Goal: Task Accomplishment & Management: Manage account settings

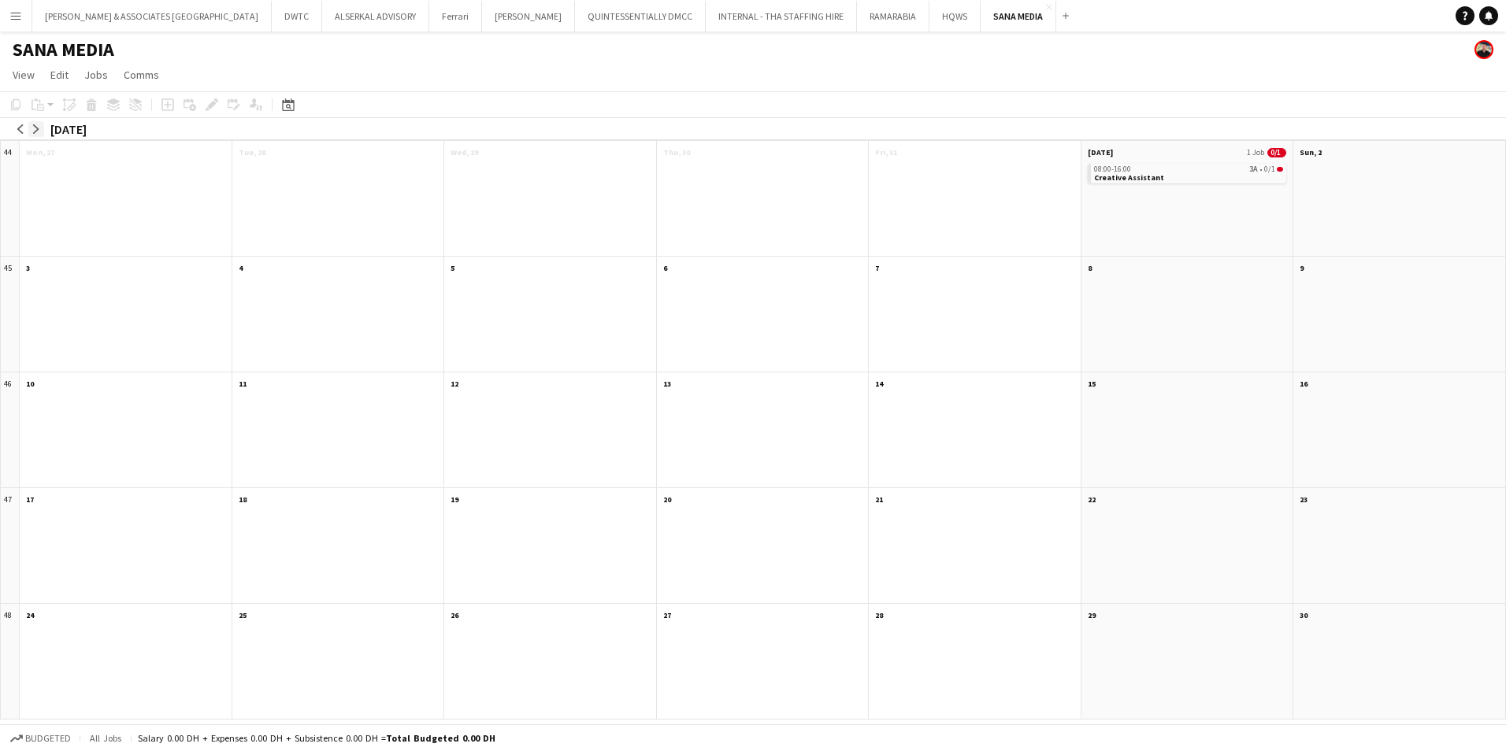
click at [35, 135] on button "arrow-right" at bounding box center [36, 129] width 16 height 16
click at [20, 130] on app-icon "arrow-left" at bounding box center [20, 128] width 9 height 9
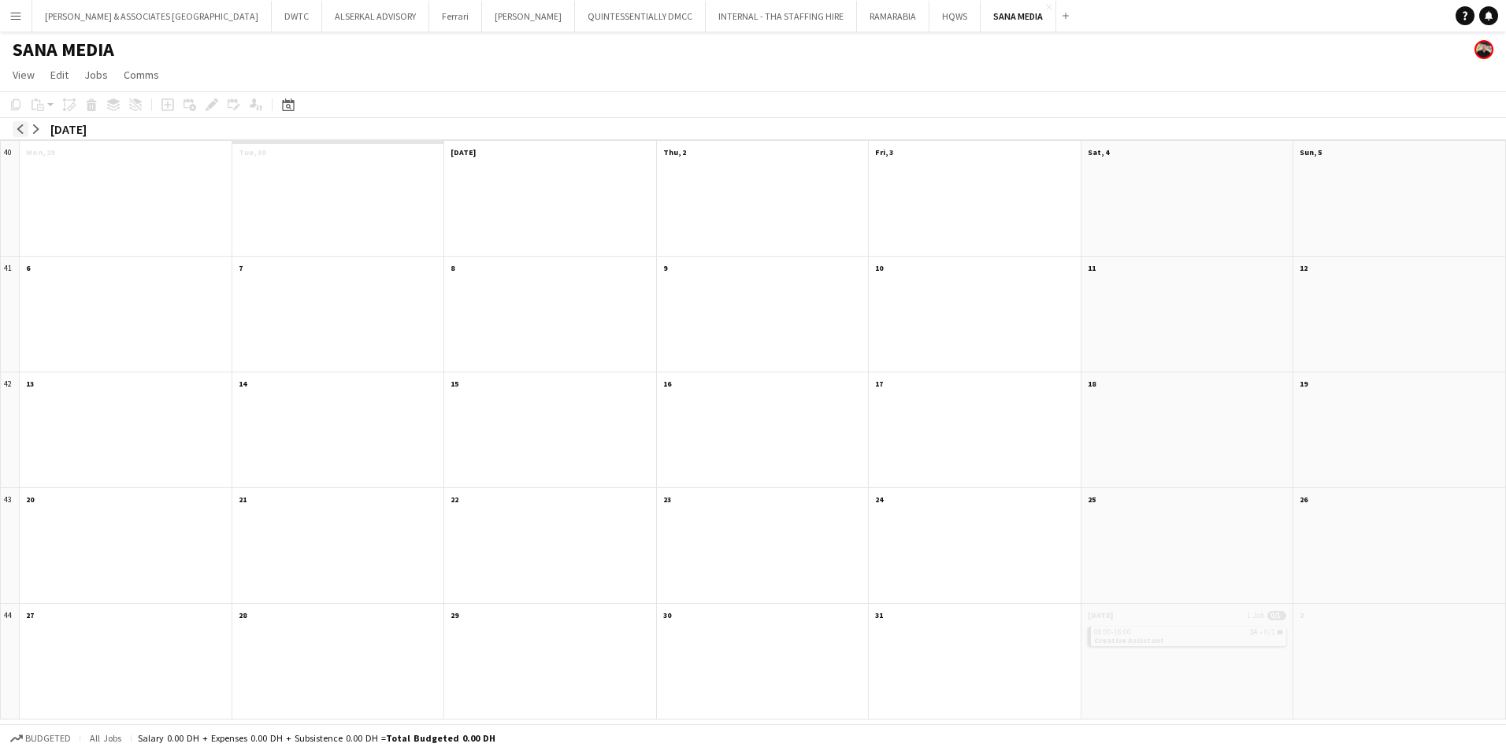
click at [20, 130] on app-icon "arrow-left" at bounding box center [20, 128] width 9 height 9
click at [38, 127] on app-icon "arrow-right" at bounding box center [36, 128] width 9 height 9
click at [105, 272] on app-month-view-date-header "6" at bounding box center [126, 267] width 212 height 20
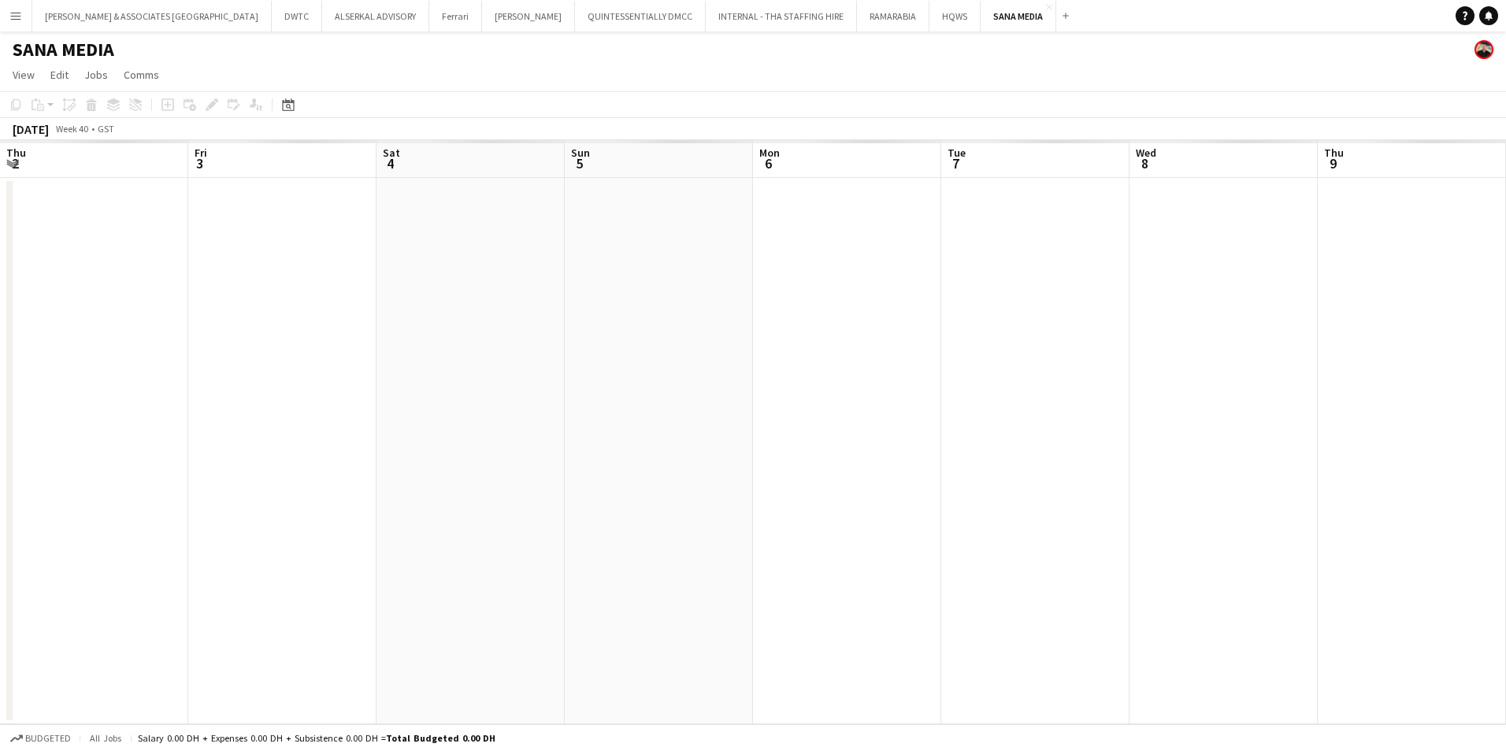
scroll to position [0, 542]
click at [319, 213] on app-date-cell at bounding box center [305, 451] width 188 height 547
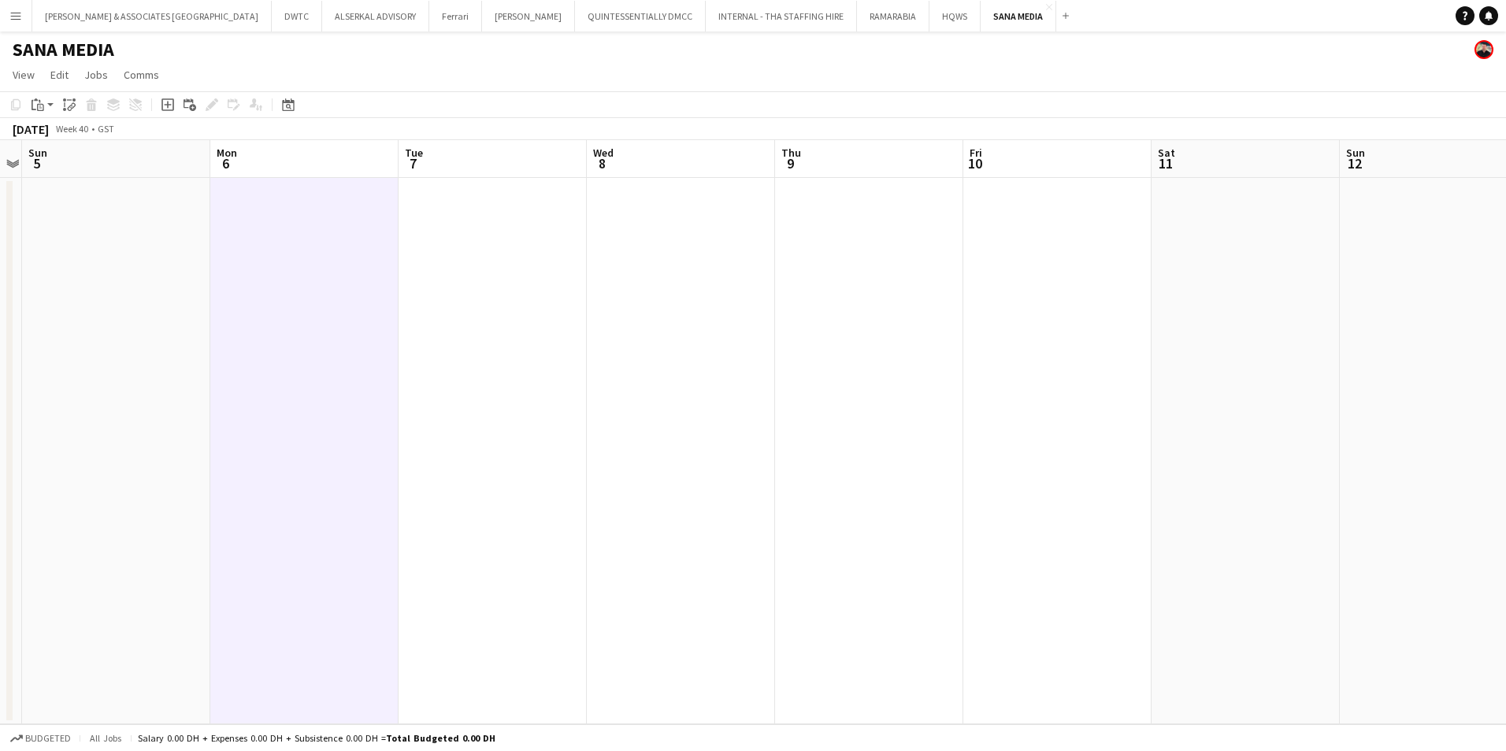
click at [300, 180] on app-date-cell at bounding box center [304, 451] width 188 height 547
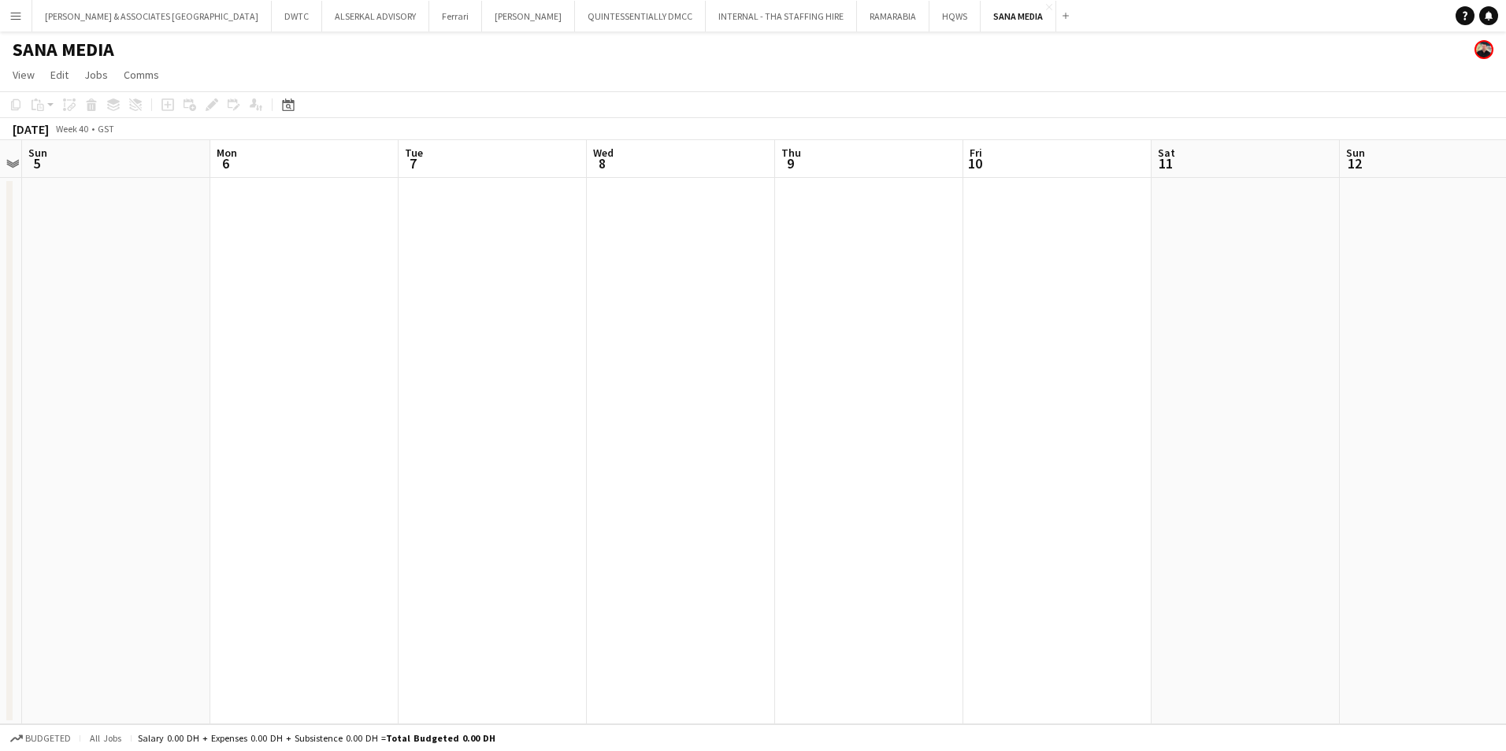
click at [300, 168] on app-board-header-date "Mon 6" at bounding box center [304, 159] width 188 height 38
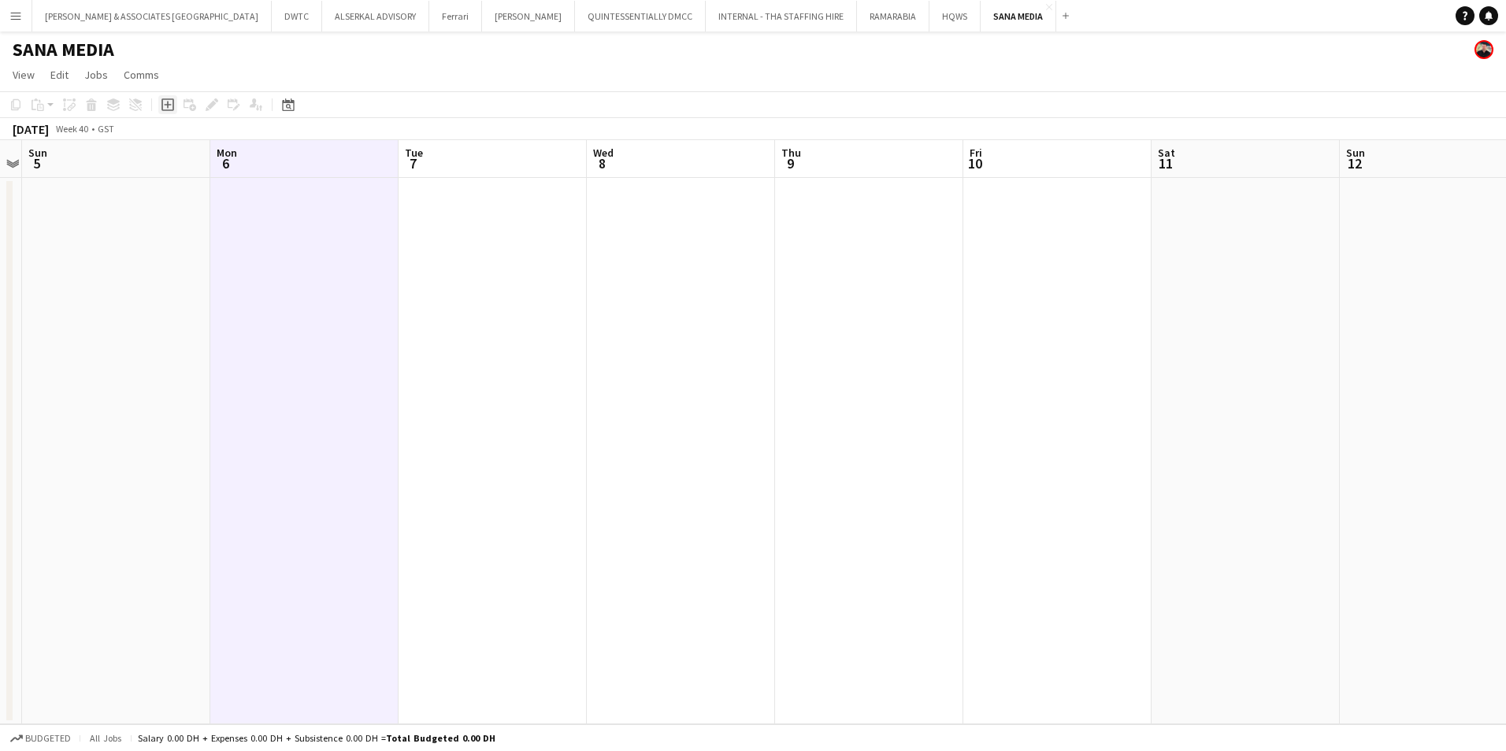
click at [166, 102] on icon "Add job" at bounding box center [167, 104] width 13 height 13
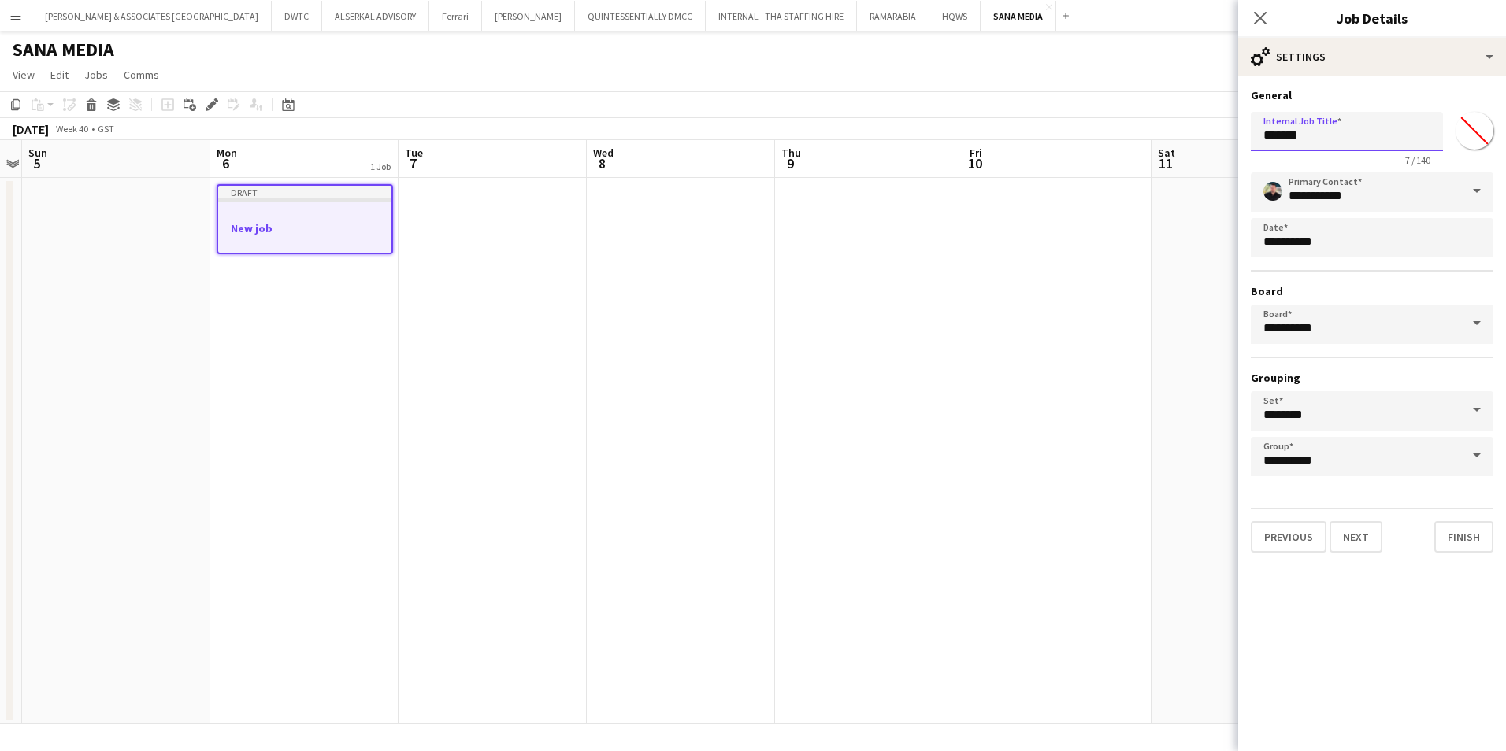
drag, startPoint x: 1319, startPoint y: 143, endPoint x: 1230, endPoint y: 149, distance: 90.0
click at [1230, 149] on body "Menu Boards Boards Boards All jobs Status Workforce Workforce My Workforce Recr…" at bounding box center [753, 375] width 1506 height 751
type input "**********"
click at [1260, 17] on icon "Close pop-in" at bounding box center [1259, 17] width 15 height 15
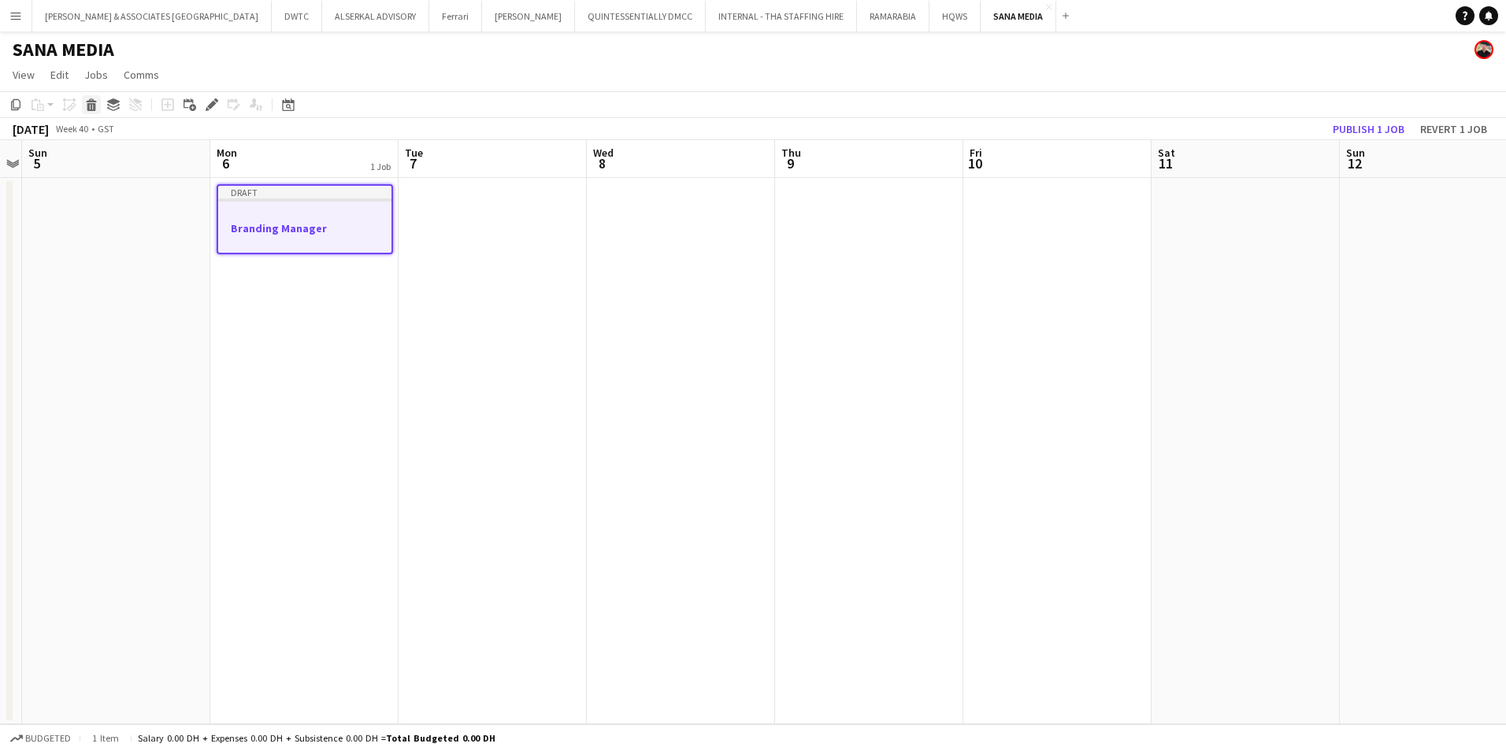
click at [93, 102] on icon at bounding box center [91, 100] width 10 height 4
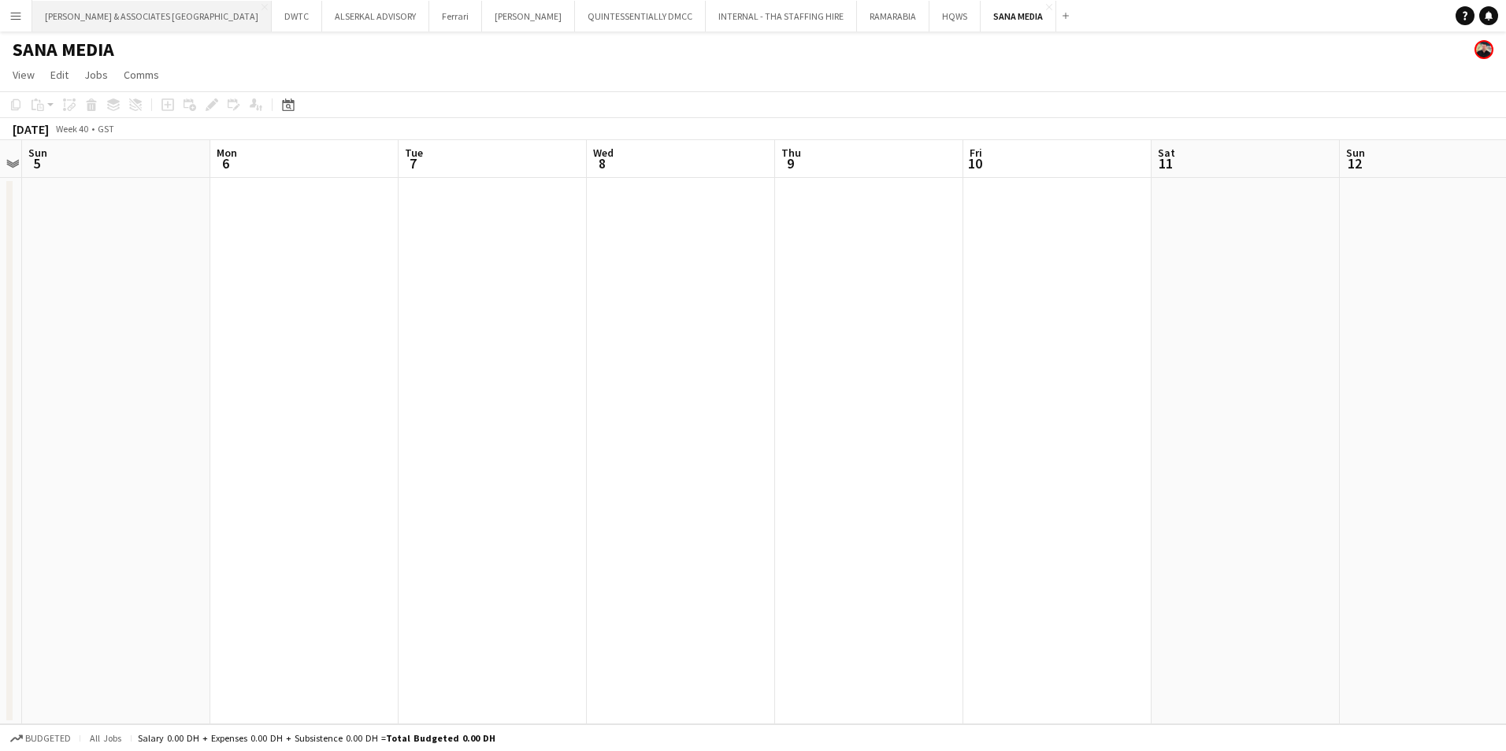
click at [83, 11] on button "[PERSON_NAME] & ASSOCIATES UAE Close" at bounding box center [151, 16] width 239 height 31
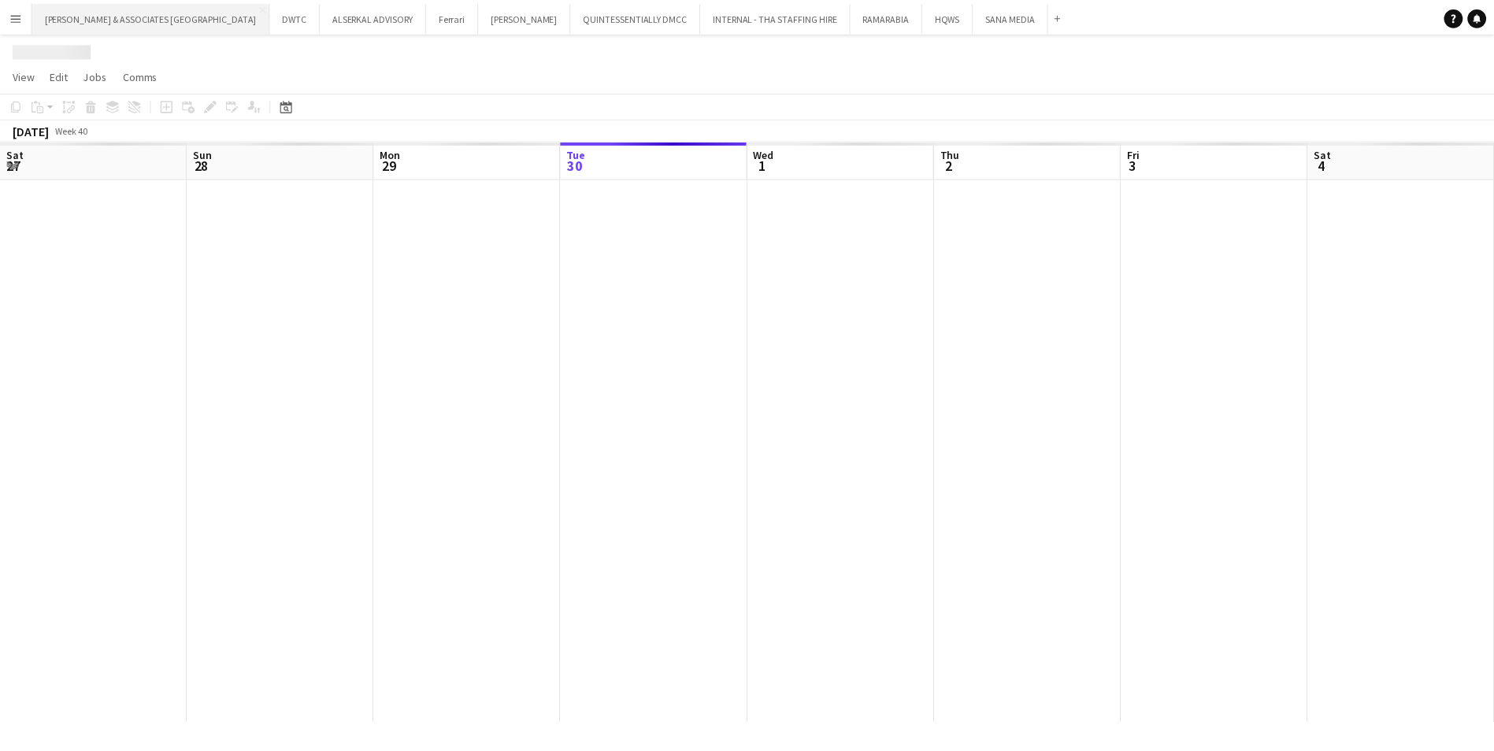
scroll to position [0, 377]
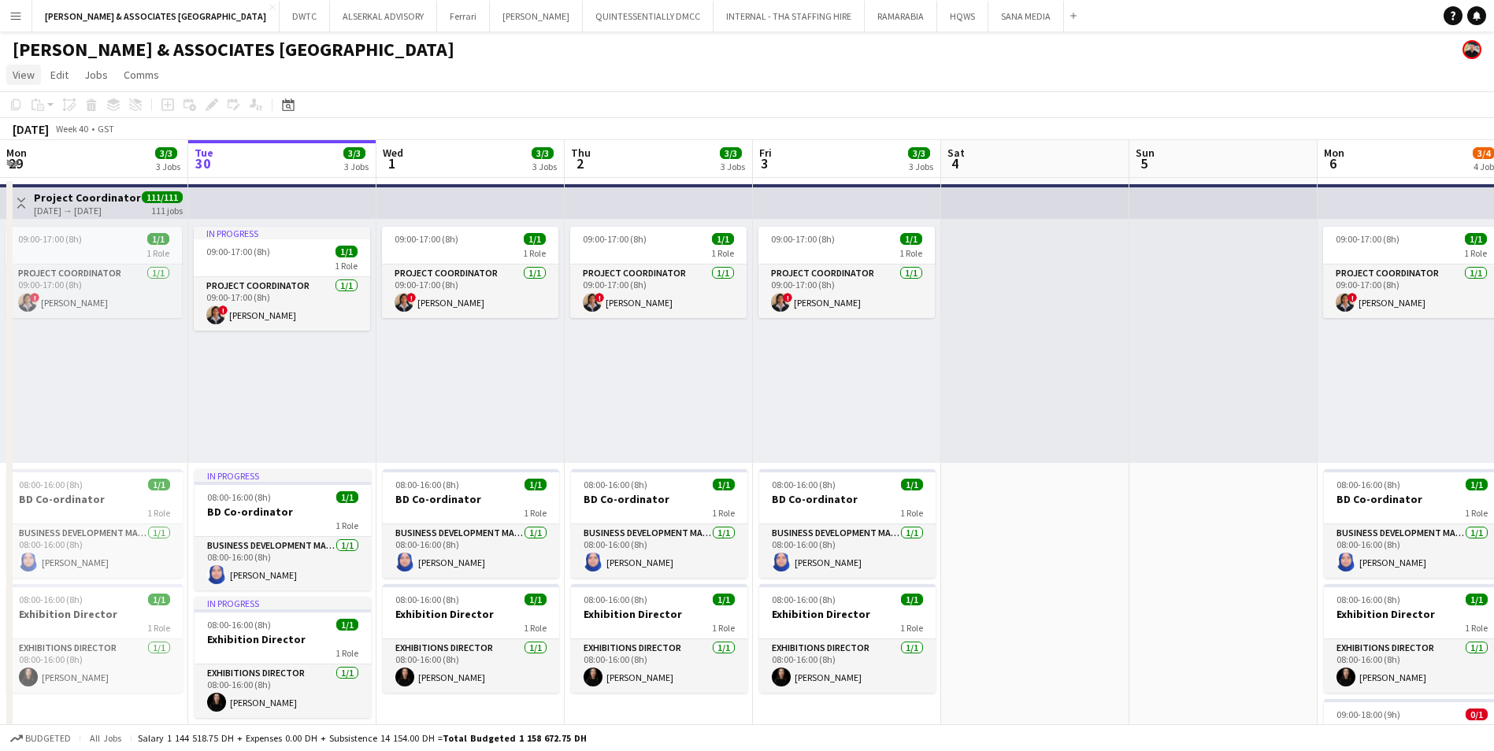
click at [36, 72] on link "View" at bounding box center [23, 75] width 35 height 20
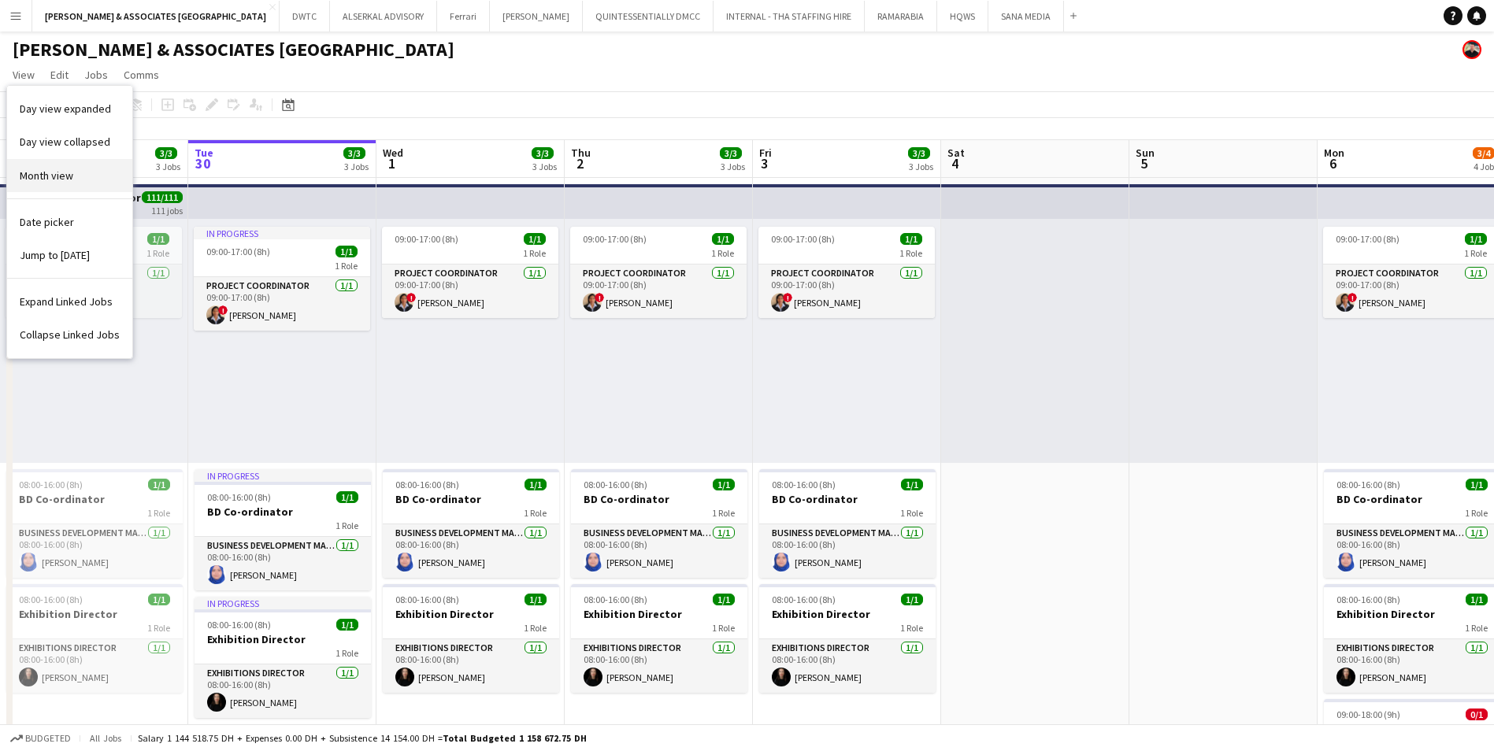
click at [90, 185] on link "Month view" at bounding box center [69, 175] width 125 height 33
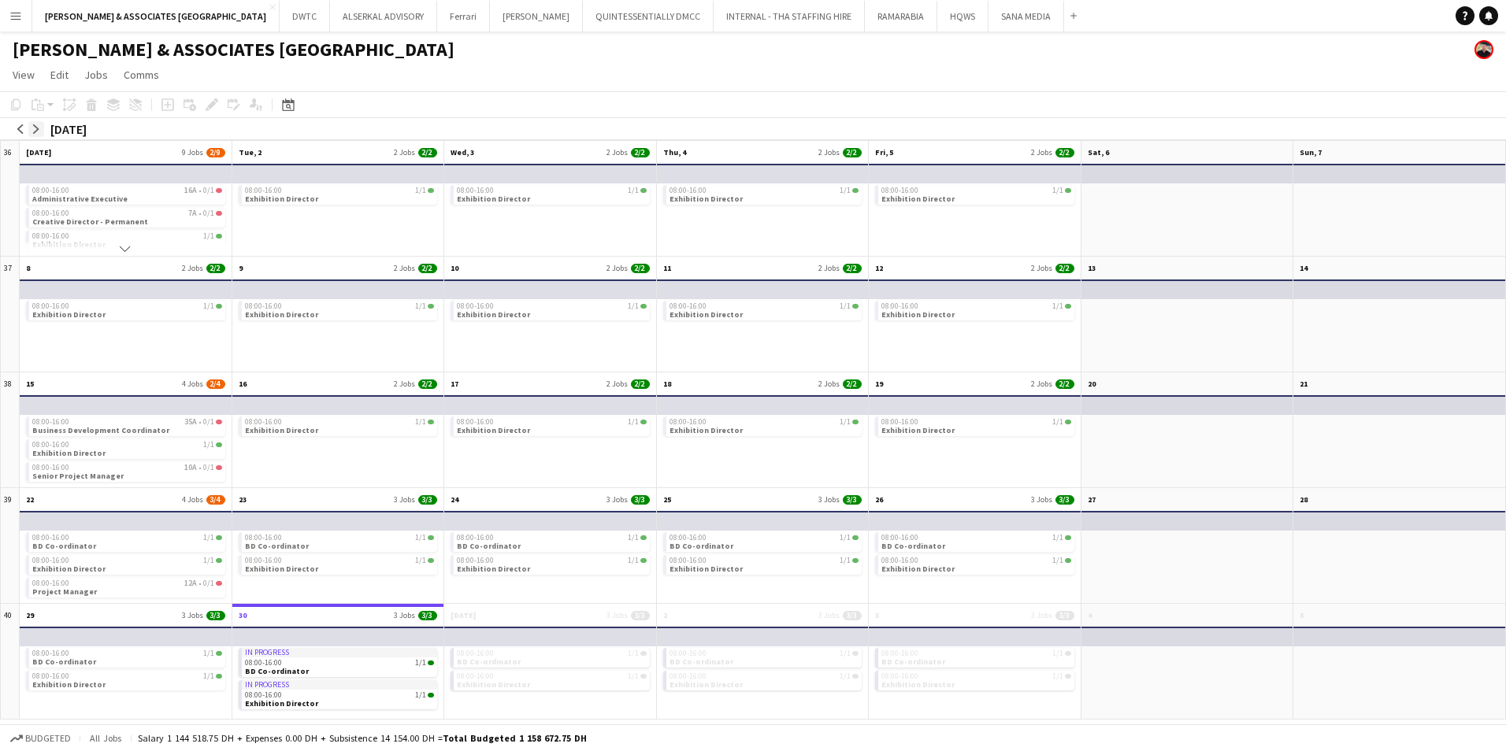
click at [38, 125] on app-icon "arrow-right" at bounding box center [36, 128] width 9 height 9
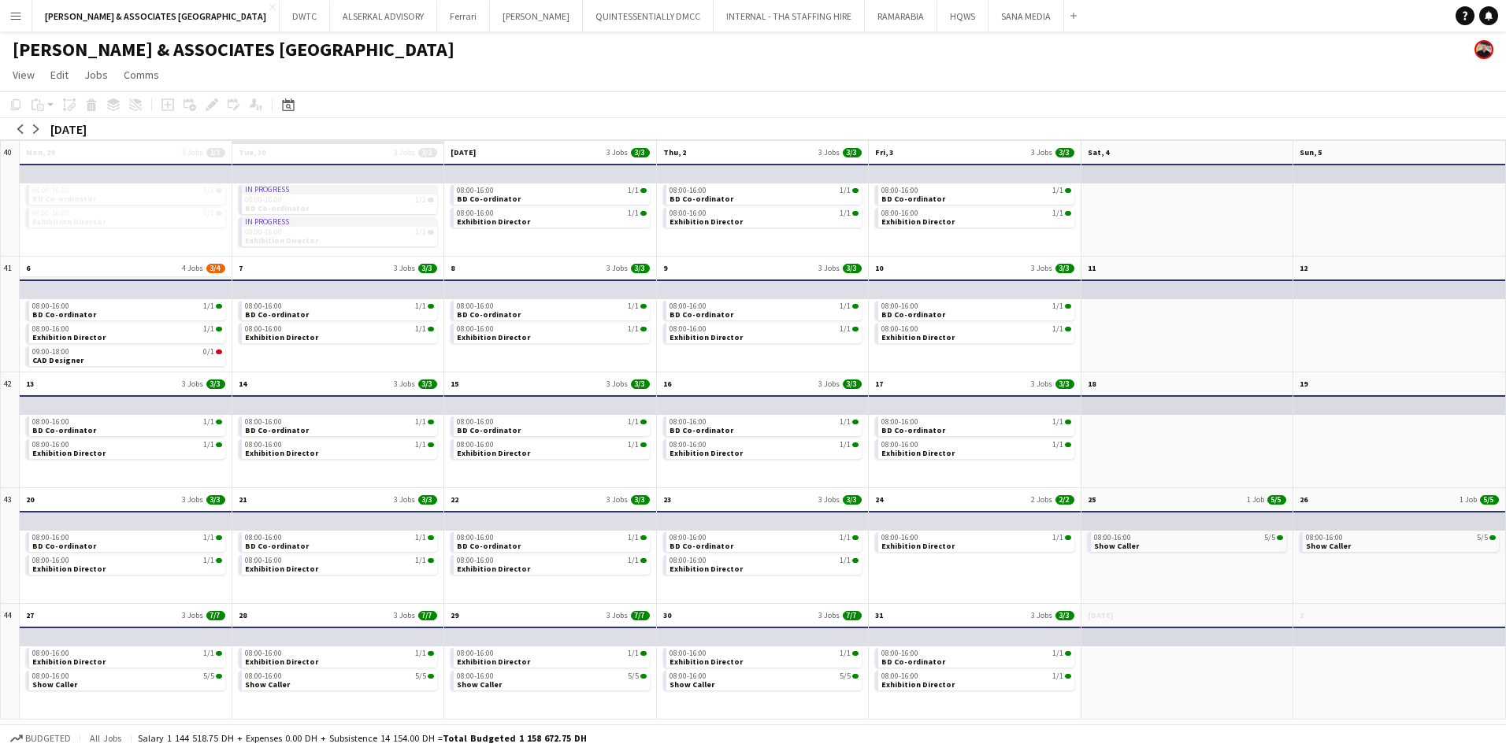
click at [84, 264] on app-month-view-date-header "6 4 Jobs 3/4" at bounding box center [126, 267] width 212 height 20
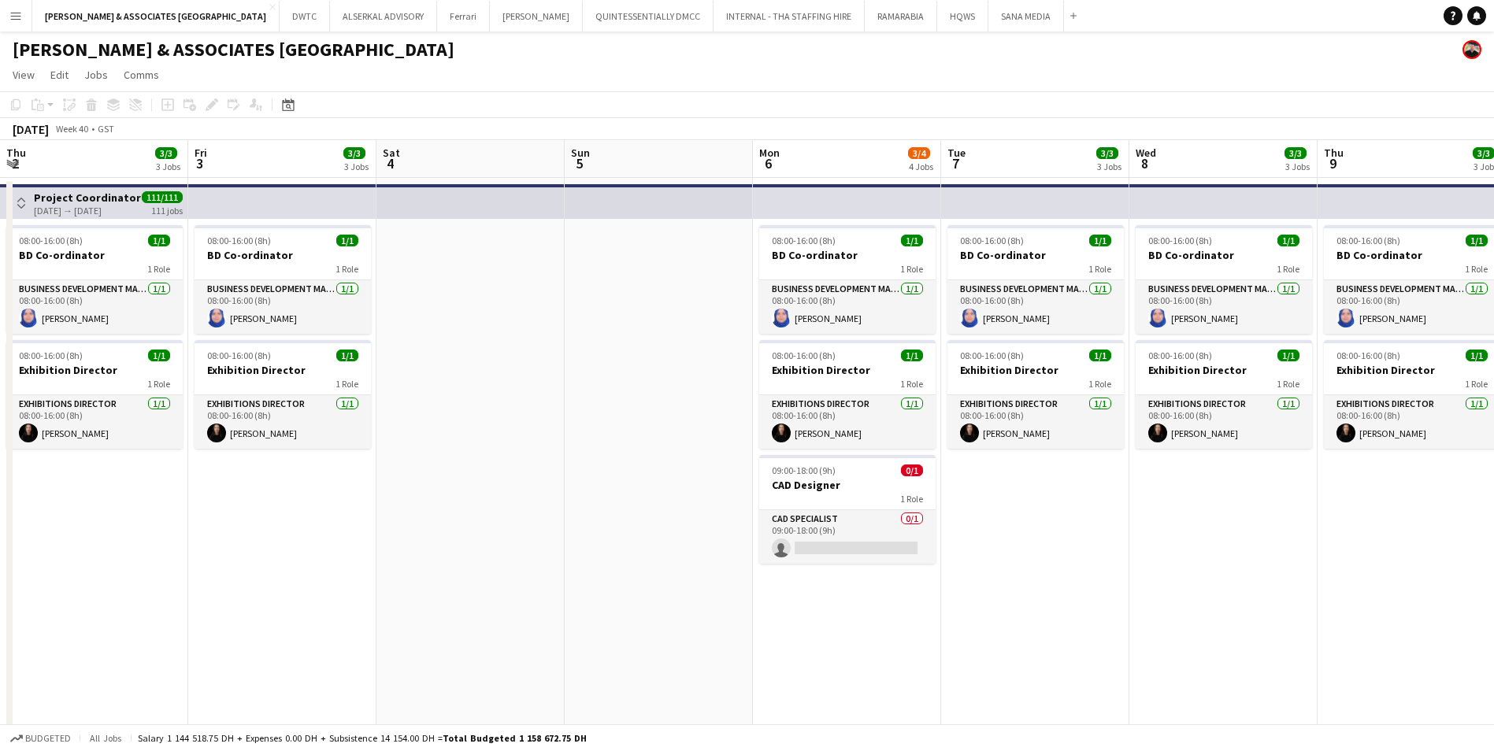
scroll to position [0, 542]
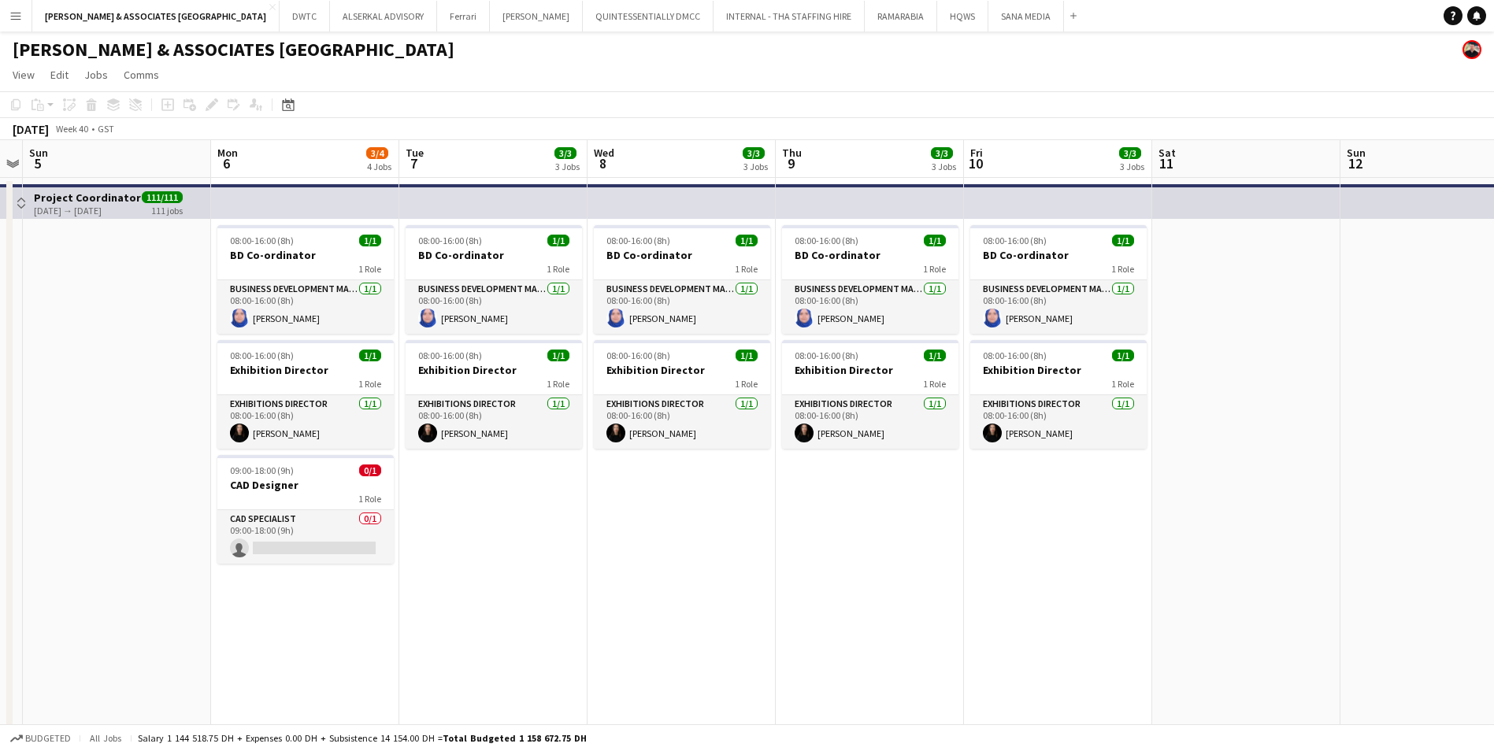
click at [269, 161] on app-board-header-date "Mon 6 3/4 4 Jobs" at bounding box center [305, 159] width 188 height 38
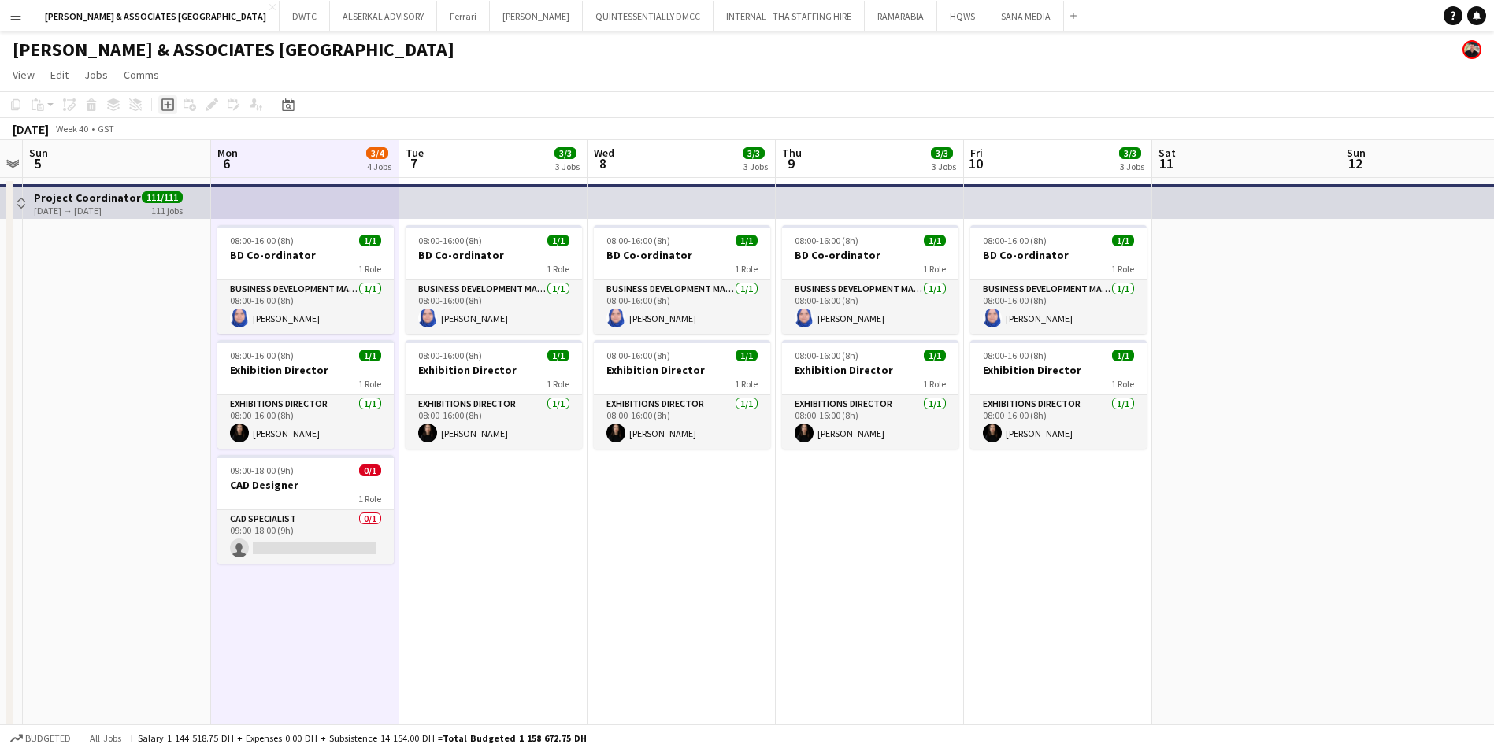
click at [169, 103] on icon "Add job" at bounding box center [167, 104] width 13 height 13
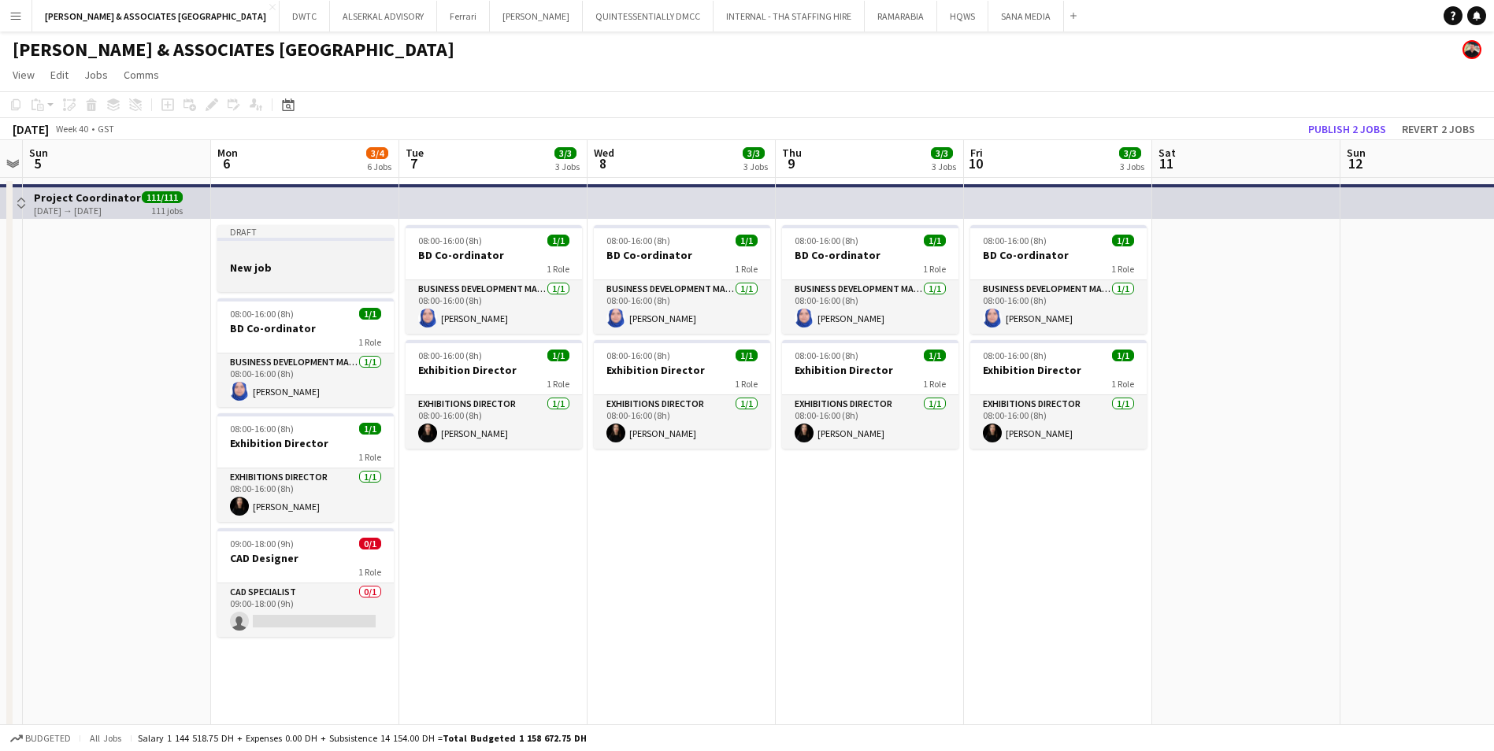
click at [299, 240] on div at bounding box center [305, 239] width 176 height 3
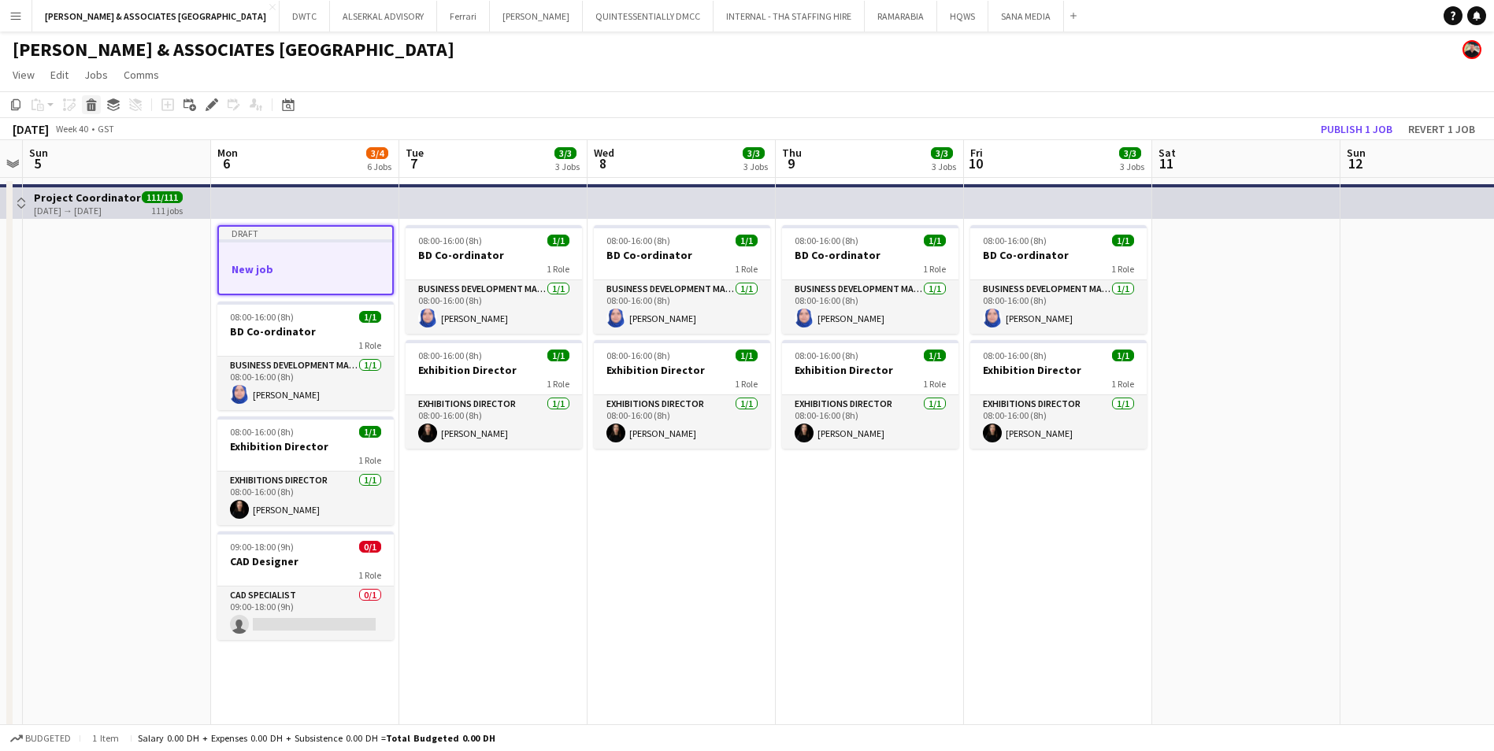
click at [89, 109] on icon at bounding box center [91, 107] width 9 height 8
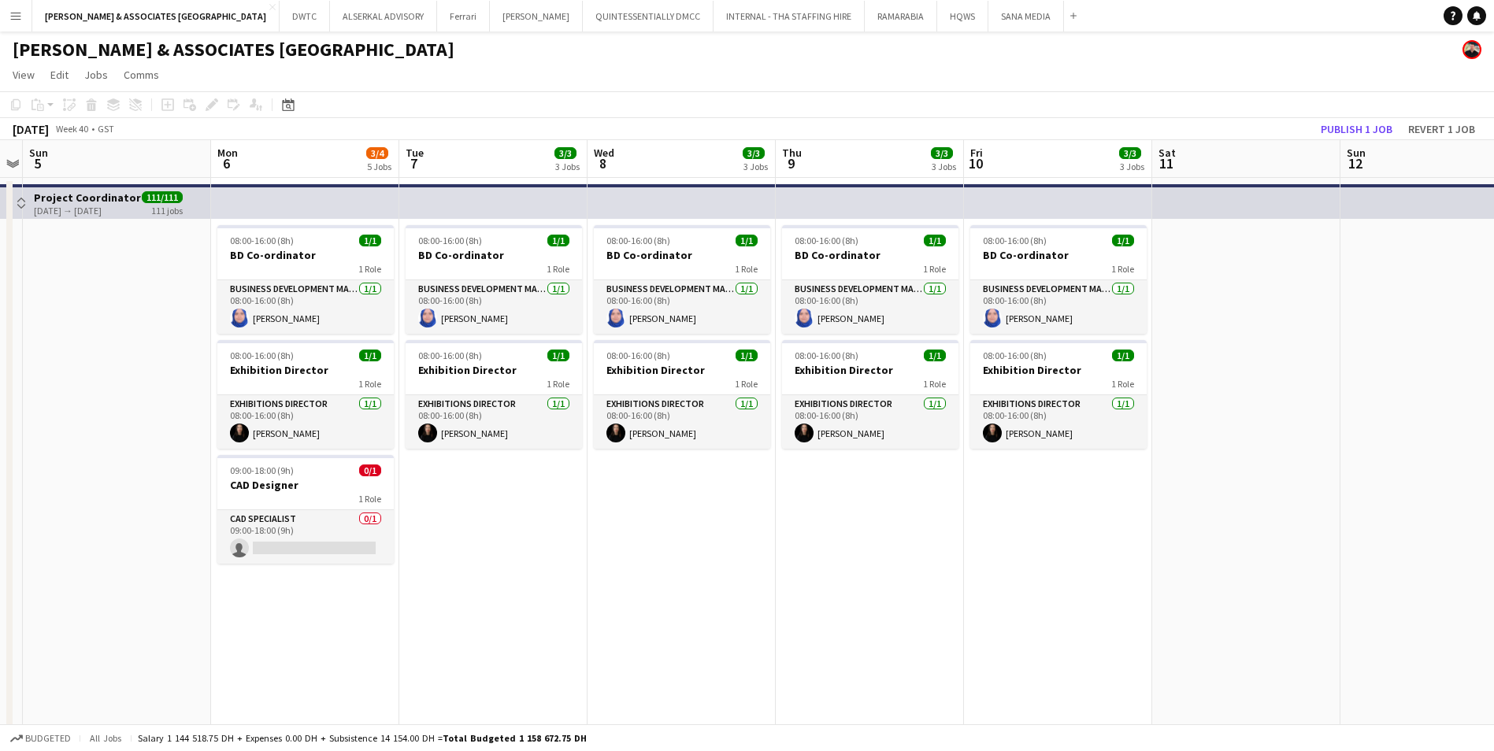
click at [276, 154] on app-board-header-date "Mon 6 3/4 5 Jobs" at bounding box center [305, 159] width 188 height 38
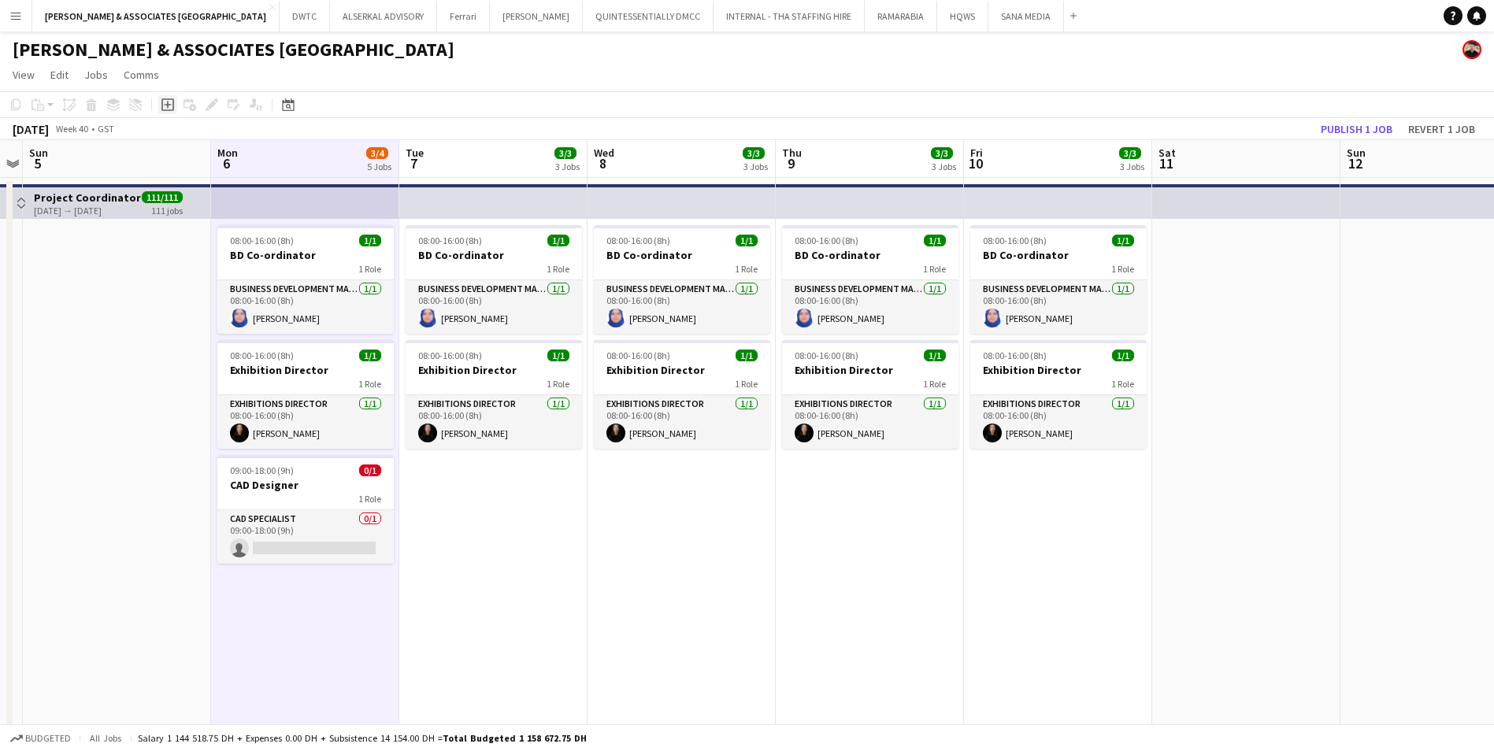
click at [171, 106] on icon "Add job" at bounding box center [167, 104] width 13 height 13
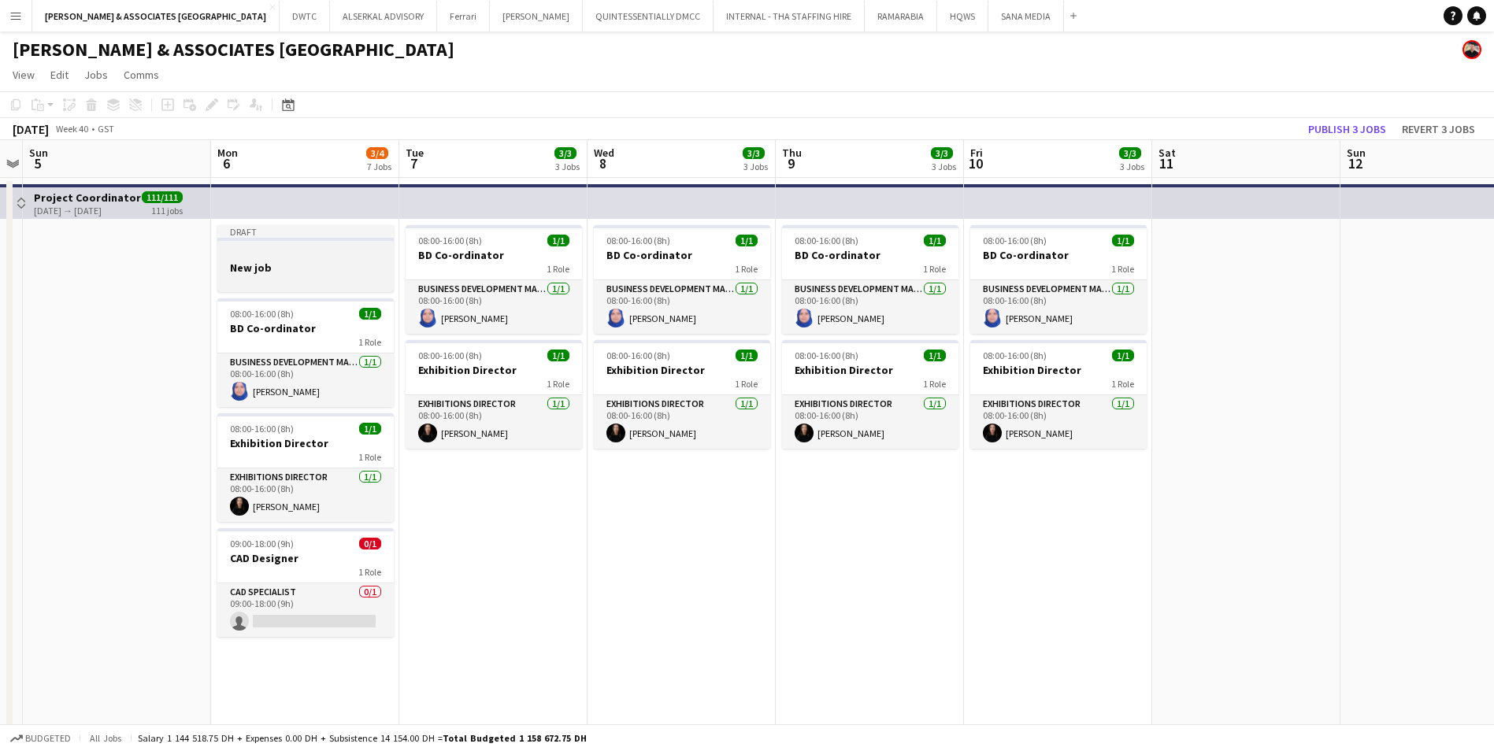
click at [343, 254] on div at bounding box center [305, 253] width 176 height 12
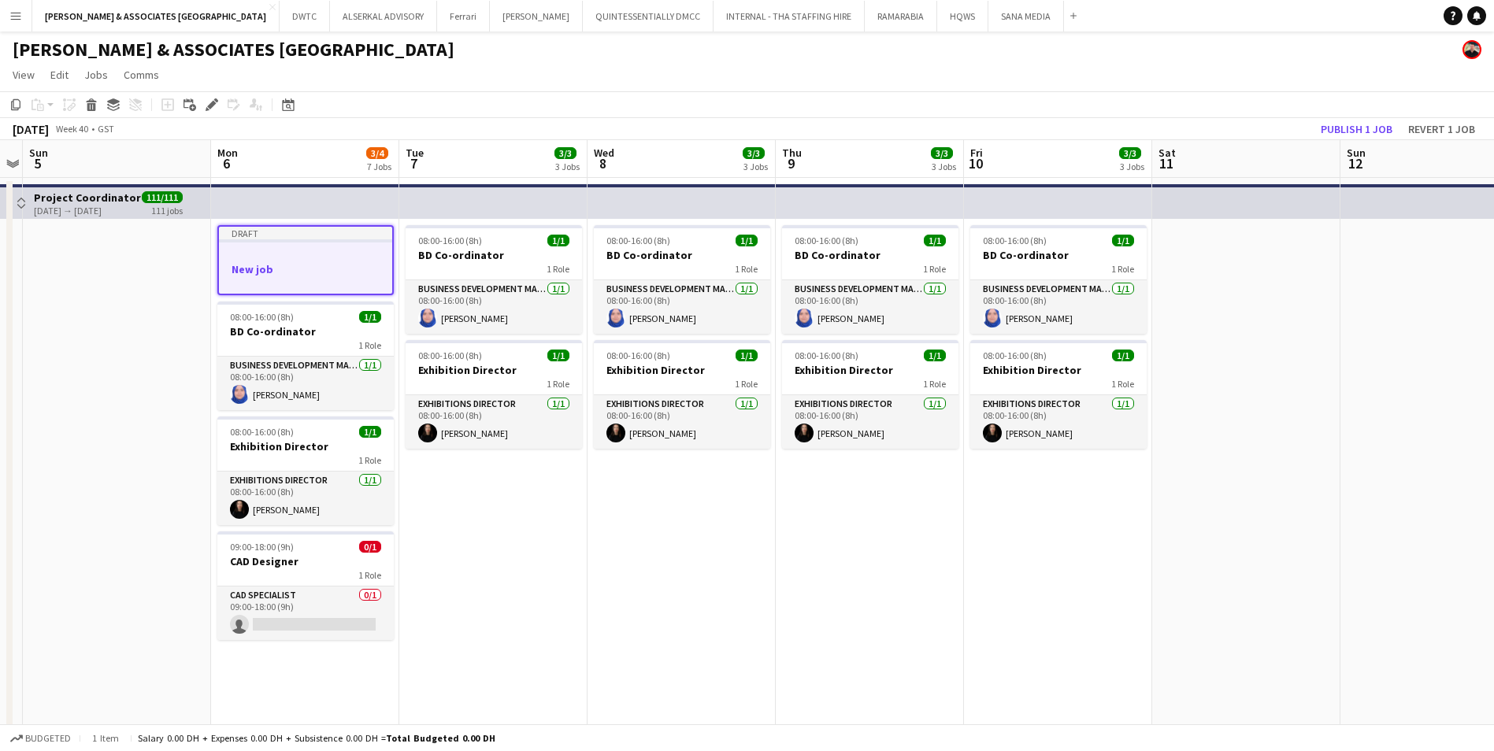
click at [289, 264] on h3 "New job" at bounding box center [305, 269] width 173 height 14
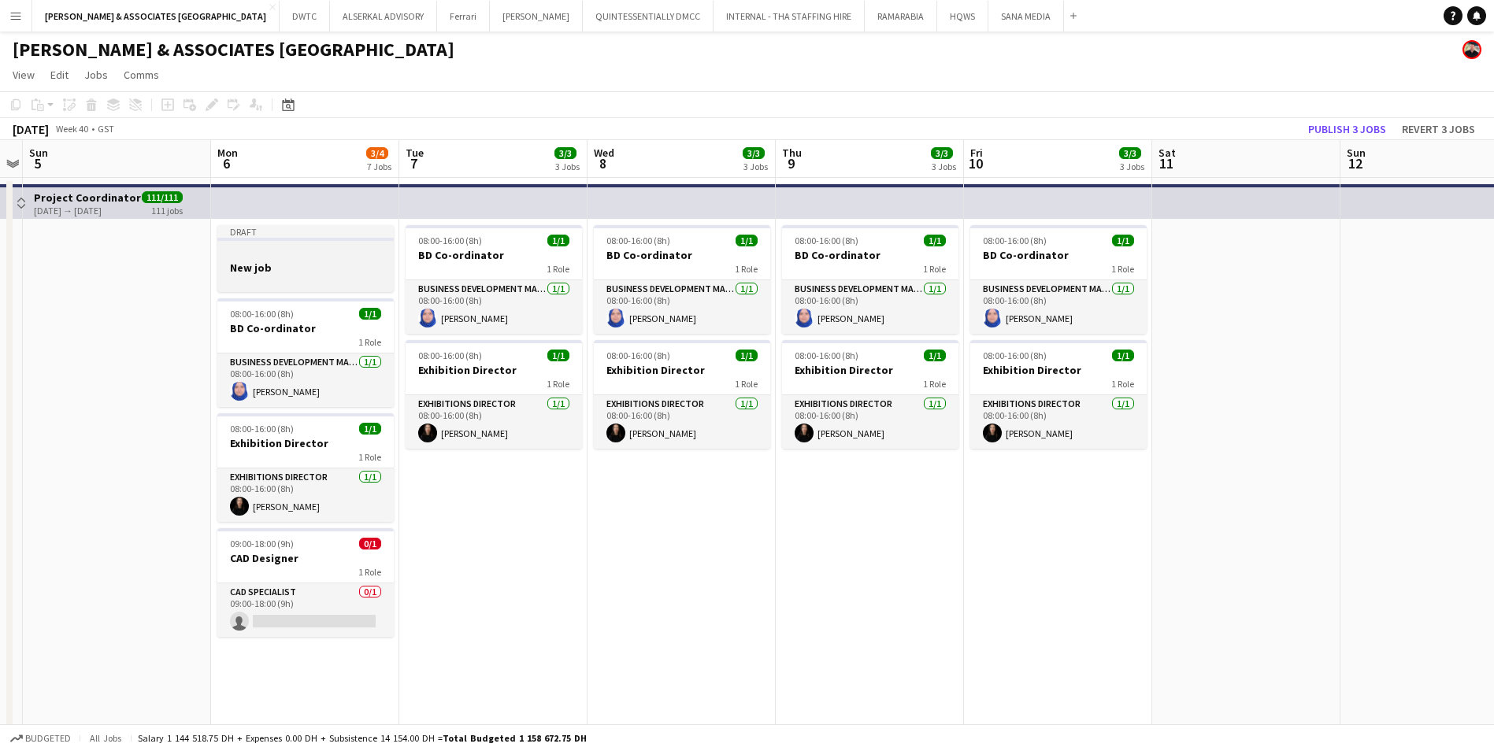
click at [289, 264] on h3 "New job" at bounding box center [305, 268] width 176 height 14
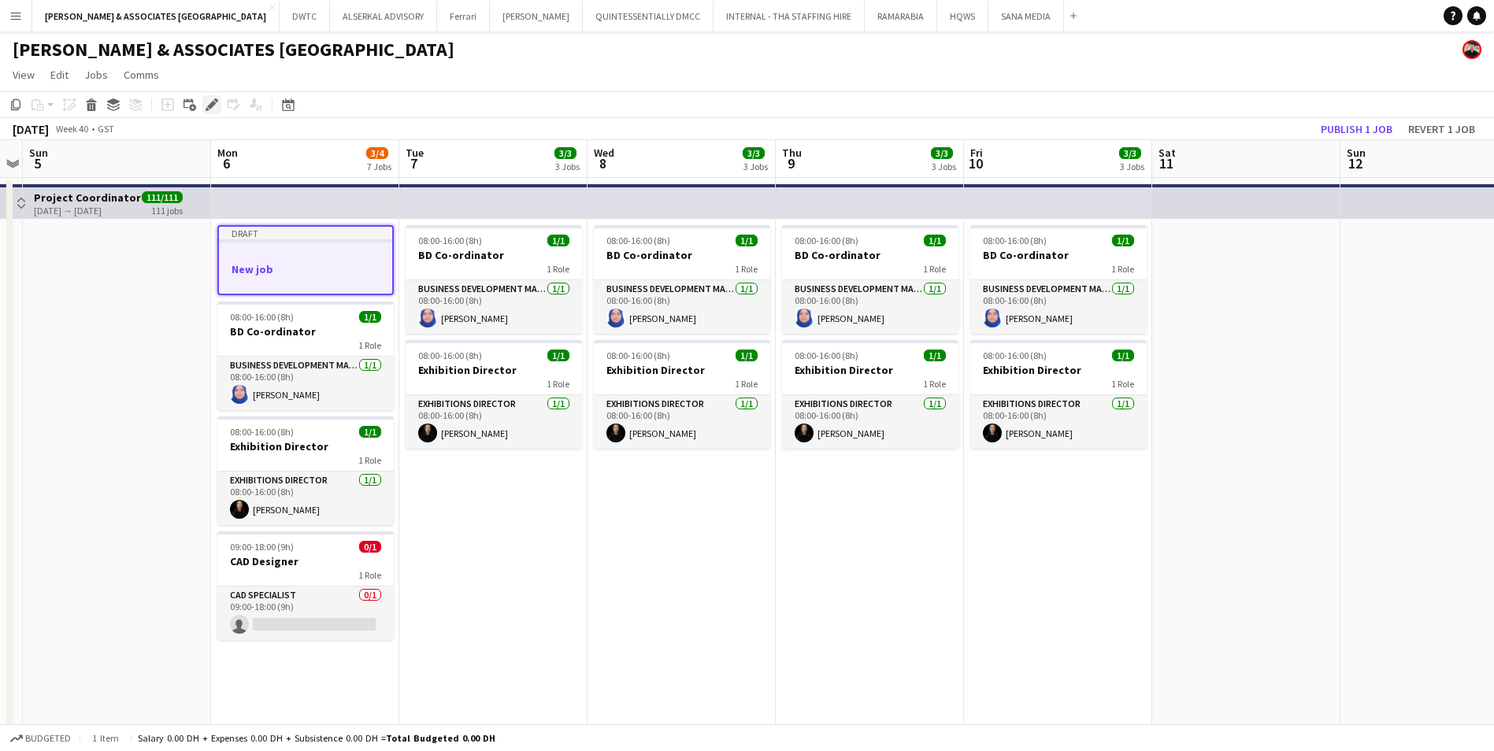
click at [210, 107] on icon at bounding box center [211, 105] width 9 height 9
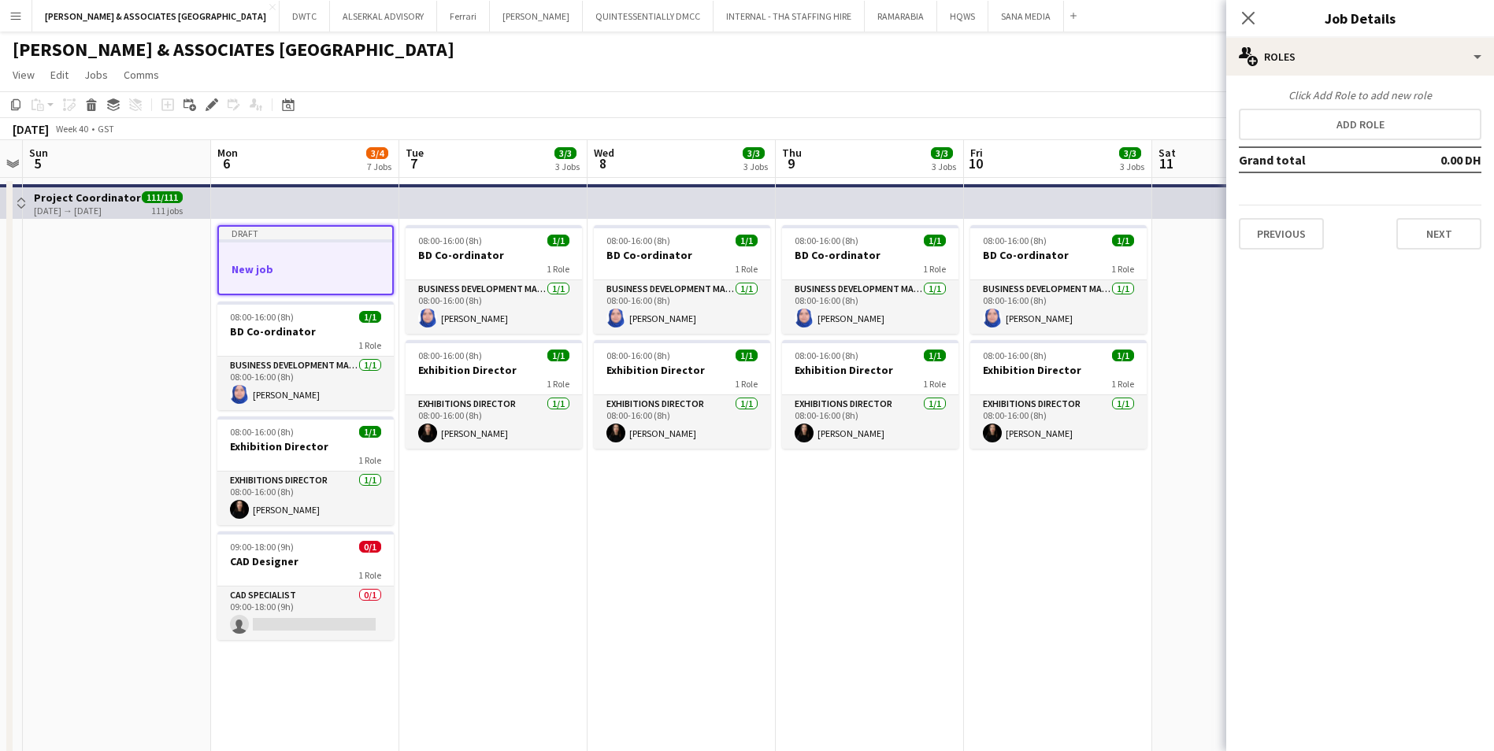
scroll to position [0, 541]
click at [313, 254] on div at bounding box center [306, 255] width 173 height 12
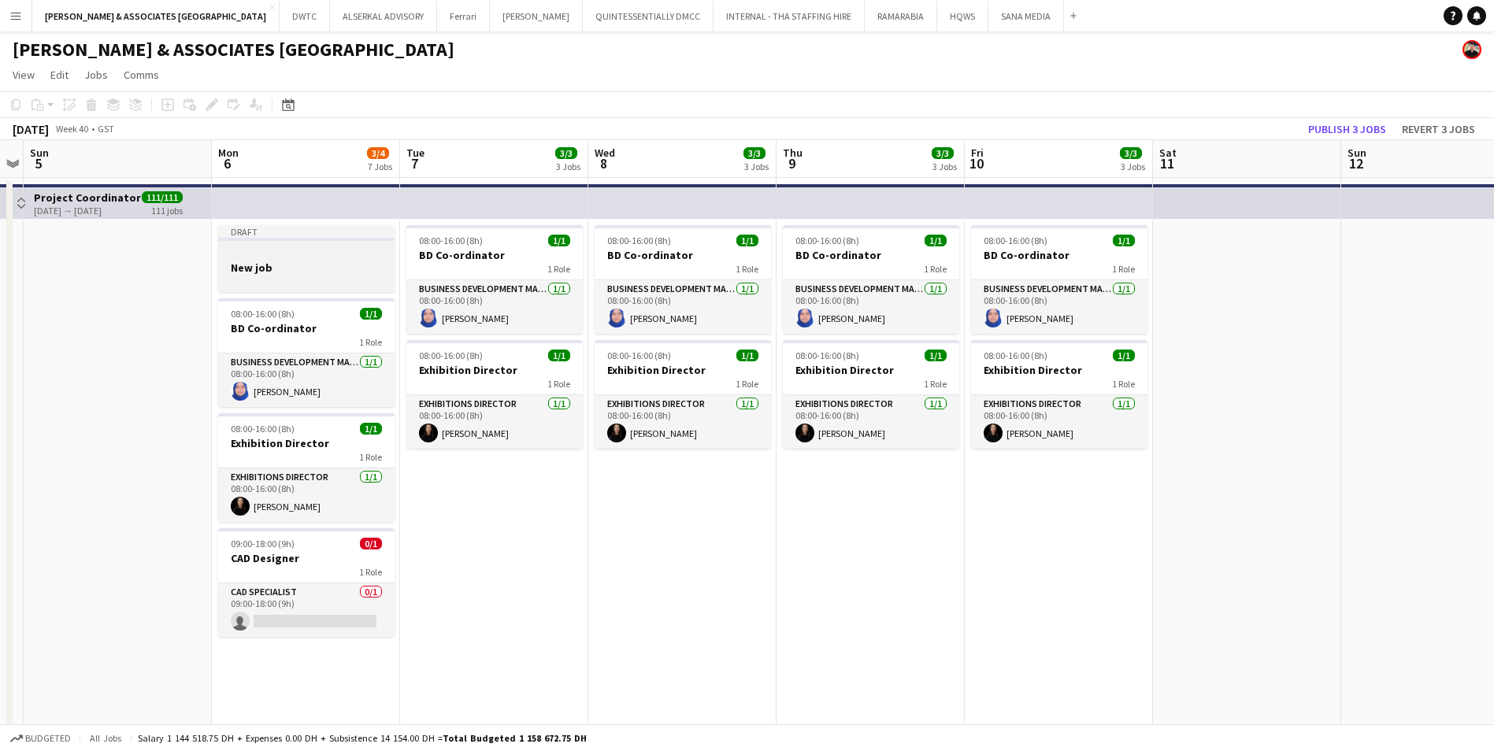
click at [261, 267] on h3 "New job" at bounding box center [306, 268] width 176 height 14
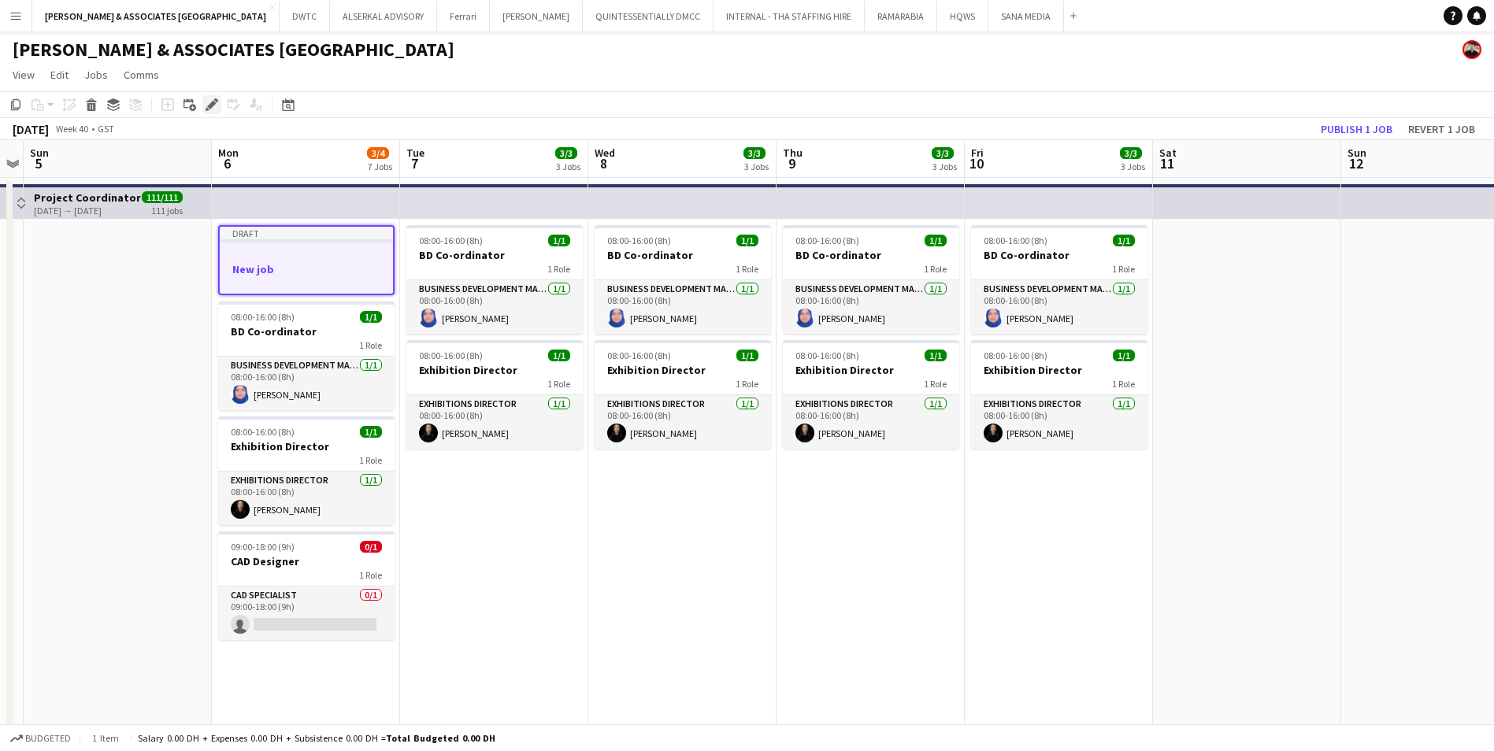
click at [219, 105] on div "Edit" at bounding box center [211, 104] width 19 height 19
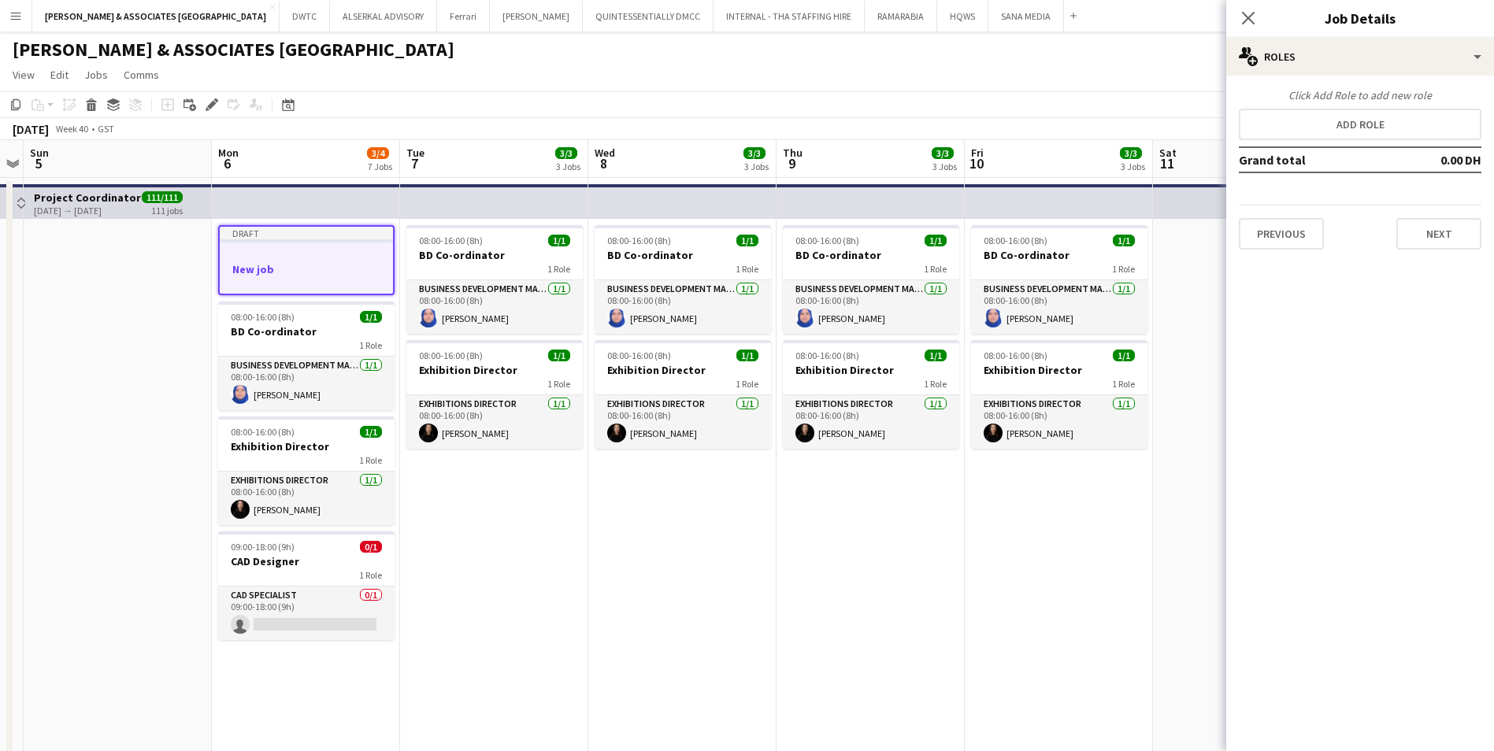
click at [304, 291] on app-job-card "Draft New job" at bounding box center [306, 260] width 176 height 70
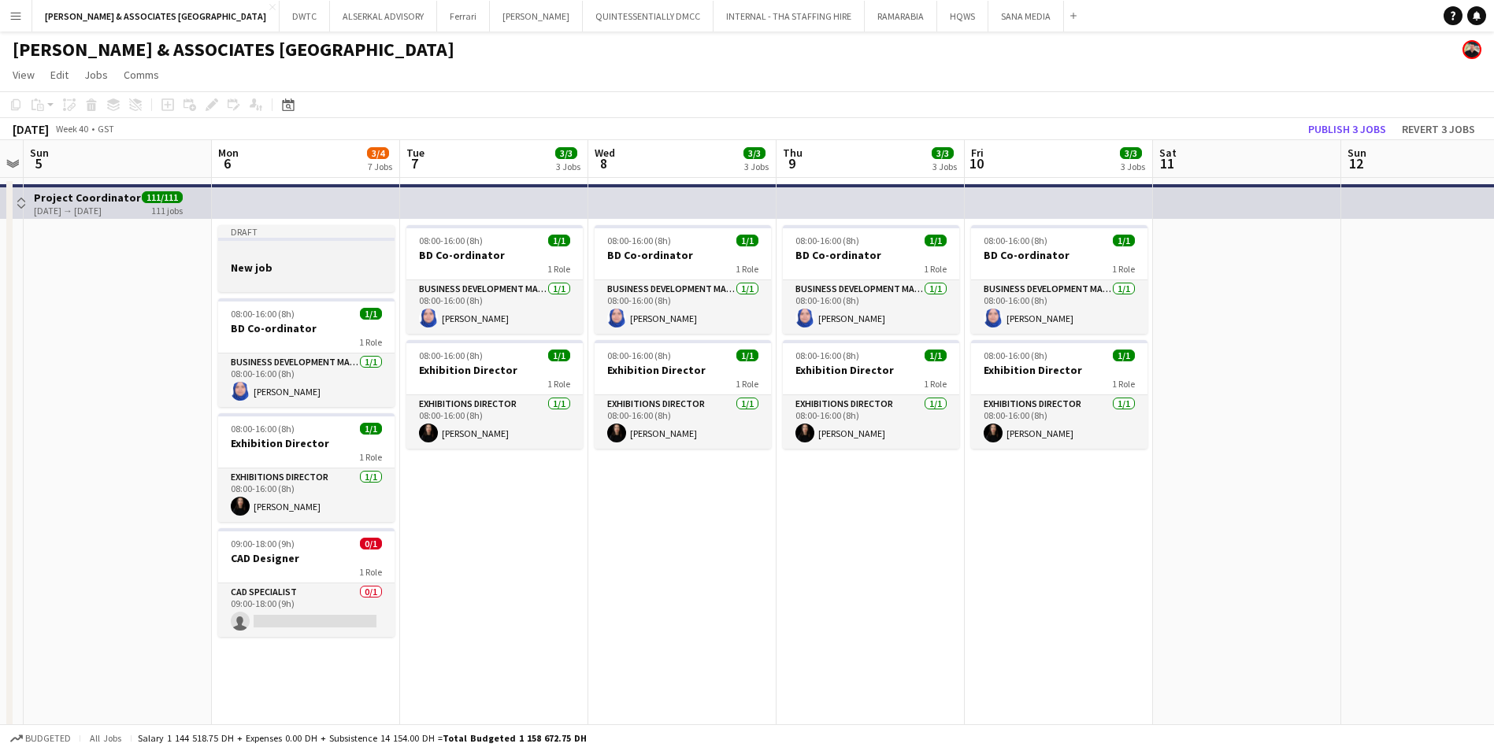
click at [317, 254] on div at bounding box center [306, 253] width 176 height 12
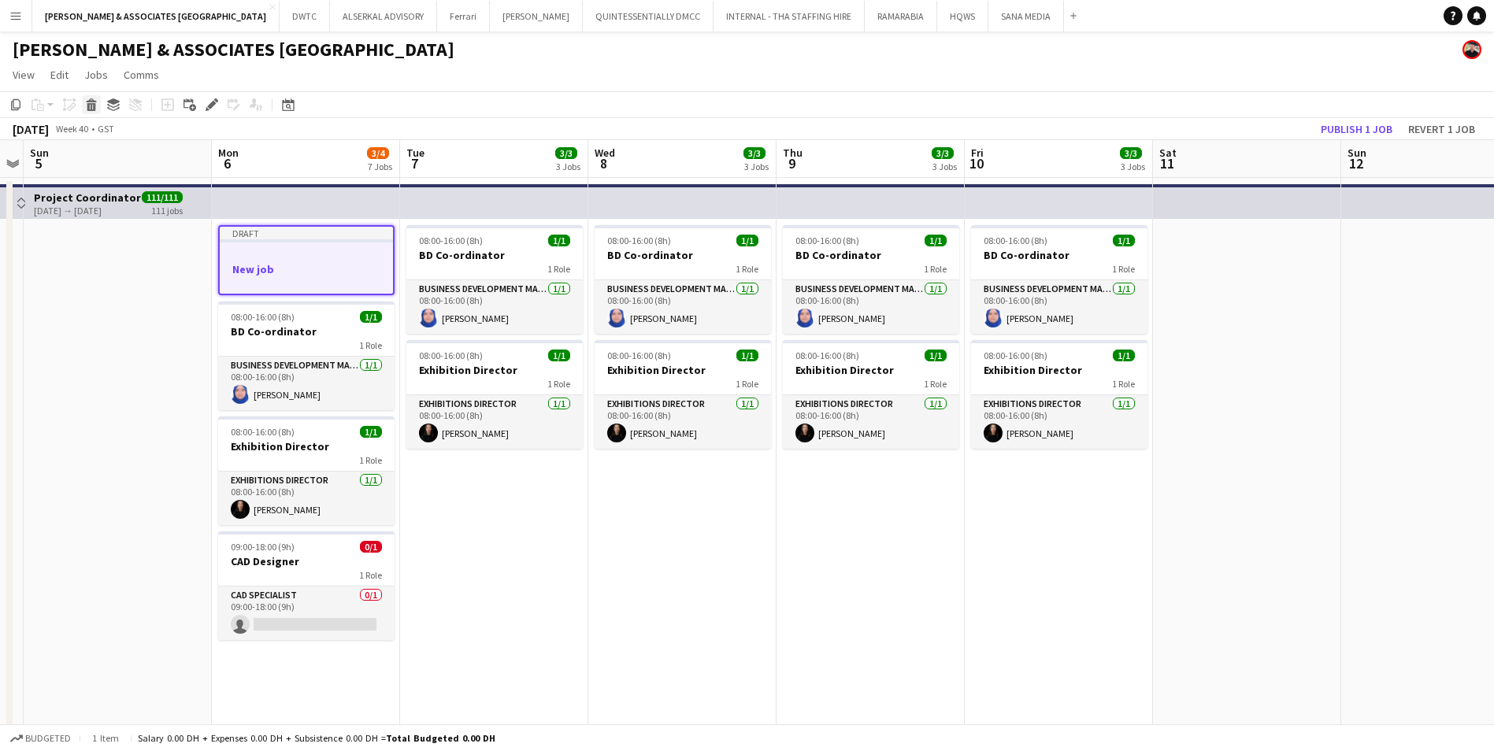
click at [94, 106] on icon at bounding box center [91, 107] width 9 height 8
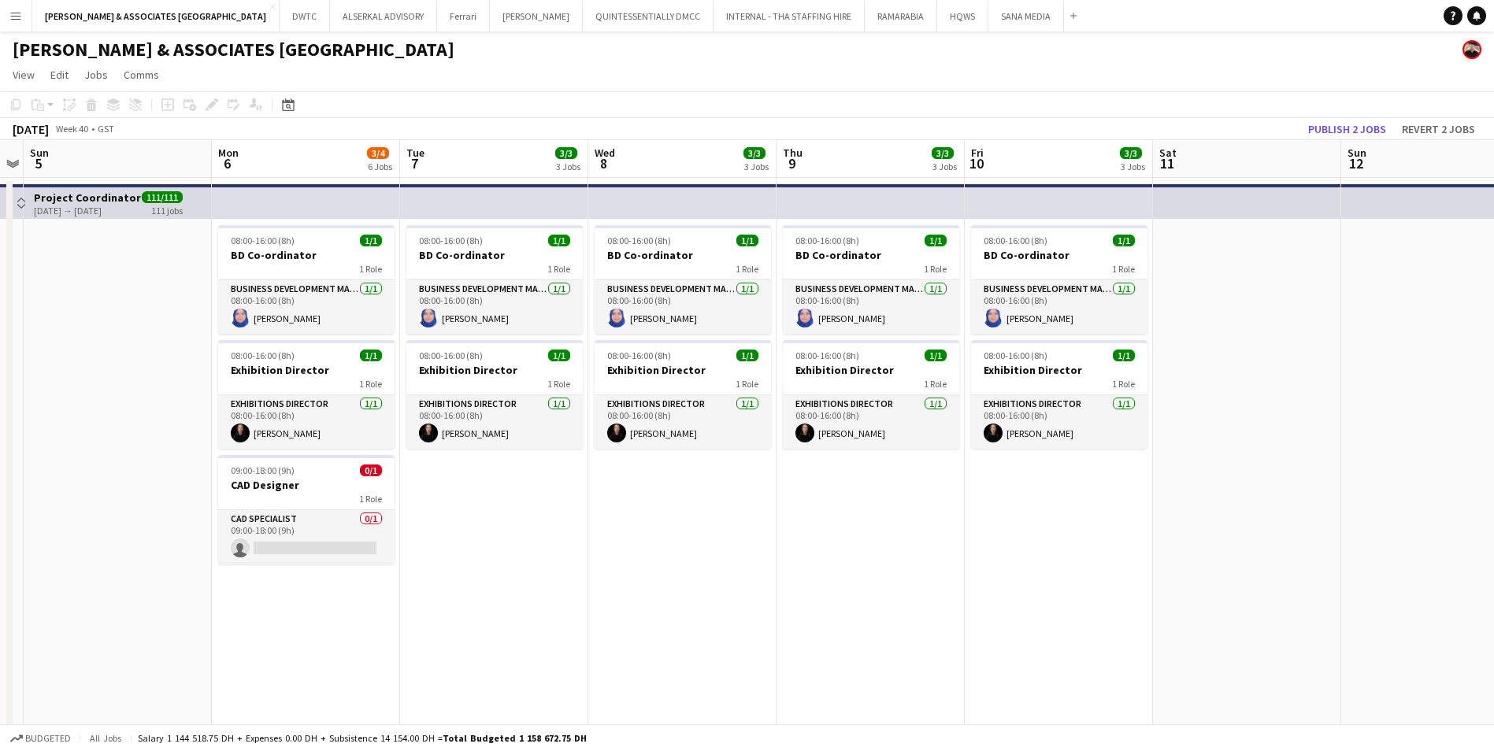
click at [295, 169] on app-board-header-date "Mon 6 3/4 6 Jobs" at bounding box center [306, 159] width 188 height 38
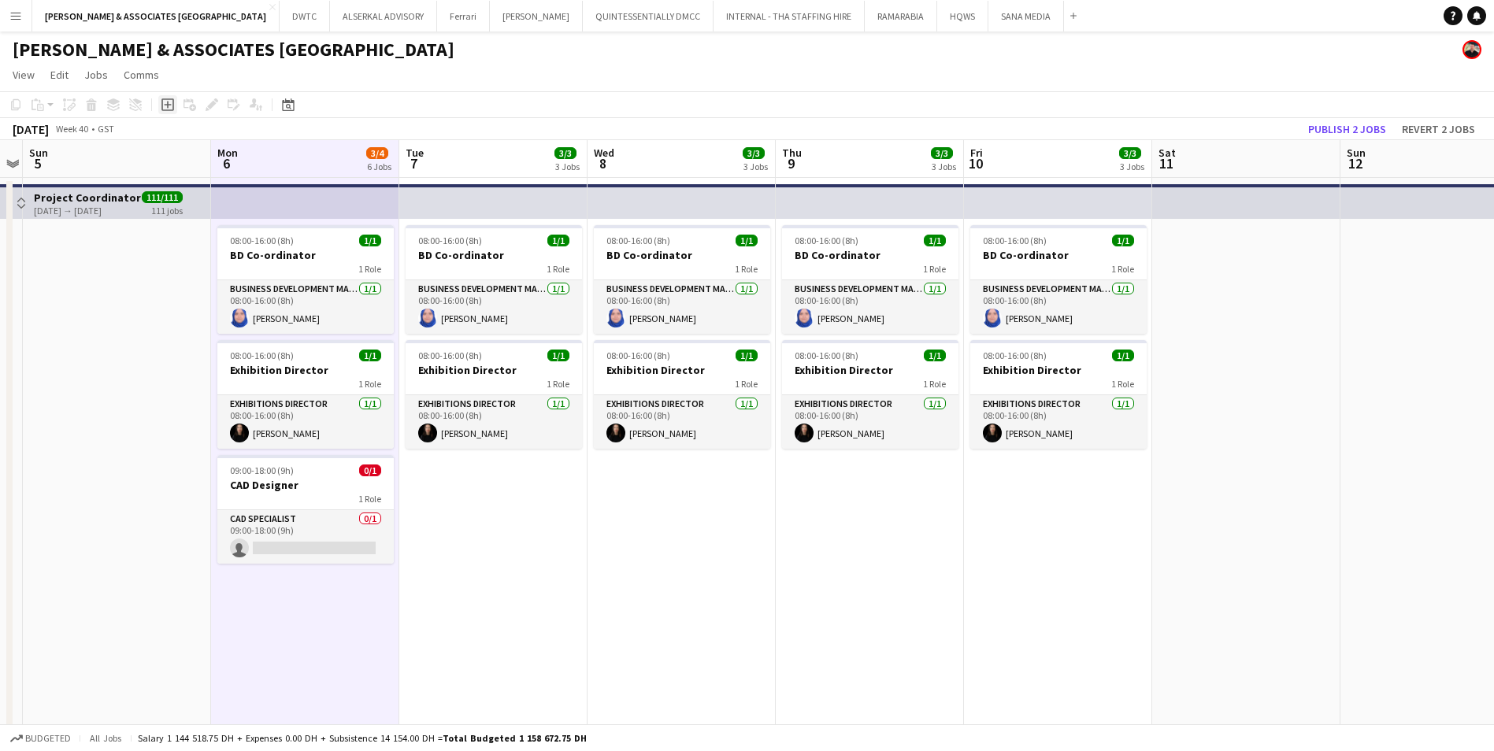
click at [165, 102] on icon "Add job" at bounding box center [167, 104] width 13 height 13
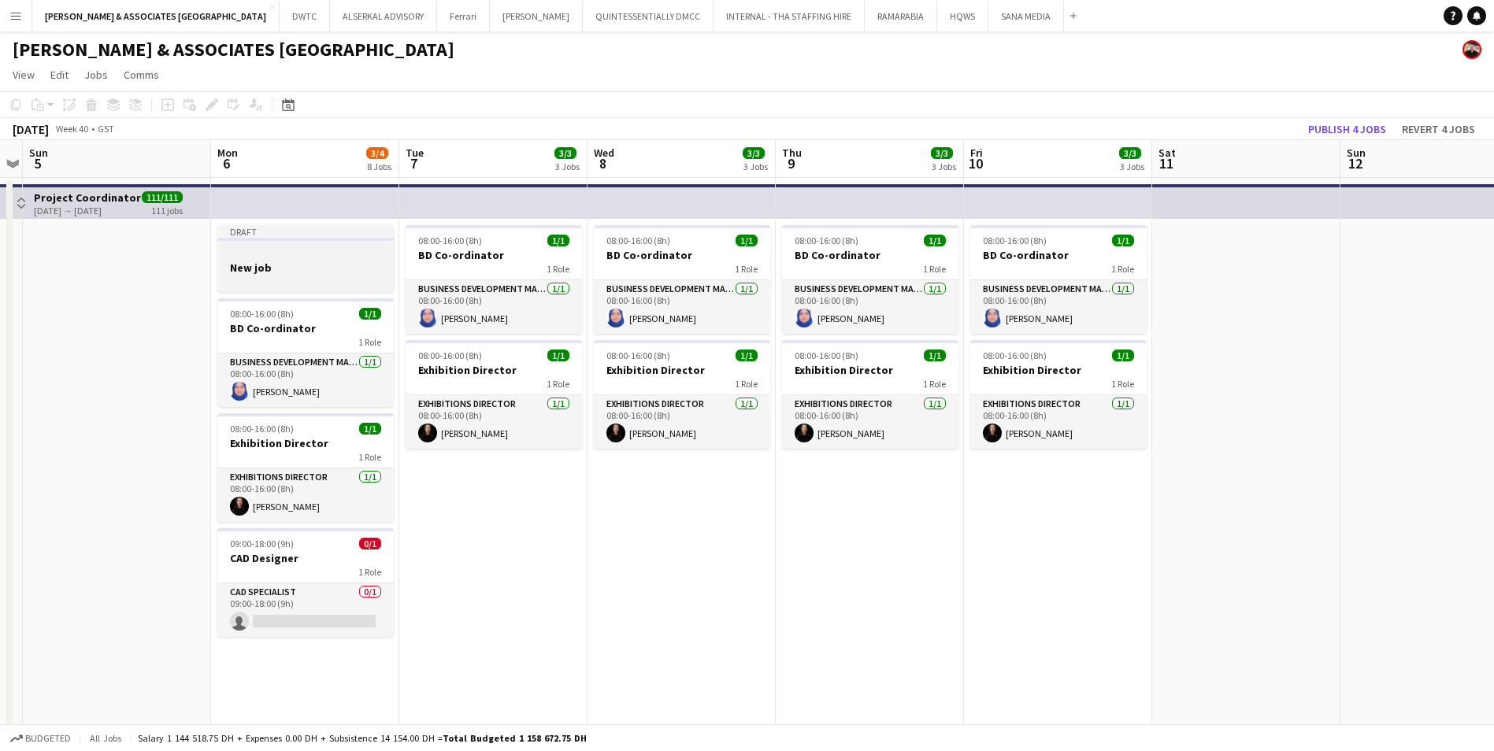
click at [299, 252] on div at bounding box center [305, 253] width 176 height 12
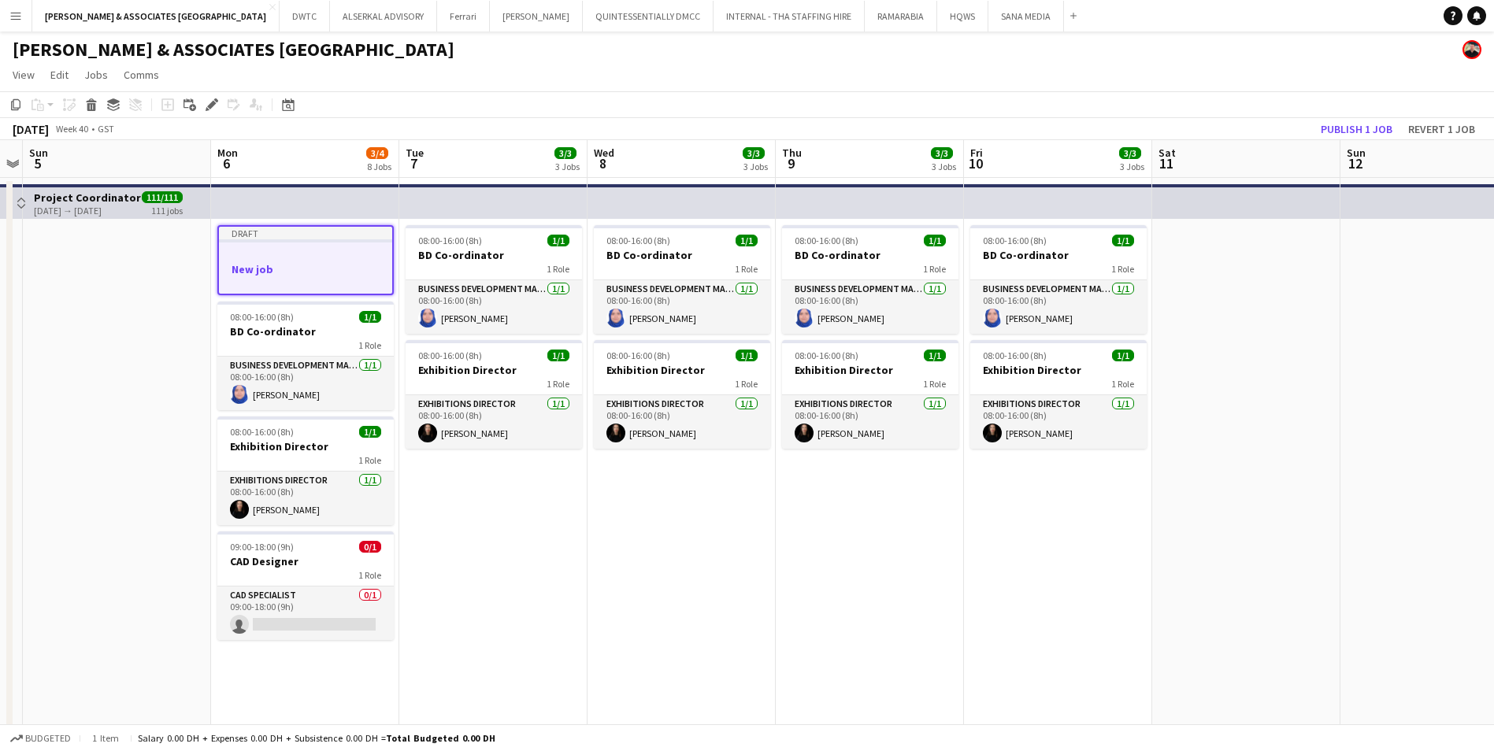
click at [299, 252] on div at bounding box center [305, 255] width 173 height 12
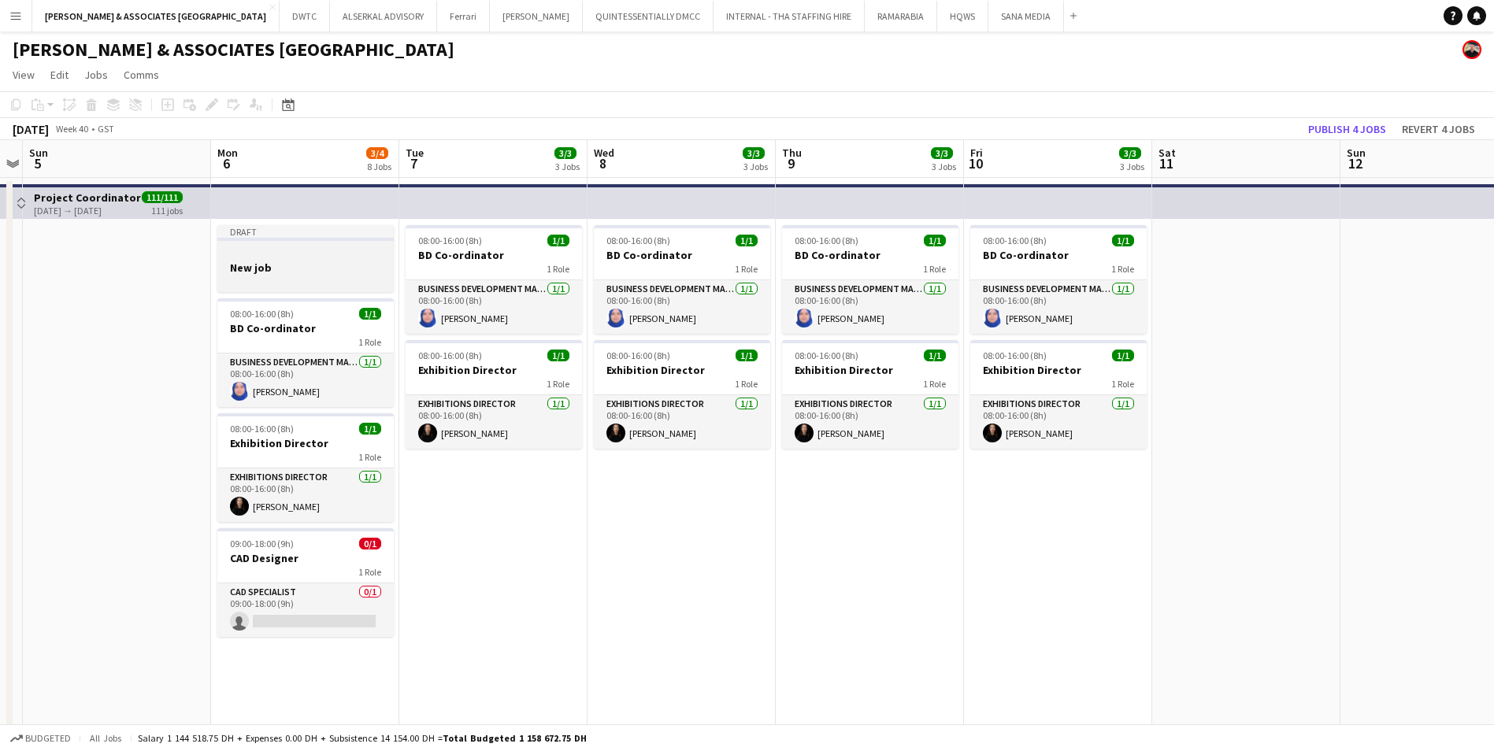
click at [299, 252] on div at bounding box center [305, 253] width 176 height 12
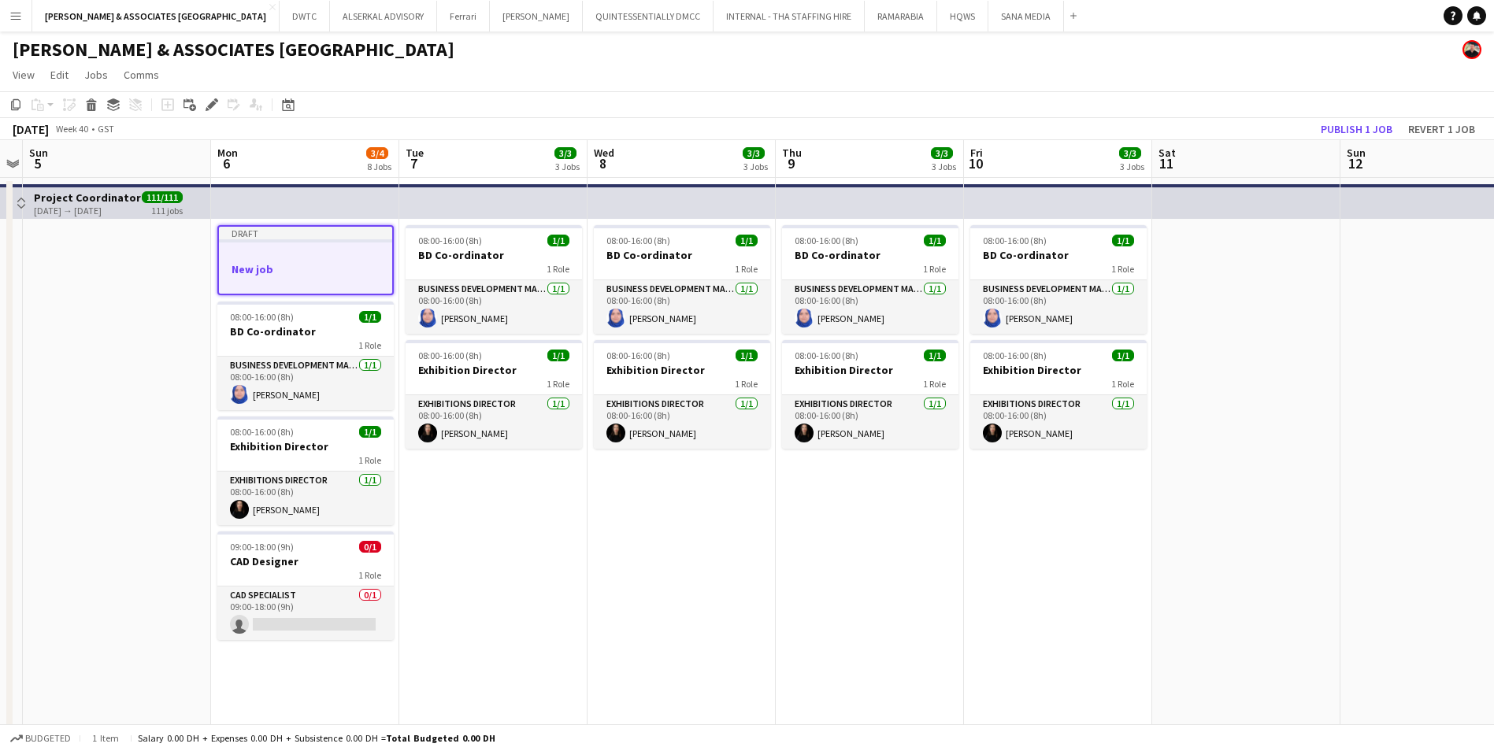
click at [258, 267] on h3 "New job" at bounding box center [305, 269] width 173 height 14
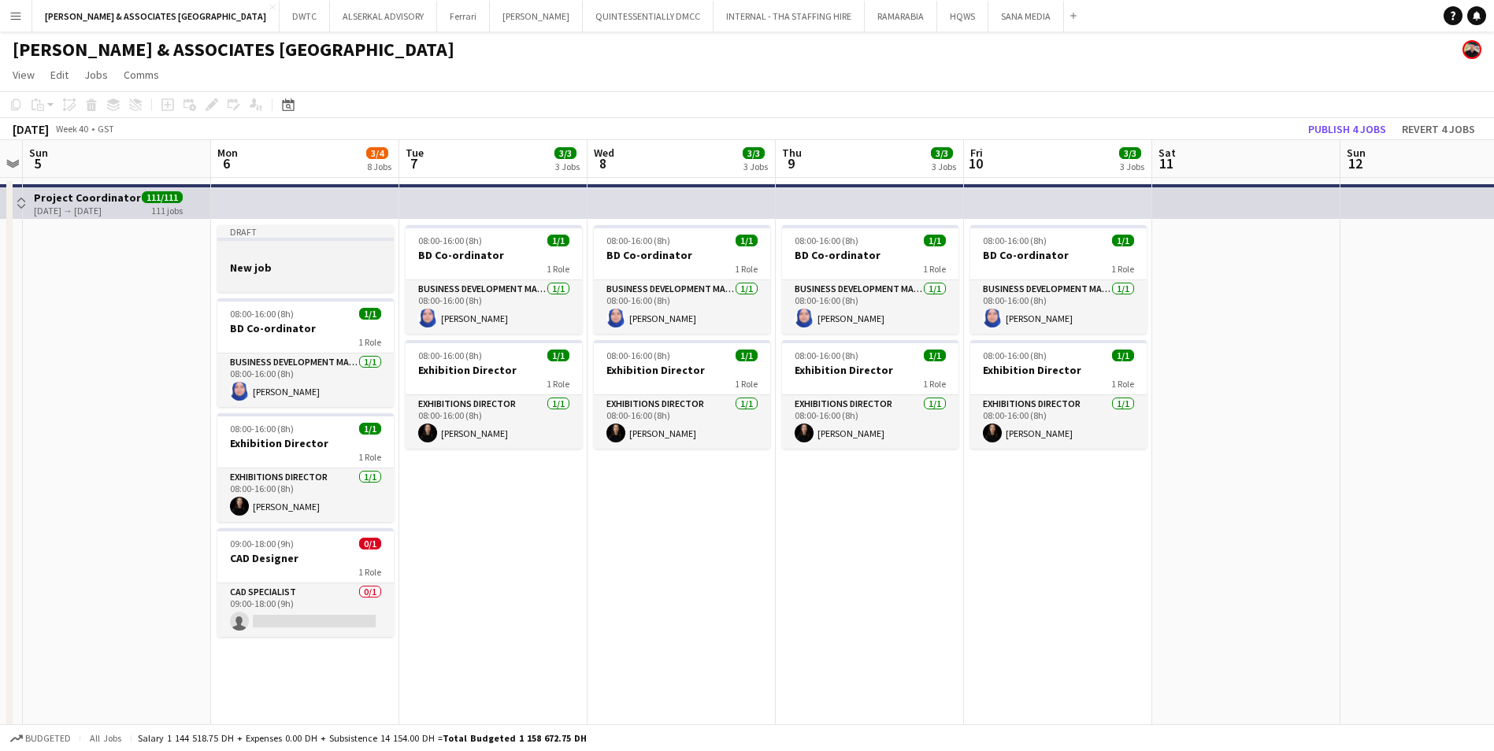
click at [257, 266] on h3 "New job" at bounding box center [305, 268] width 176 height 14
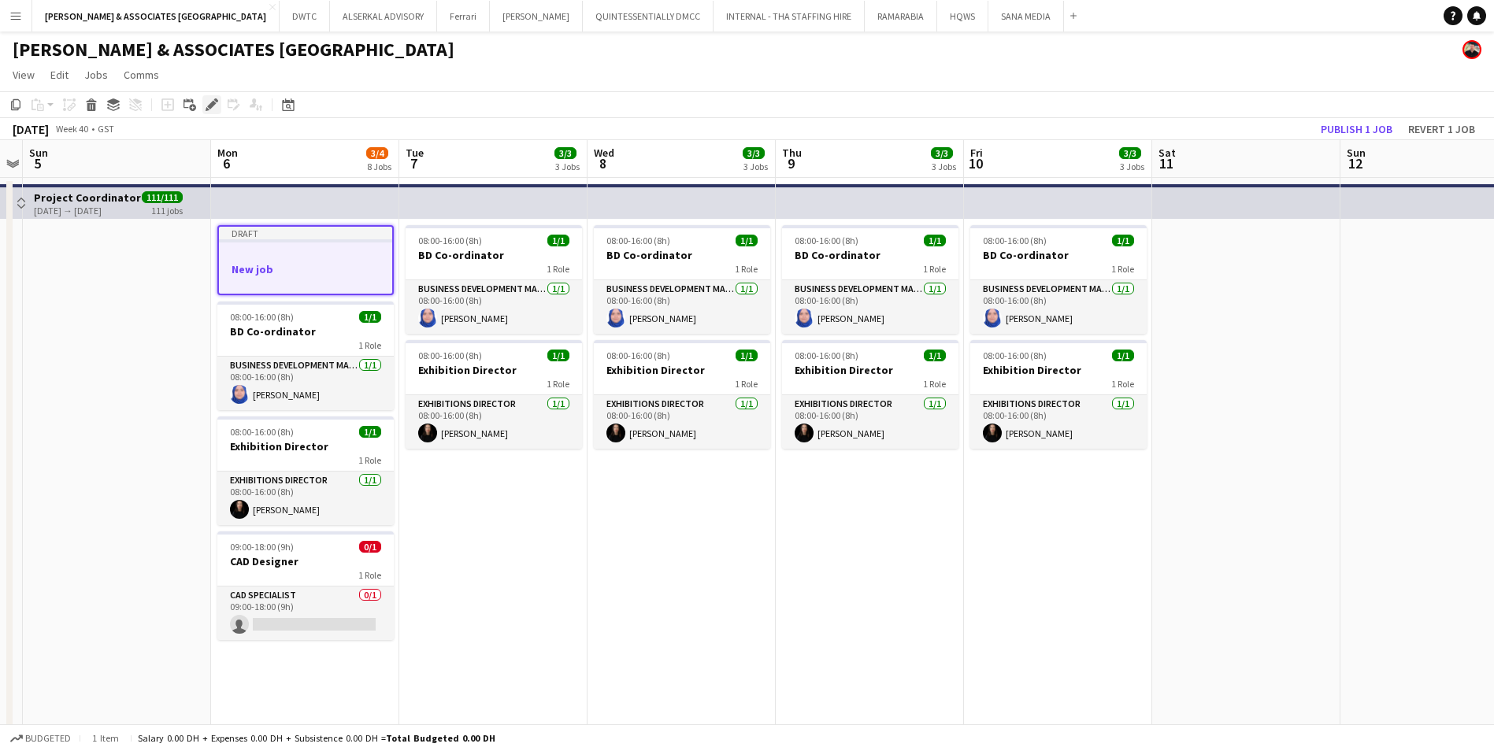
click at [209, 104] on icon "Edit" at bounding box center [212, 104] width 13 height 13
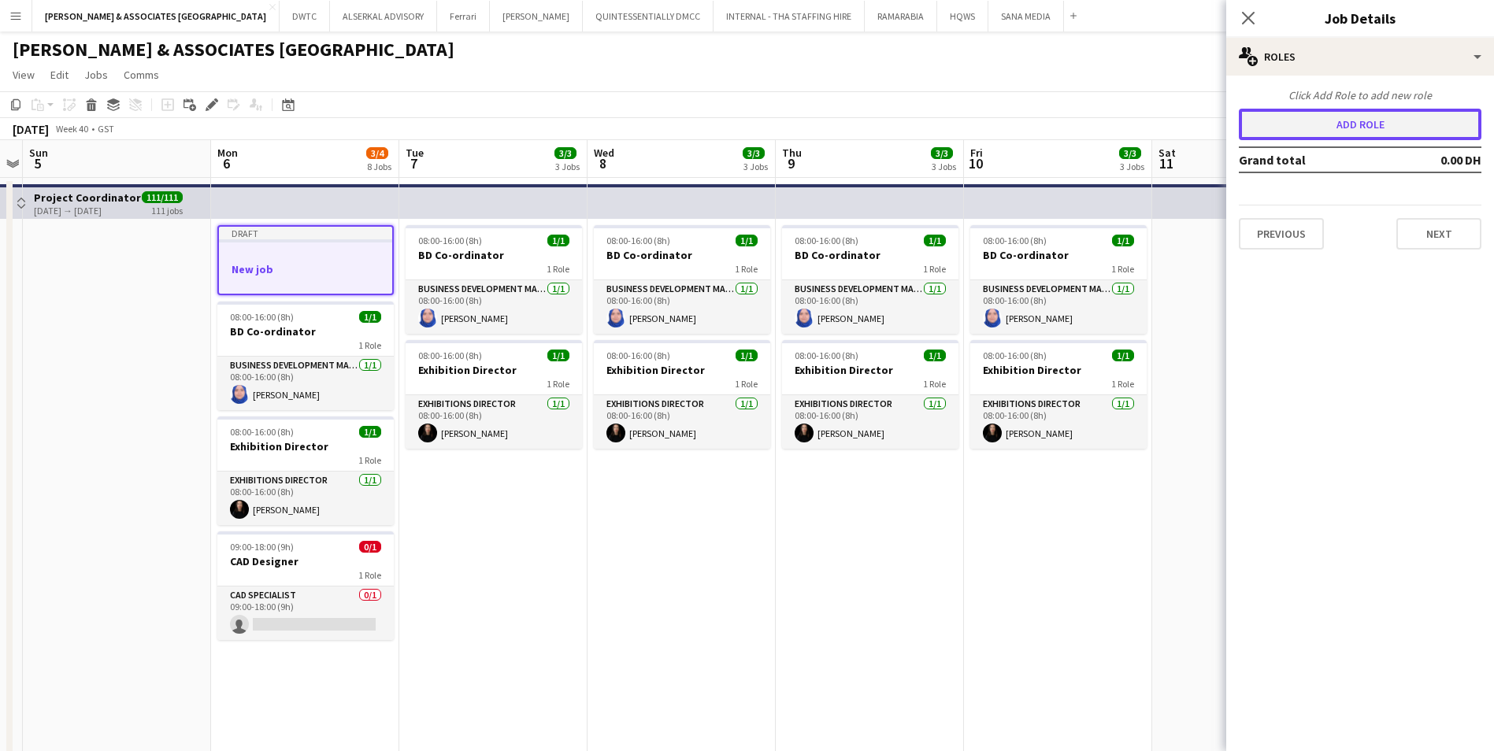
click at [1383, 132] on button "Add role" at bounding box center [1360, 125] width 243 height 32
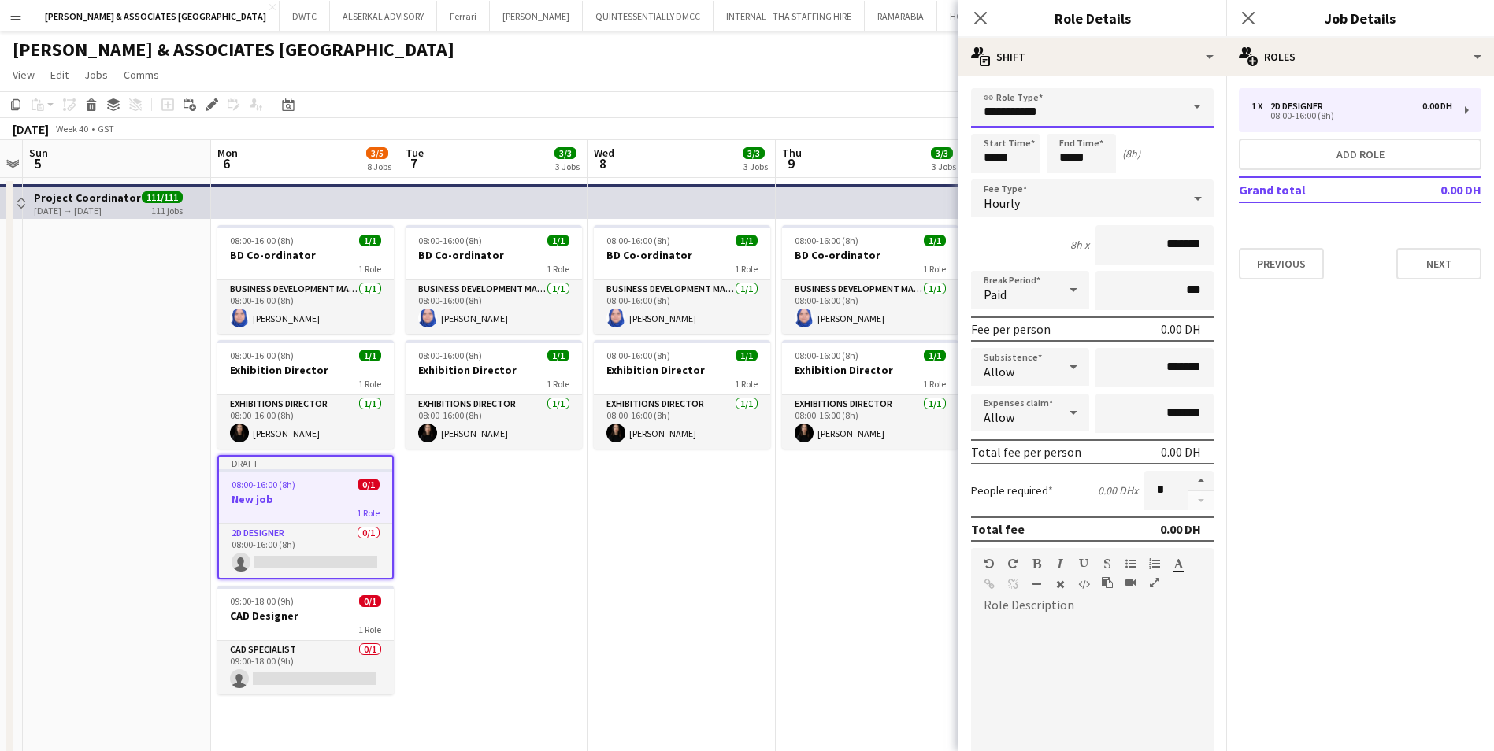
click at [1074, 117] on input "**********" at bounding box center [1092, 107] width 243 height 39
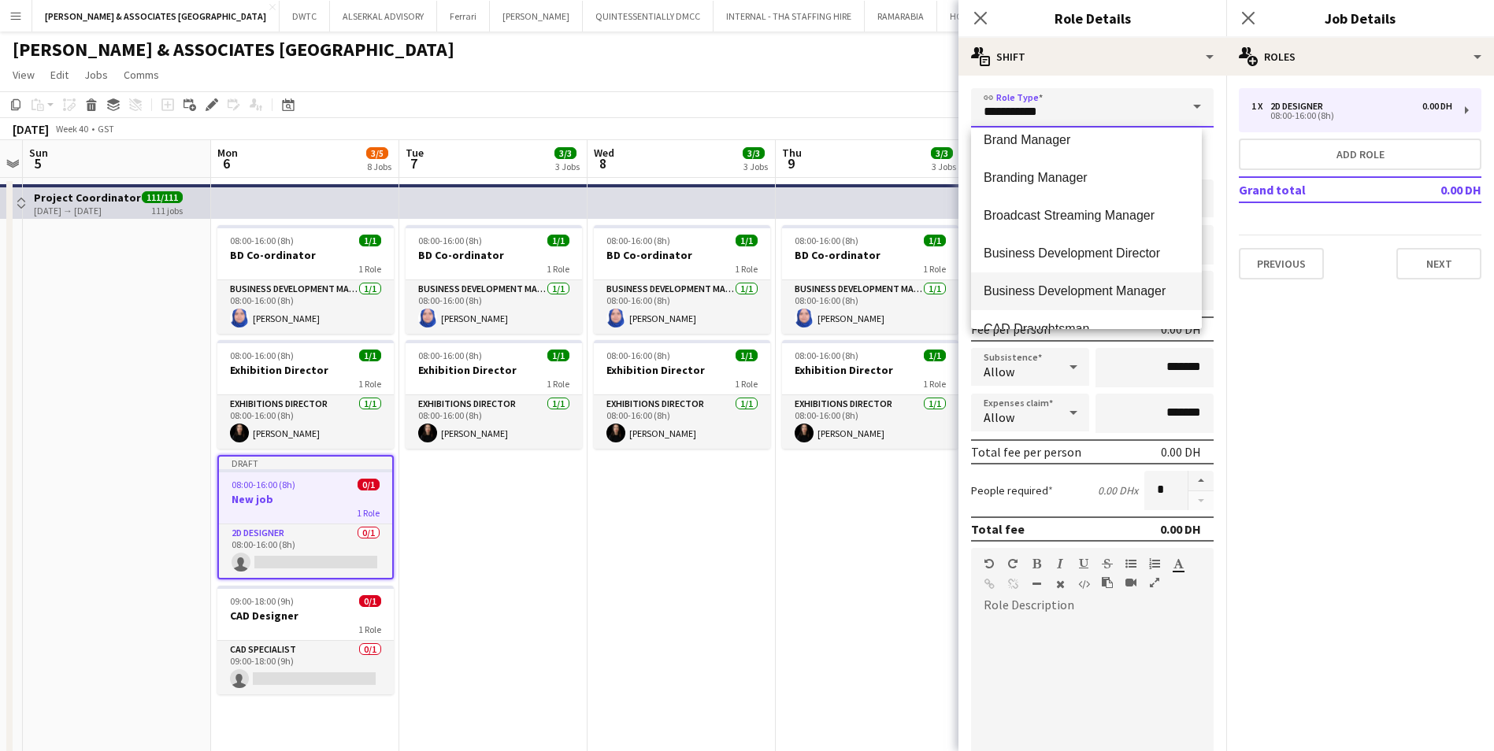
scroll to position [630, 0]
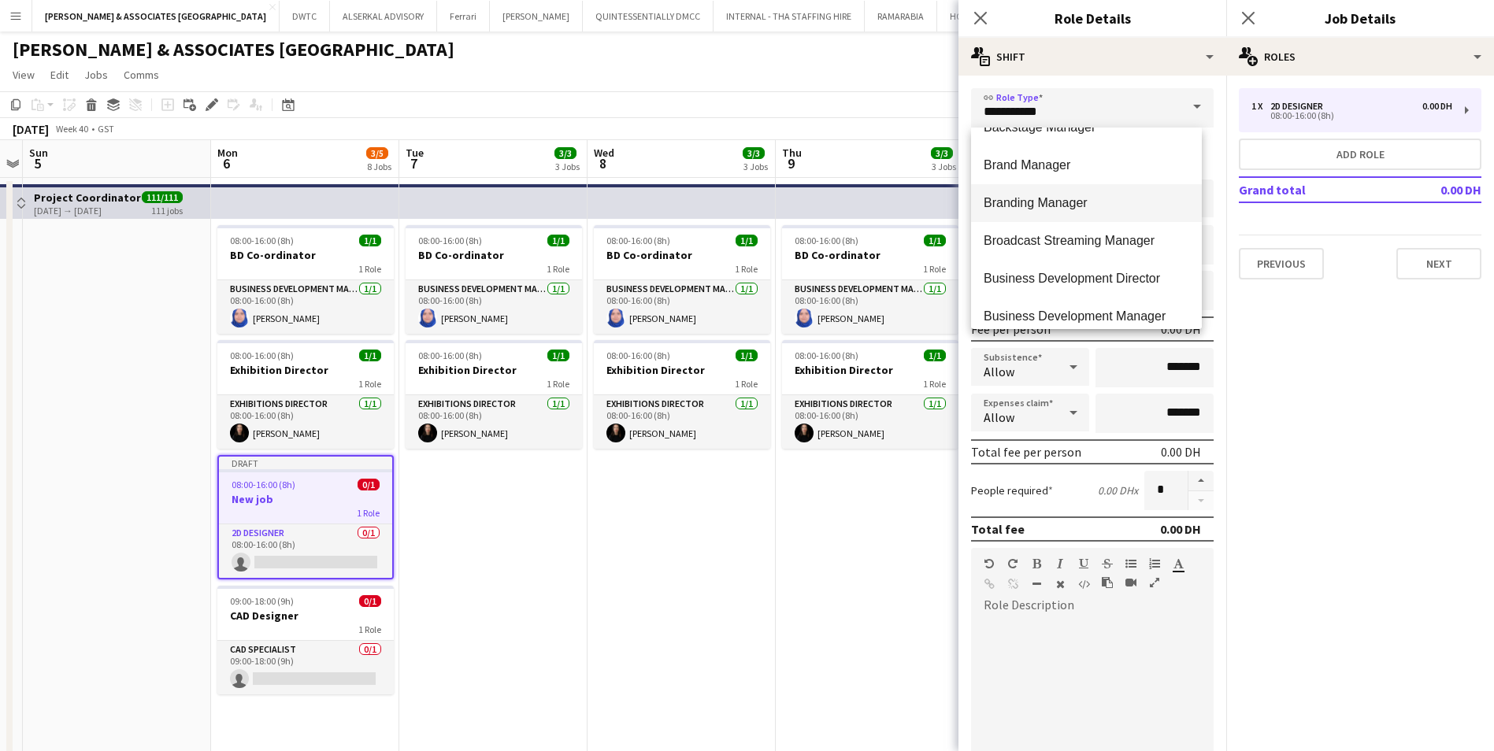
click at [1104, 198] on span "Branding Manager" at bounding box center [1087, 202] width 206 height 15
type input "**********"
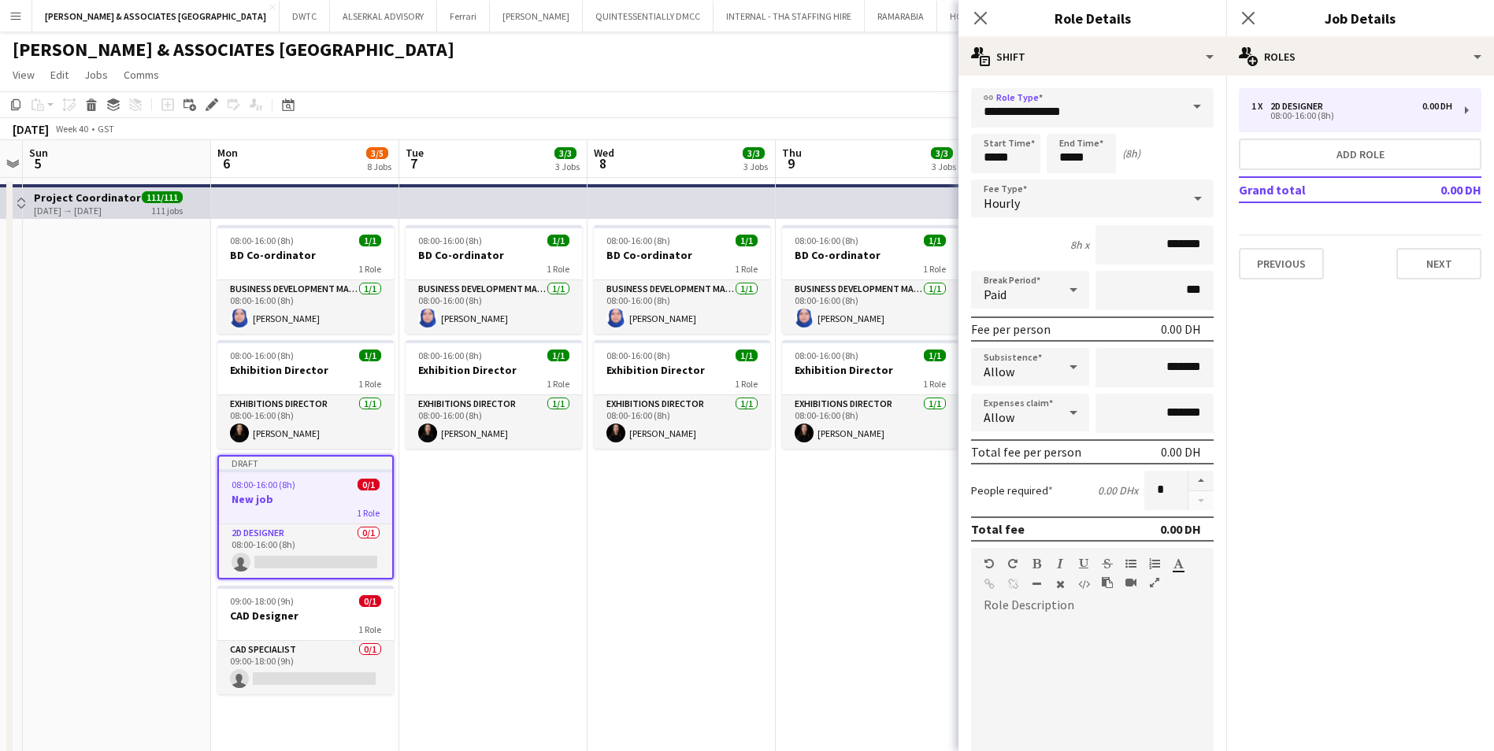
click at [1092, 200] on div "Hourly" at bounding box center [1076, 199] width 211 height 38
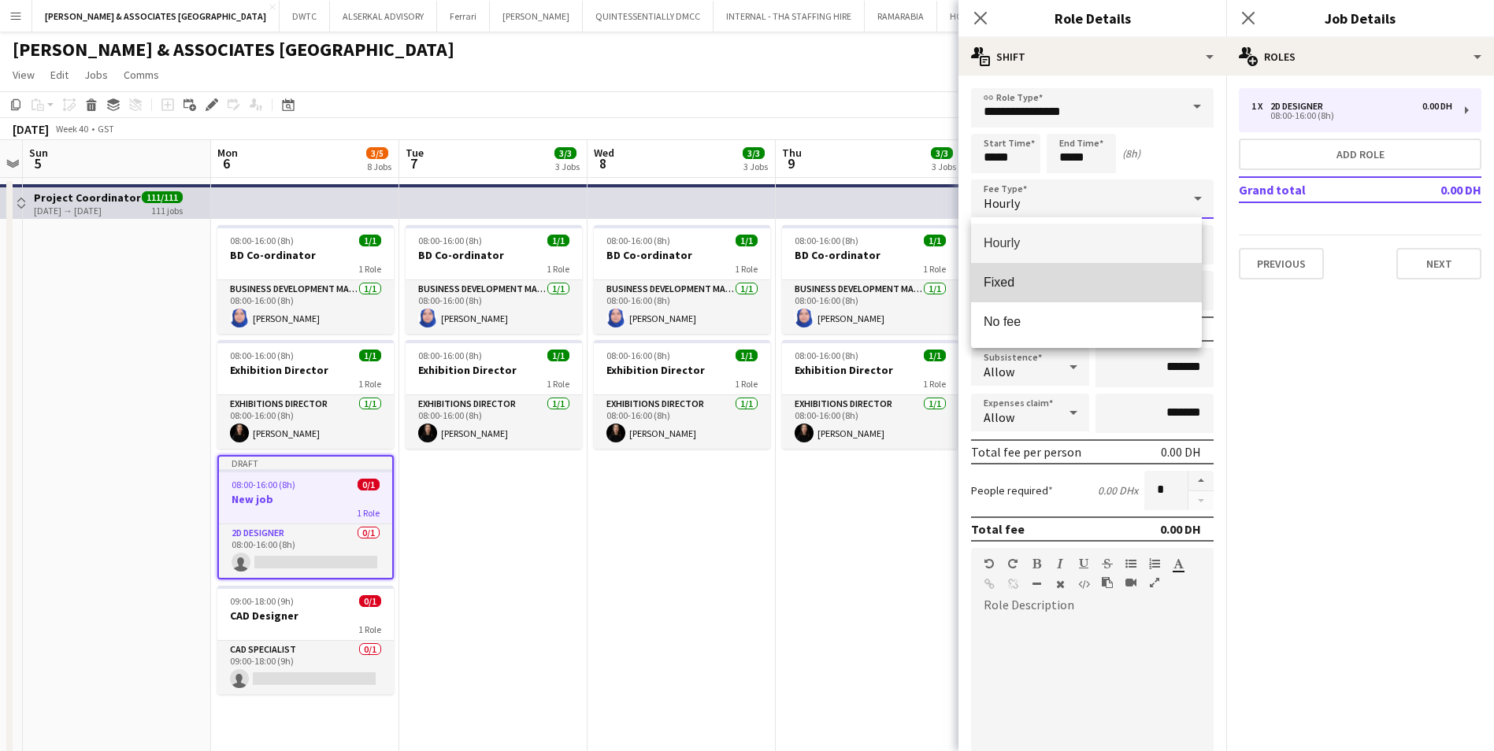
click at [1104, 276] on span "Fixed" at bounding box center [1087, 282] width 206 height 15
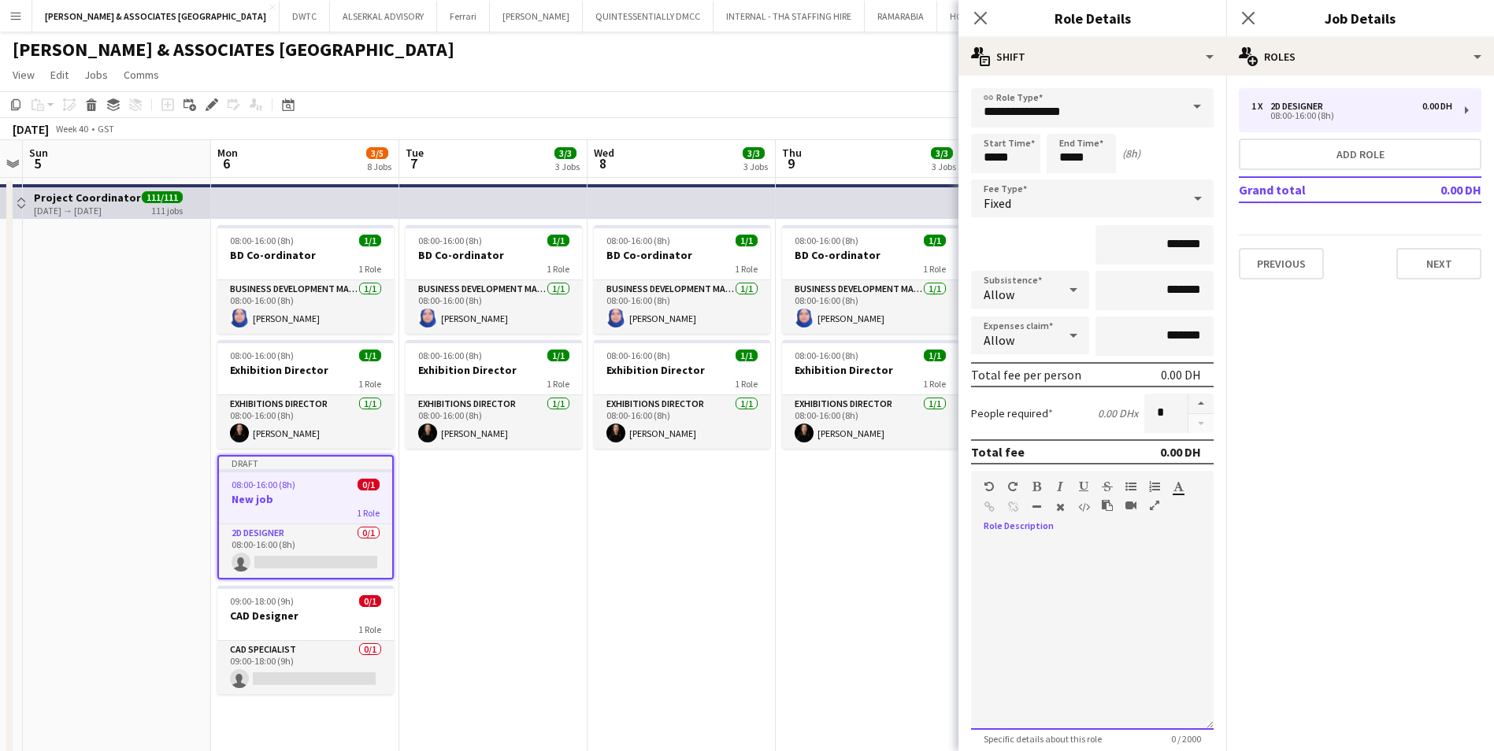
click at [1042, 562] on div at bounding box center [1092, 635] width 243 height 189
drag, startPoint x: 1126, startPoint y: 549, endPoint x: 948, endPoint y: 540, distance: 178.2
click at [948, 540] on body "Menu Boards Boards Boards All jobs Status Workforce Workforce My Workforce Recr…" at bounding box center [747, 720] width 1494 height 1441
copy div "**********"
click at [1096, 558] on div "**********" at bounding box center [1086, 635] width 231 height 189
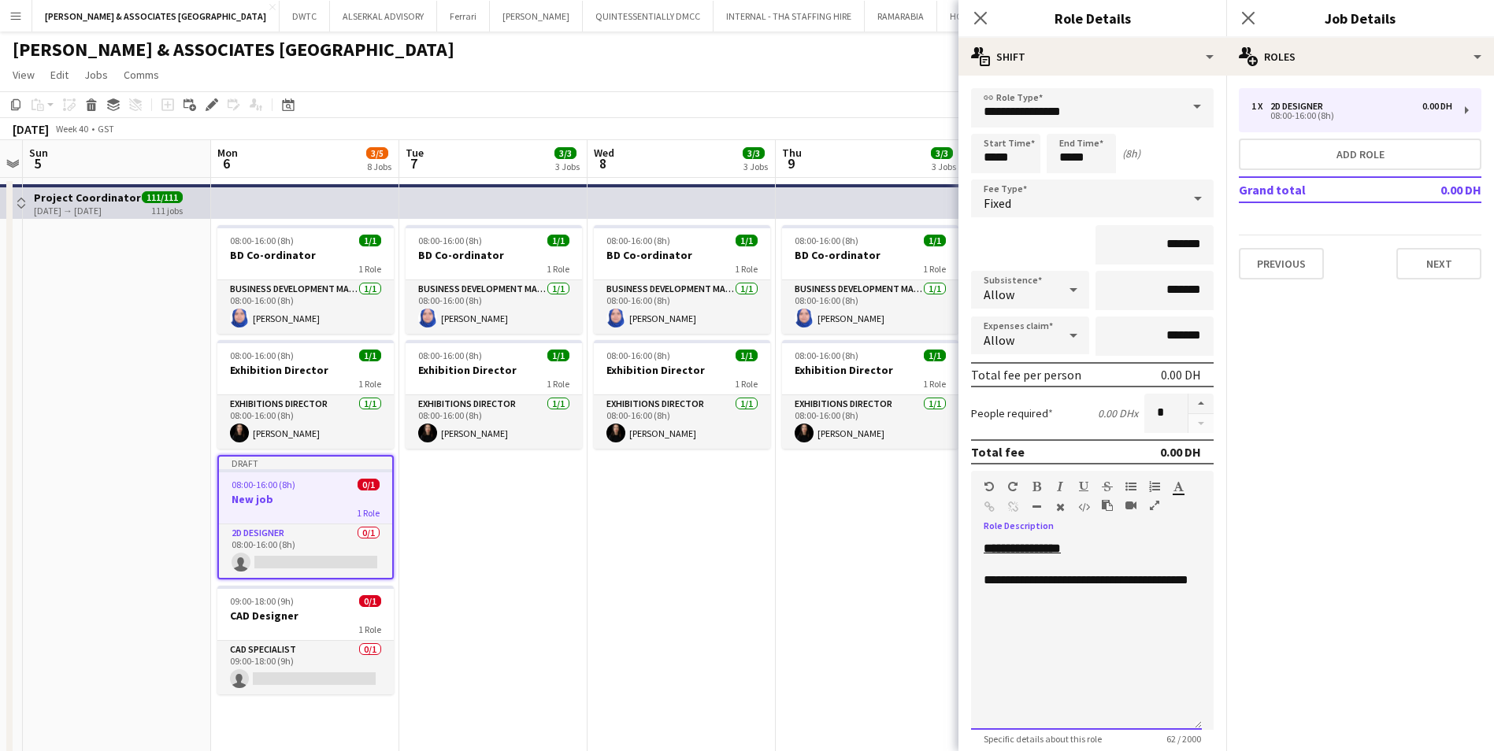
click at [987, 593] on div "**********" at bounding box center [1087, 589] width 206 height 32
click at [1050, 600] on div "**********" at bounding box center [1087, 589] width 206 height 32
click at [1031, 613] on div "**********" at bounding box center [1087, 612] width 206 height 16
drag, startPoint x: 1017, startPoint y: 612, endPoint x: 983, endPoint y: 610, distance: 33.9
click at [983, 610] on div "**********" at bounding box center [1086, 635] width 231 height 189
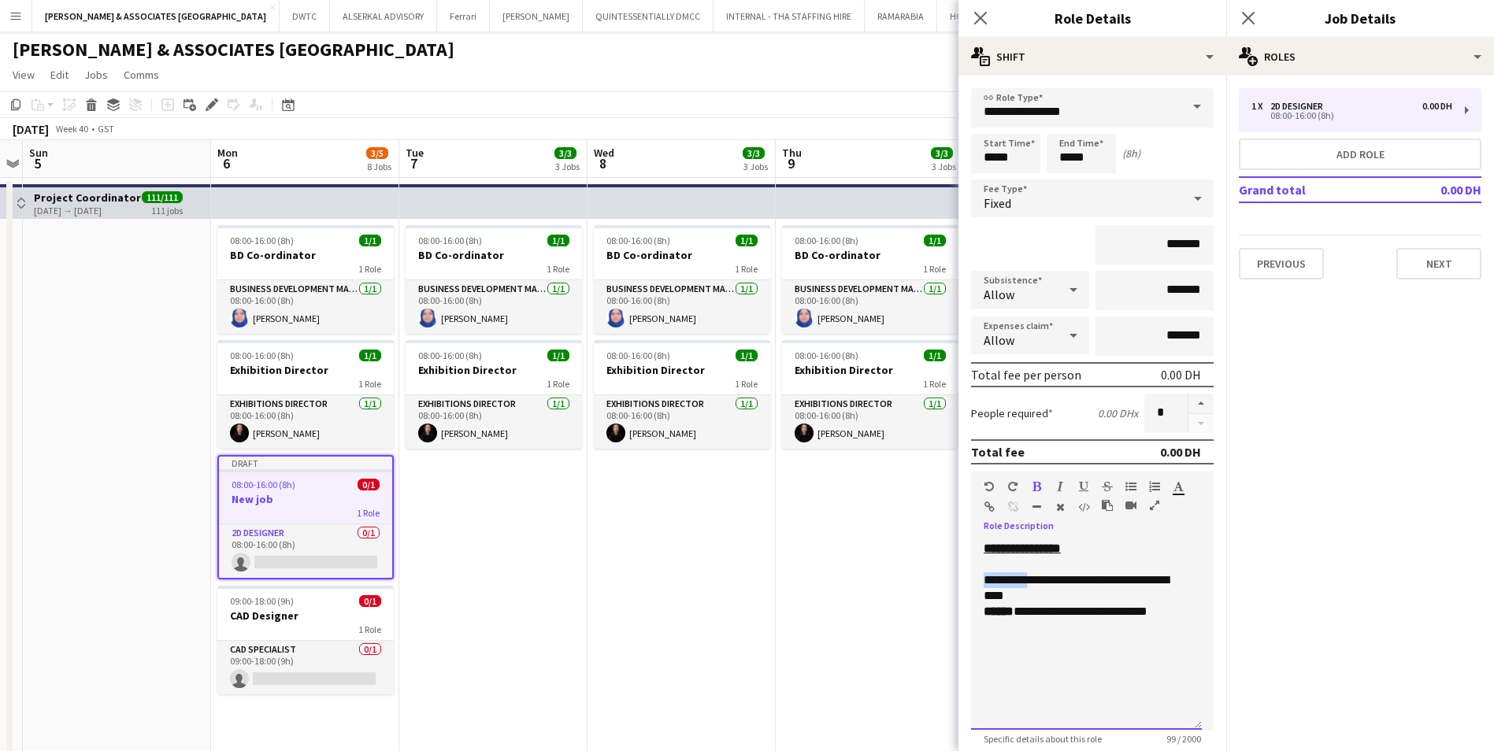
drag, startPoint x: 1033, startPoint y: 581, endPoint x: 983, endPoint y: 573, distance: 50.9
click at [983, 573] on div "**********" at bounding box center [1086, 635] width 231 height 189
click at [1187, 613] on div "**********" at bounding box center [1087, 612] width 206 height 16
drag, startPoint x: 1037, startPoint y: 628, endPoint x: 983, endPoint y: 623, distance: 54.6
click at [983, 623] on div "**********" at bounding box center [1086, 635] width 231 height 189
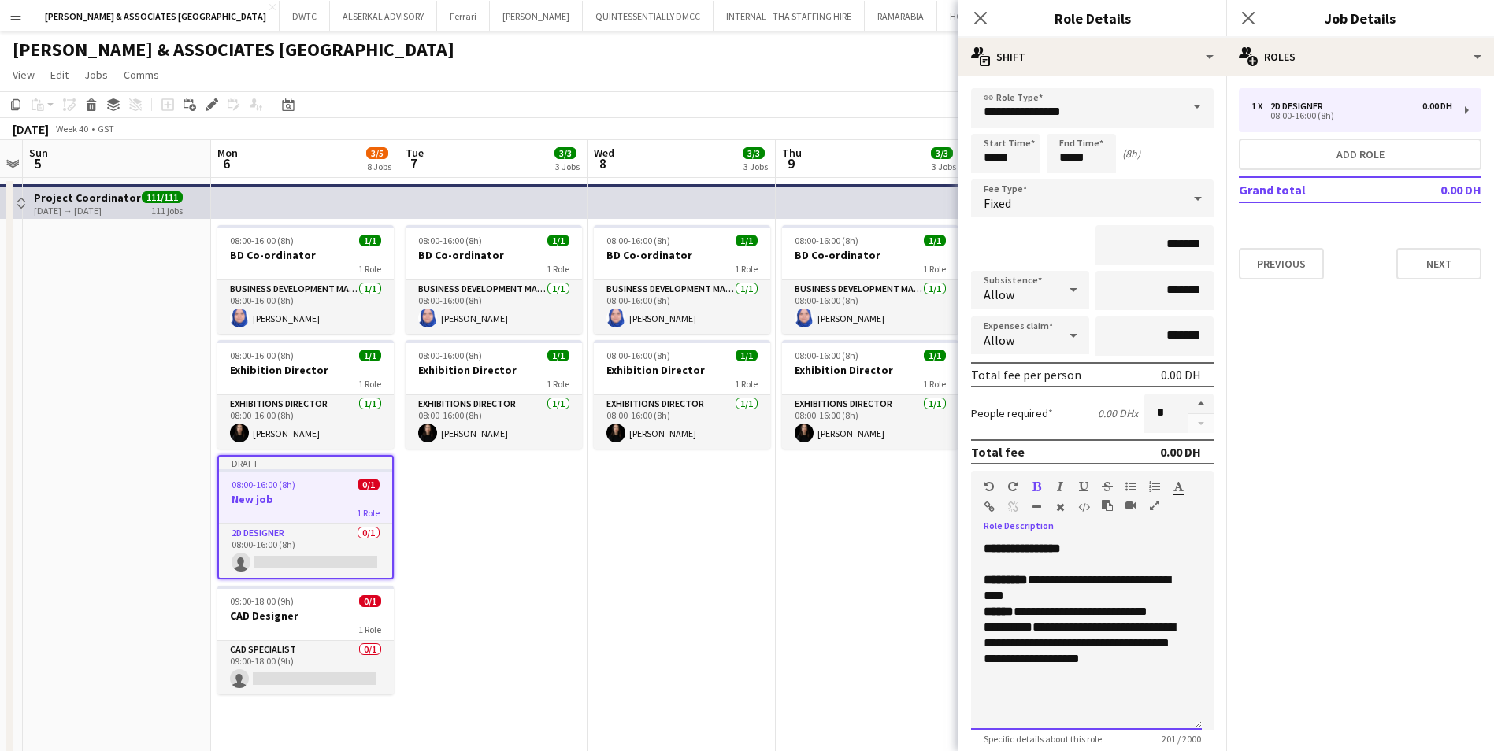
click at [1136, 681] on div "**********" at bounding box center [1086, 635] width 231 height 189
click at [1175, 662] on div "**********" at bounding box center [1087, 643] width 206 height 47
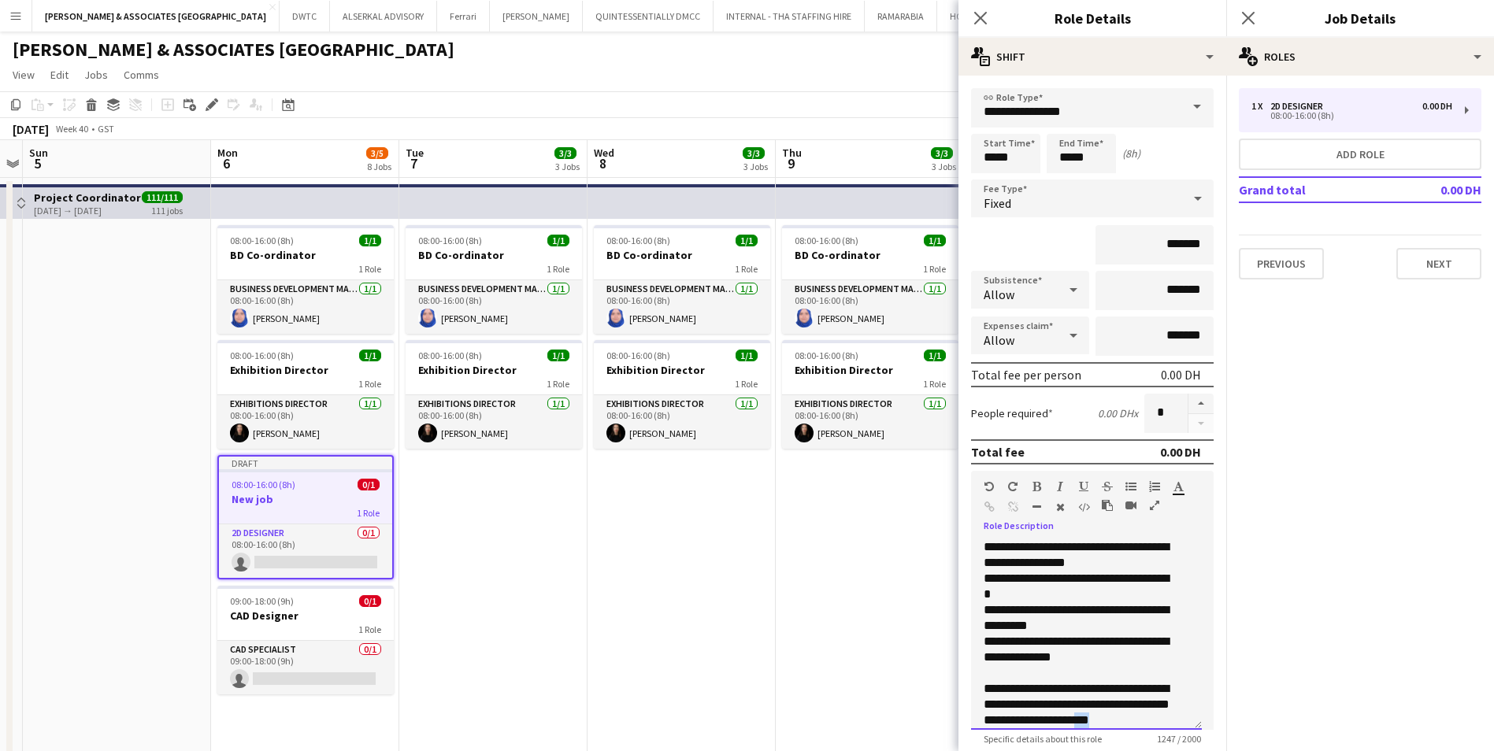
scroll to position [532, 0]
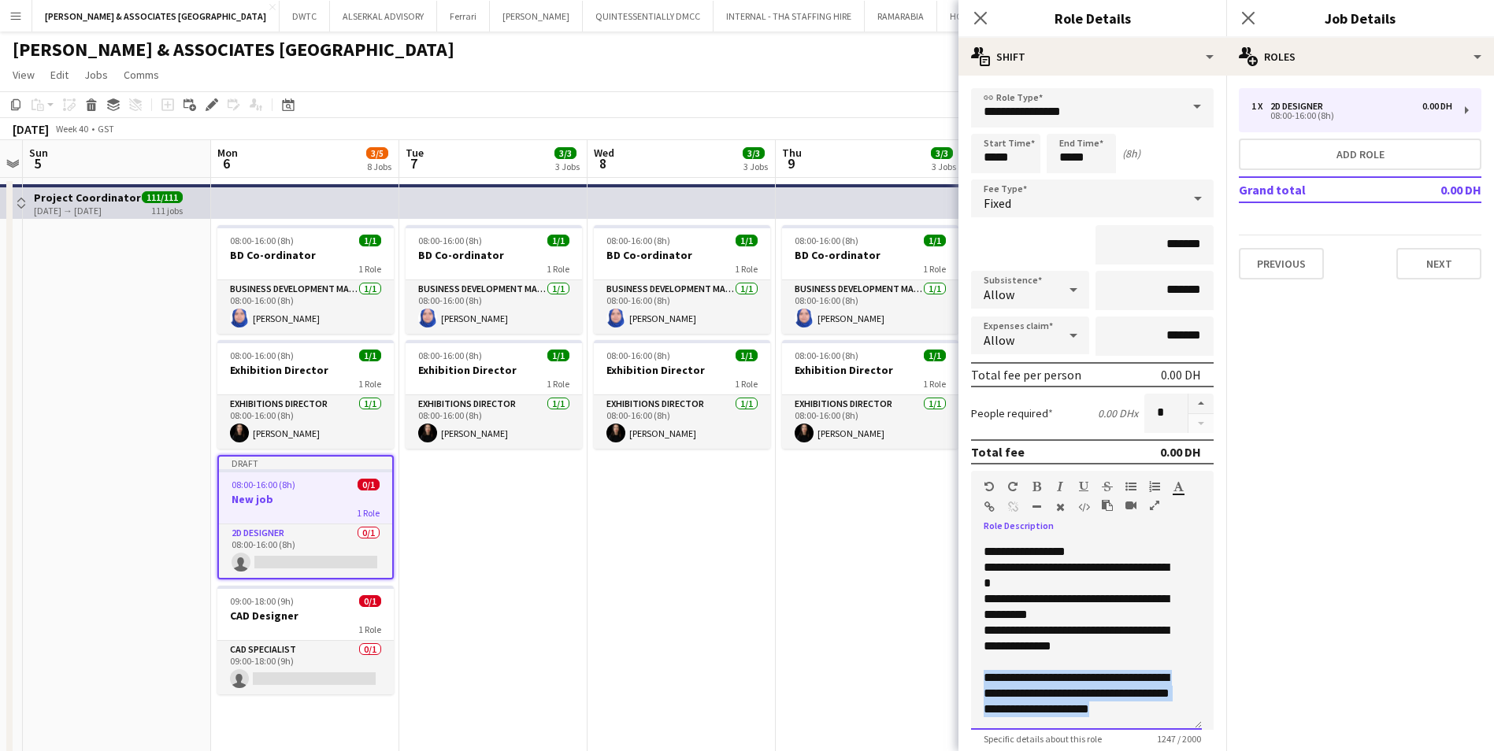
drag, startPoint x: 1129, startPoint y: 724, endPoint x: 983, endPoint y: 681, distance: 152.0
click at [983, 681] on div "**********" at bounding box center [1086, 635] width 231 height 189
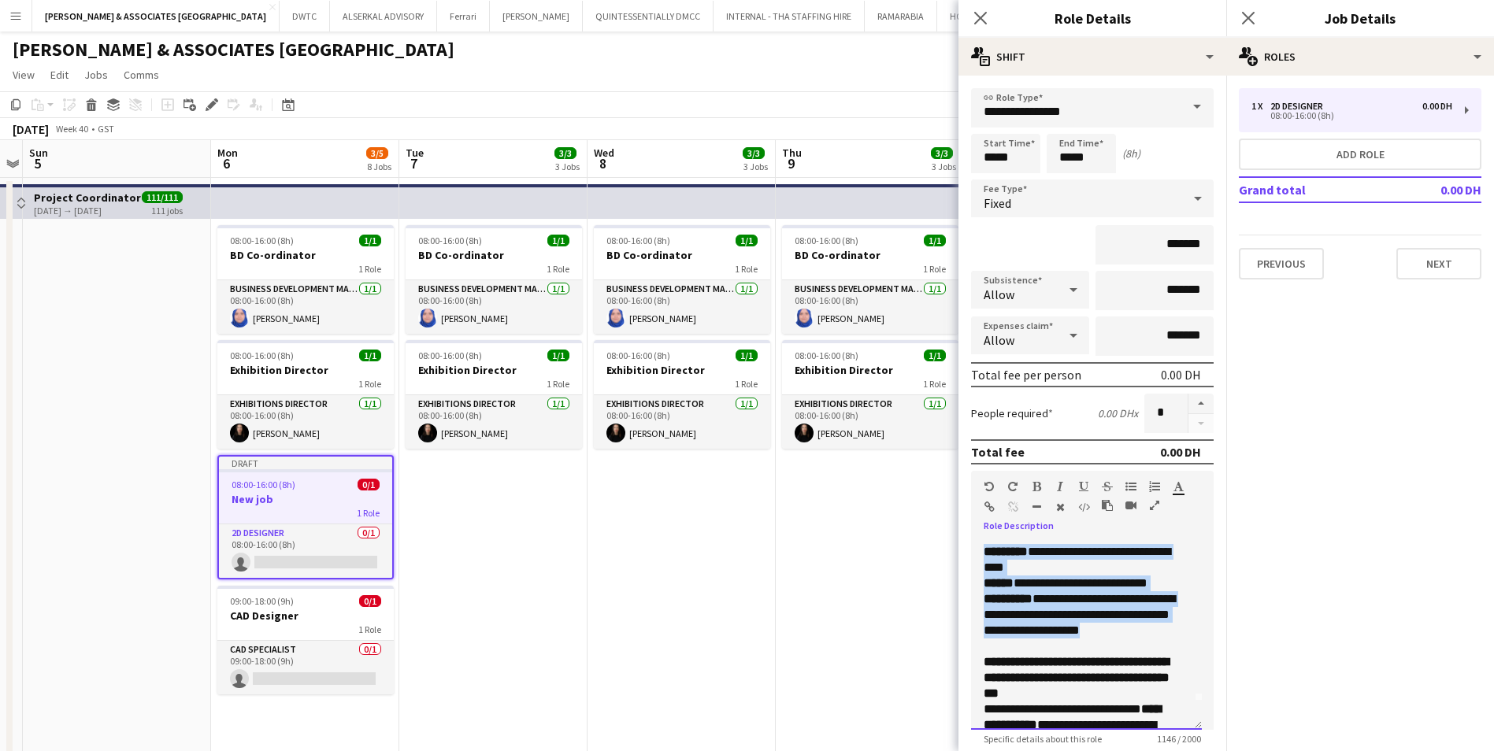
scroll to position [0, 0]
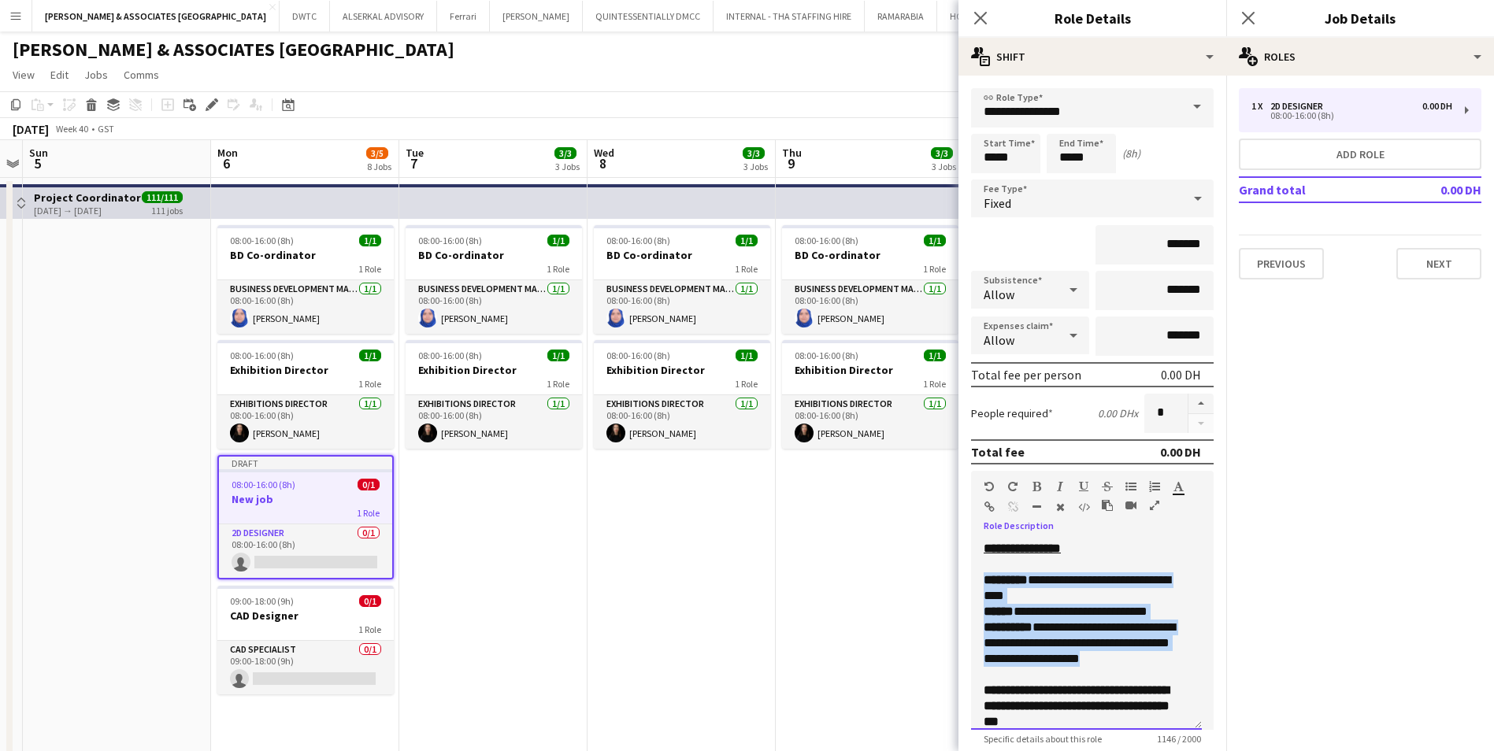
drag, startPoint x: 1177, startPoint y: 631, endPoint x: 979, endPoint y: 581, distance: 204.0
click at [979, 581] on div "**********" at bounding box center [1086, 635] width 231 height 189
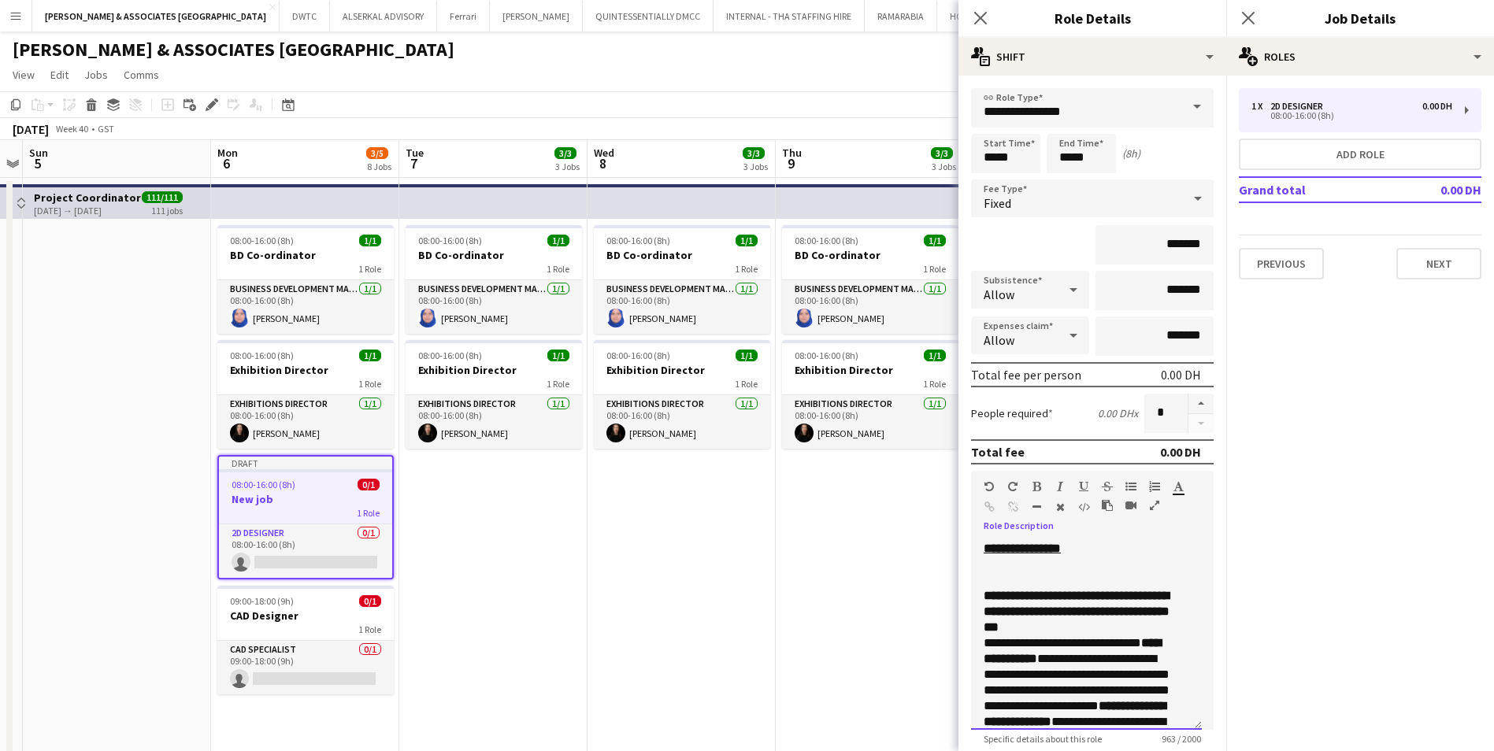
click at [1157, 630] on p "**********" at bounding box center [1081, 611] width 194 height 47
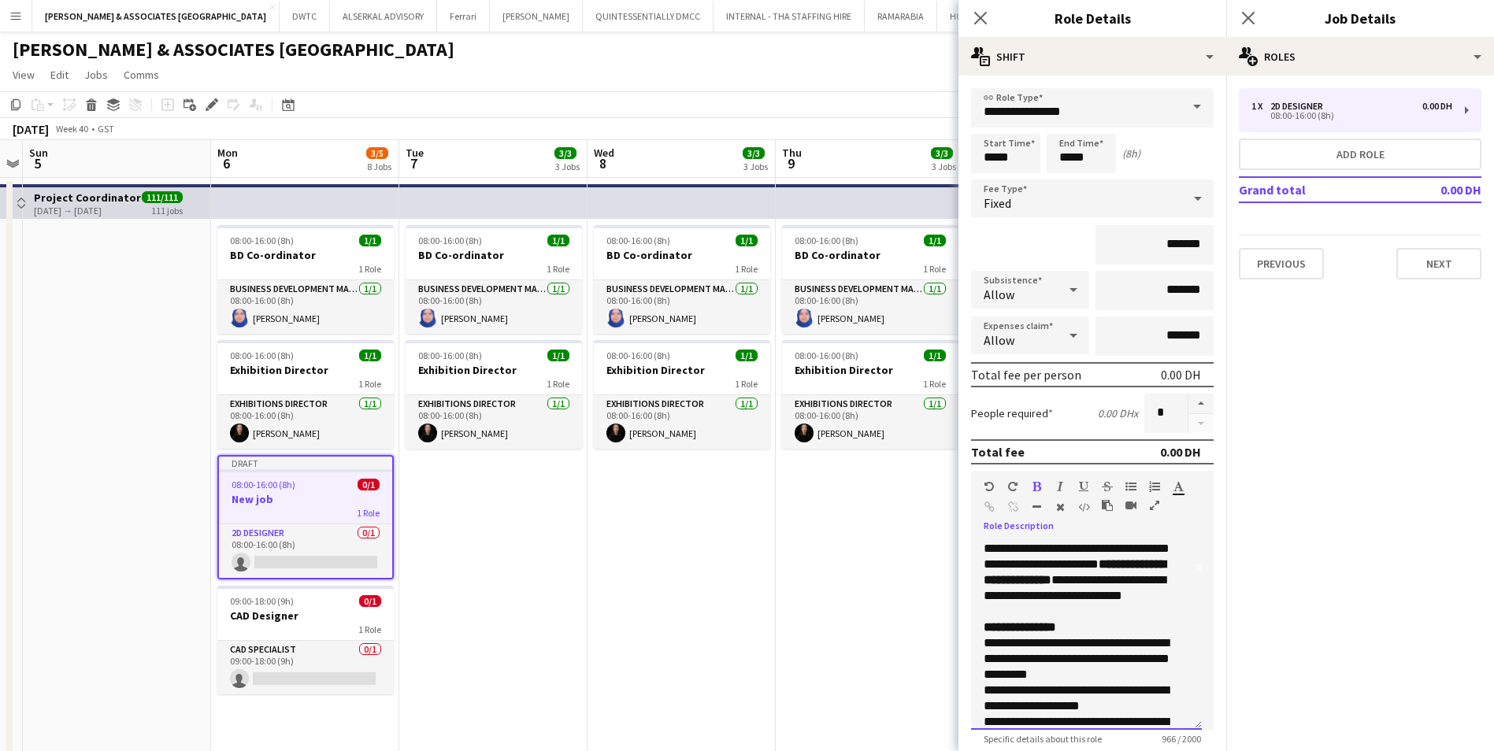
click at [1139, 612] on p "**********" at bounding box center [1081, 557] width 194 height 126
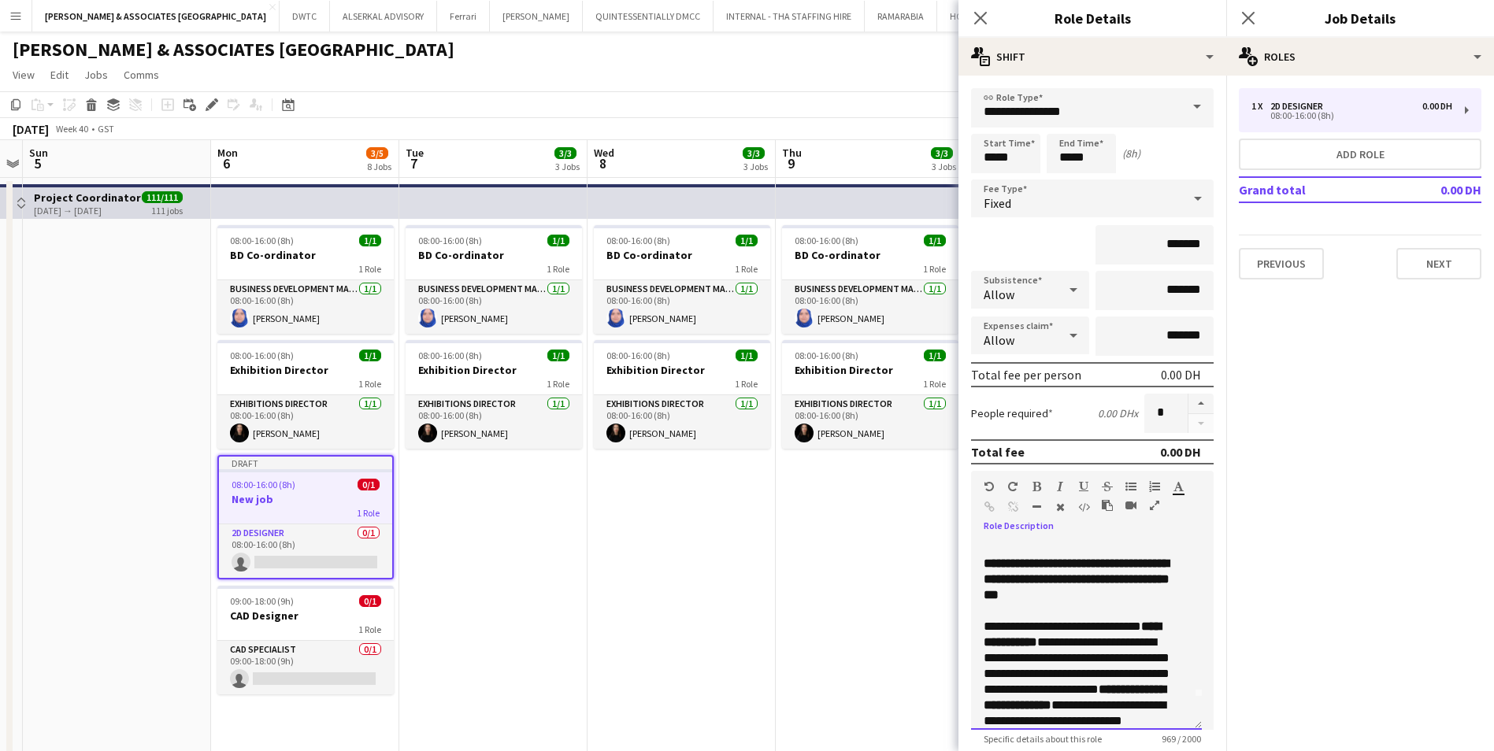
scroll to position [0, 0]
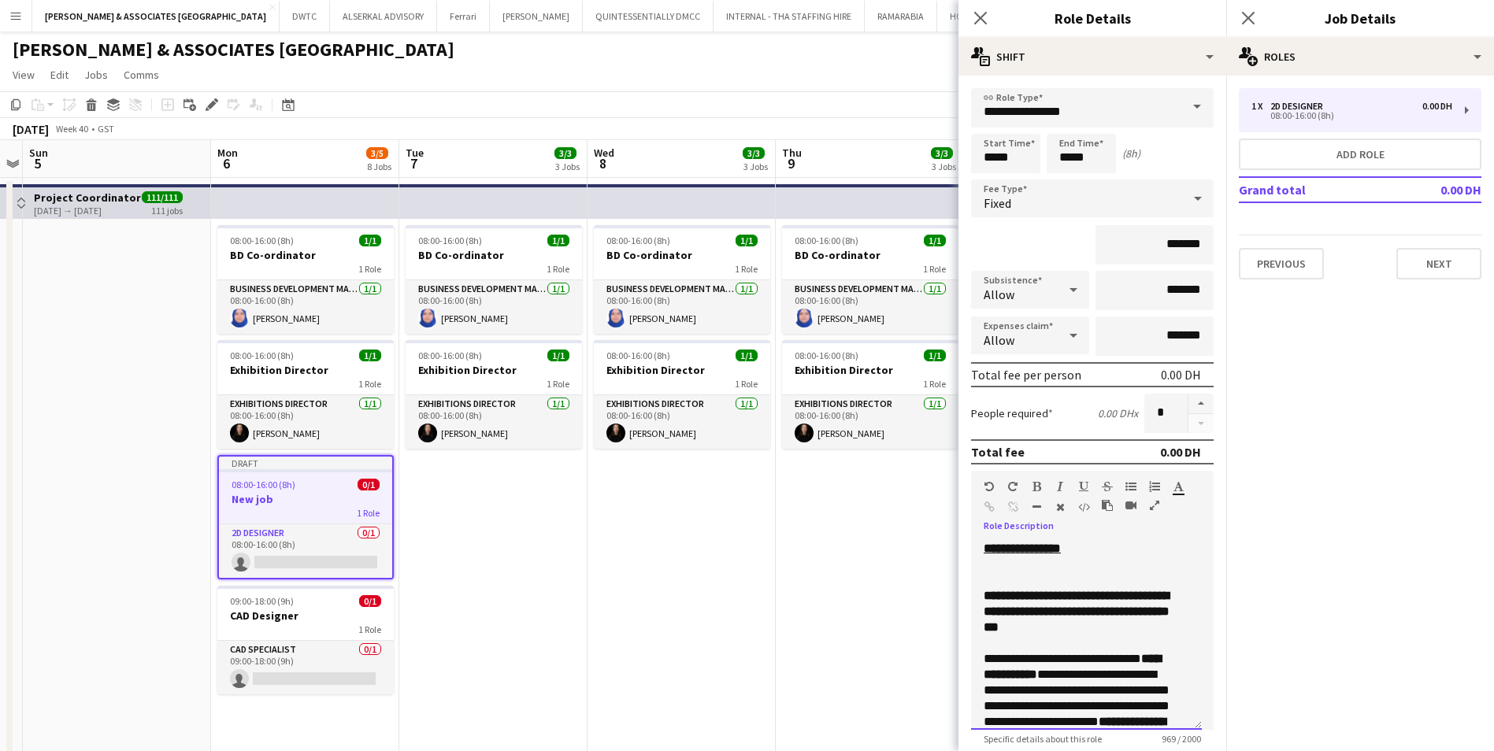
click at [1105, 562] on div at bounding box center [1087, 565] width 206 height 16
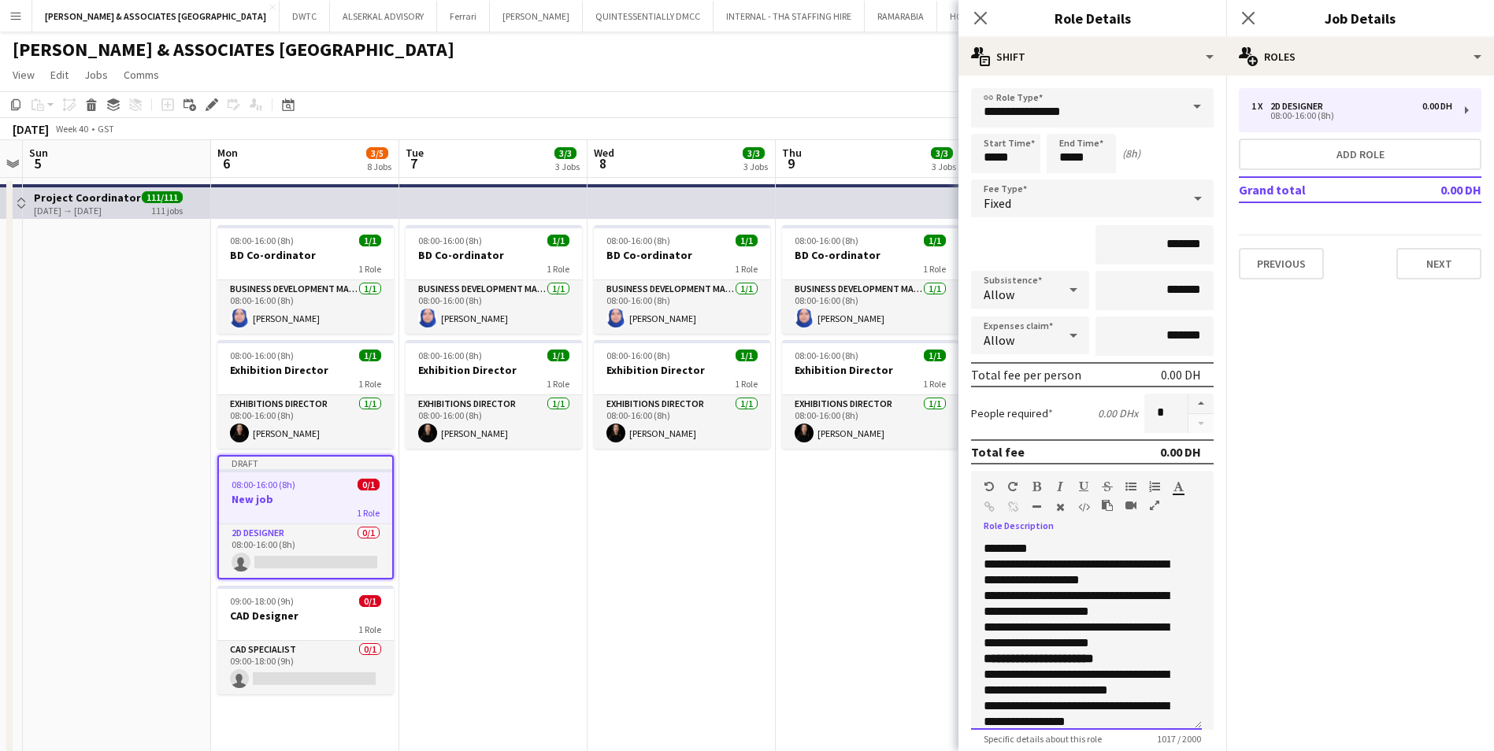
scroll to position [394, 0]
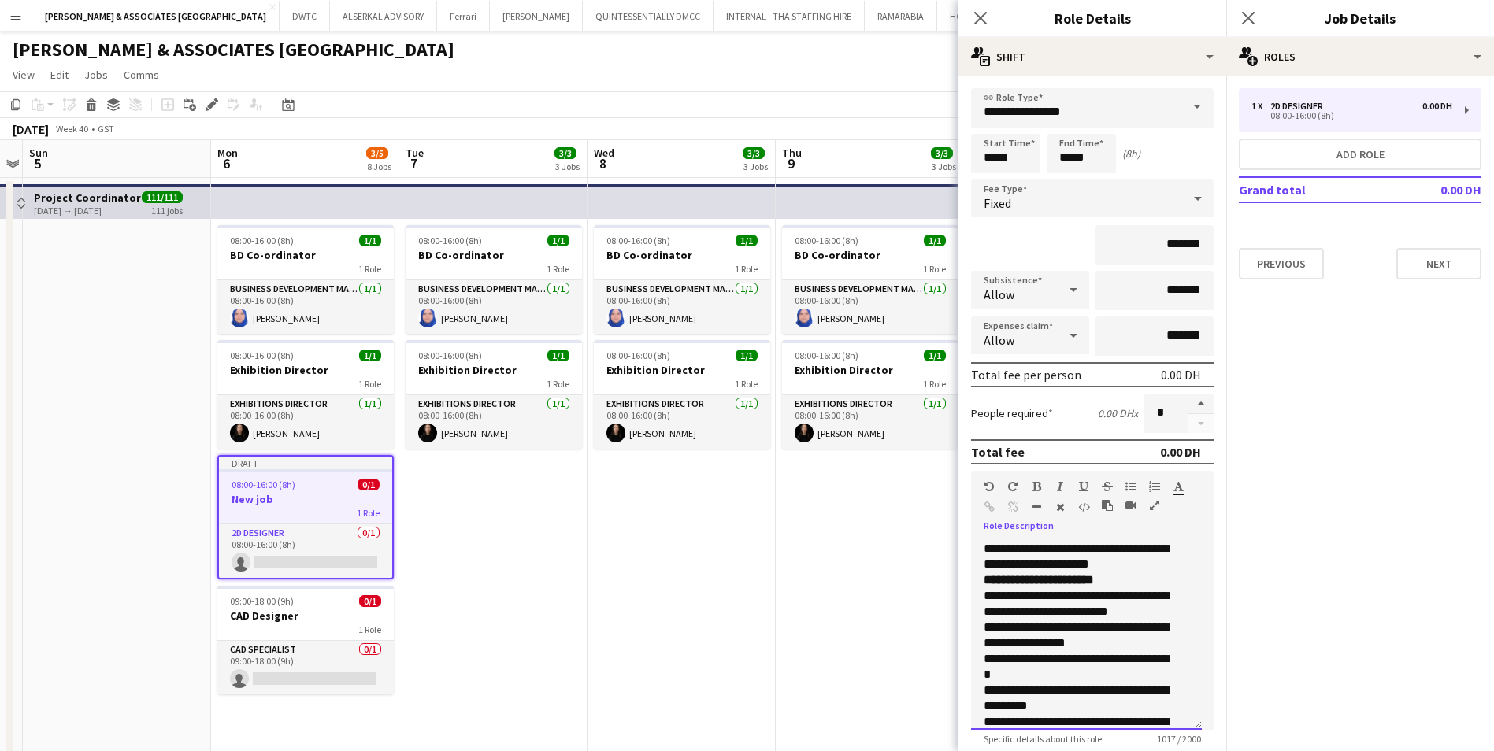
click at [1161, 569] on p "**********" at bounding box center [1081, 494] width 194 height 158
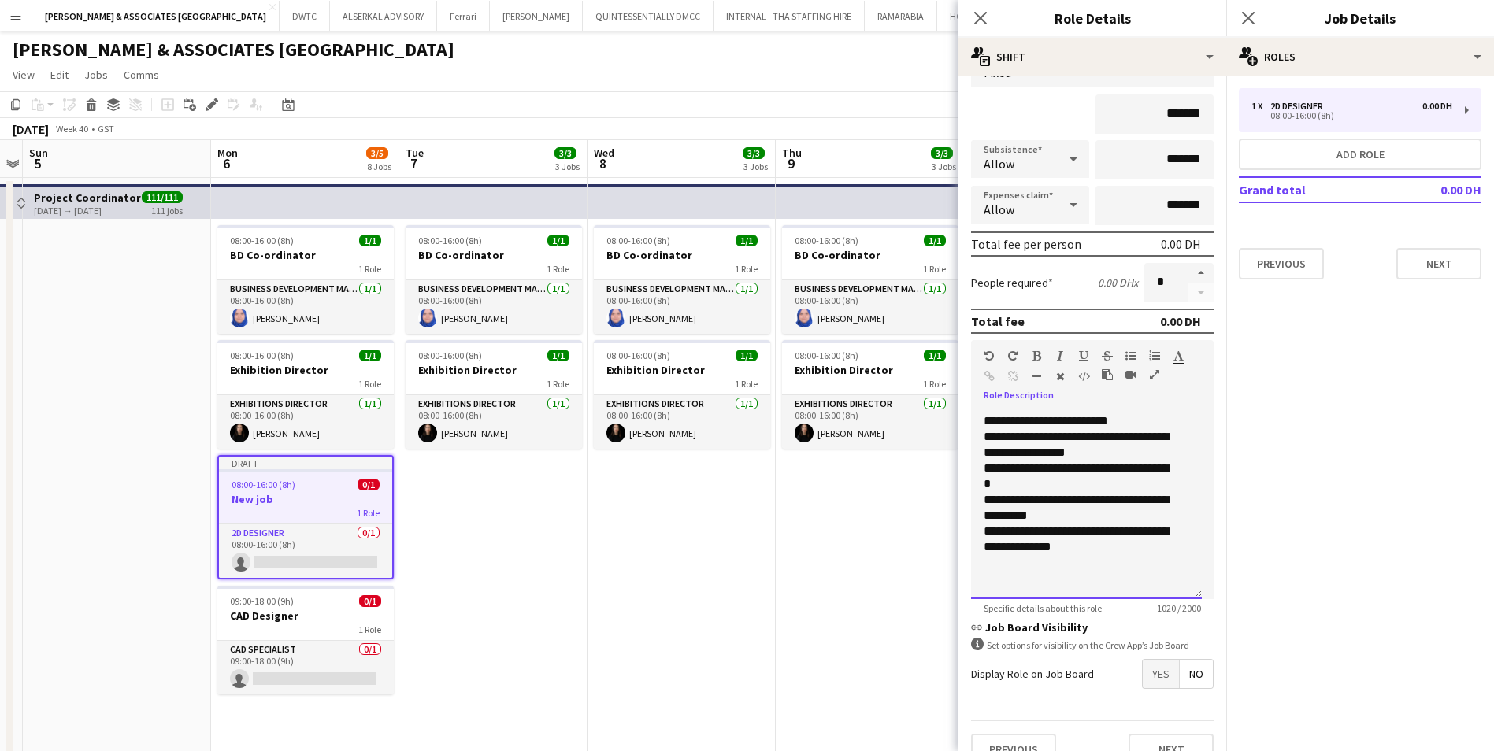
scroll to position [158, 0]
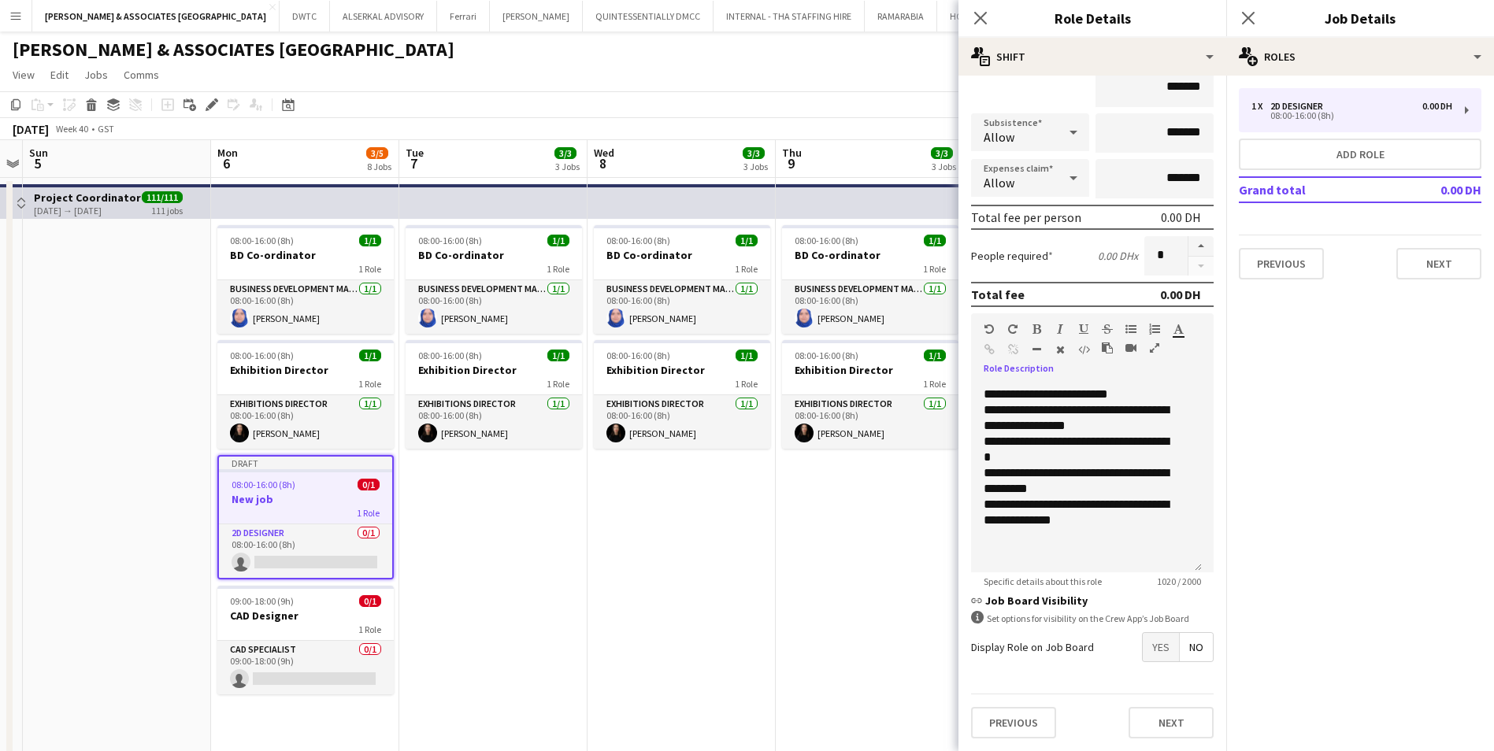
click at [1151, 644] on span "Yes" at bounding box center [1161, 647] width 36 height 28
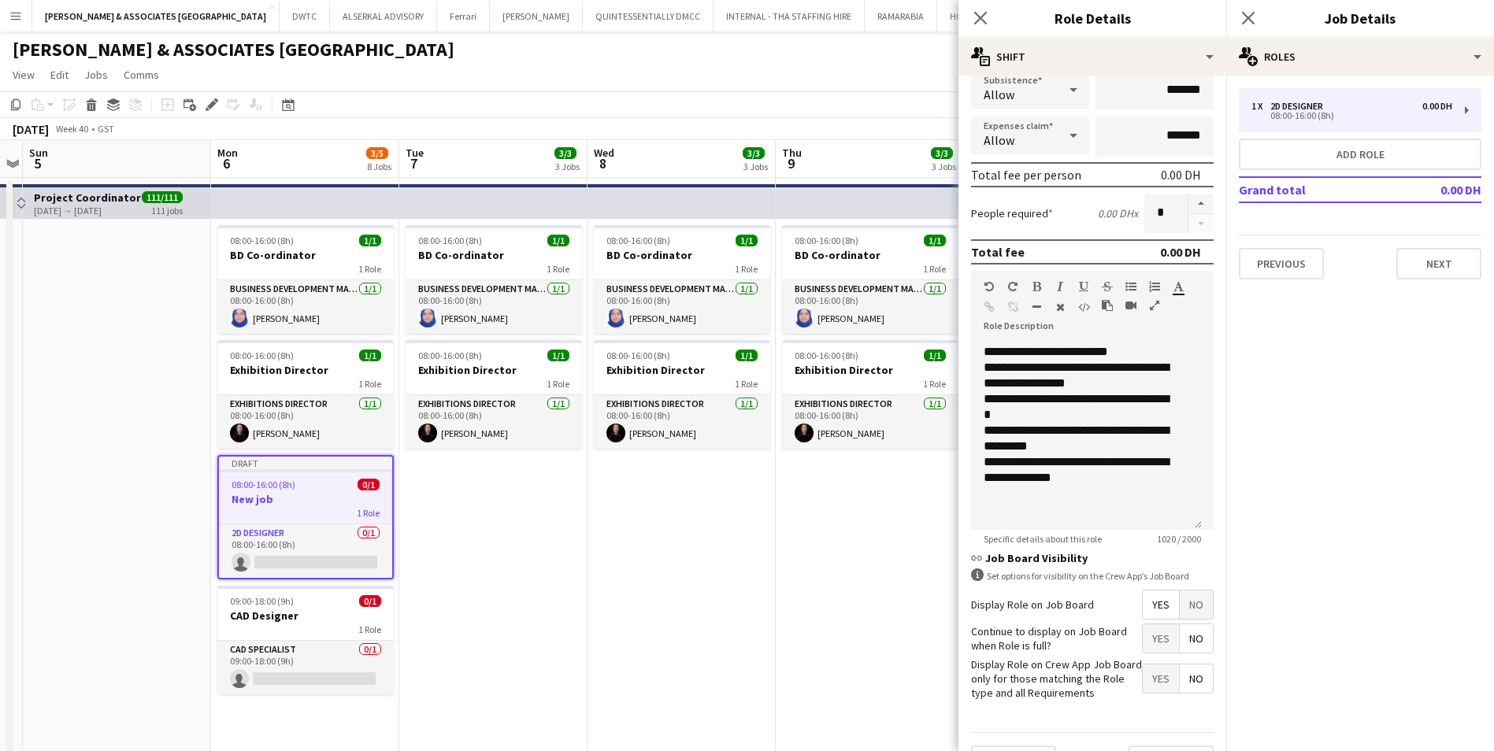
scroll to position [239, 0]
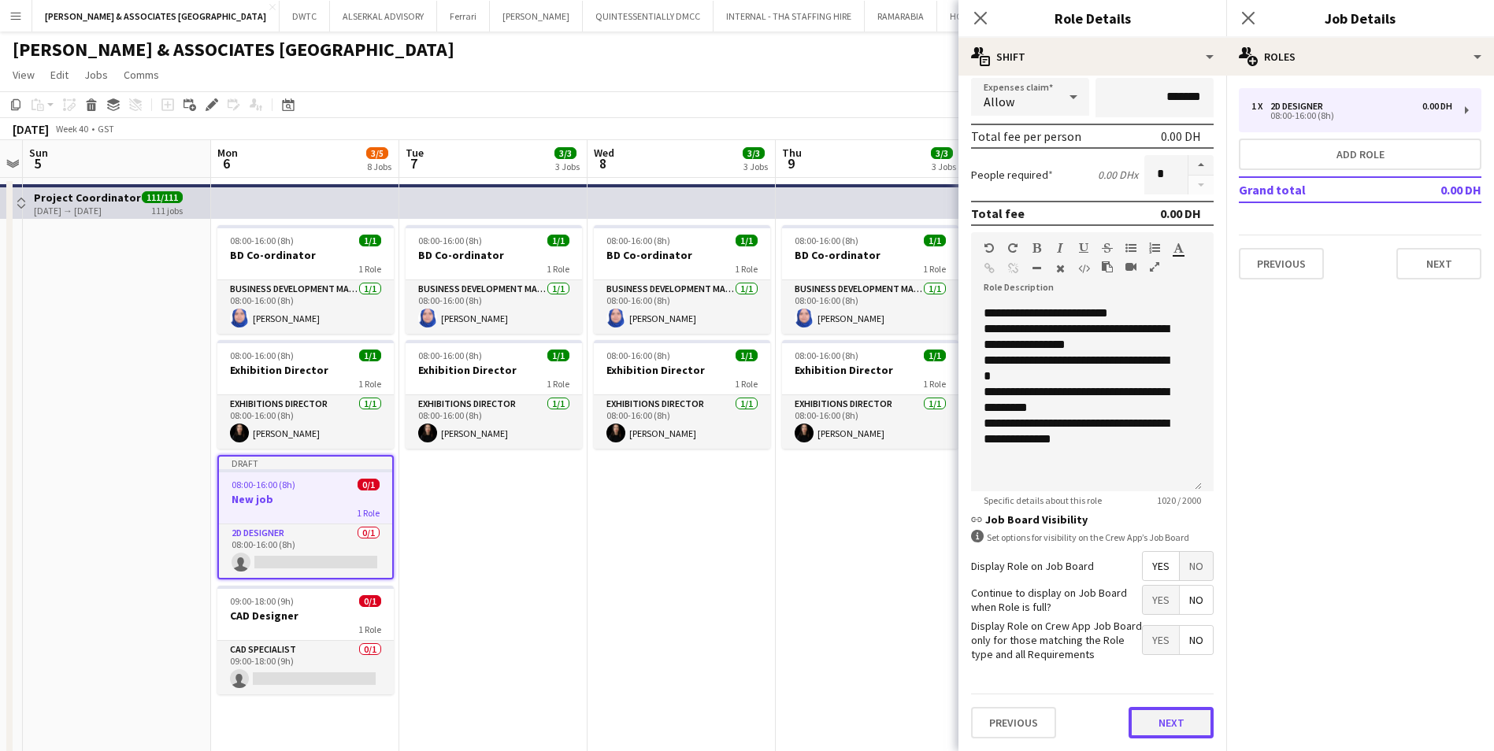
click at [1165, 725] on button "Next" at bounding box center [1171, 723] width 85 height 32
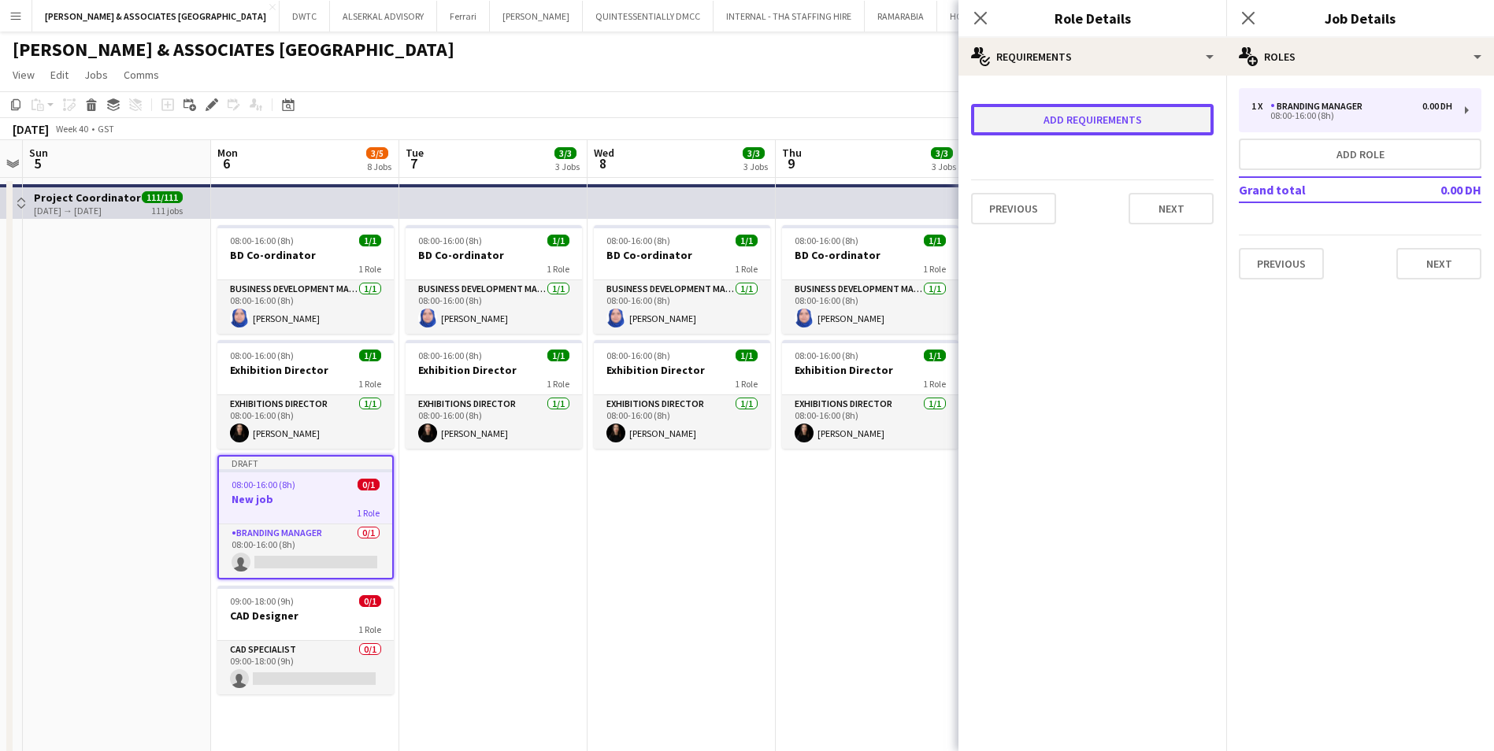
click at [1119, 110] on button "Add requirements" at bounding box center [1092, 120] width 243 height 32
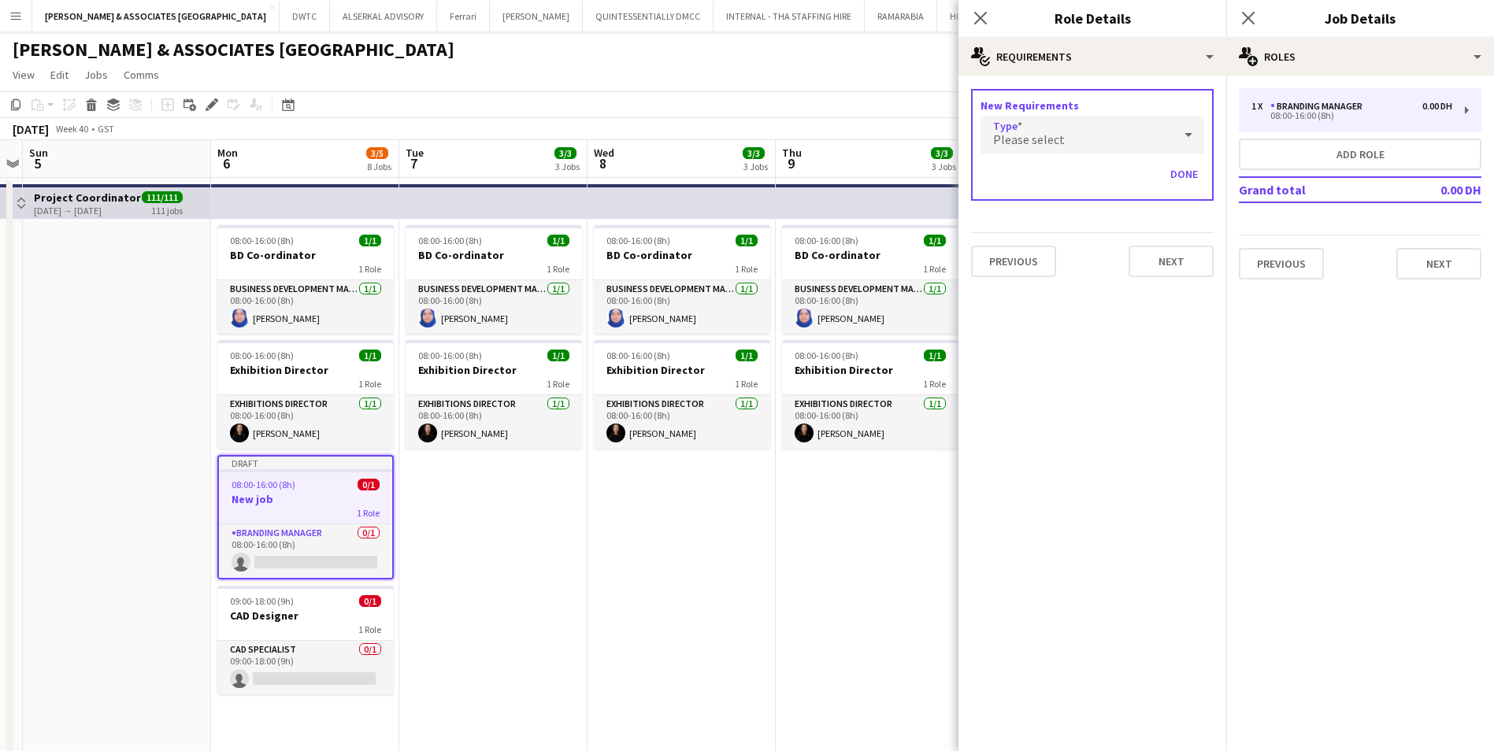
click at [1089, 121] on div "Please select" at bounding box center [1077, 135] width 192 height 38
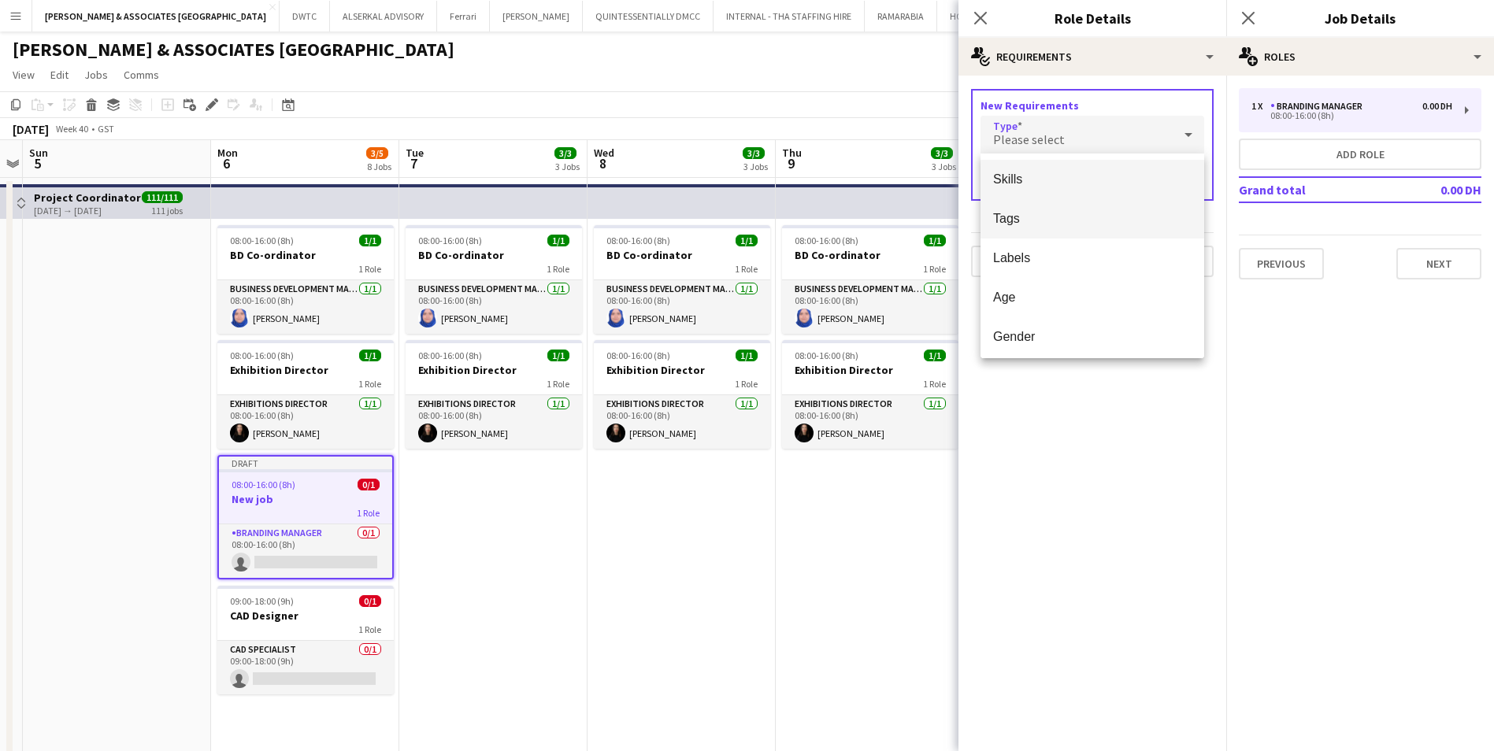
click at [1079, 206] on mat-option "Tags" at bounding box center [1093, 218] width 224 height 39
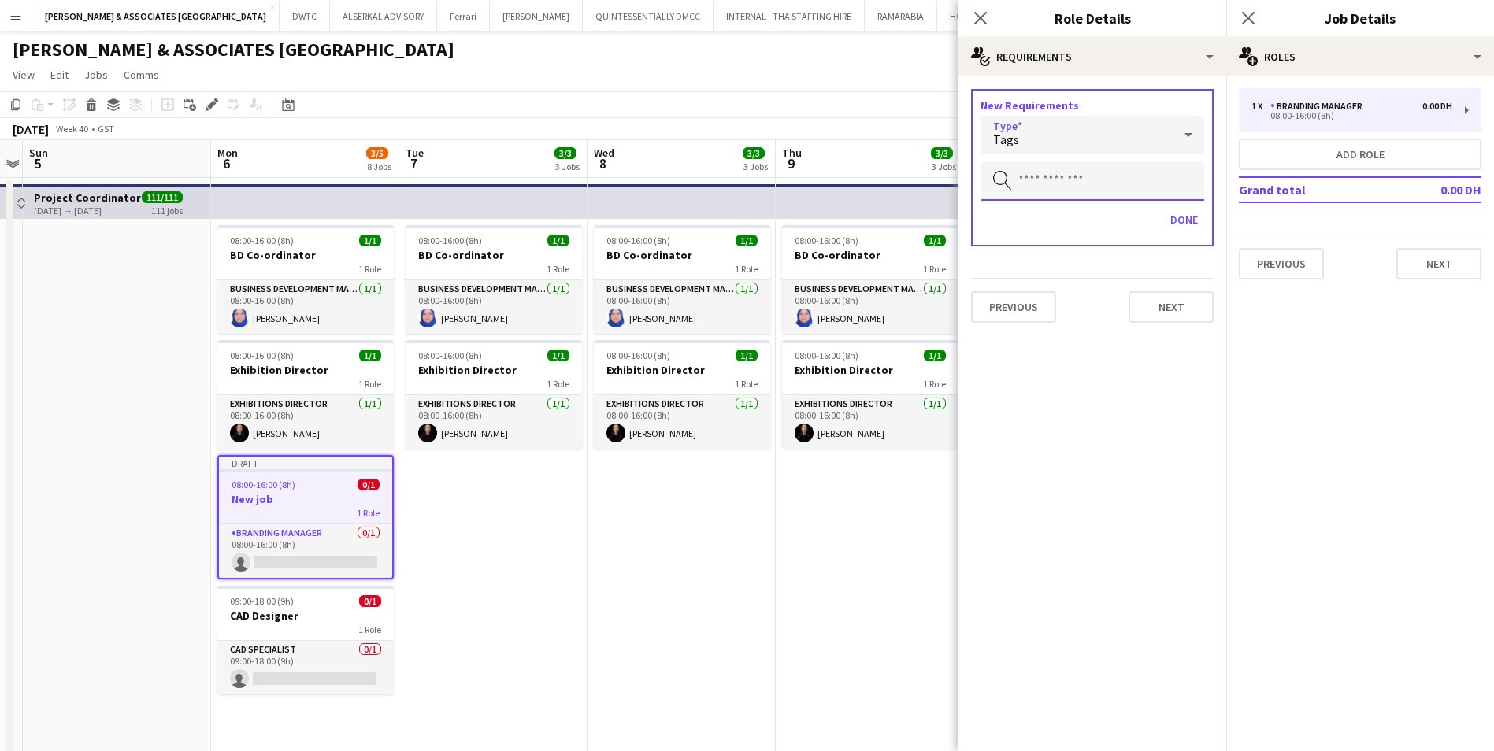
click at [1079, 195] on input "text" at bounding box center [1093, 180] width 224 height 39
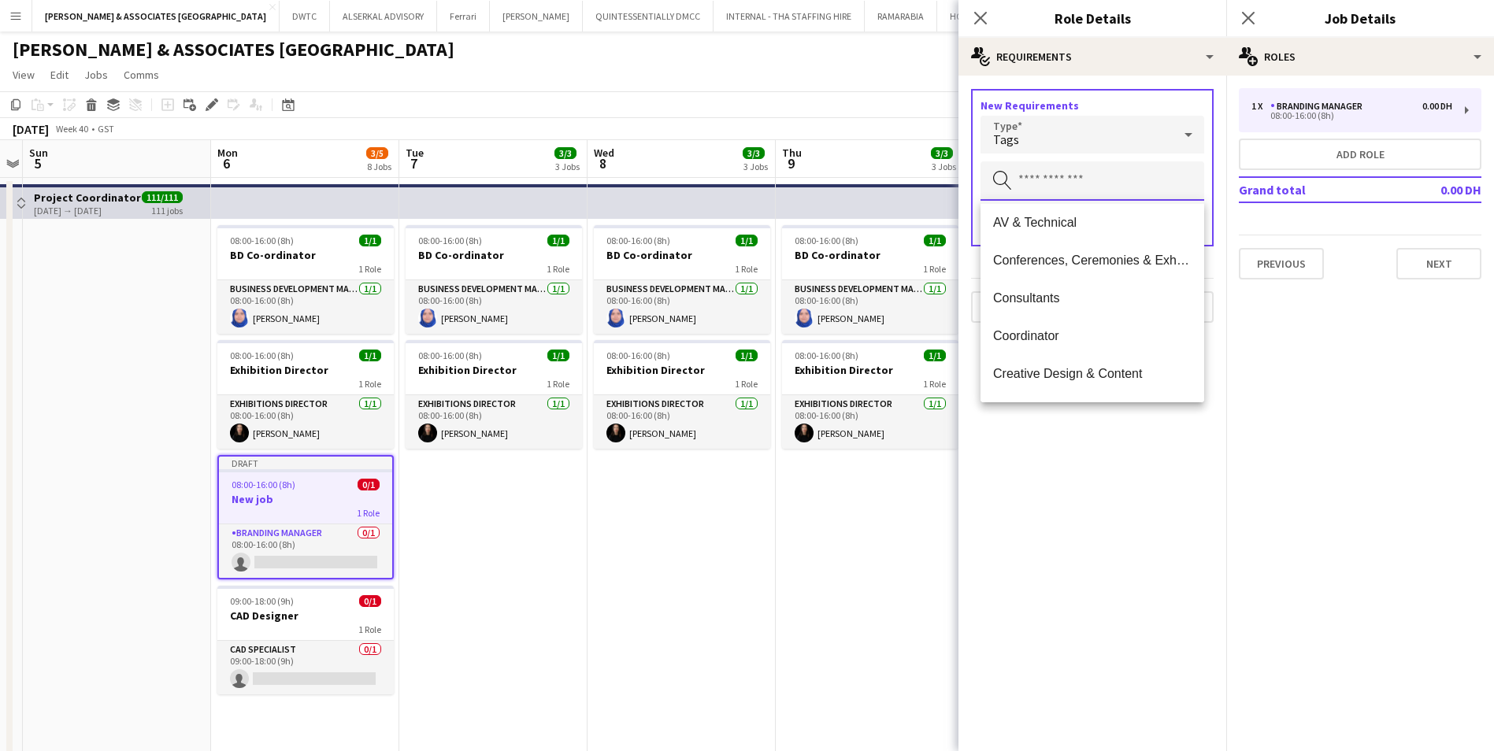
scroll to position [158, 0]
click at [1104, 289] on span "Creative Design & Content" at bounding box center [1092, 295] width 199 height 15
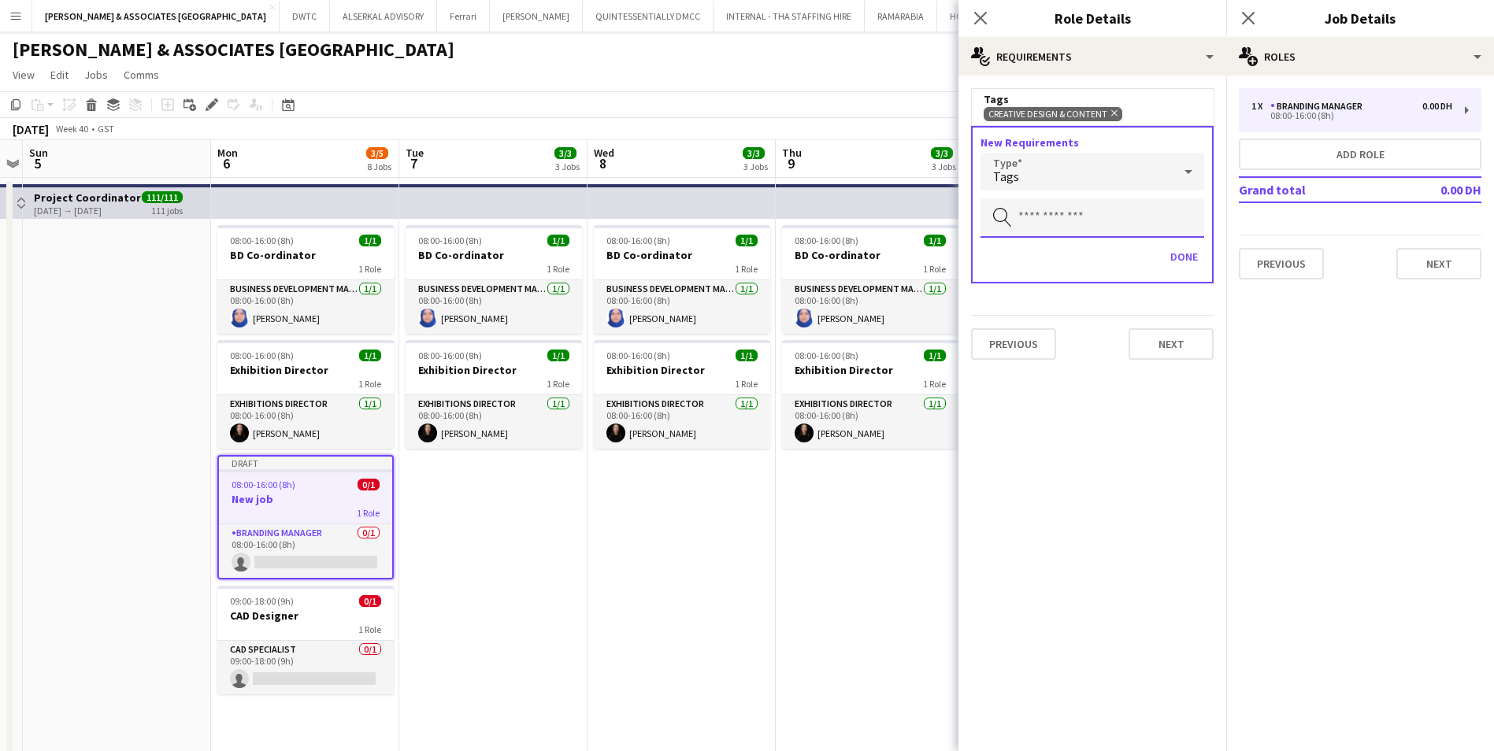
click at [1082, 221] on input "text" at bounding box center [1093, 218] width 224 height 39
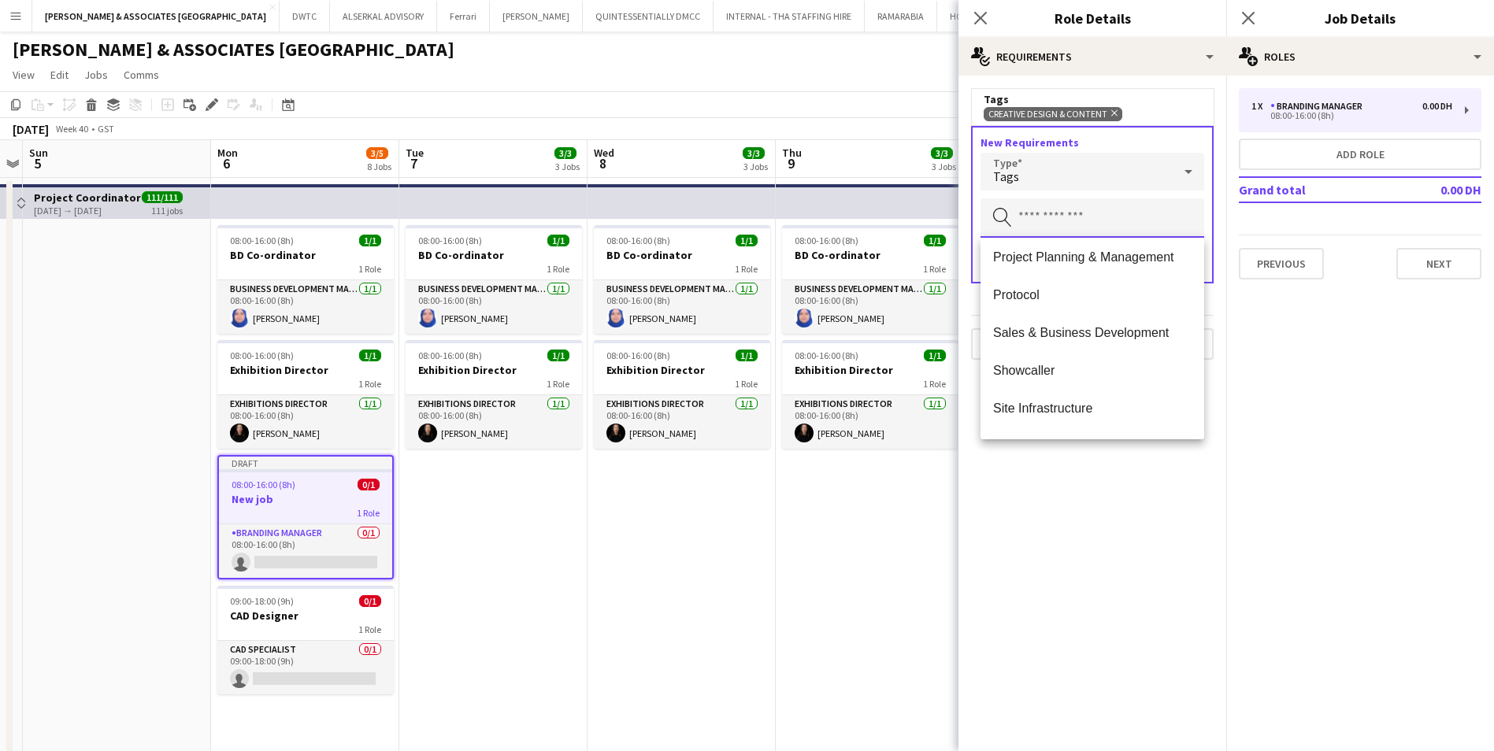
scroll to position [1024, 0]
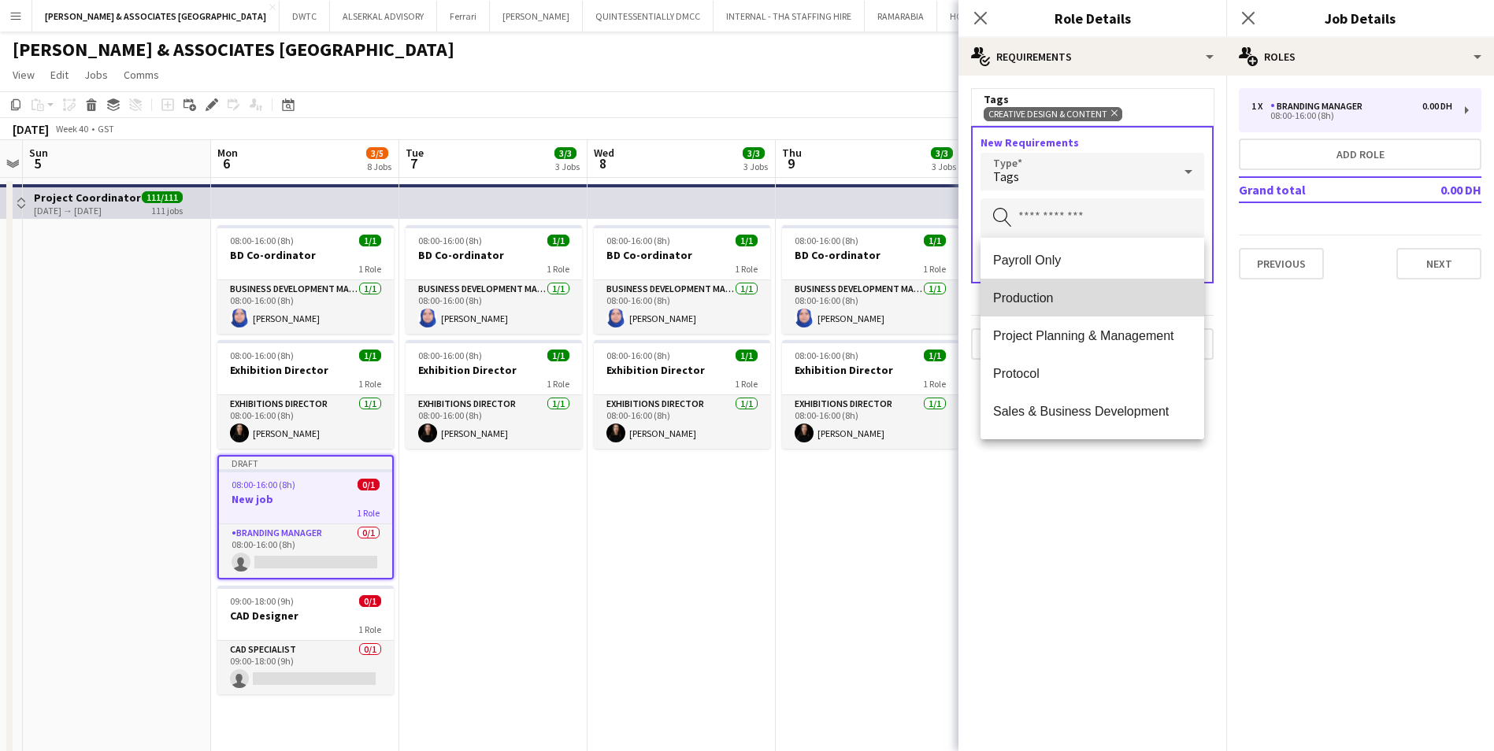
click at [1109, 303] on span "Production" at bounding box center [1092, 298] width 199 height 15
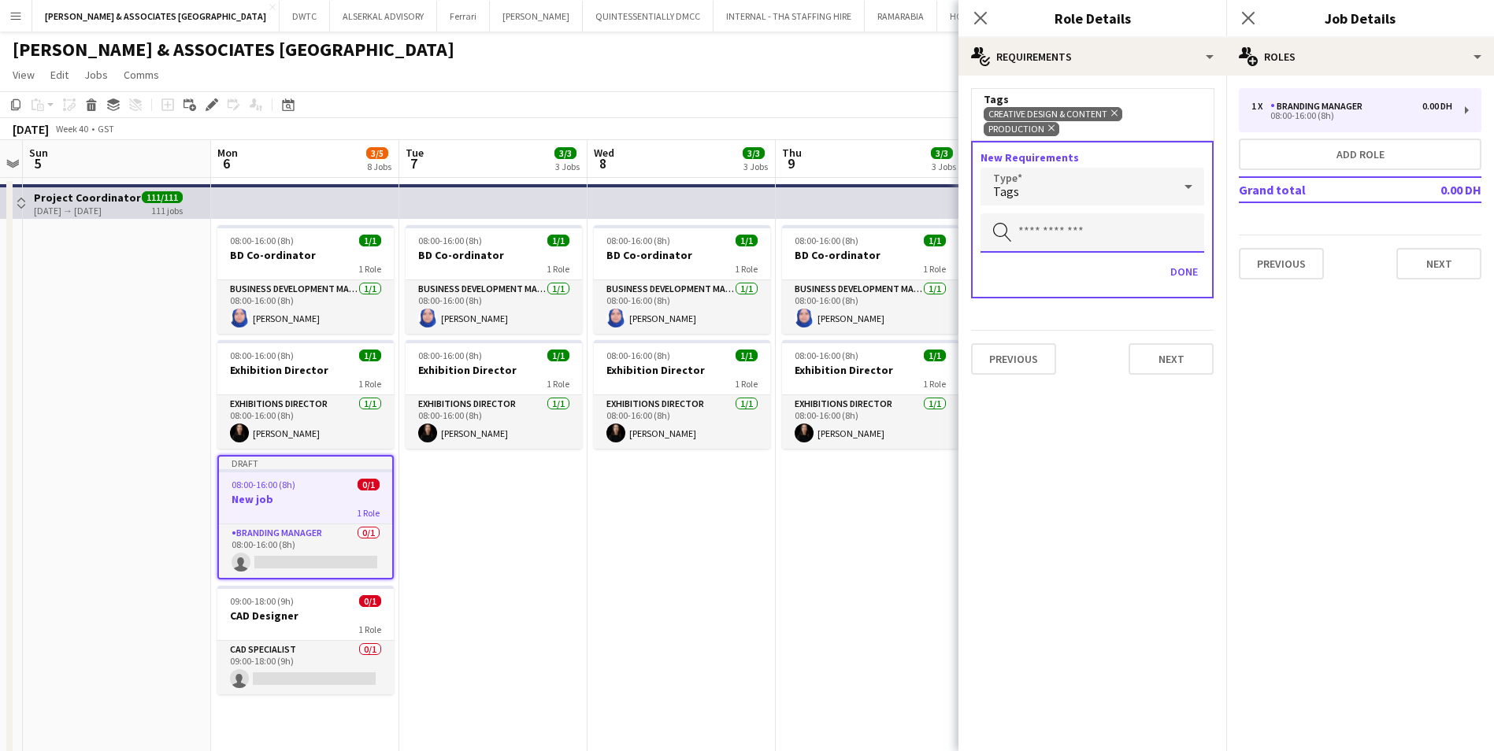
click at [1099, 215] on input "text" at bounding box center [1093, 232] width 224 height 39
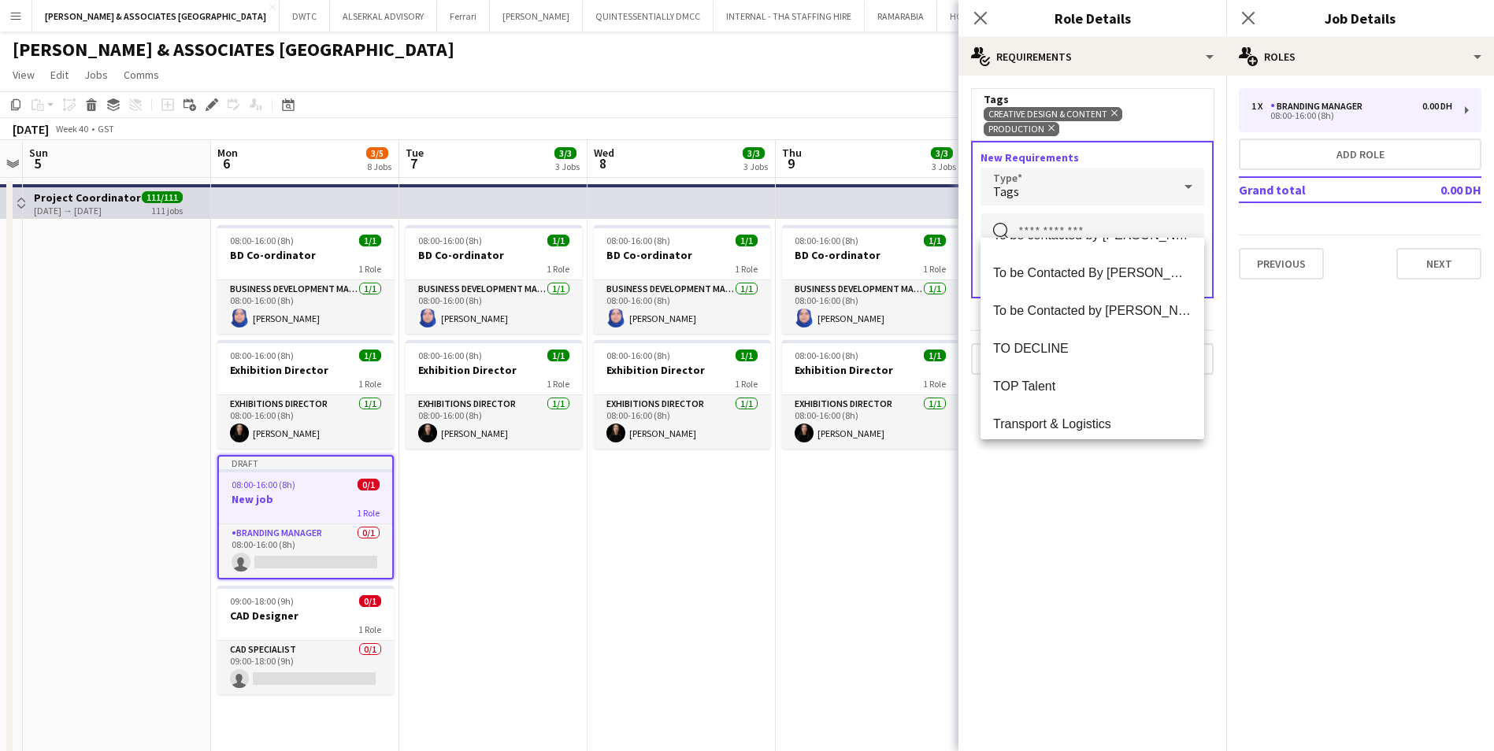
scroll to position [1701, 0]
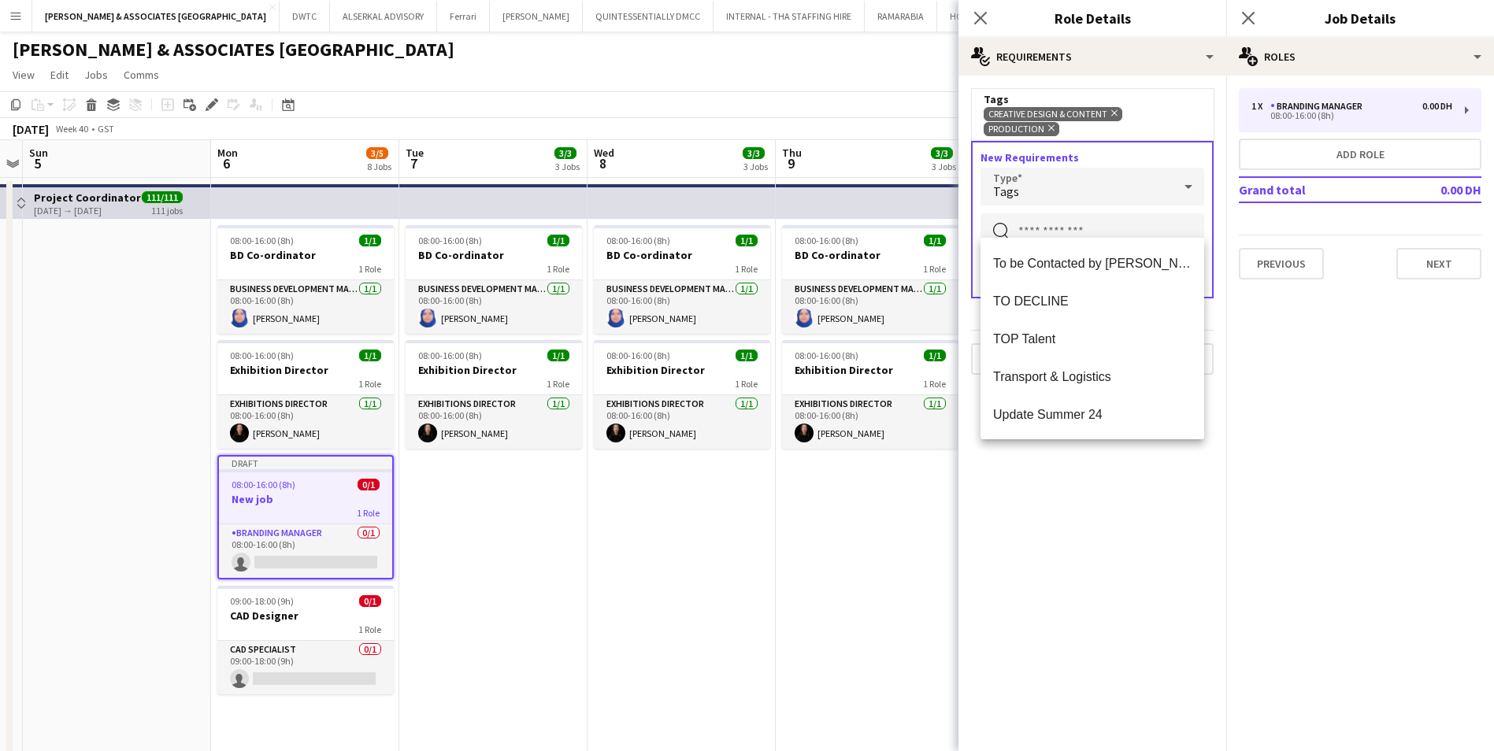
click at [1120, 352] on mat-option "TOP Talent" at bounding box center [1093, 339] width 224 height 38
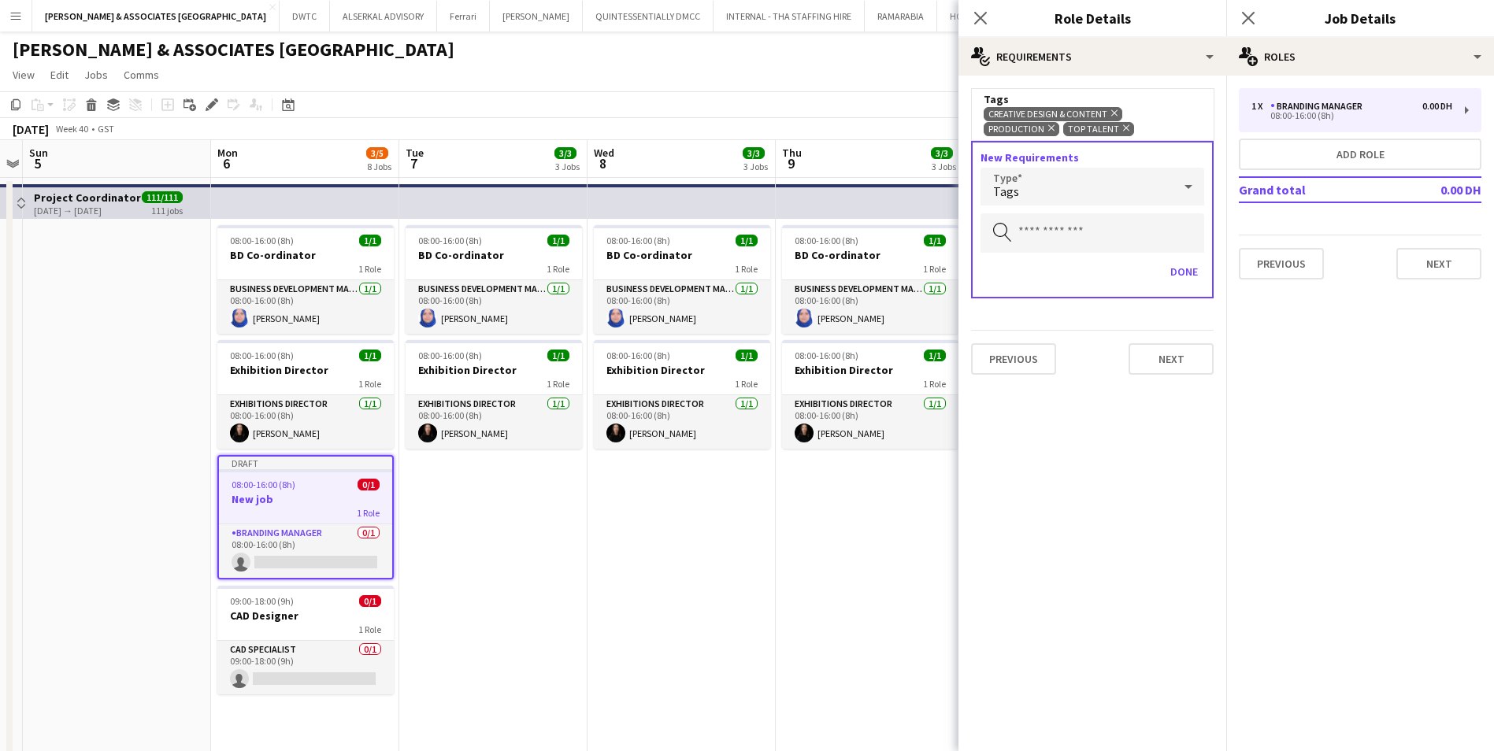
click at [1149, 197] on div "Tags" at bounding box center [1077, 187] width 192 height 38
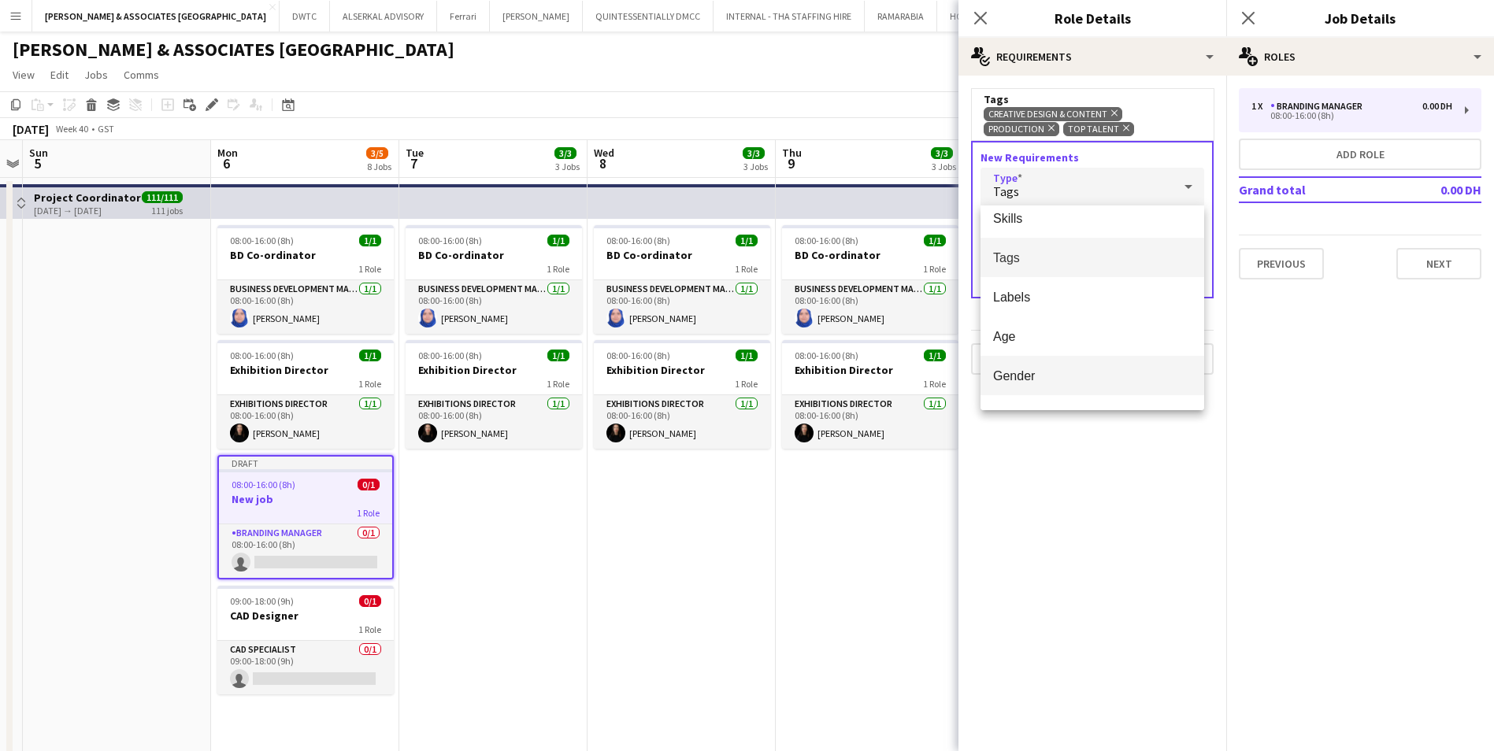
scroll to position [0, 0]
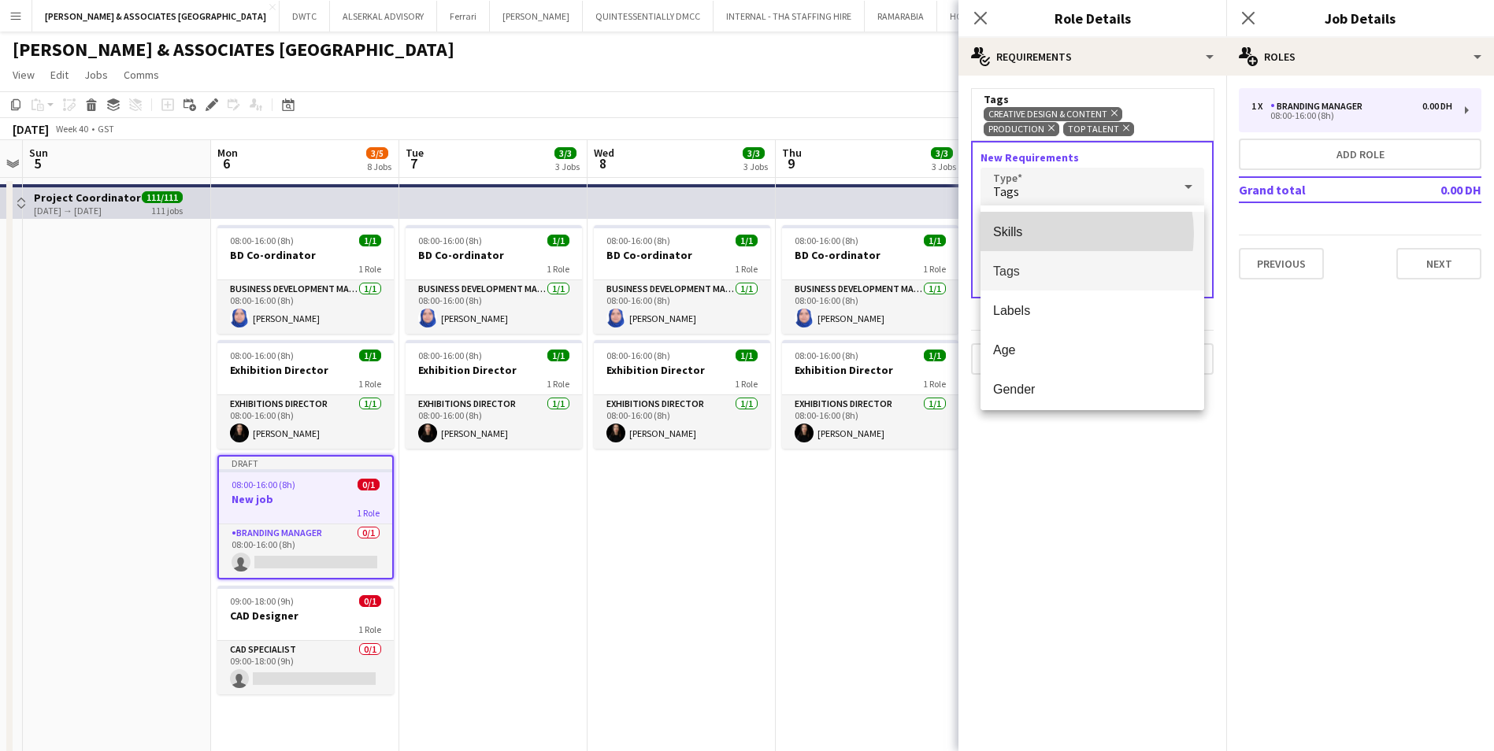
click at [1056, 234] on span "Skills" at bounding box center [1092, 231] width 199 height 15
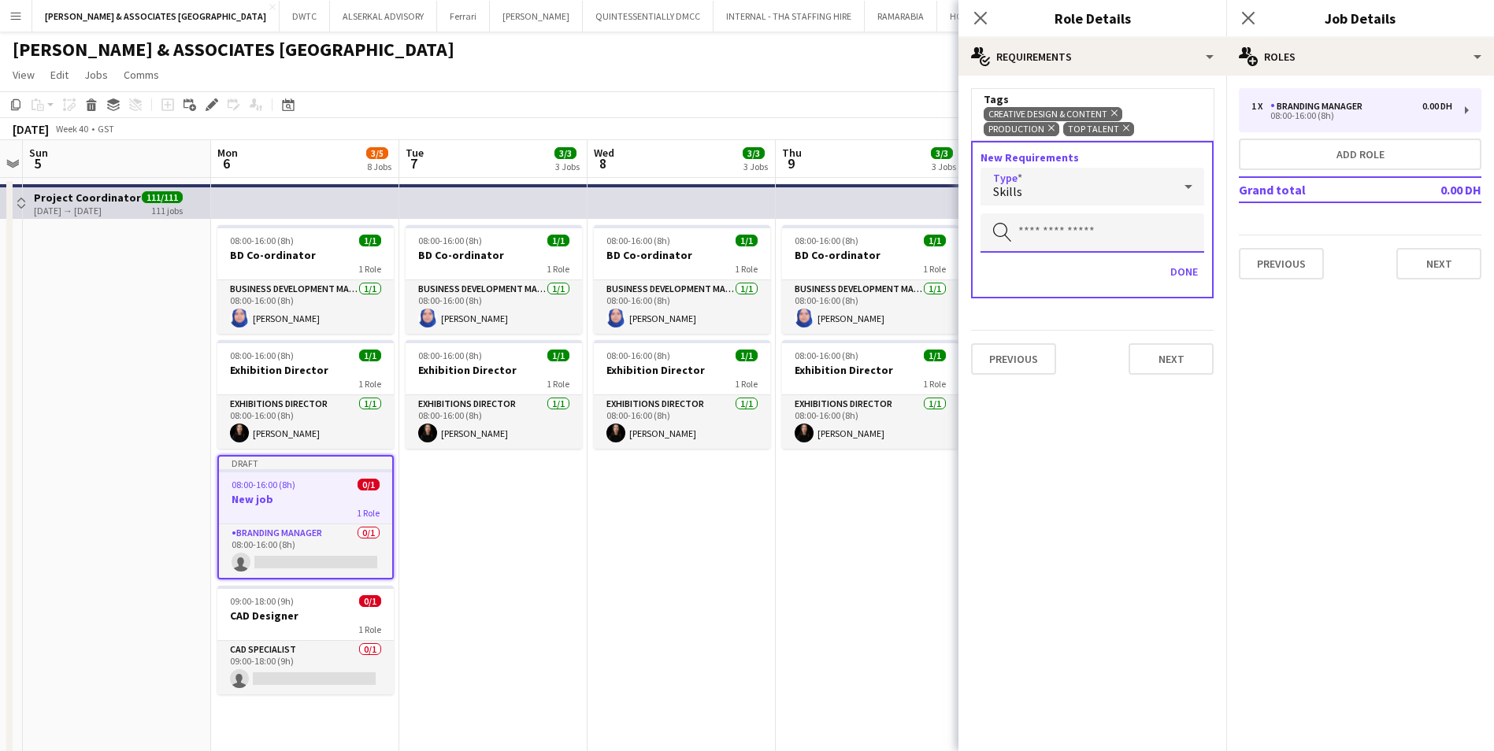
click at [1056, 234] on input "text" at bounding box center [1093, 232] width 224 height 39
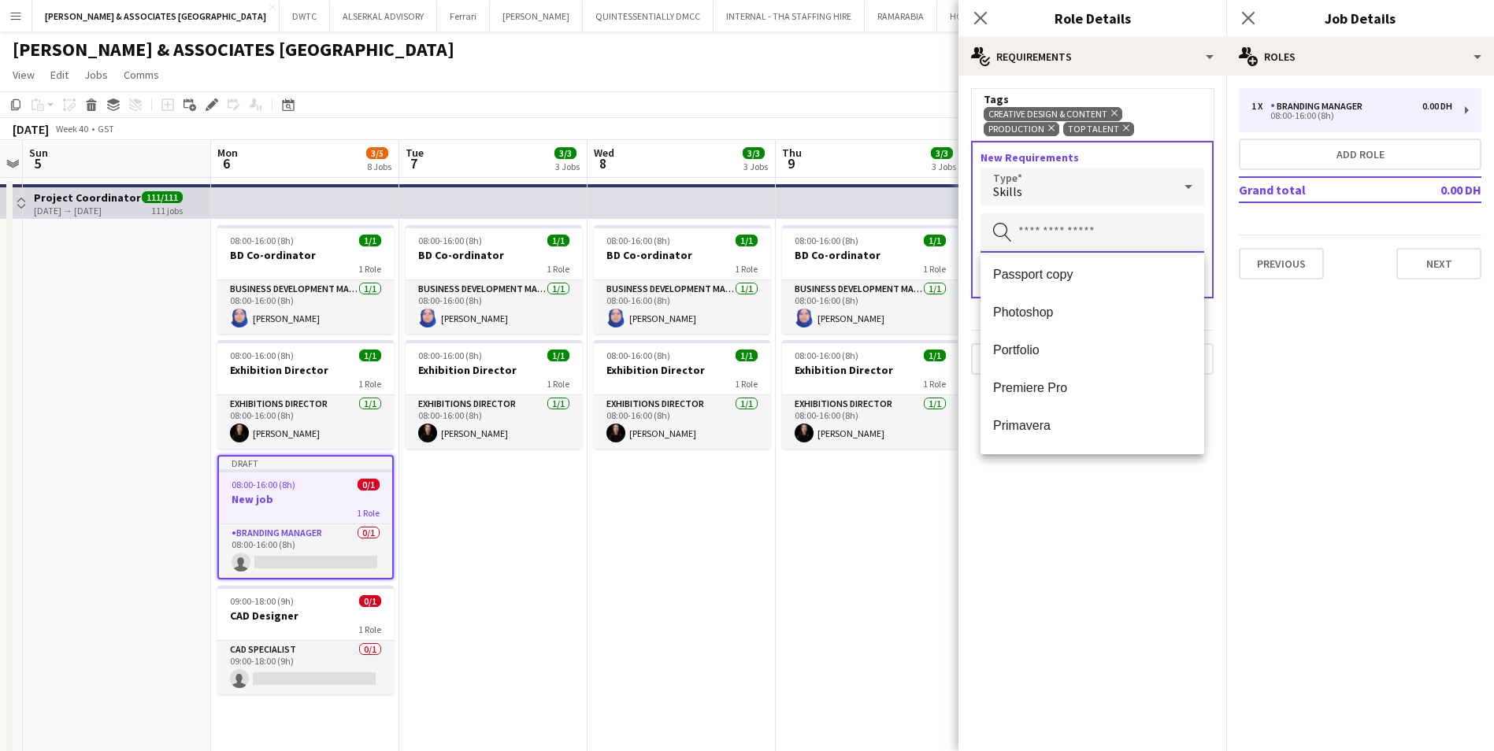
scroll to position [1024, 0]
click at [1164, 552] on mat-expansion-panel "medal-empty Requirements Tags Creative Design & Content Remove Production Remov…" at bounding box center [1093, 414] width 268 height 676
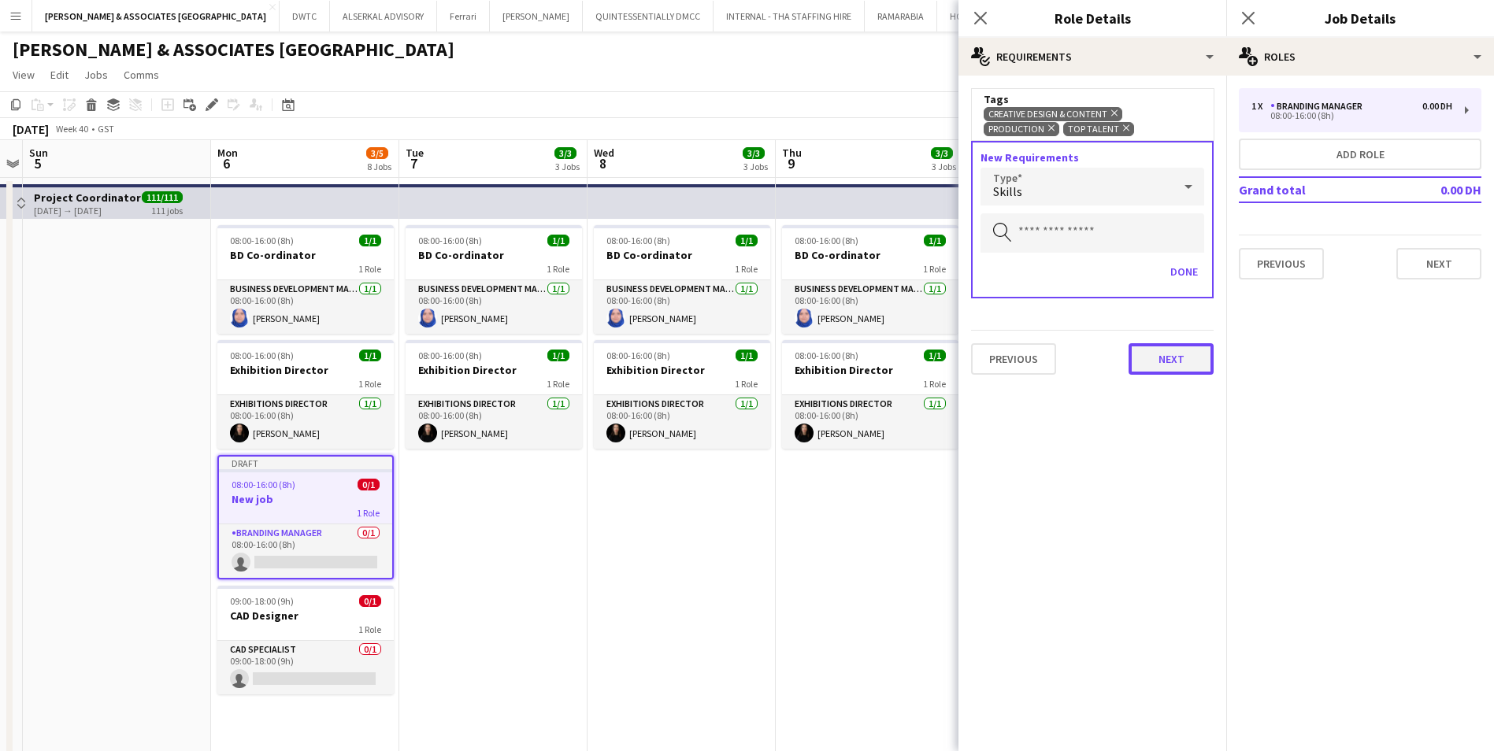
click at [1187, 366] on button "Next" at bounding box center [1171, 359] width 85 height 32
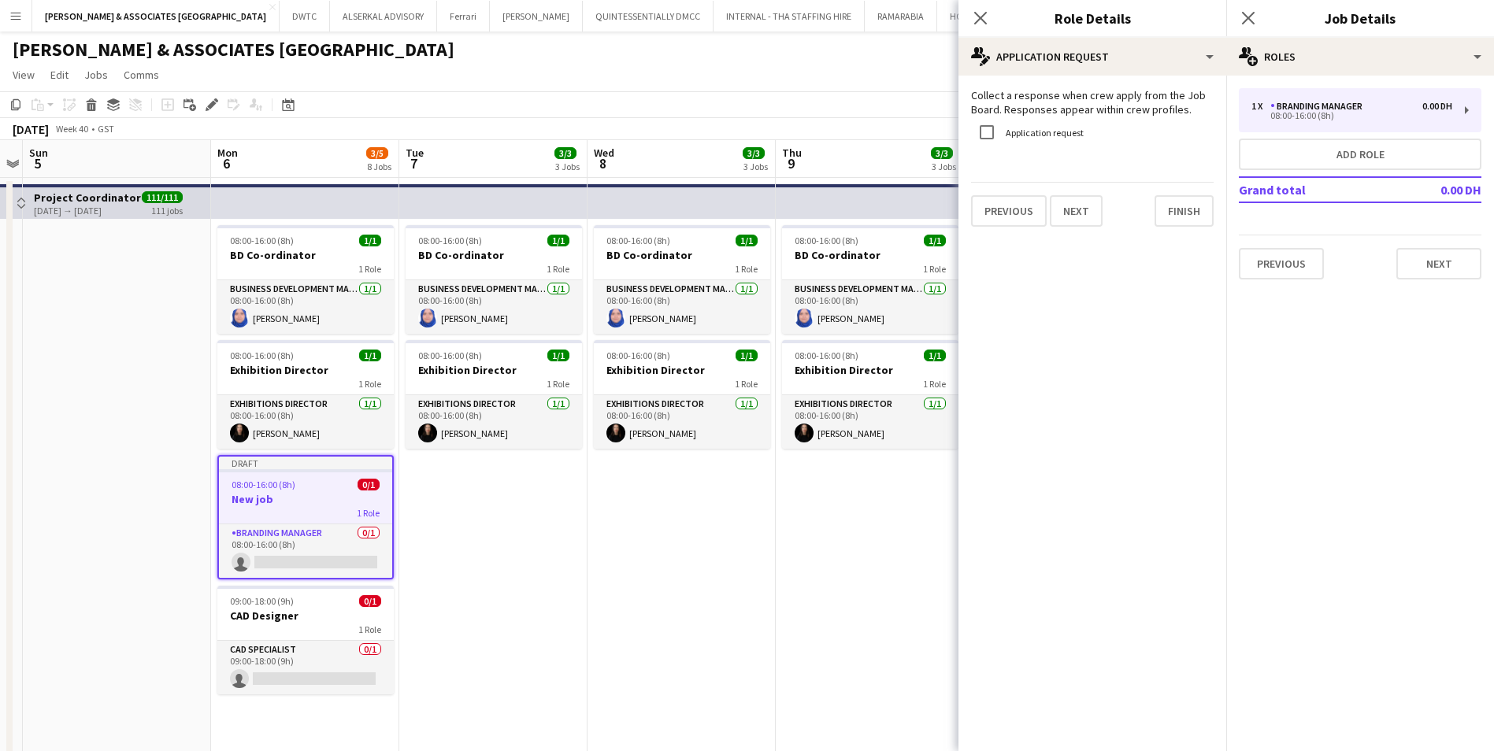
click at [1052, 131] on label "Application request" at bounding box center [1043, 133] width 81 height 12
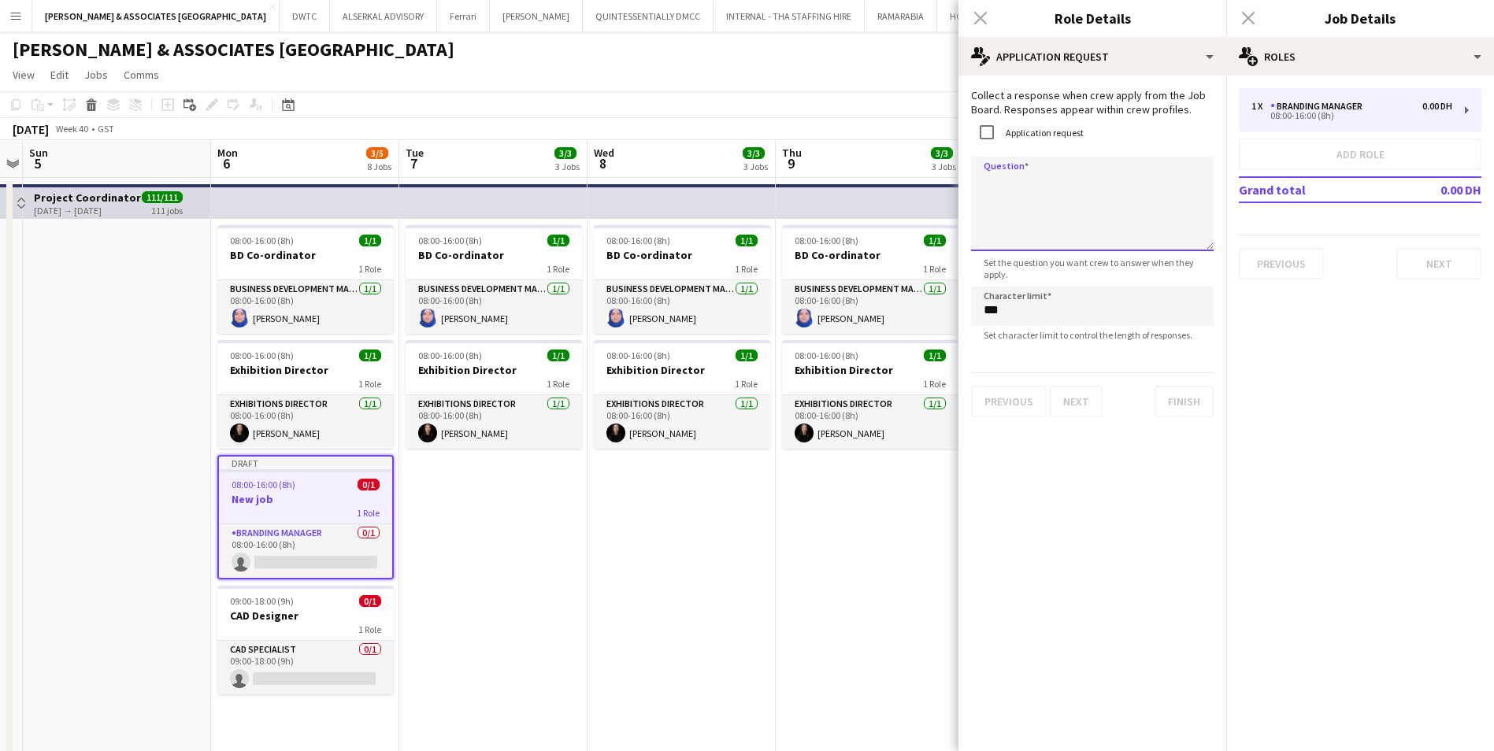
click at [1045, 172] on textarea "Question" at bounding box center [1092, 204] width 243 height 95
type textarea "**********"
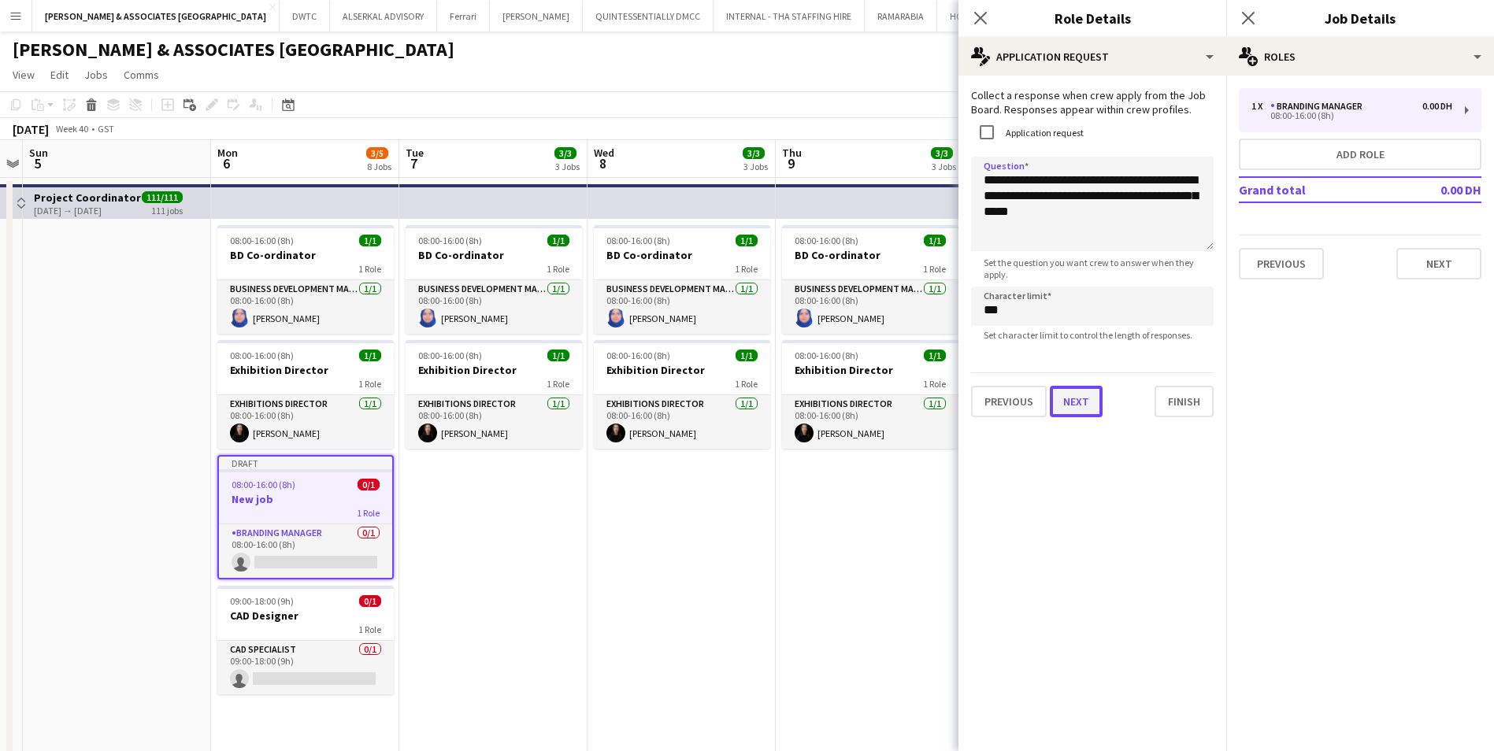
click at [1085, 408] on button "Next" at bounding box center [1076, 402] width 53 height 32
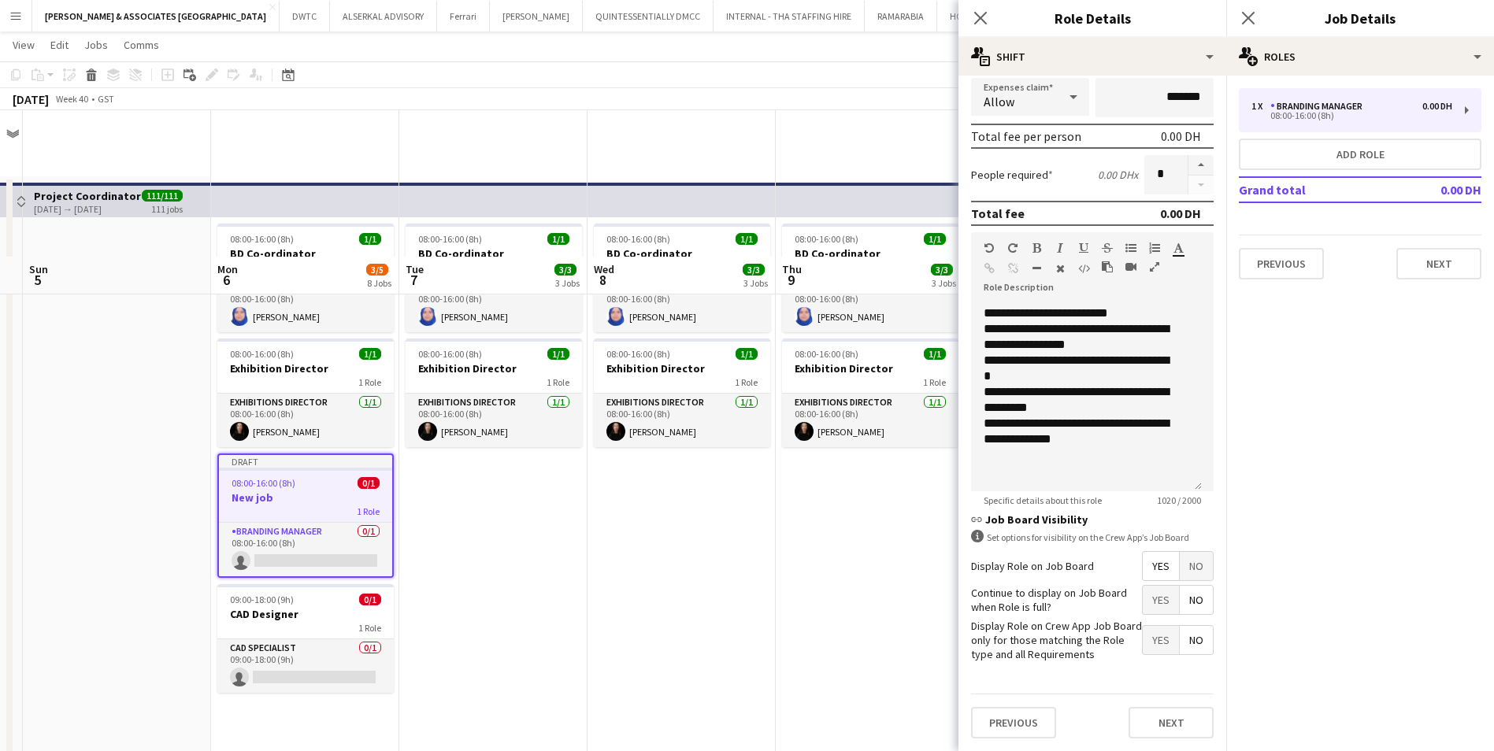
scroll to position [394, 0]
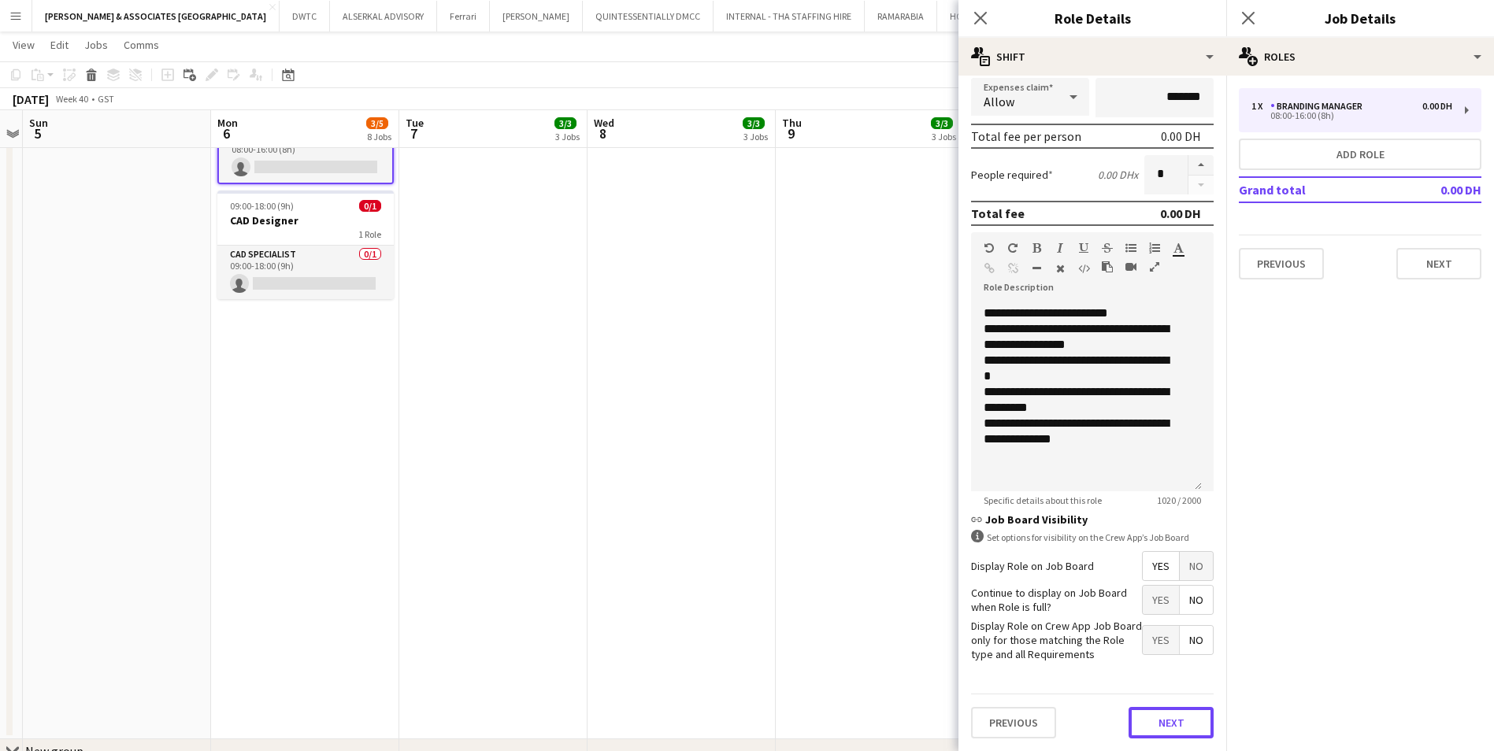
click at [1162, 675] on form "**********" at bounding box center [1093, 301] width 268 height 902
click at [1158, 709] on button "Next" at bounding box center [1171, 723] width 85 height 32
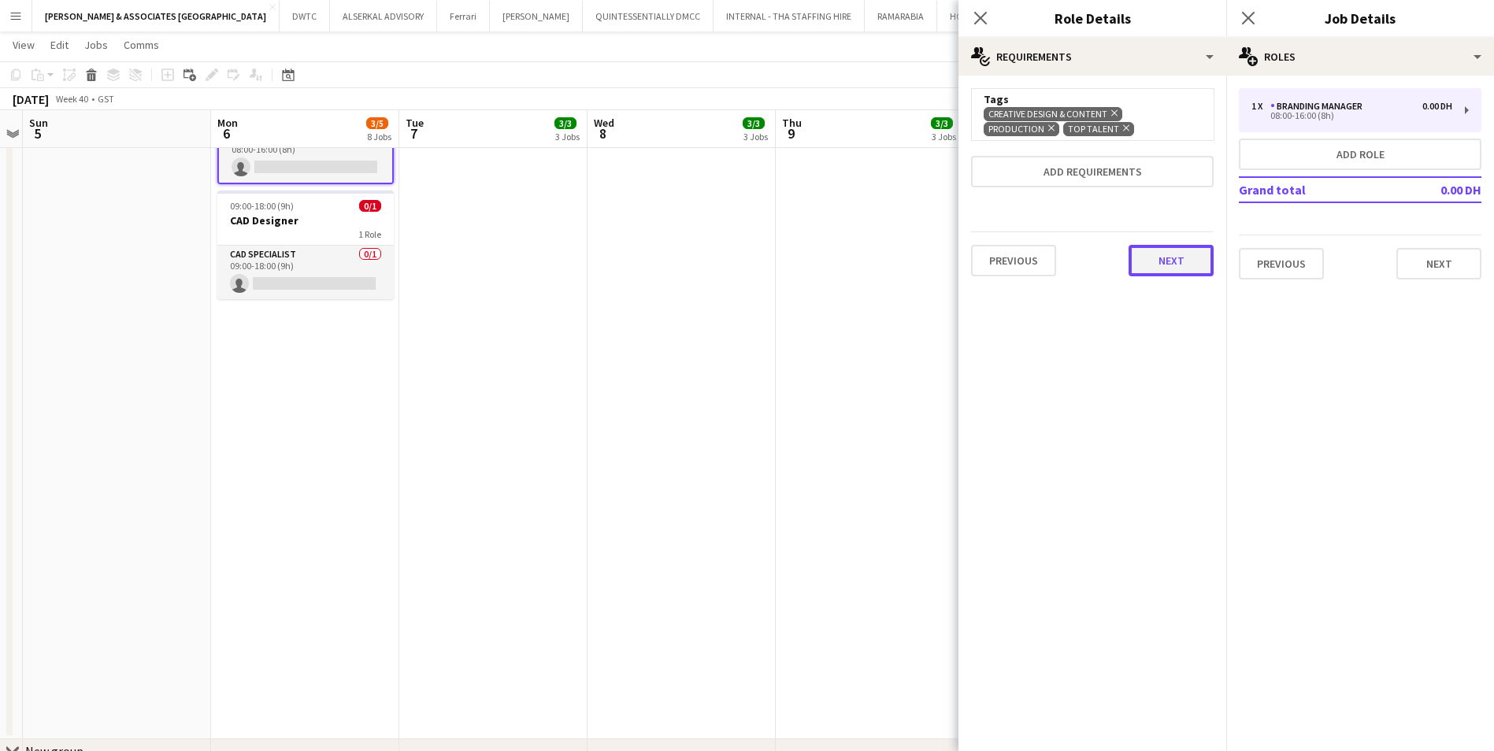
click at [1167, 256] on button "Next" at bounding box center [1171, 261] width 85 height 32
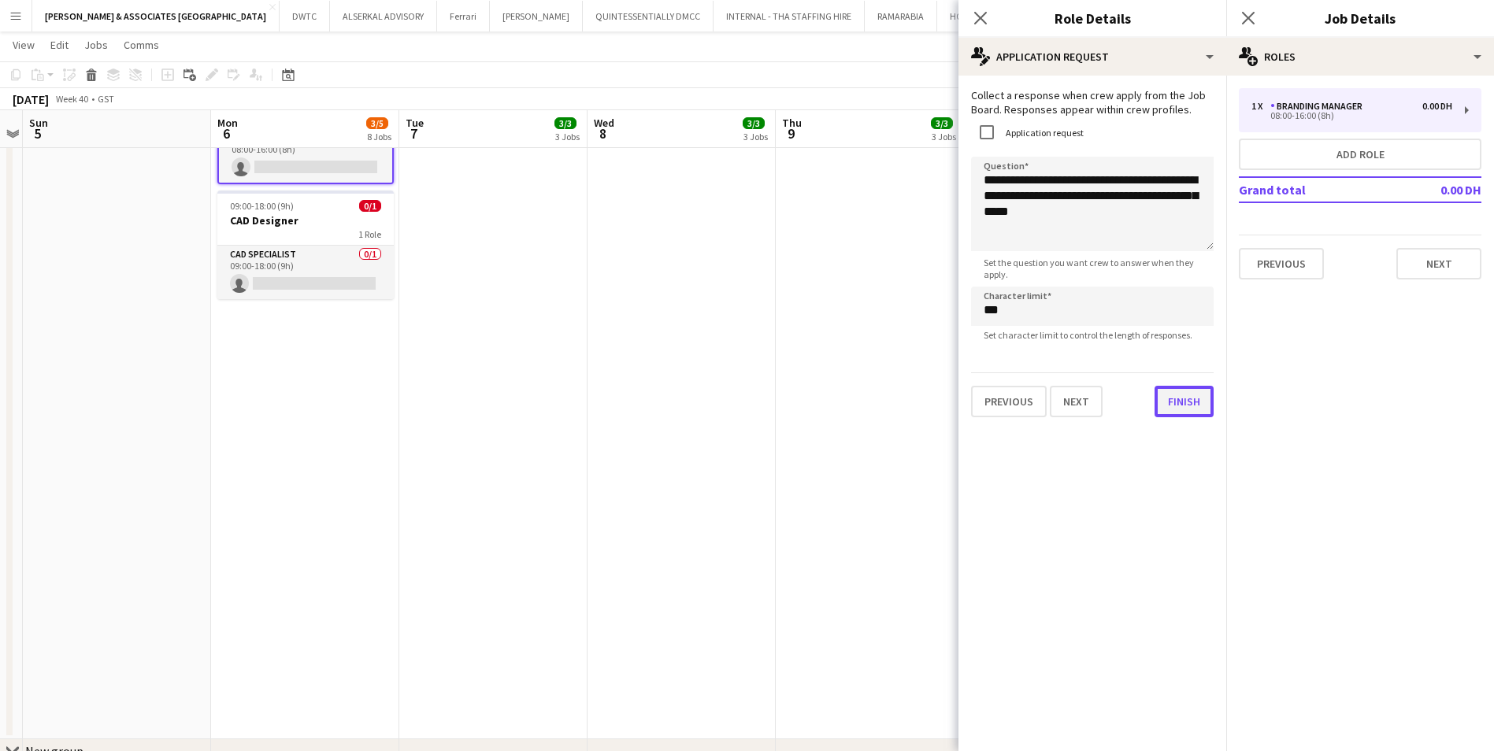
click at [1186, 415] on button "Finish" at bounding box center [1184, 402] width 59 height 32
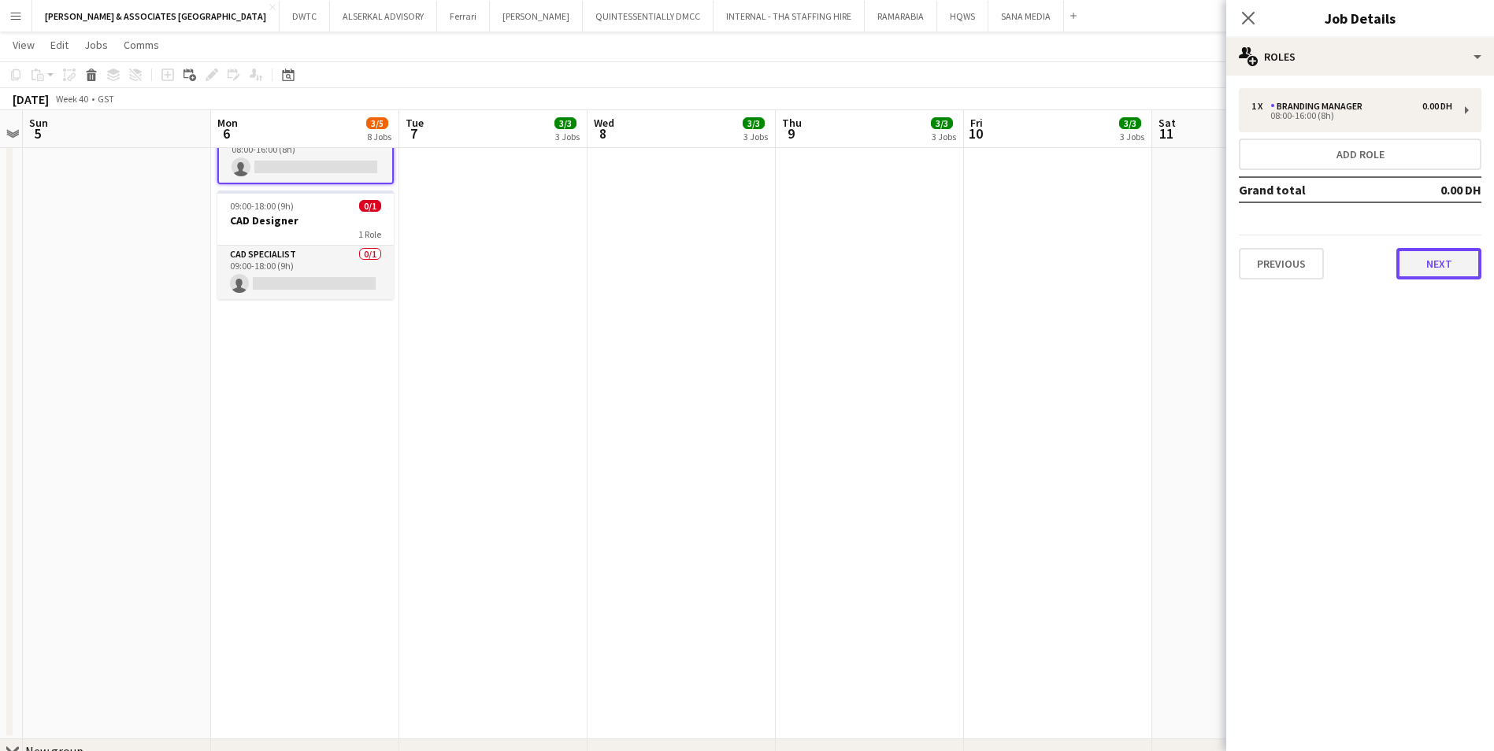
click at [1414, 260] on button "Next" at bounding box center [1439, 264] width 85 height 32
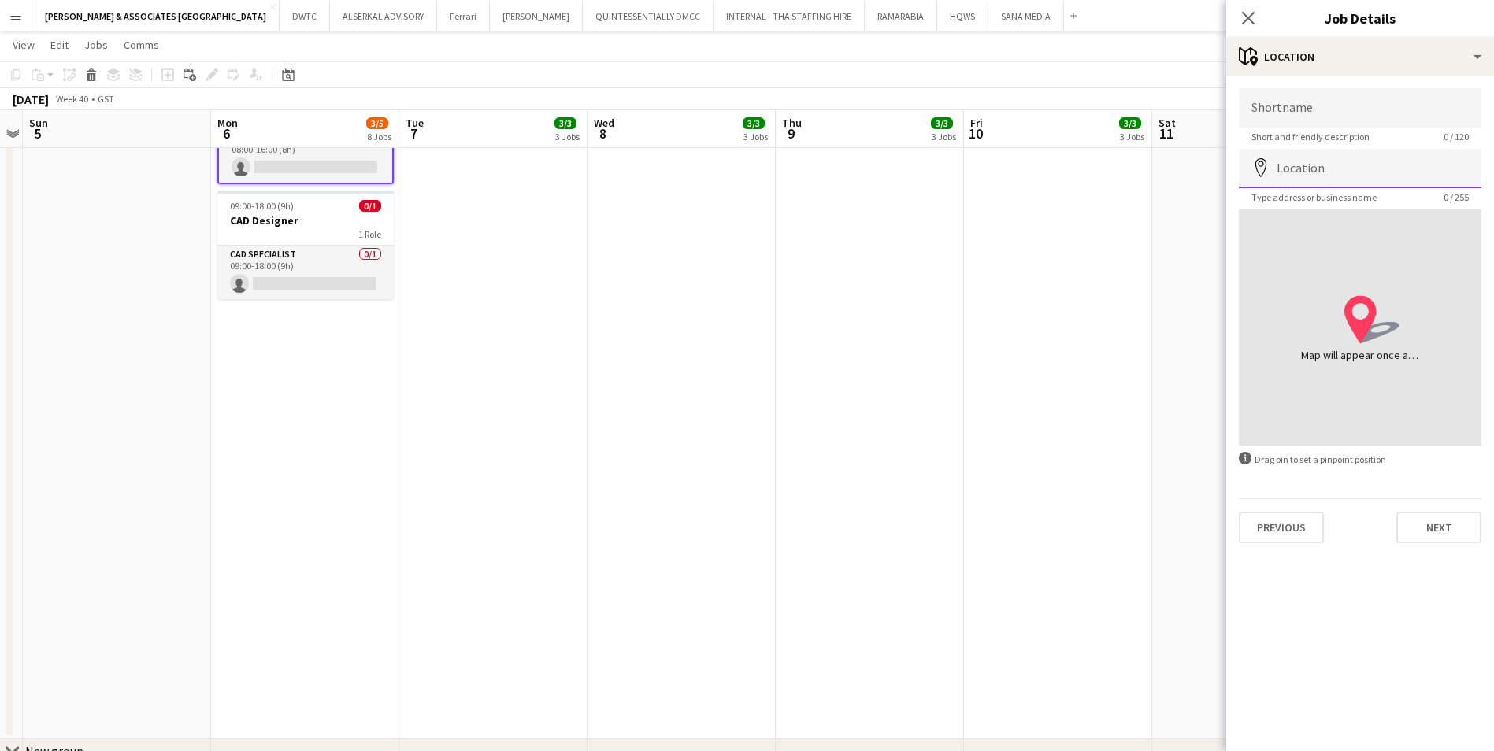
click at [1367, 176] on input "Location" at bounding box center [1360, 168] width 243 height 39
type input "**********"
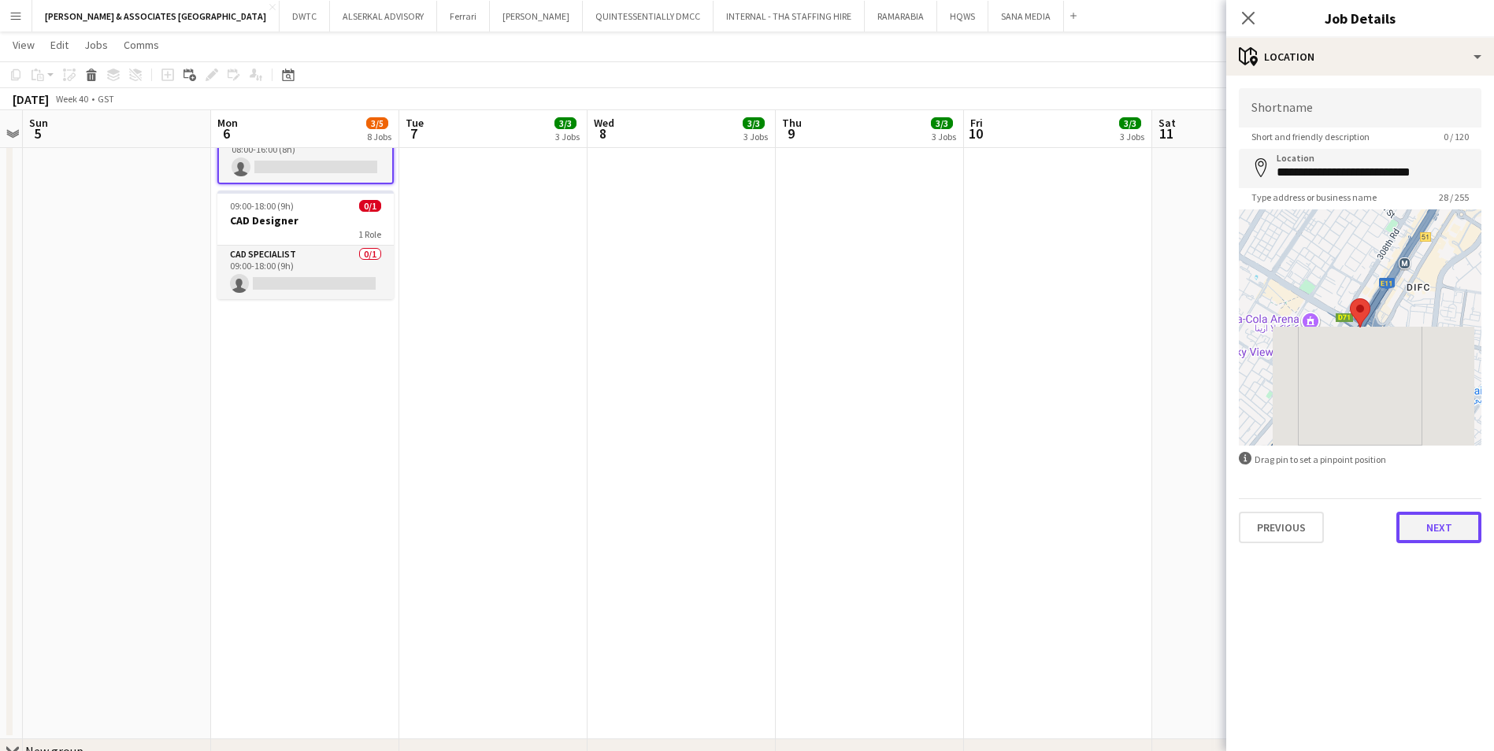
click at [1455, 523] on button "Next" at bounding box center [1439, 528] width 85 height 32
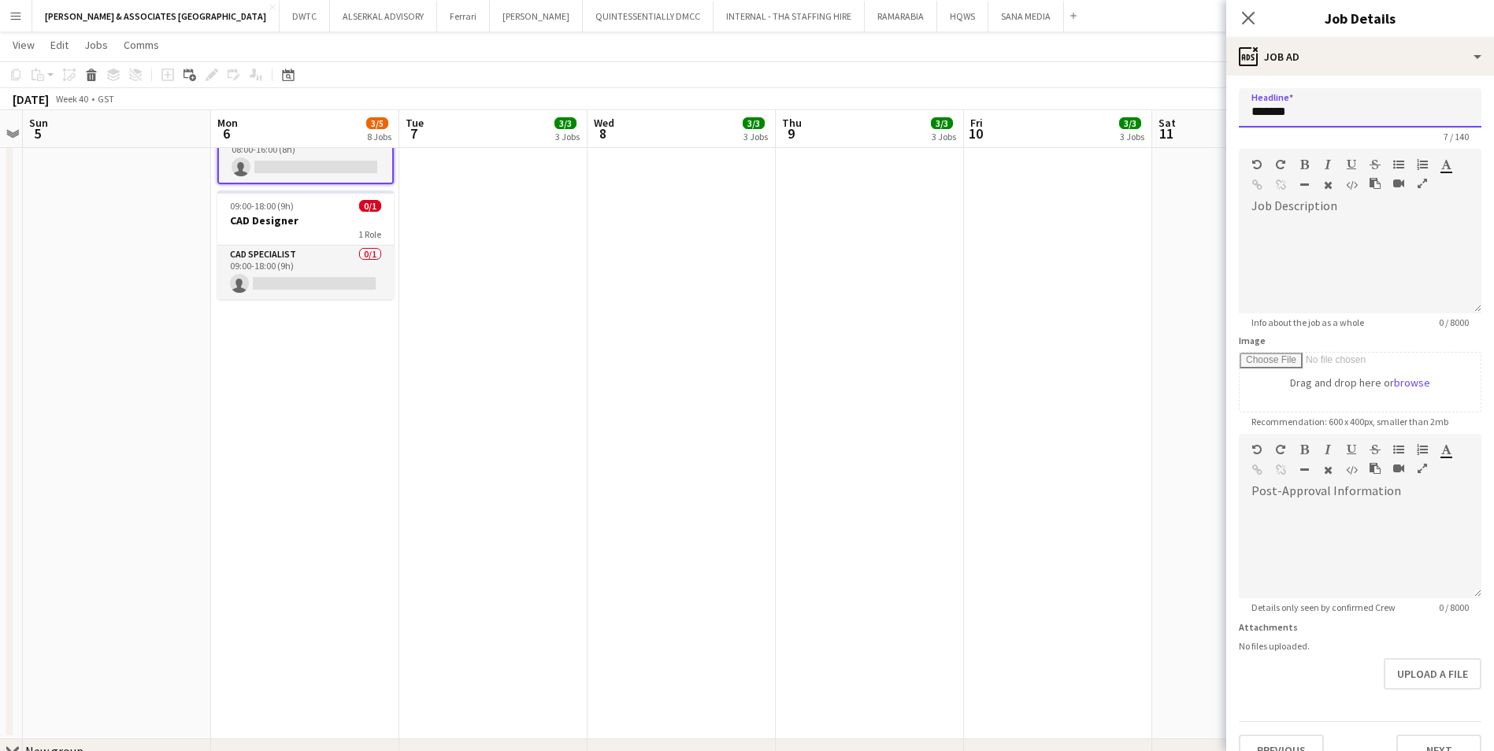
drag, startPoint x: 1318, startPoint y: 109, endPoint x: 1161, endPoint y: 95, distance: 157.4
click at [1161, 95] on body "Menu Boards Boards Boards All jobs Status Workforce Workforce My Workforce Recr…" at bounding box center [747, 325] width 1494 height 1439
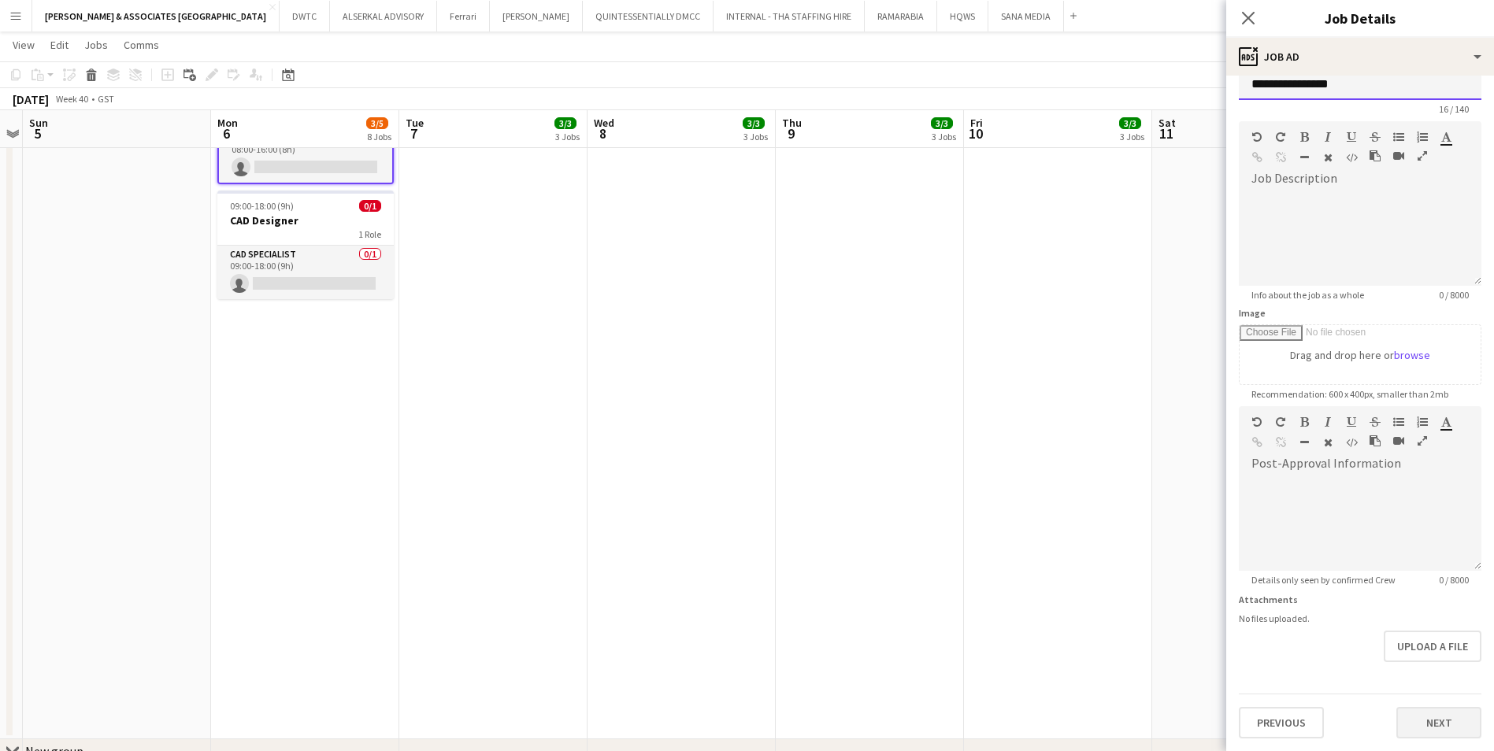
type input "**********"
click at [1433, 725] on button "Next" at bounding box center [1439, 723] width 85 height 32
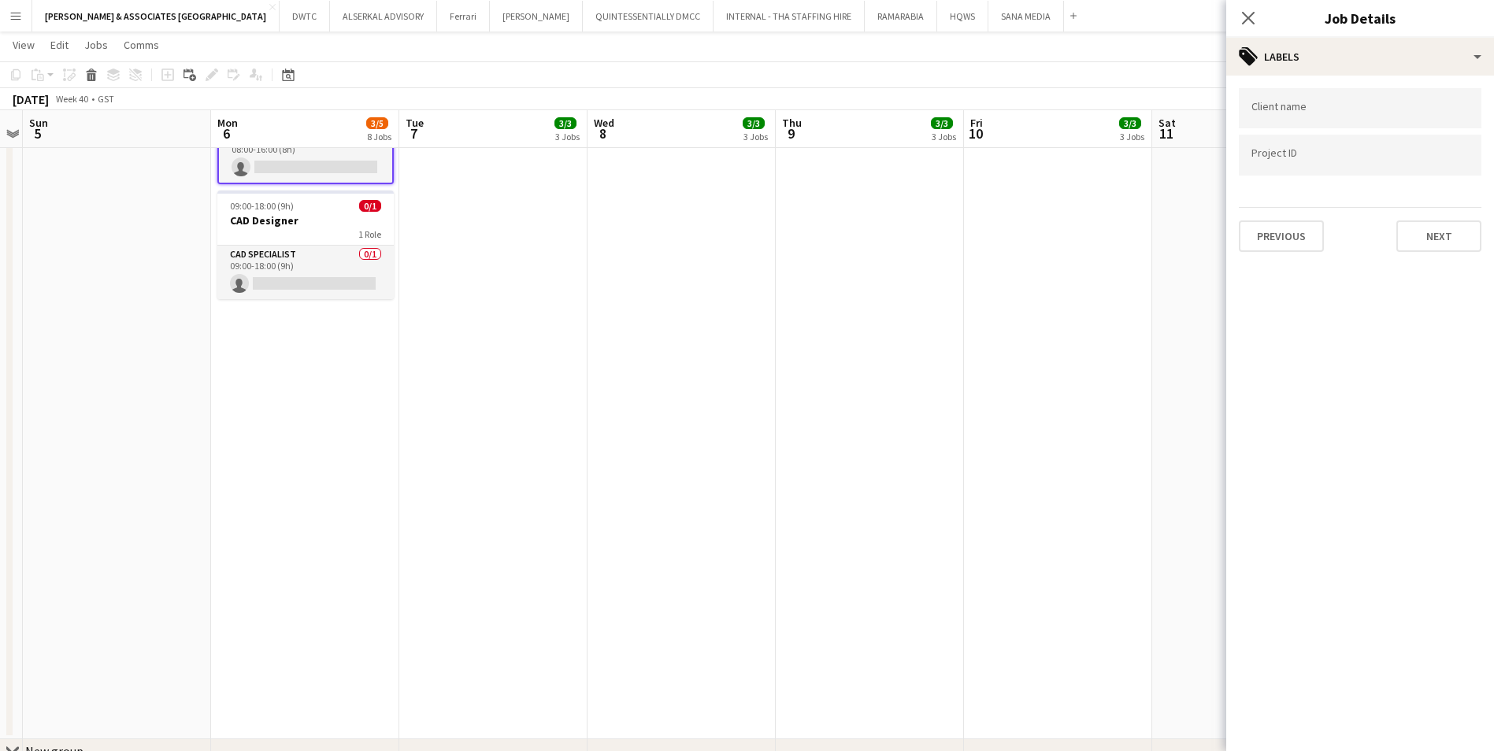
scroll to position [0, 0]
click at [1456, 245] on button "Next" at bounding box center [1439, 237] width 85 height 32
click at [1427, 164] on button "Next" at bounding box center [1439, 163] width 85 height 32
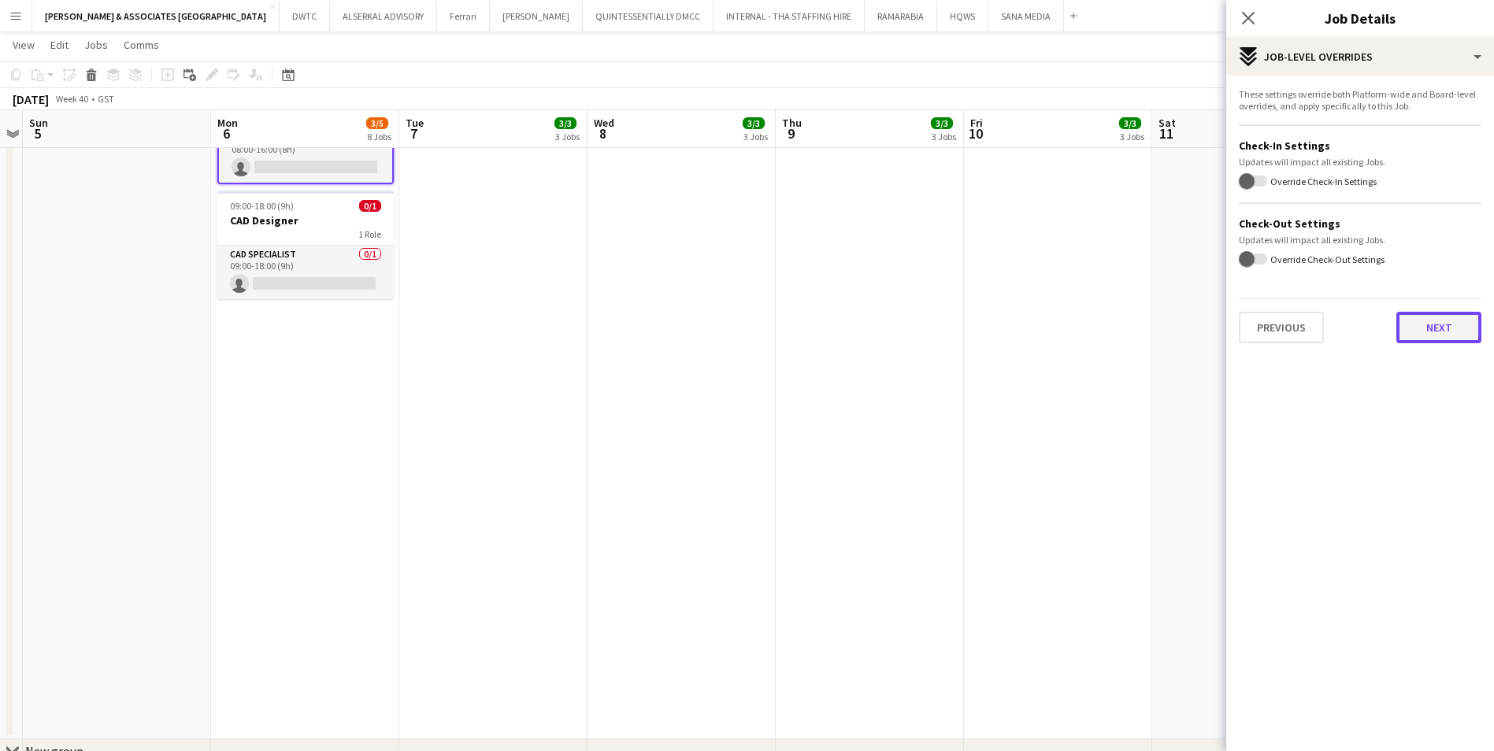
click at [1432, 324] on button "Next" at bounding box center [1439, 328] width 85 height 32
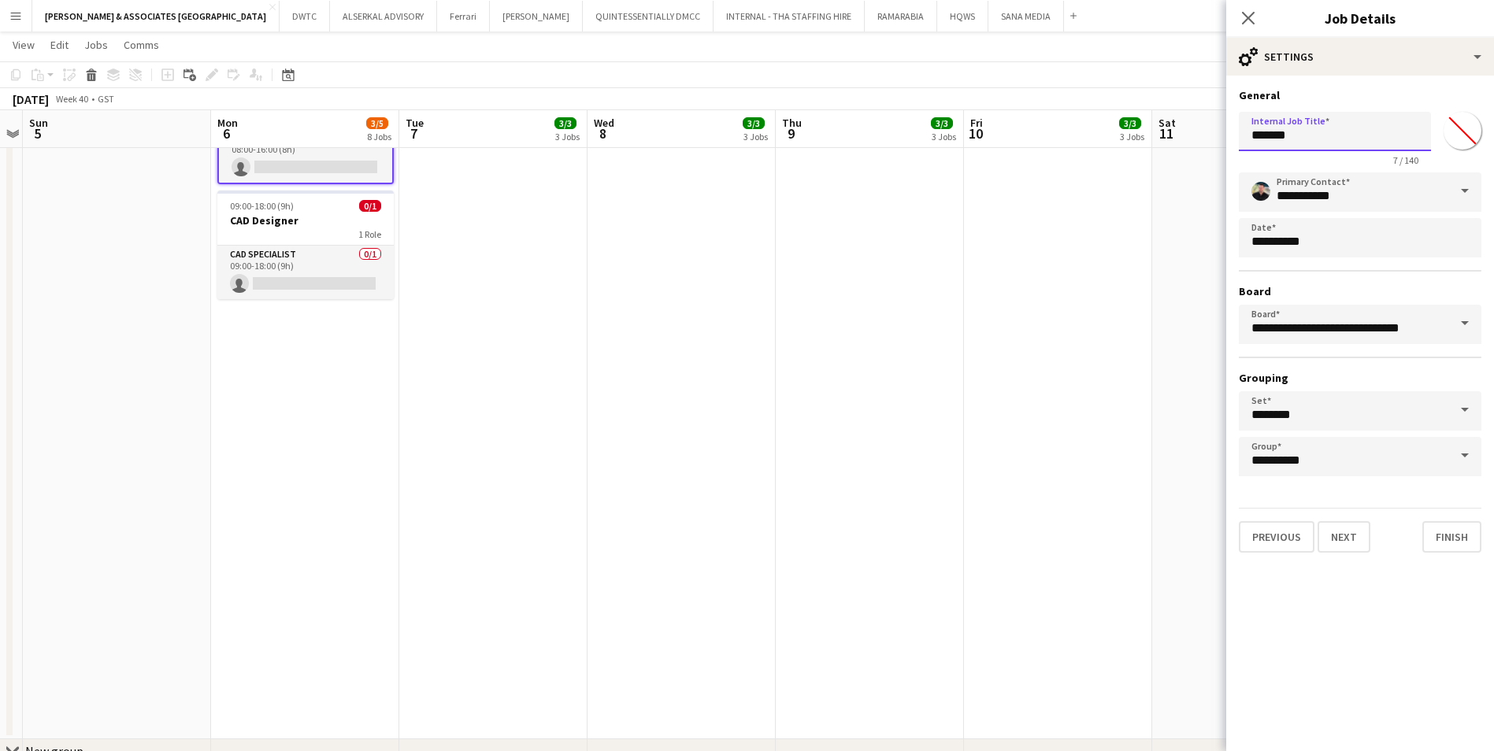
drag, startPoint x: 1315, startPoint y: 135, endPoint x: 1185, endPoint y: 116, distance: 132.1
click at [1186, 116] on body "Menu Boards Boards Boards All jobs Status Workforce Workforce My Workforce Recr…" at bounding box center [747, 325] width 1494 height 1439
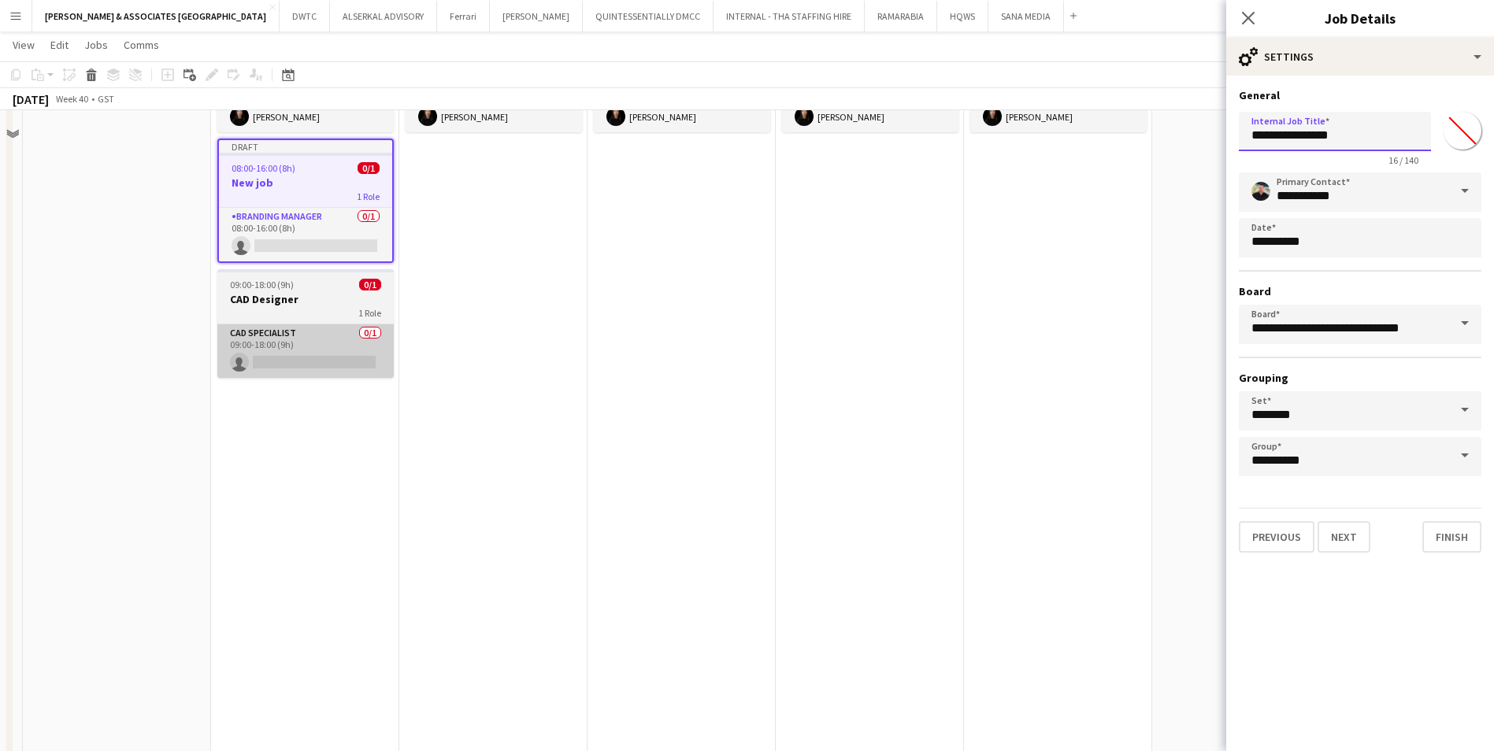
scroll to position [158, 0]
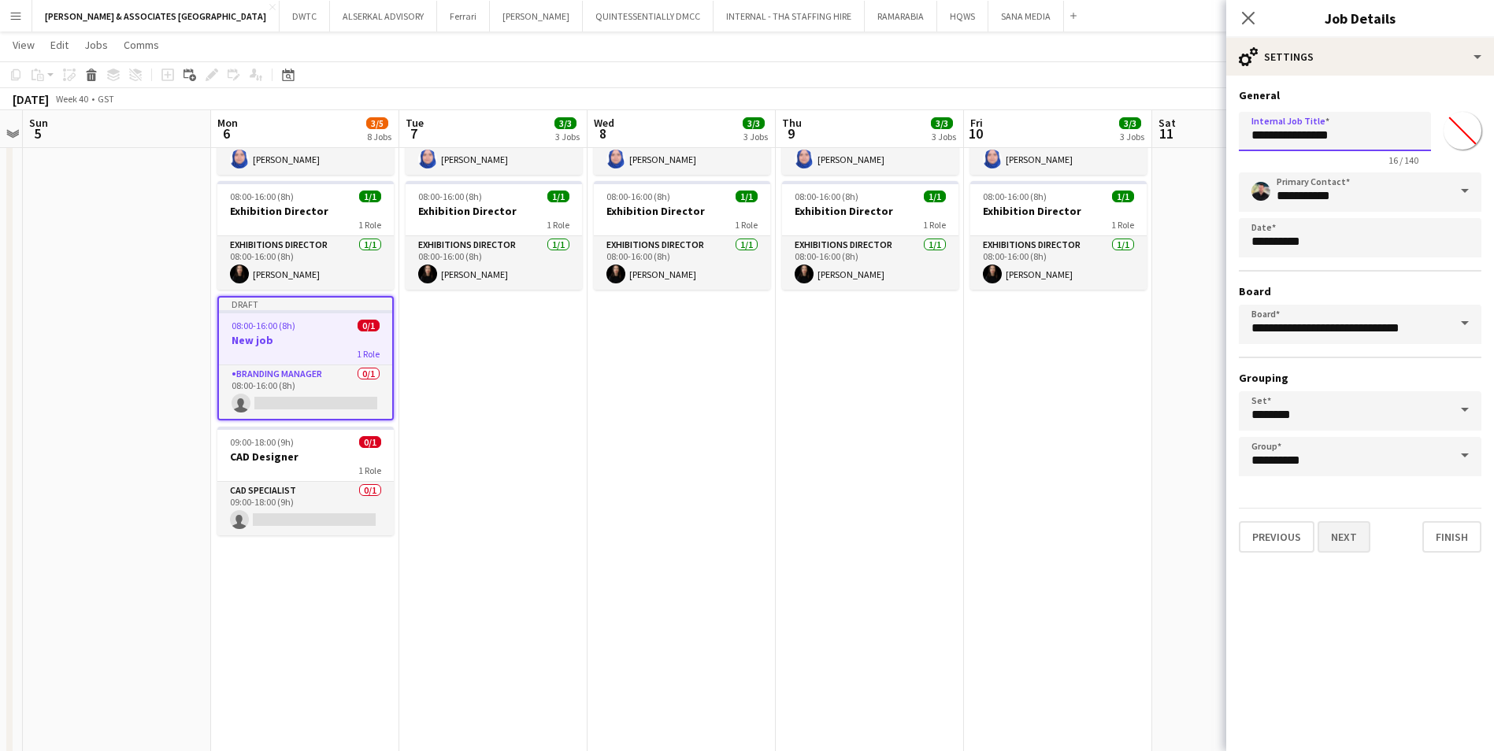
type input "**********"
click at [1350, 529] on button "Next" at bounding box center [1344, 537] width 53 height 32
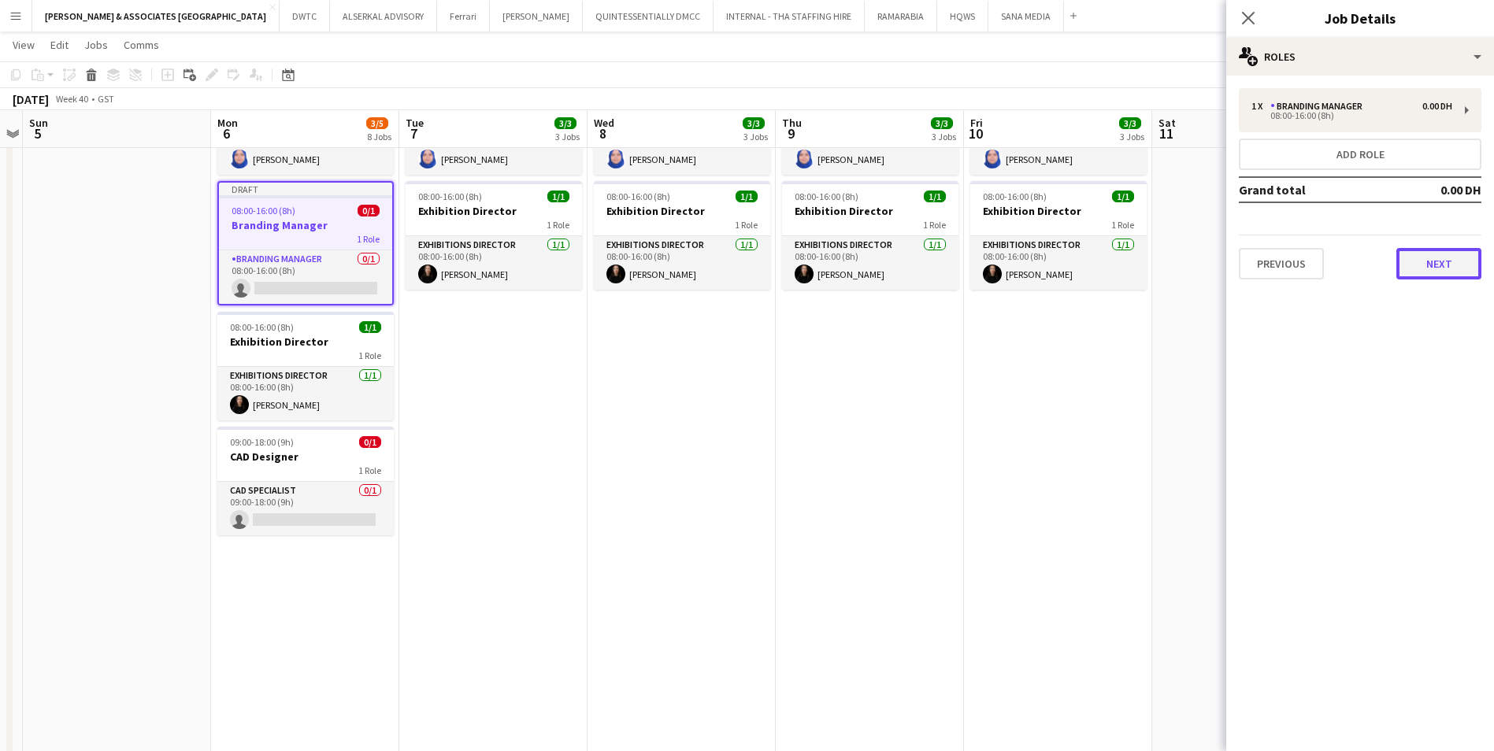
click at [1433, 265] on button "Next" at bounding box center [1439, 264] width 85 height 32
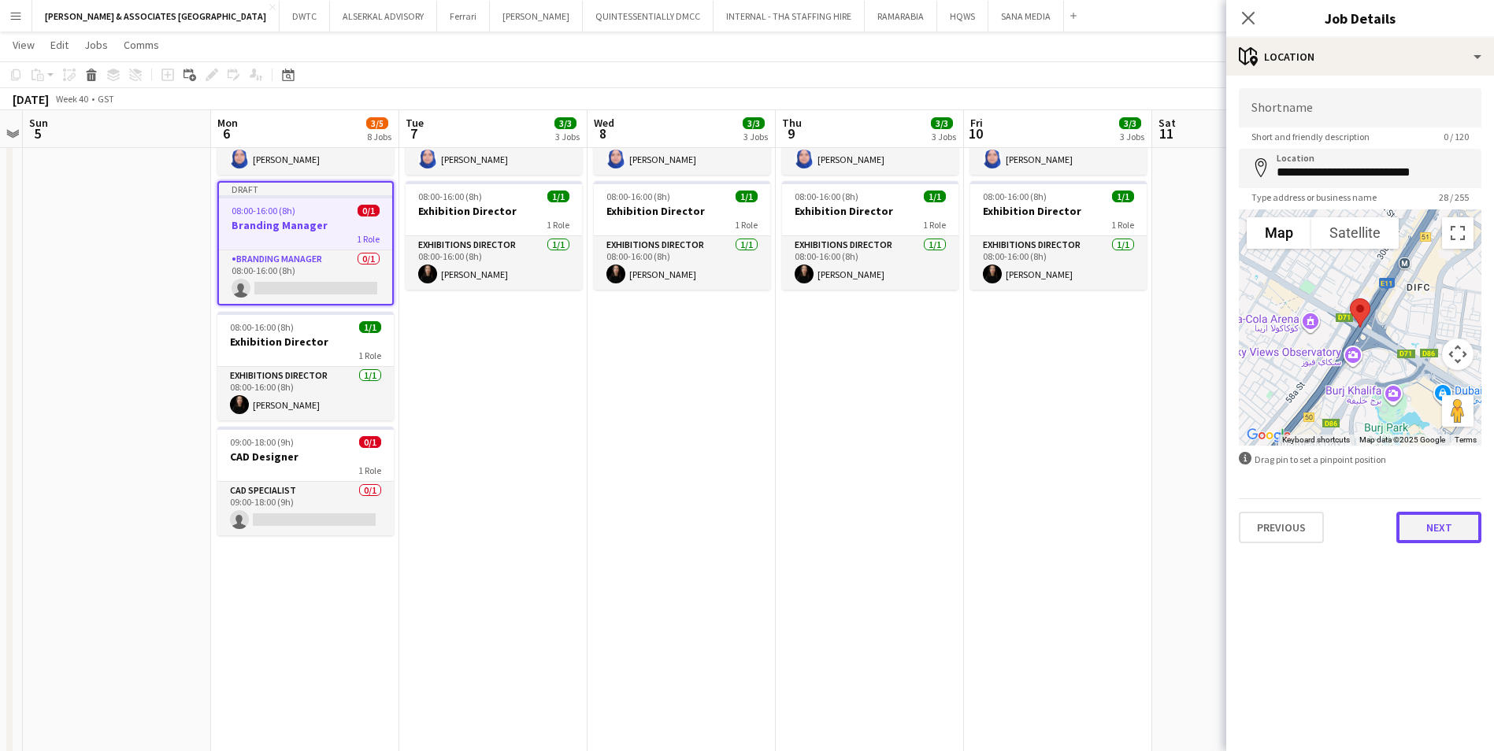
click at [1445, 533] on button "Next" at bounding box center [1439, 528] width 85 height 32
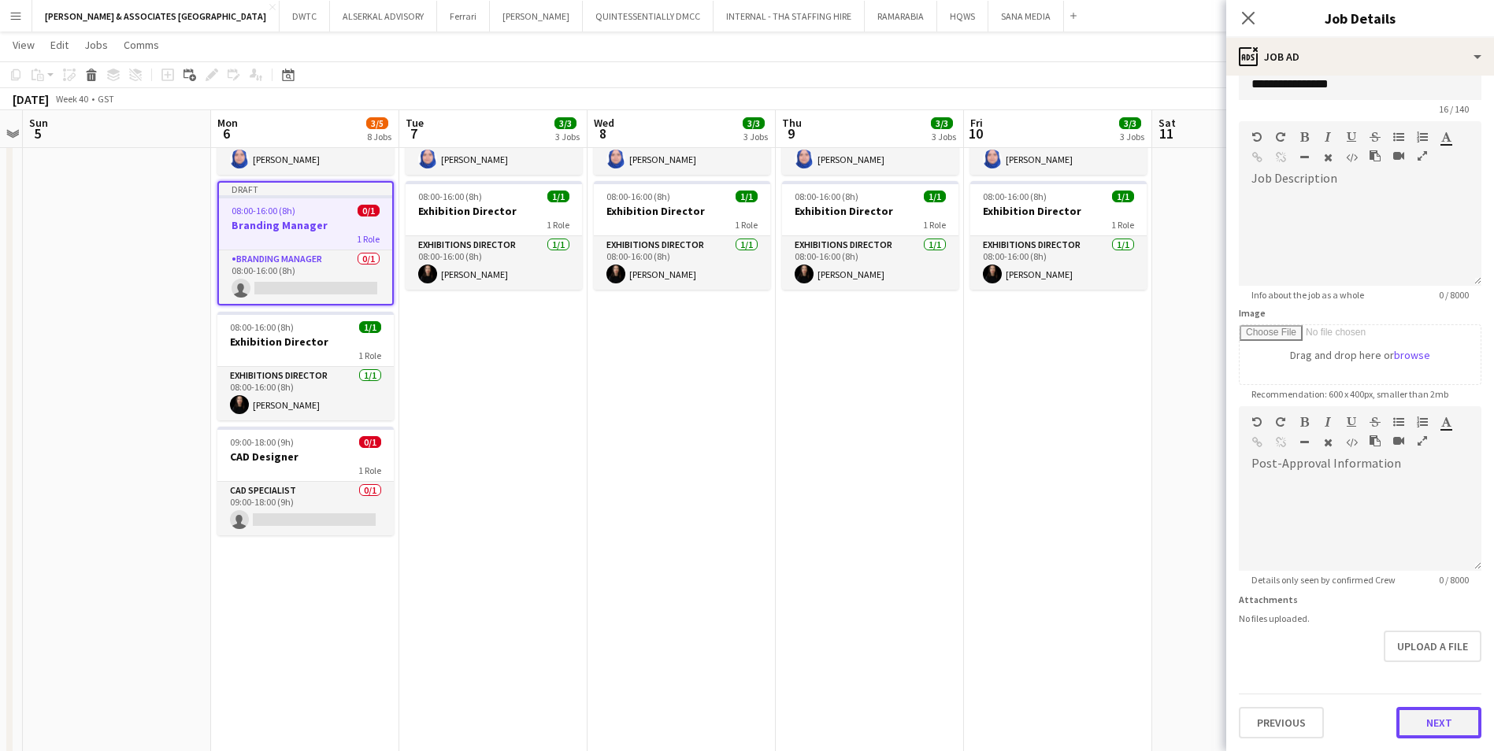
scroll to position [28, 0]
click at [1437, 666] on form "**********" at bounding box center [1360, 400] width 268 height 678
click at [1430, 734] on button "Next" at bounding box center [1439, 723] width 85 height 32
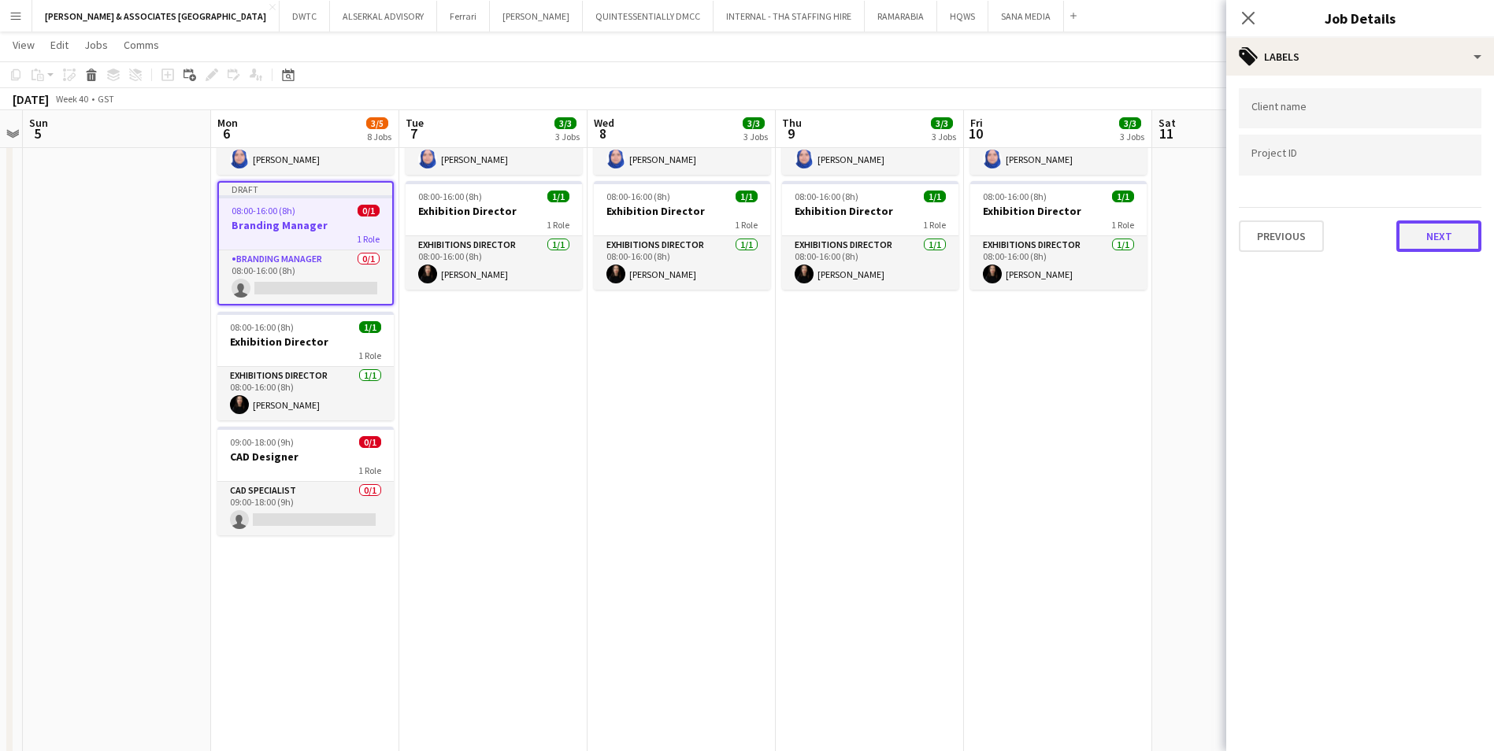
click at [1456, 243] on button "Next" at bounding box center [1439, 237] width 85 height 32
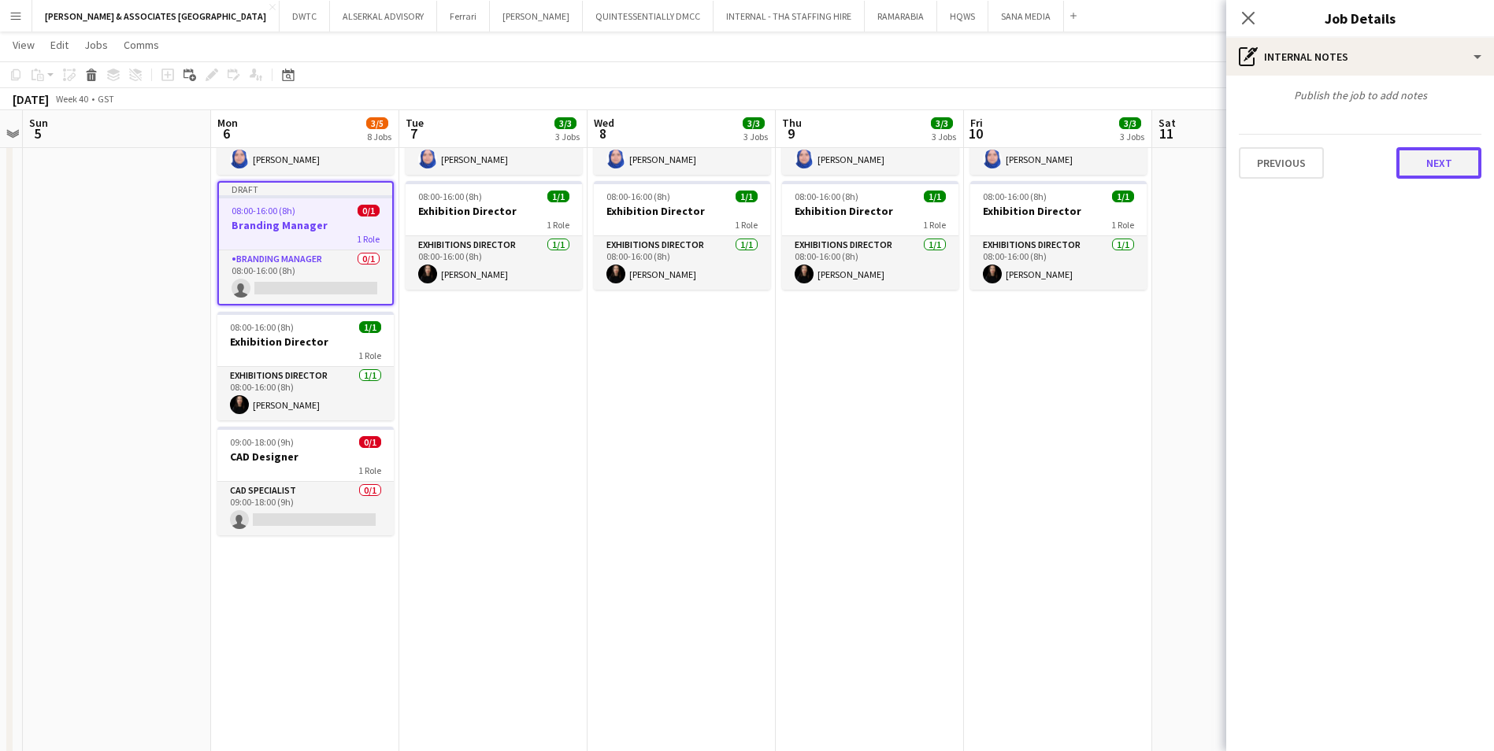
click at [1443, 165] on button "Next" at bounding box center [1439, 163] width 85 height 32
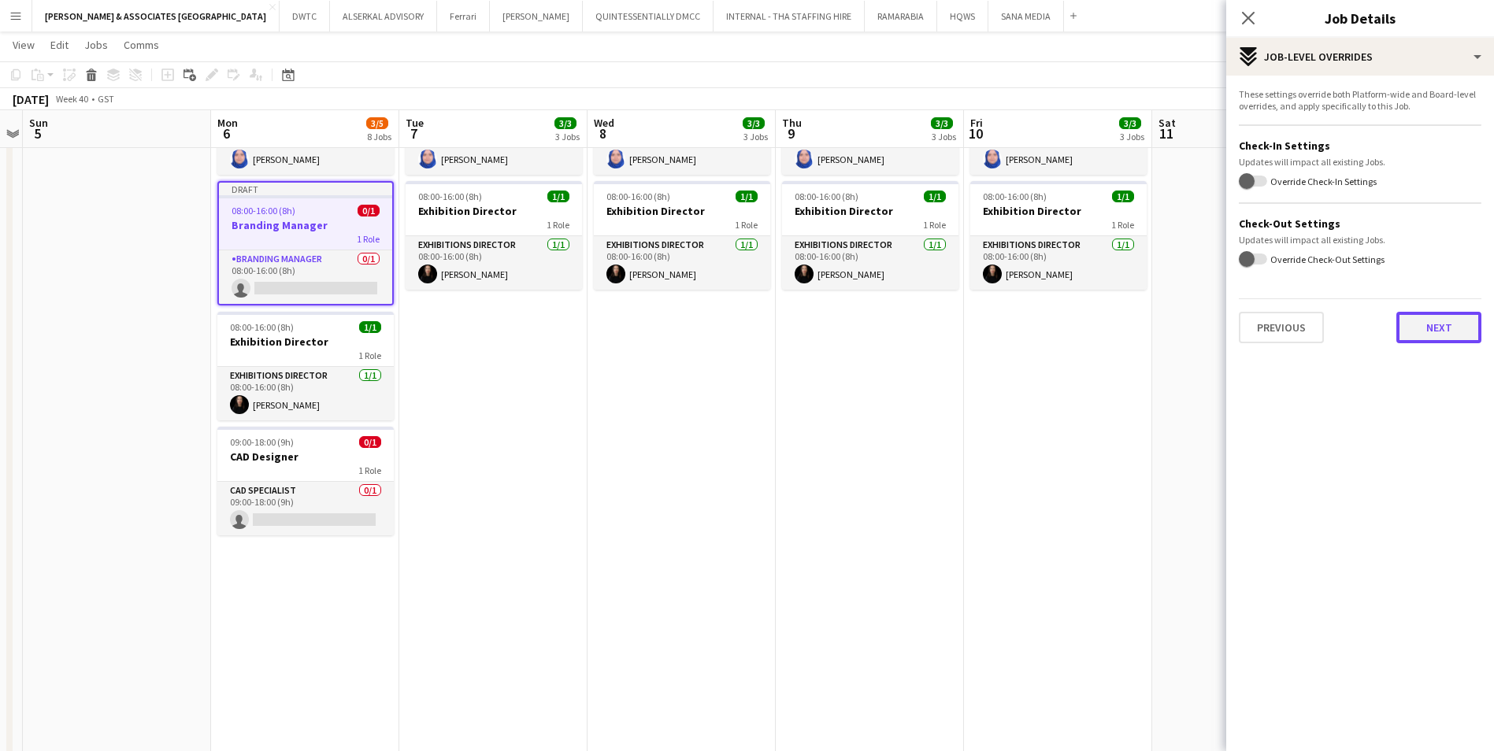
click at [1425, 331] on button "Next" at bounding box center [1439, 328] width 85 height 32
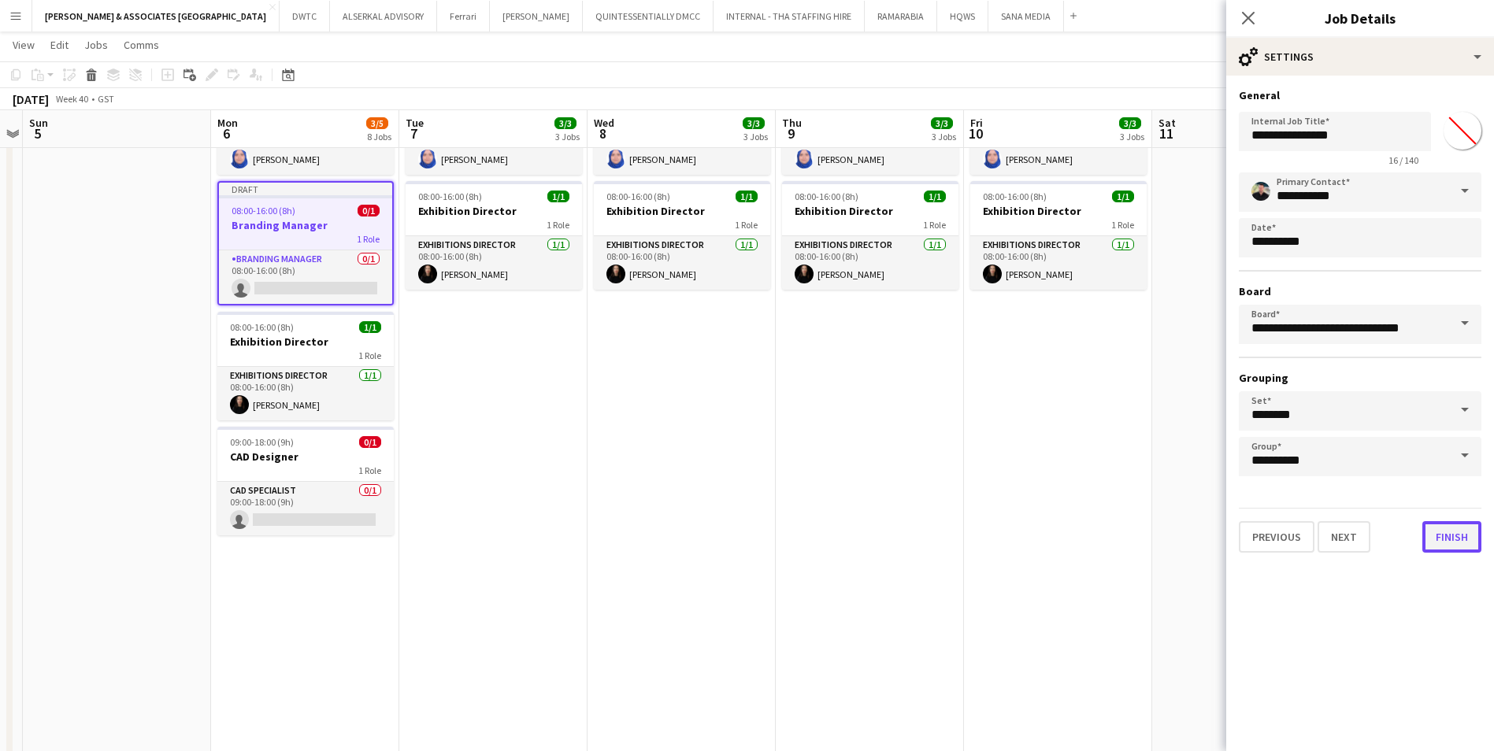
click at [1468, 544] on button "Finish" at bounding box center [1452, 537] width 59 height 32
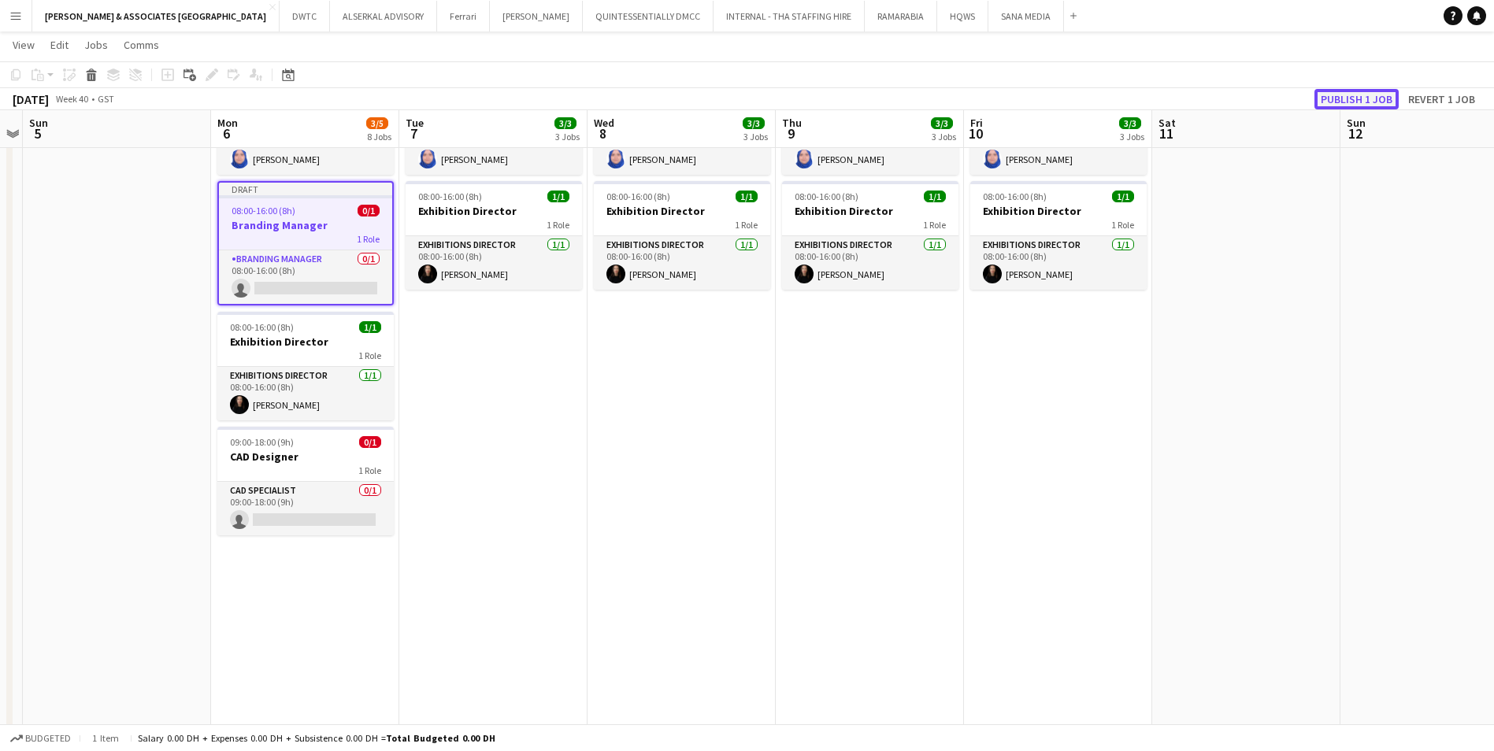
click at [1345, 96] on button "Publish 1 job" at bounding box center [1357, 99] width 84 height 20
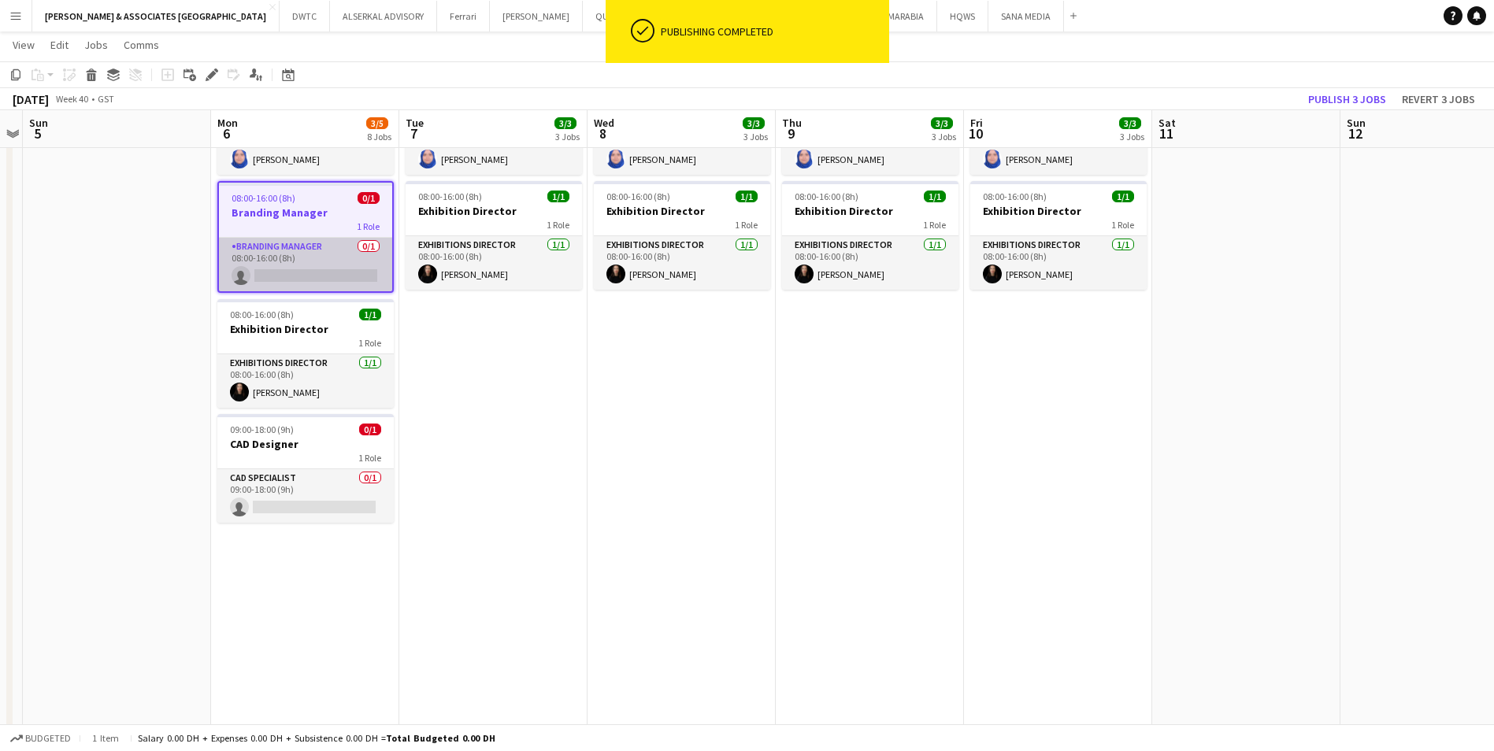
click at [288, 254] on app-card-role "Branding Manager 0/1 08:00-16:00 (8h) single-neutral-actions" at bounding box center [305, 265] width 173 height 54
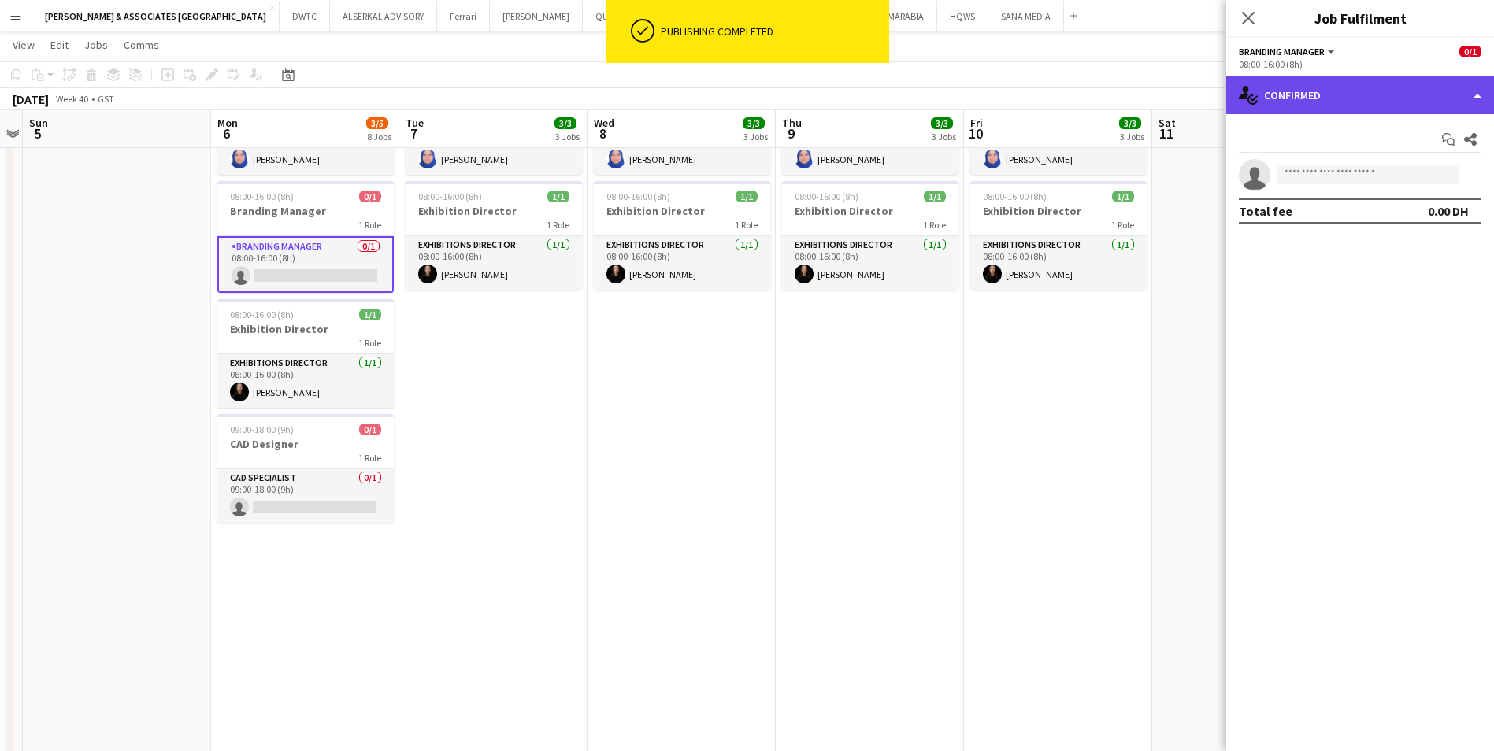
click at [1308, 99] on div "single-neutral-actions-check-2 Confirmed" at bounding box center [1360, 95] width 268 height 38
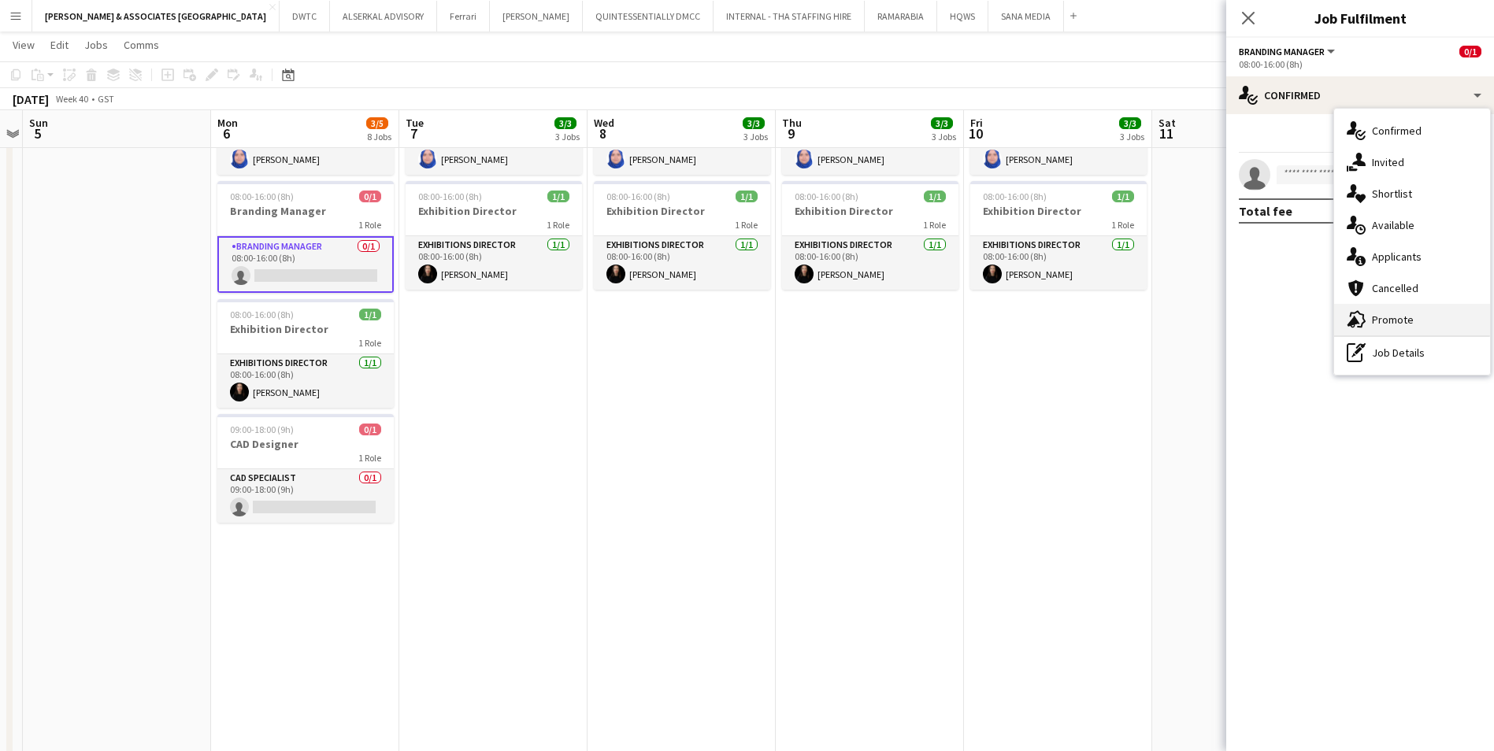
click at [1430, 319] on div "advertising-megaphone Promote" at bounding box center [1412, 320] width 156 height 32
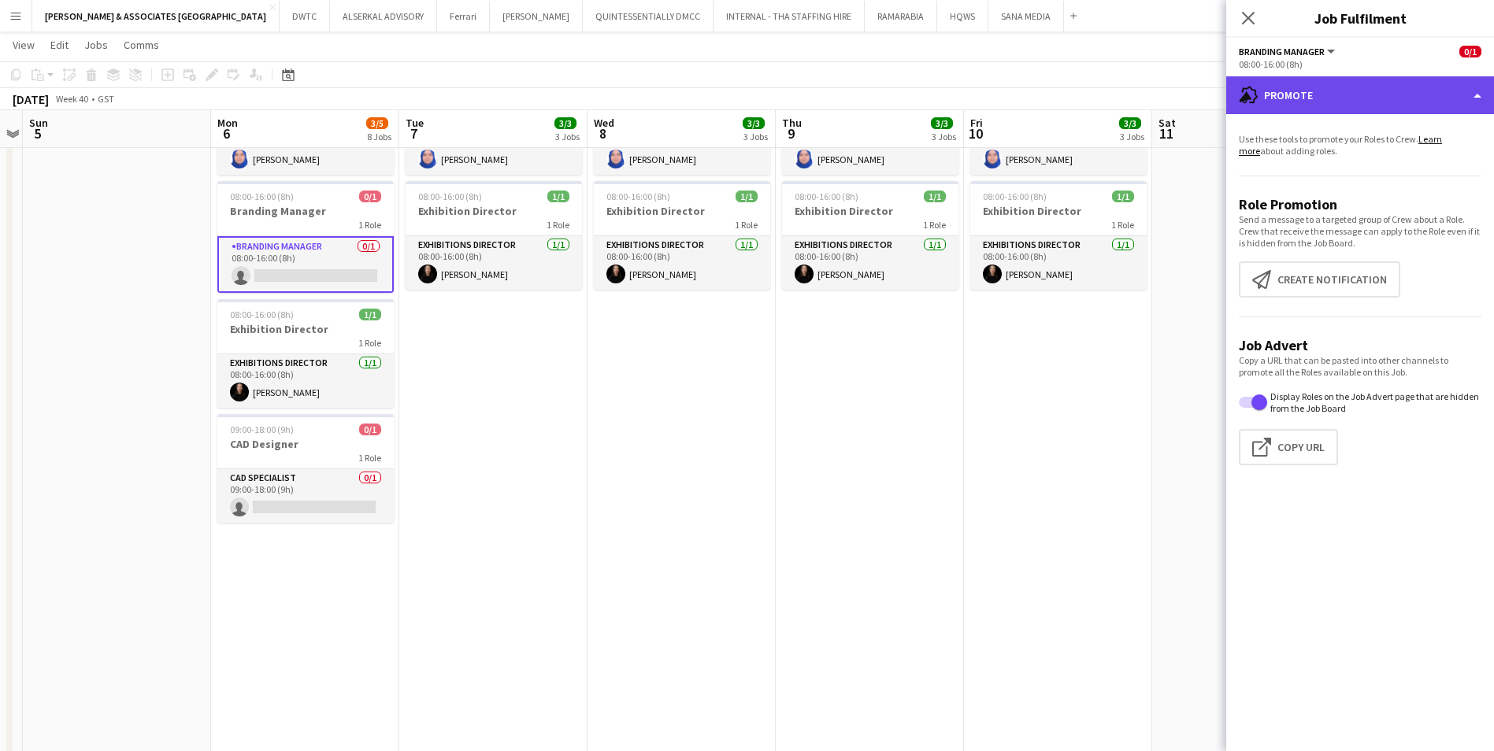
click at [1328, 105] on div "advertising-megaphone Promote" at bounding box center [1360, 95] width 268 height 38
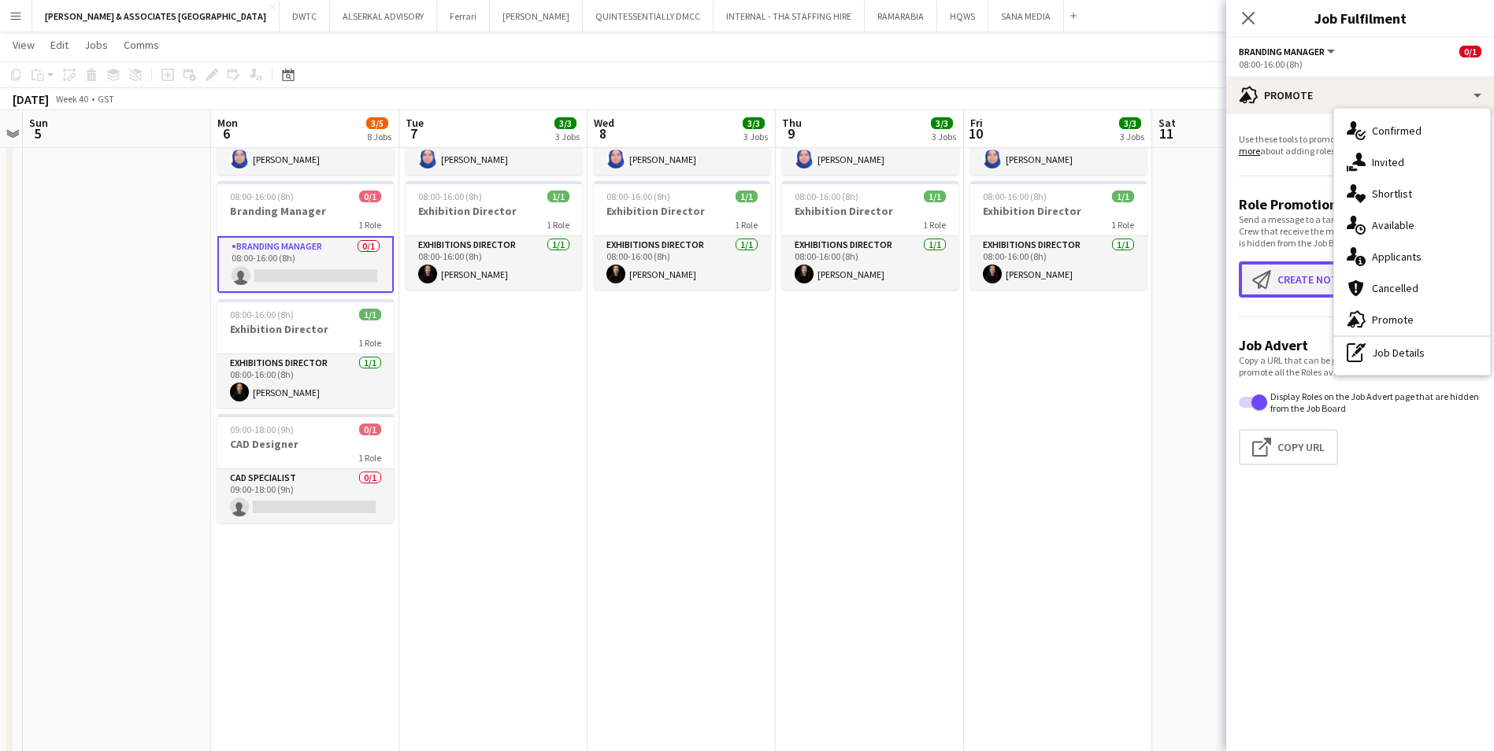
click at [1289, 285] on button "Create notification Create notification" at bounding box center [1319, 280] width 161 height 36
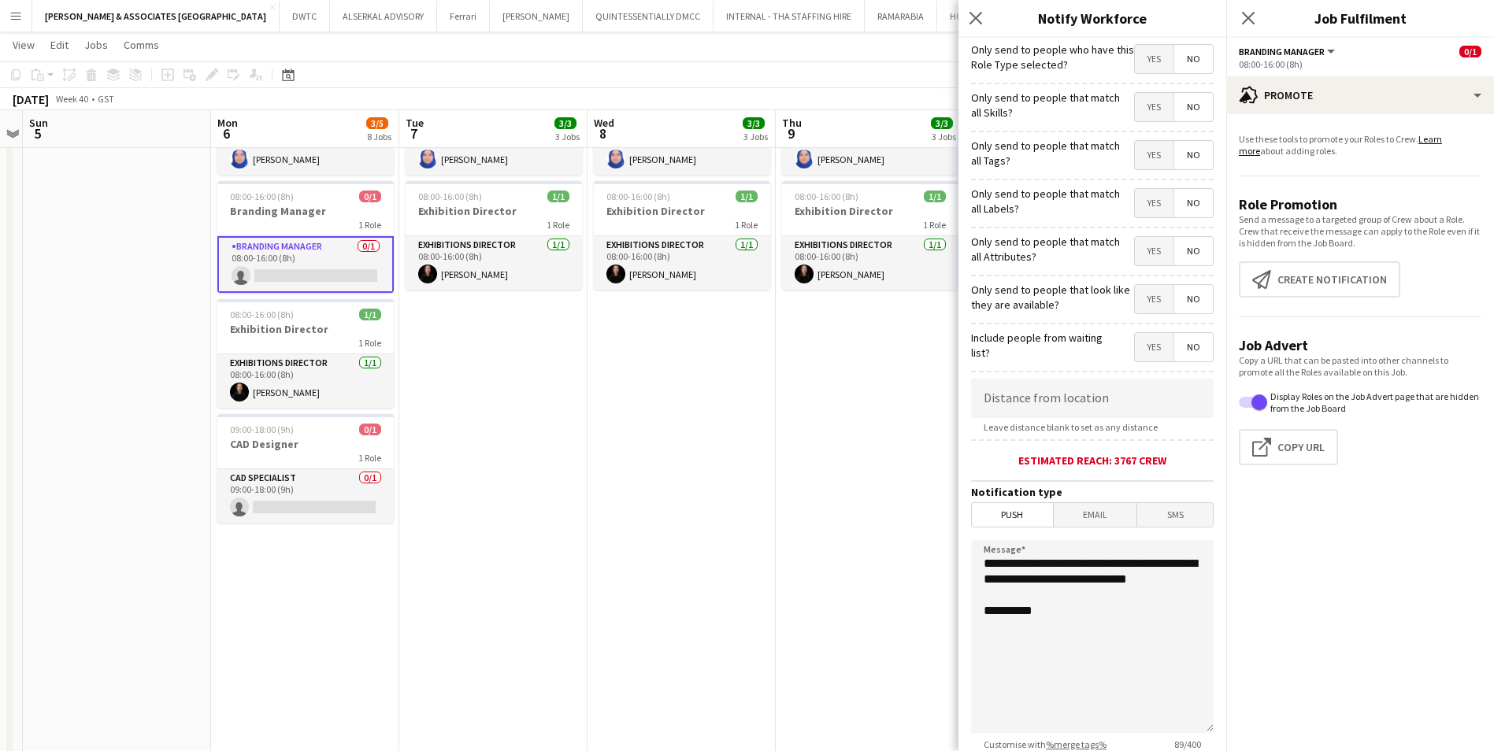
click at [1146, 56] on span "Yes" at bounding box center [1154, 59] width 39 height 28
click at [1144, 346] on span "Yes" at bounding box center [1154, 347] width 39 height 28
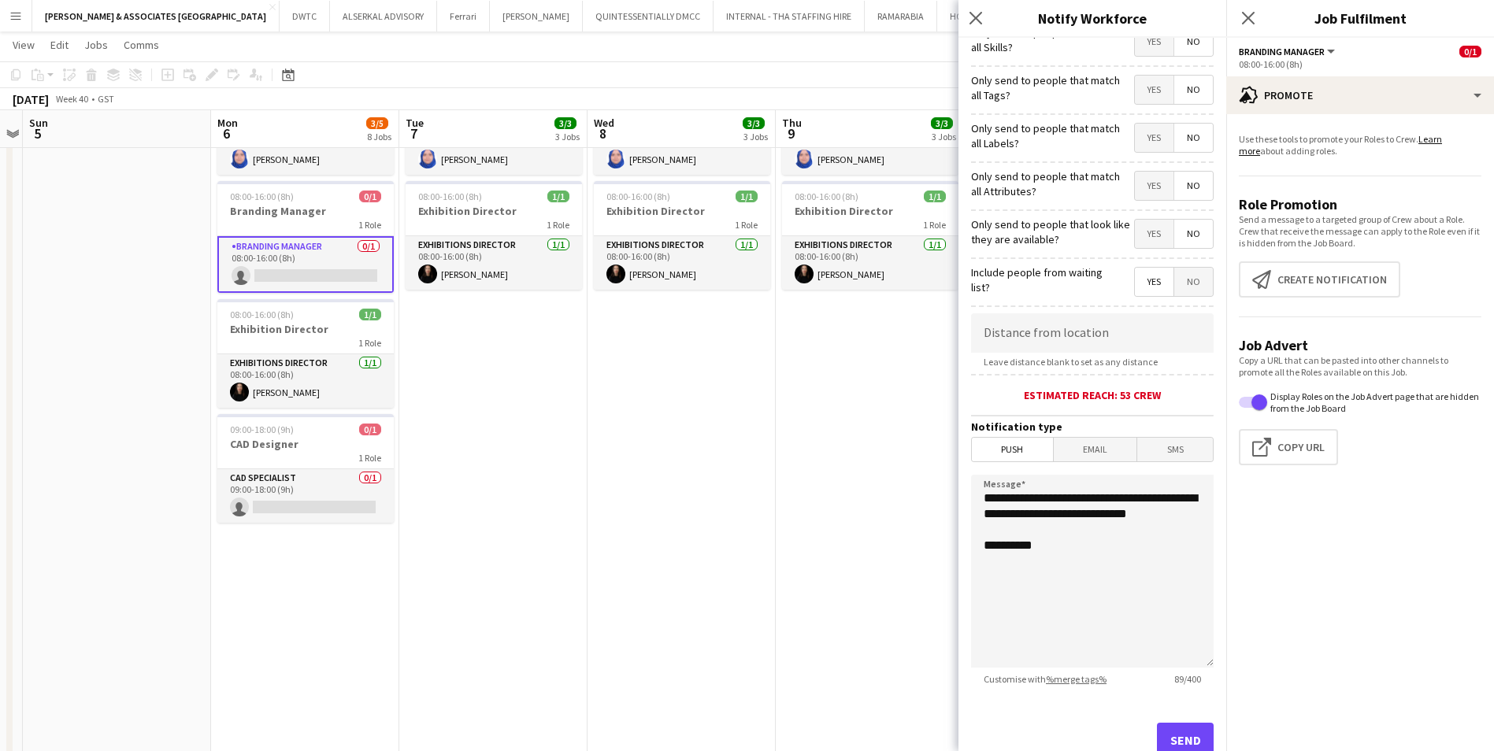
scroll to position [116, 0]
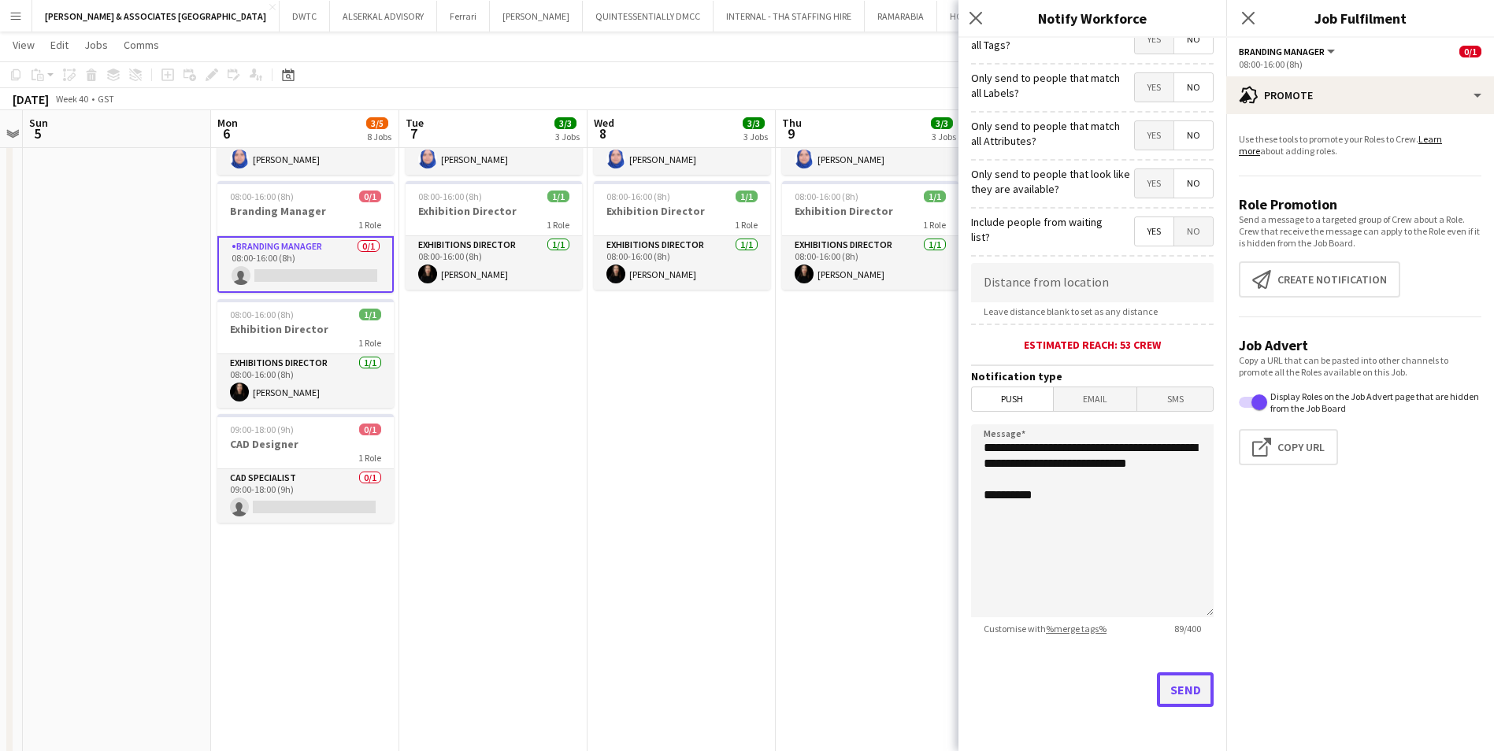
click at [1165, 695] on button "Send" at bounding box center [1185, 690] width 57 height 35
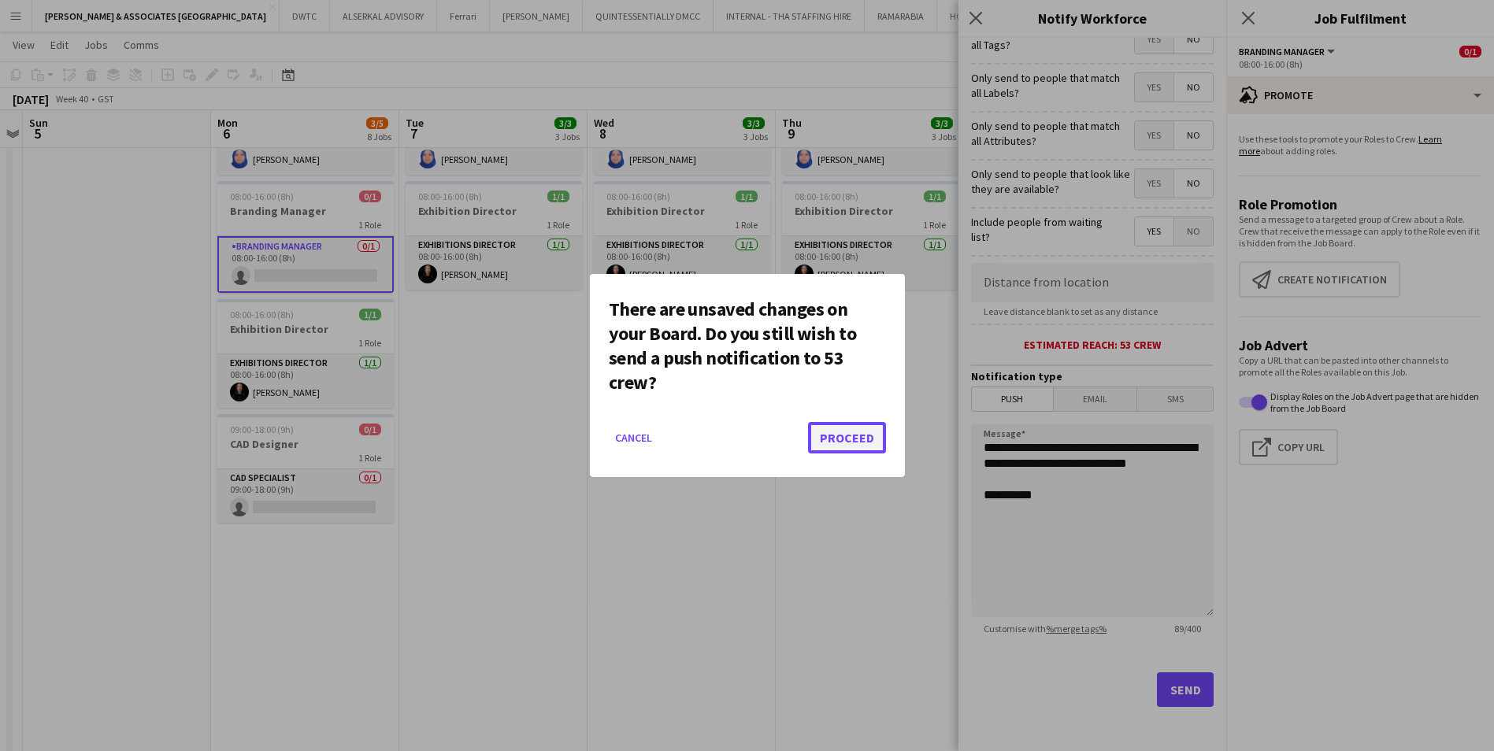
click at [850, 439] on button "Proceed" at bounding box center [847, 438] width 78 height 32
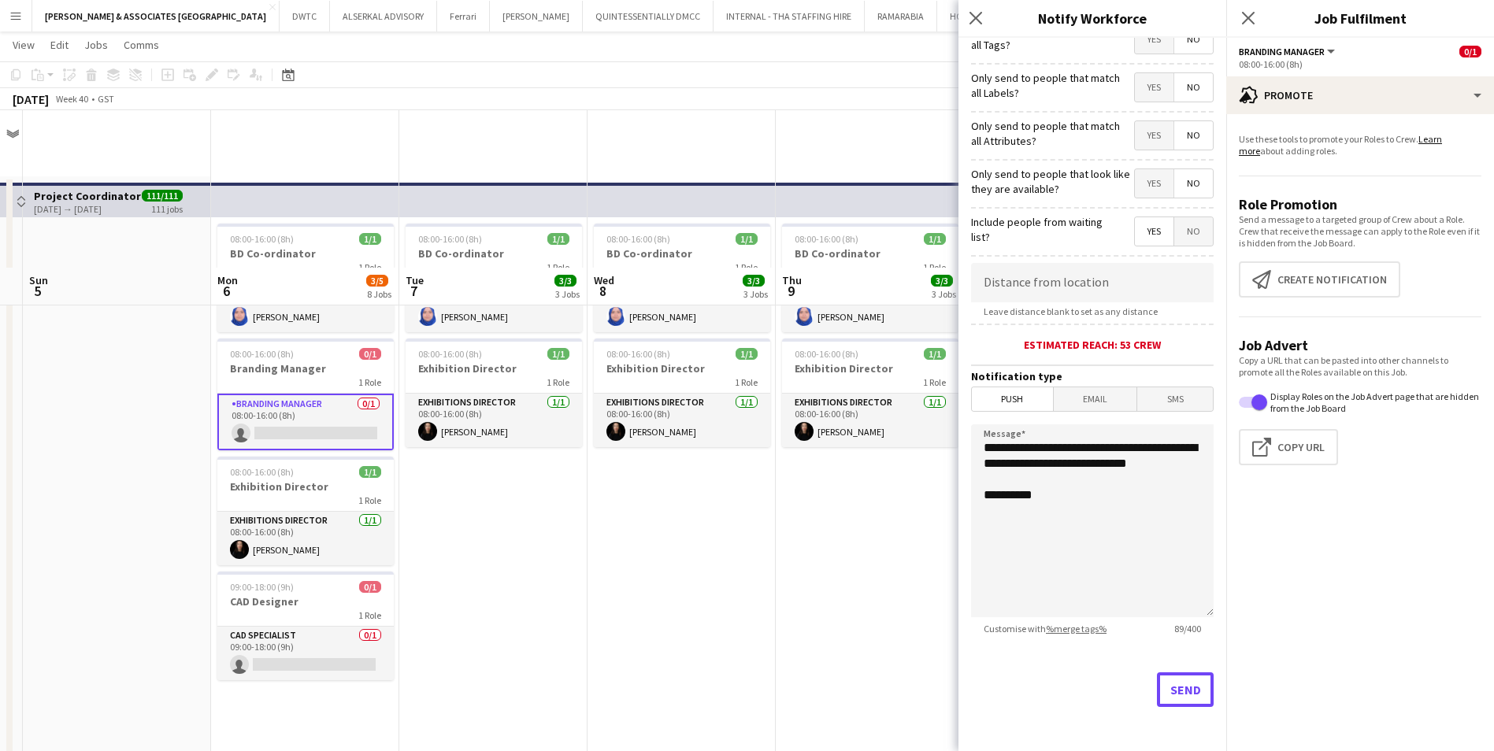
scroll to position [158, 0]
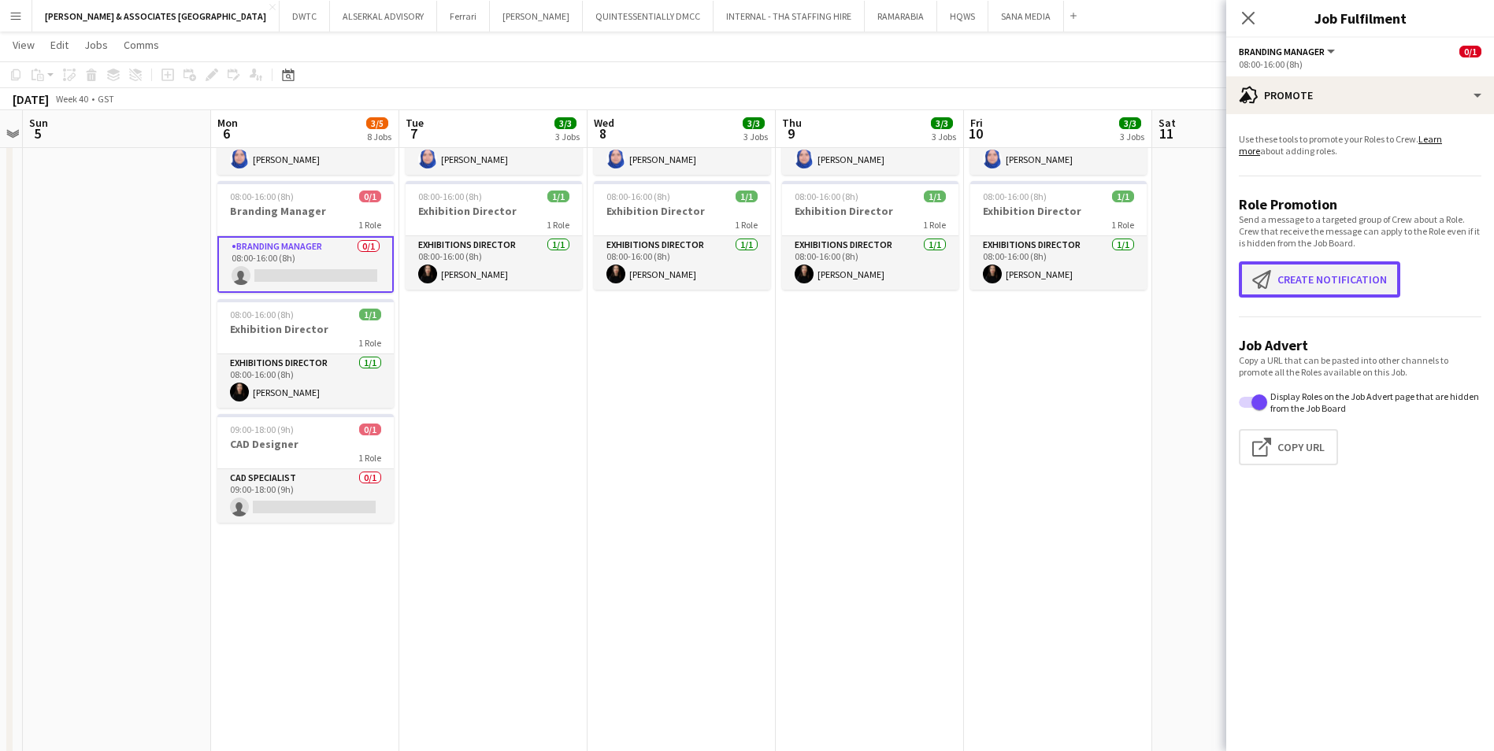
click at [1350, 284] on button "Create notification Create notification" at bounding box center [1319, 280] width 161 height 36
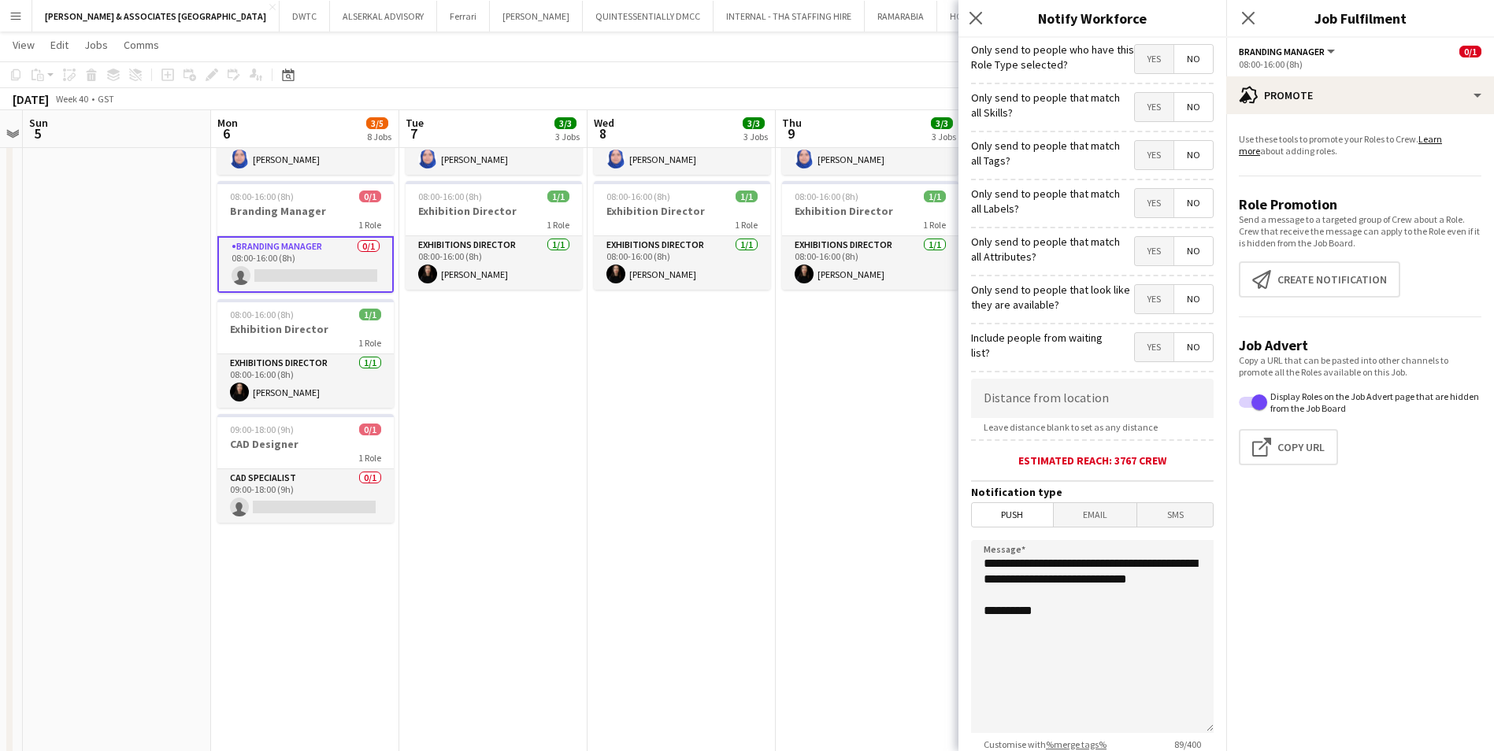
click at [1096, 517] on span "Email" at bounding box center [1095, 515] width 83 height 24
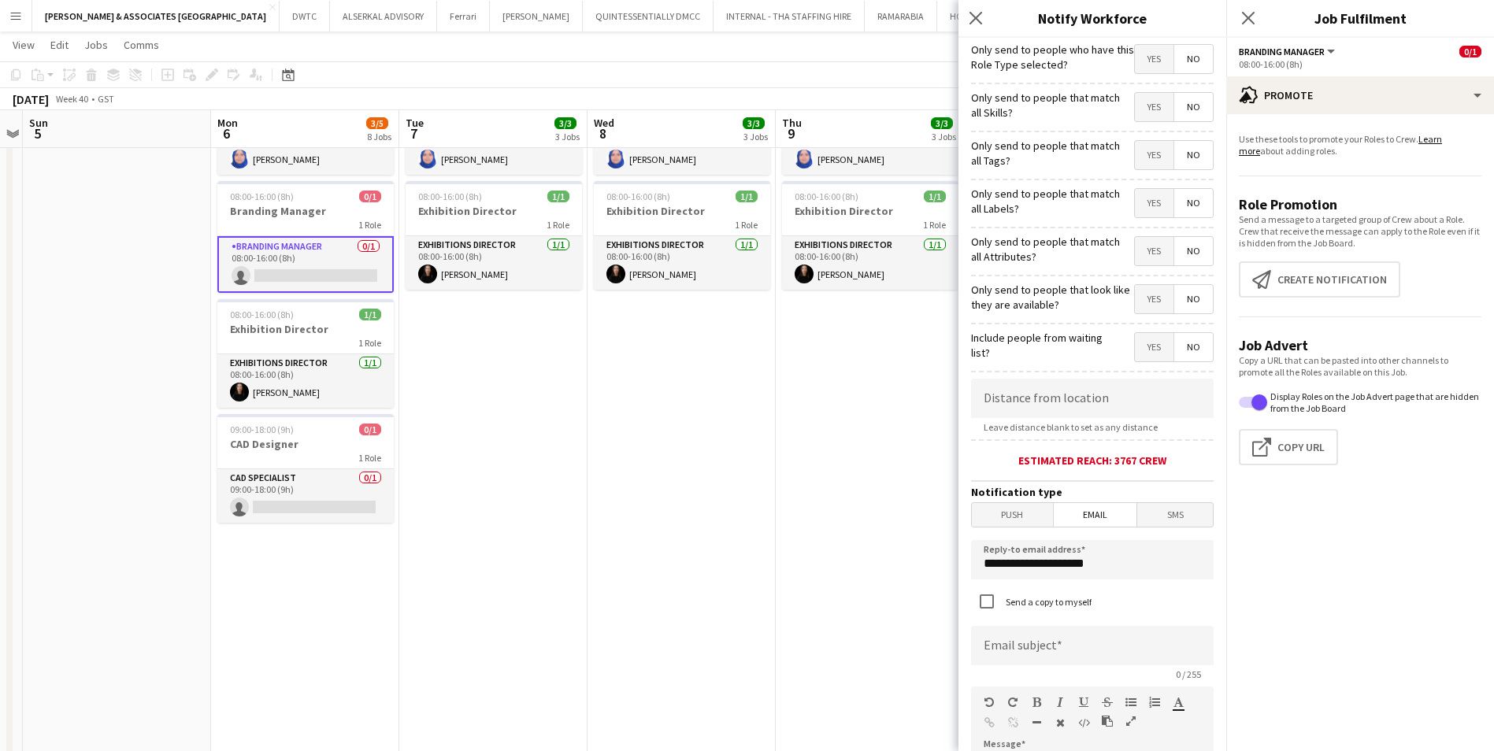
click at [1149, 63] on span "Yes" at bounding box center [1154, 59] width 39 height 28
click at [1141, 346] on span "Yes" at bounding box center [1154, 347] width 39 height 28
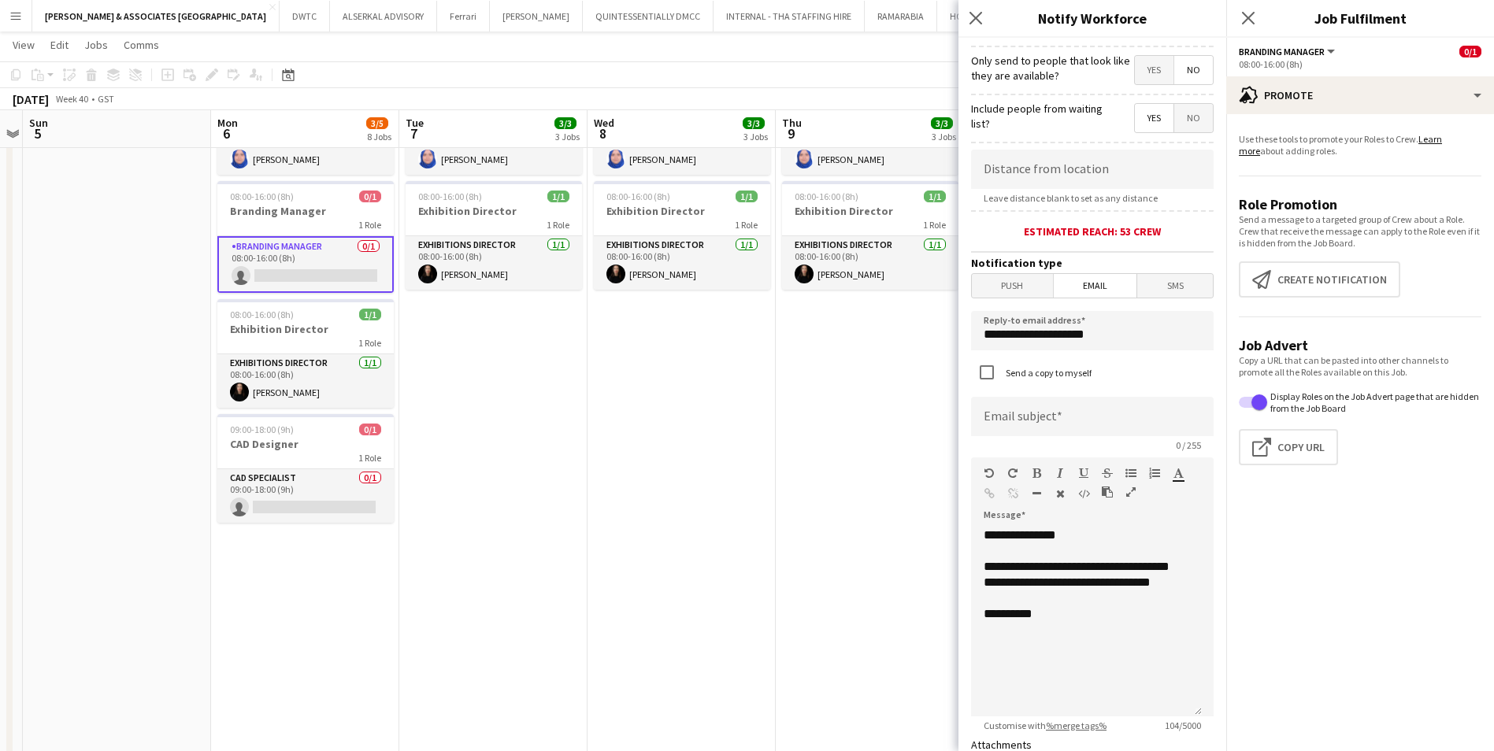
scroll to position [236, 0]
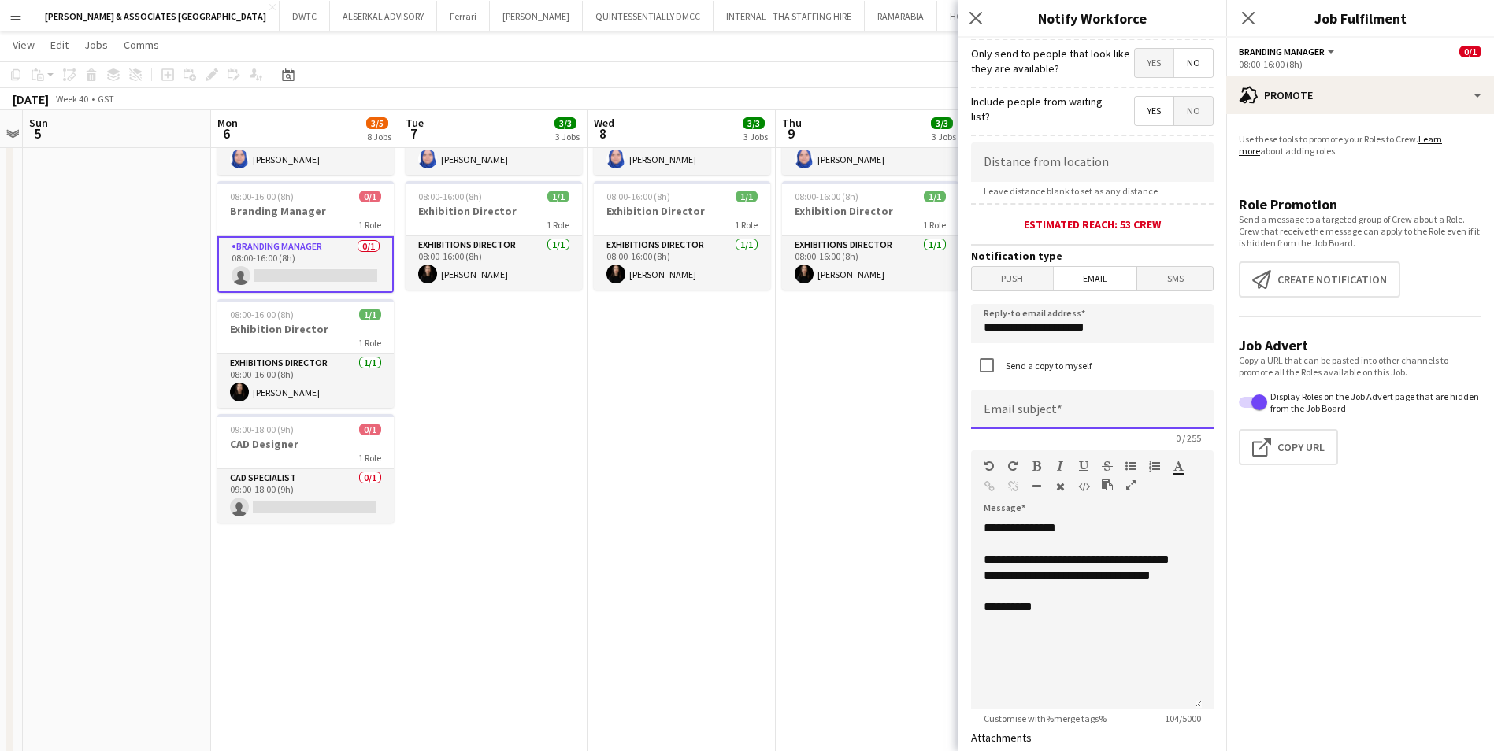
click at [1074, 413] on input at bounding box center [1092, 409] width 243 height 39
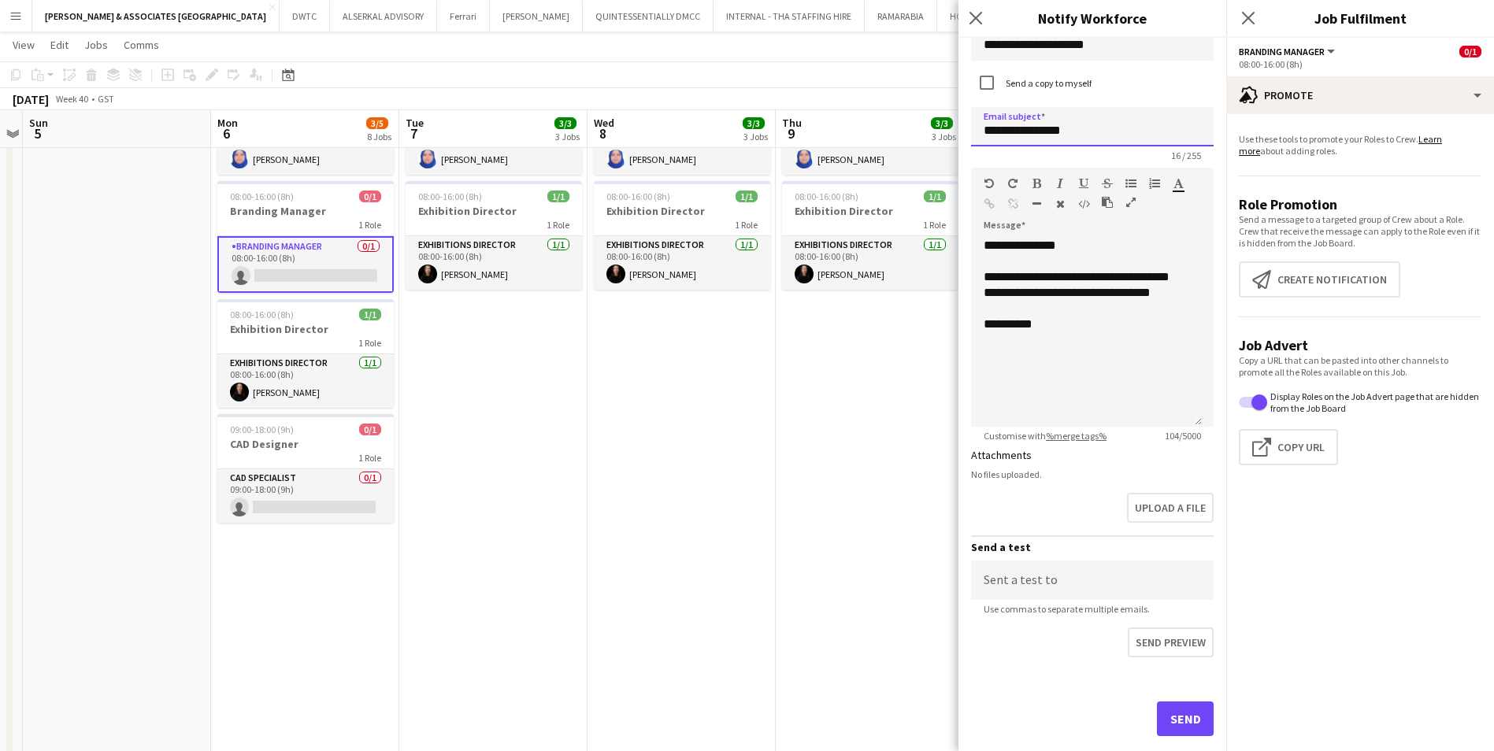
scroll to position [548, 0]
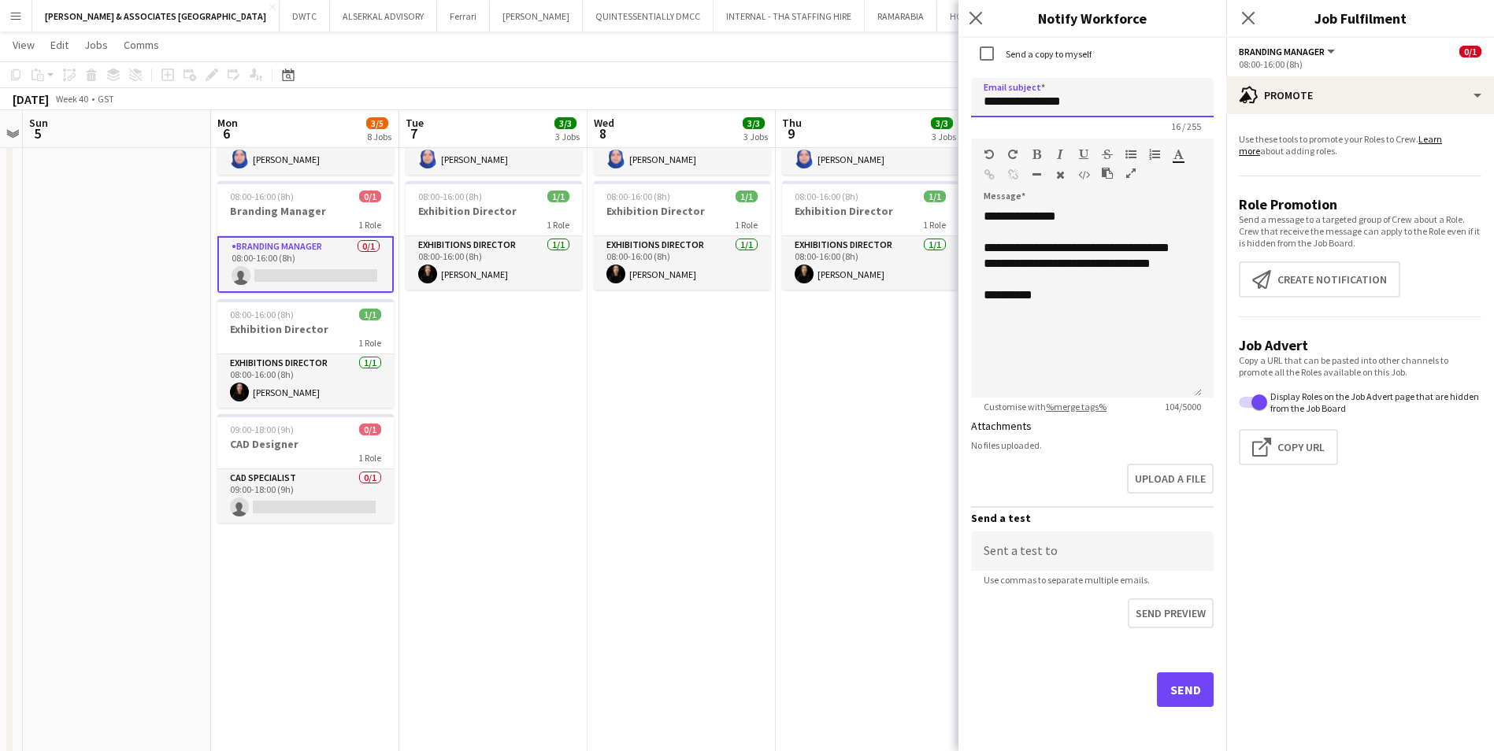
type input "**********"
click at [1188, 688] on button "Send" at bounding box center [1185, 690] width 57 height 35
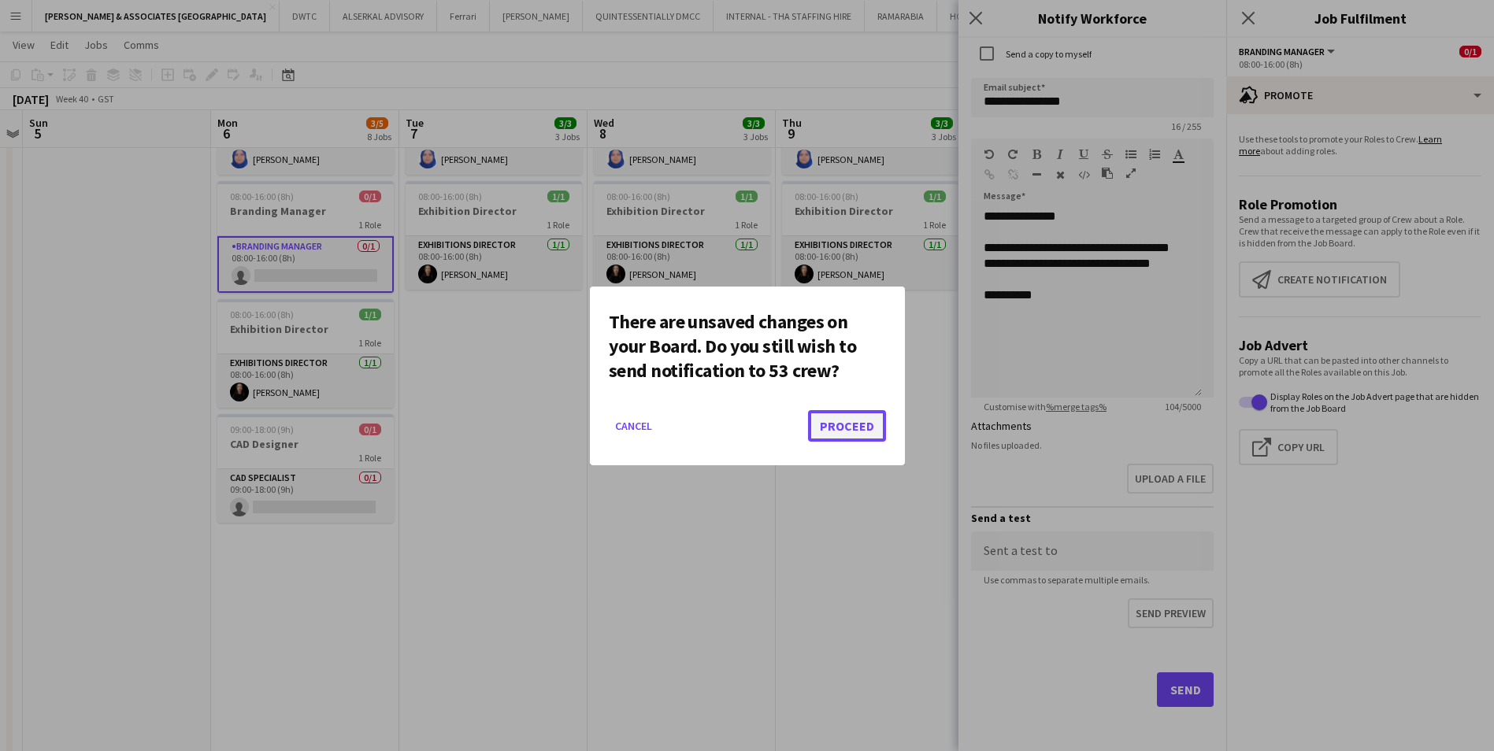
click at [827, 412] on button "Proceed" at bounding box center [847, 426] width 78 height 32
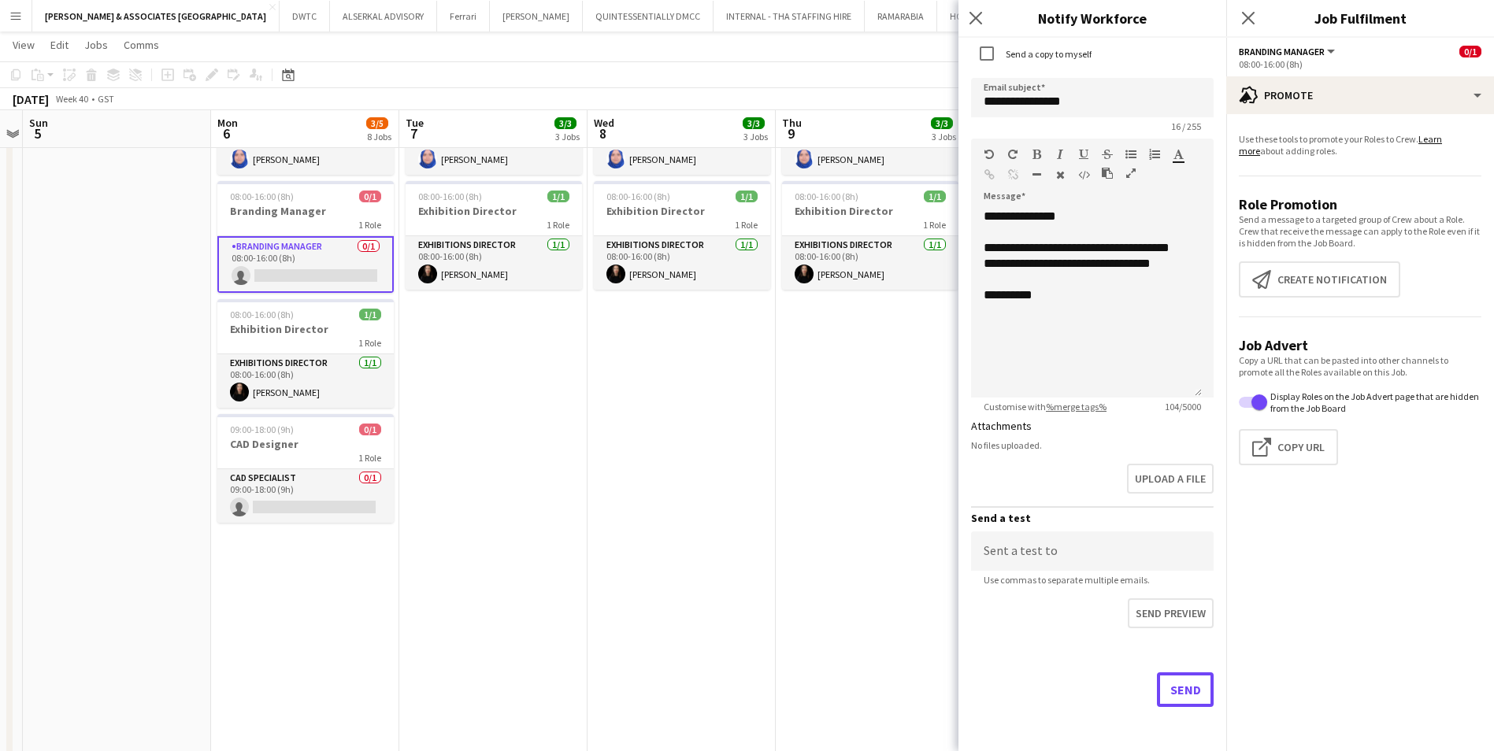
scroll to position [158, 0]
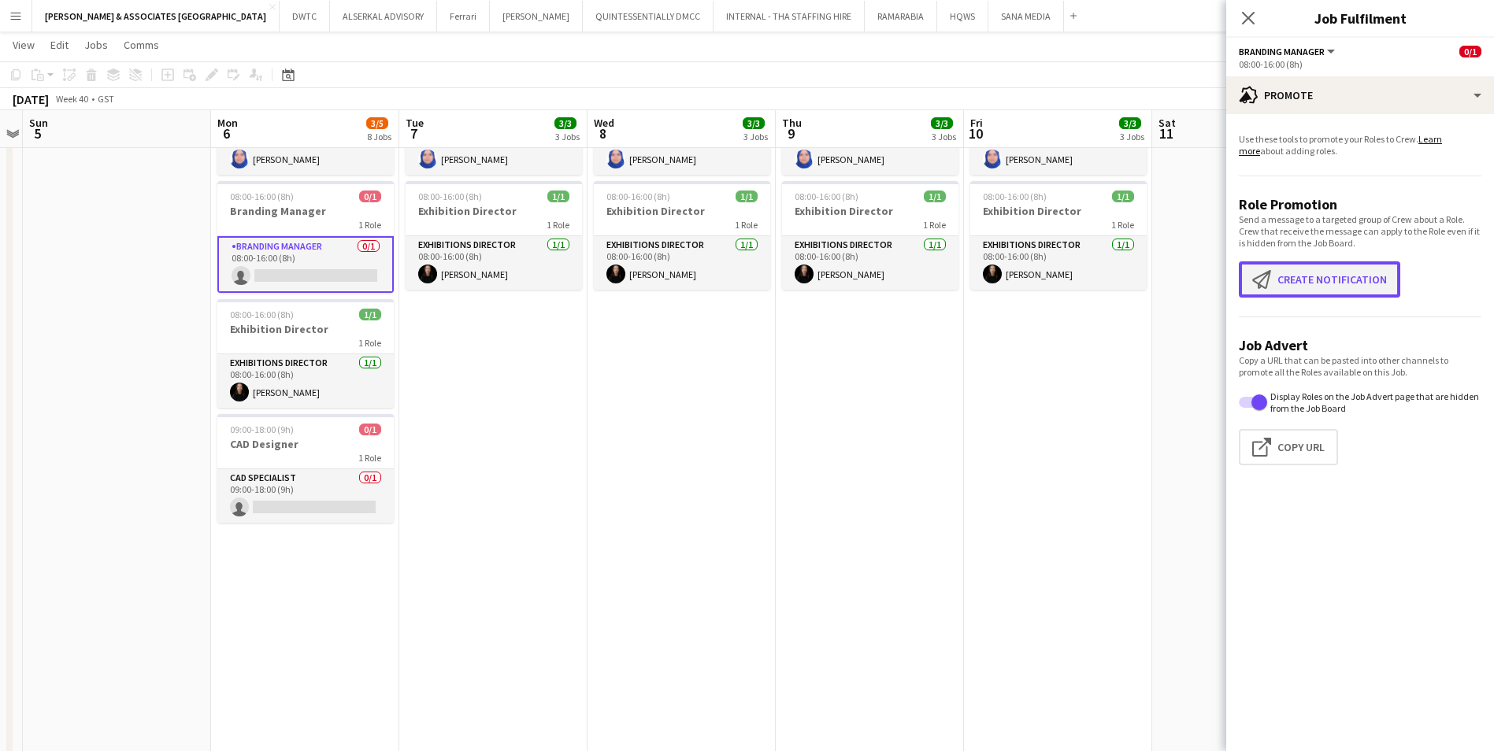
click at [1330, 284] on button "Create notification Create notification" at bounding box center [1319, 280] width 161 height 36
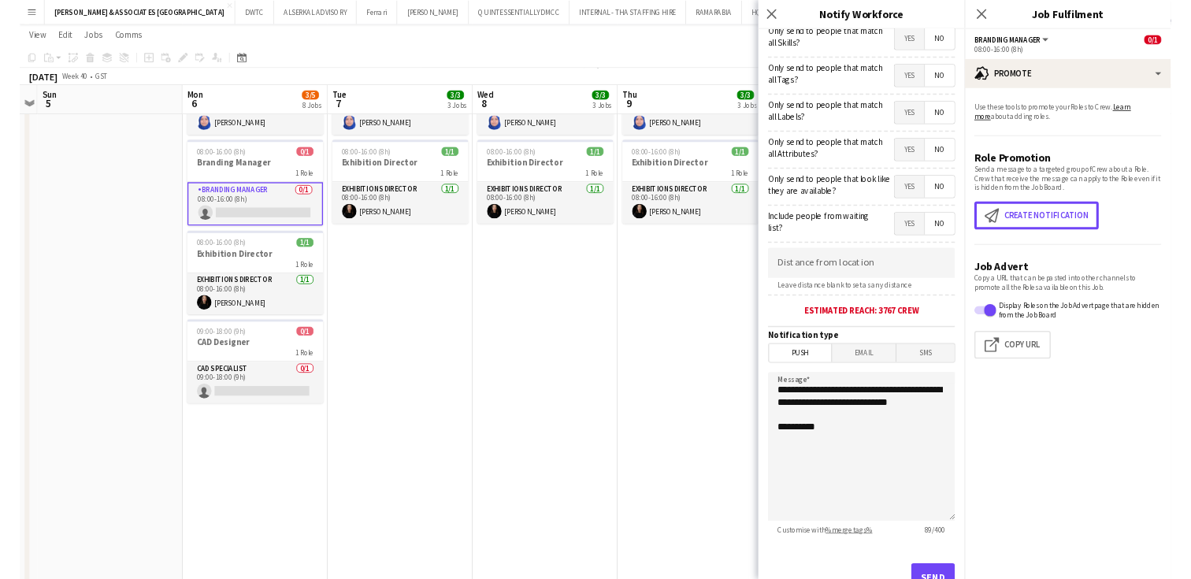
scroll to position [116, 0]
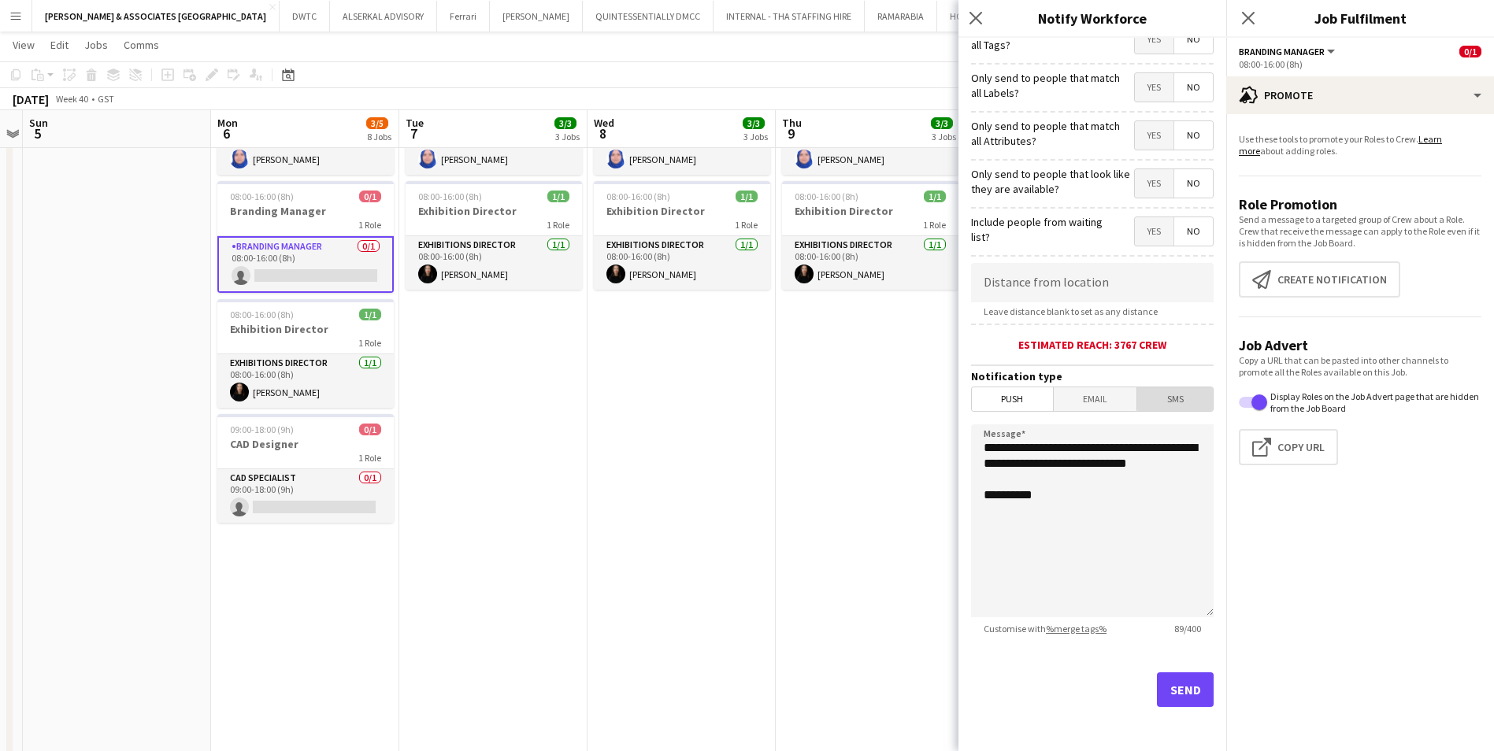
click at [1178, 392] on span "SMS" at bounding box center [1175, 400] width 76 height 24
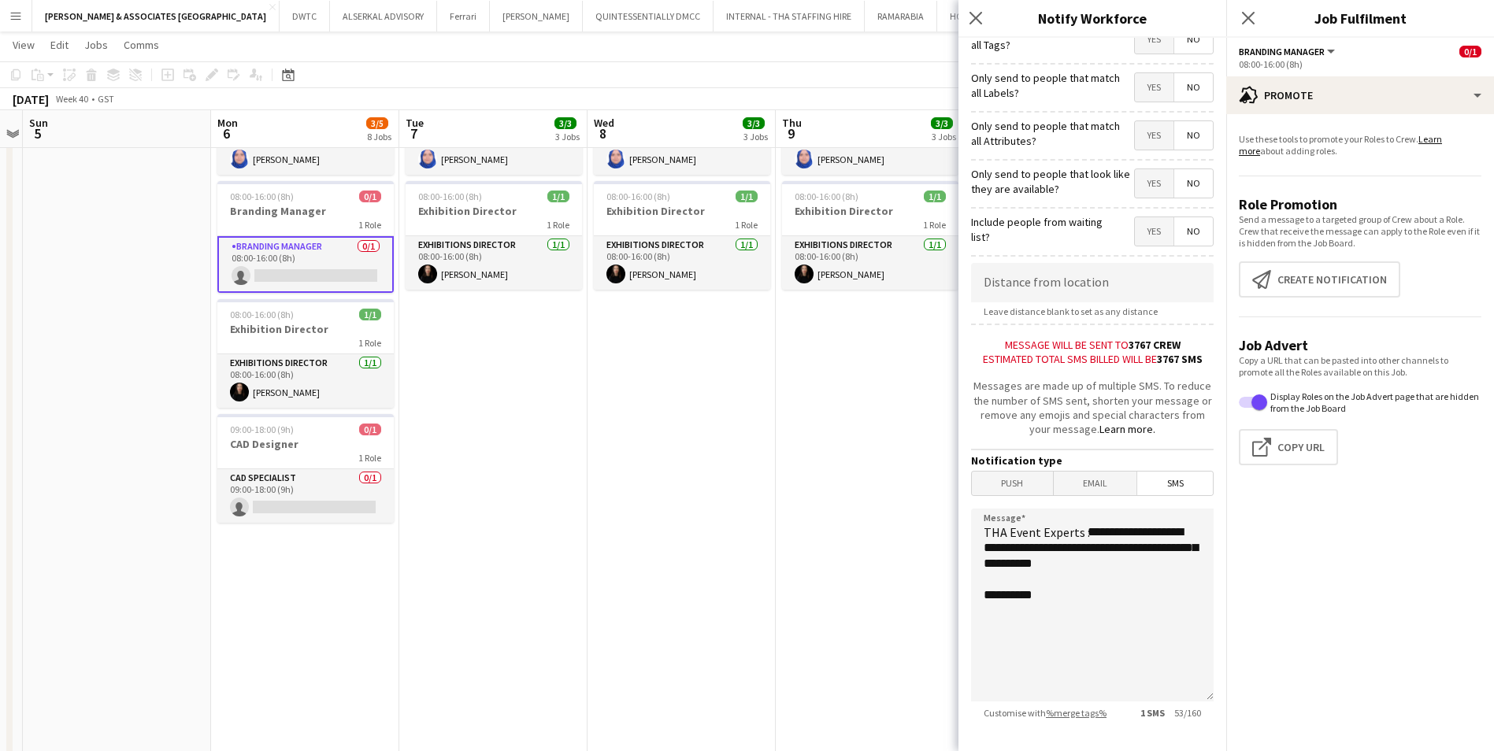
click at [1084, 719] on span "Customise with %merge tags%" at bounding box center [1045, 713] width 148 height 12
click at [1260, 8] on div "Close pop-in" at bounding box center [1248, 18] width 44 height 36
click at [1252, 16] on icon "Close pop-in" at bounding box center [1248, 17] width 15 height 15
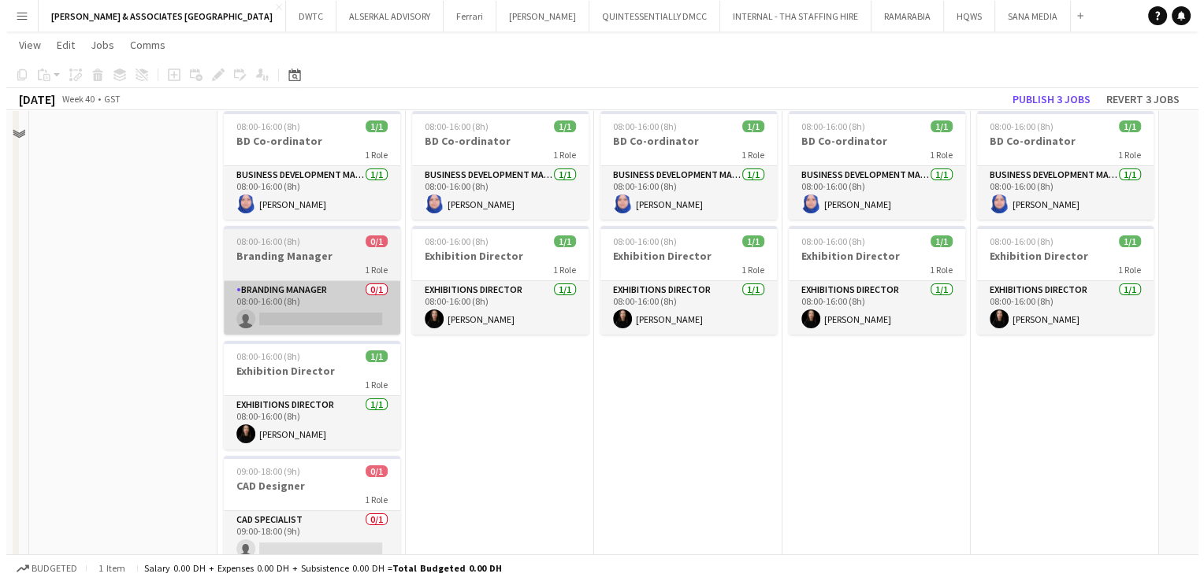
scroll to position [0, 0]
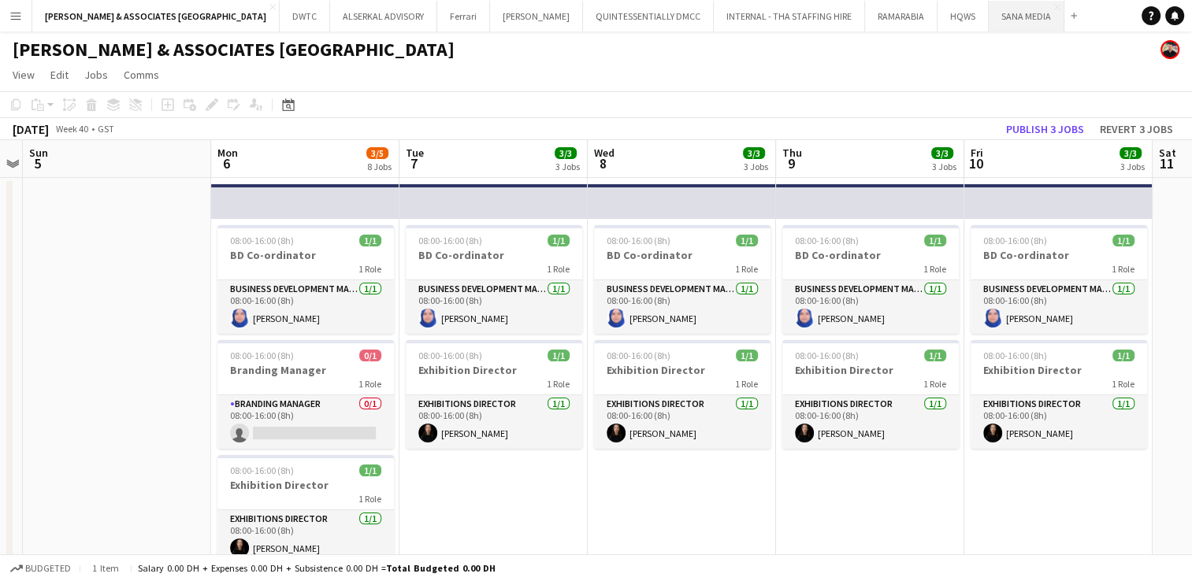
click at [989, 9] on button "SANA MEDIA Close" at bounding box center [1027, 16] width 76 height 31
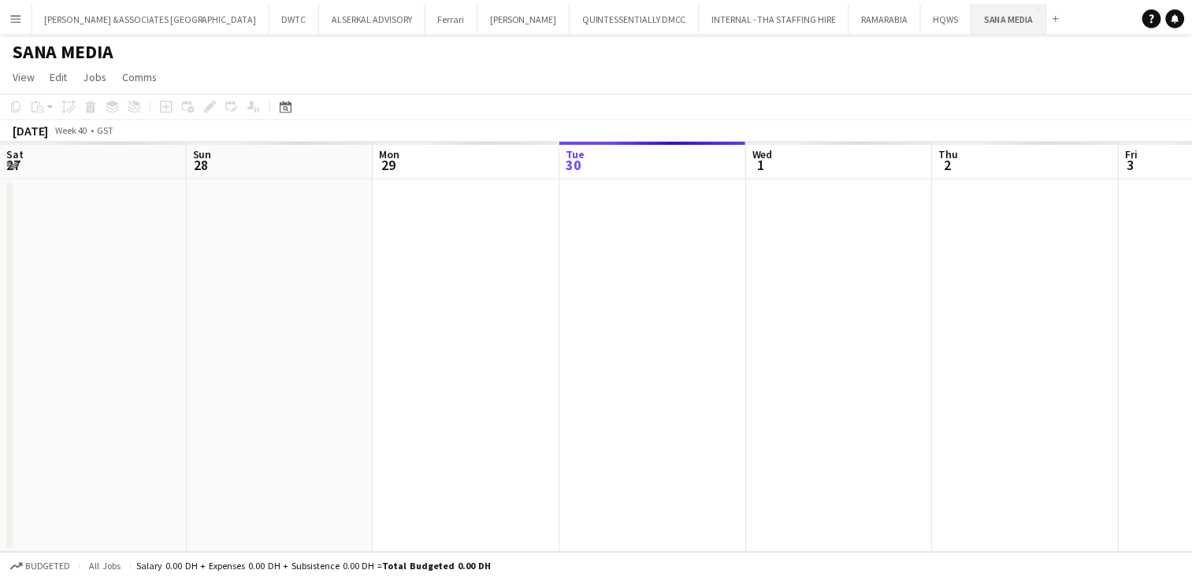
scroll to position [0, 377]
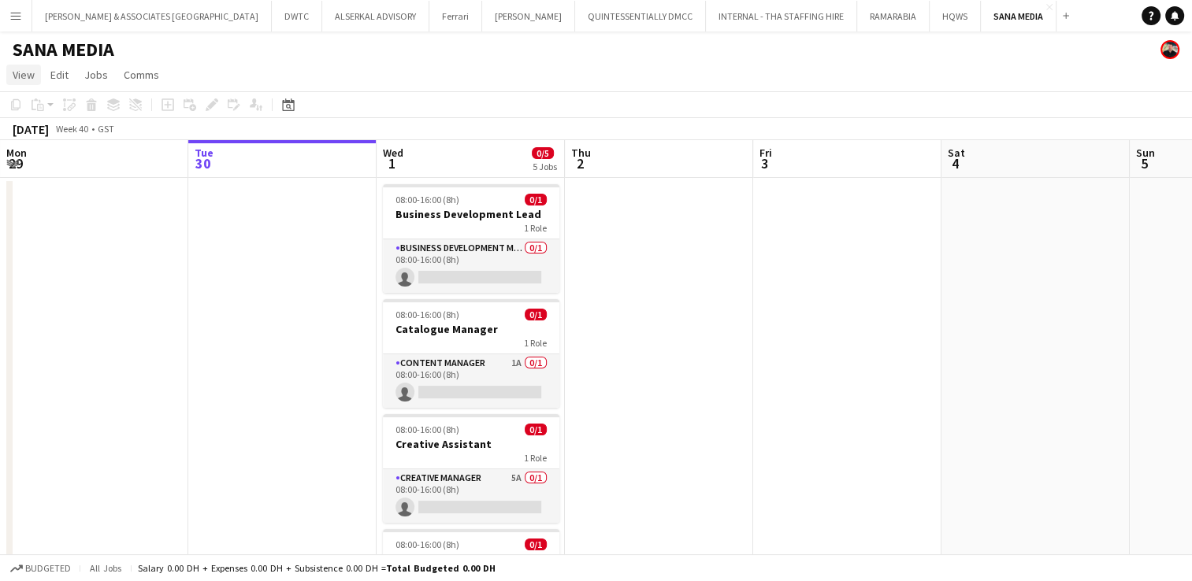
click at [24, 79] on span "View" at bounding box center [24, 75] width 22 height 14
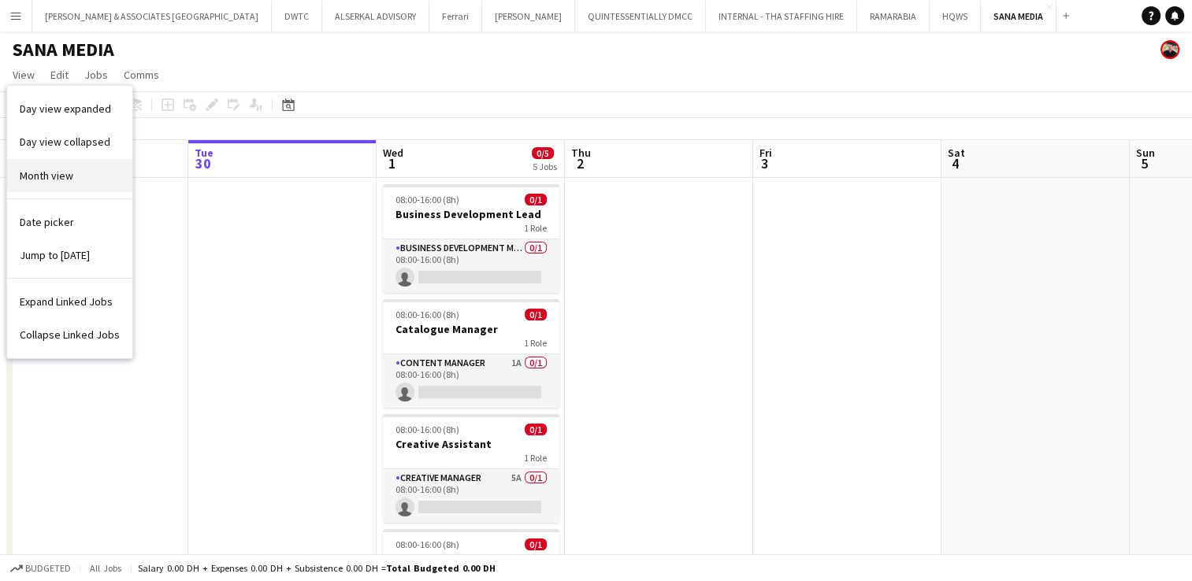
click at [54, 165] on link "Month view" at bounding box center [69, 175] width 125 height 33
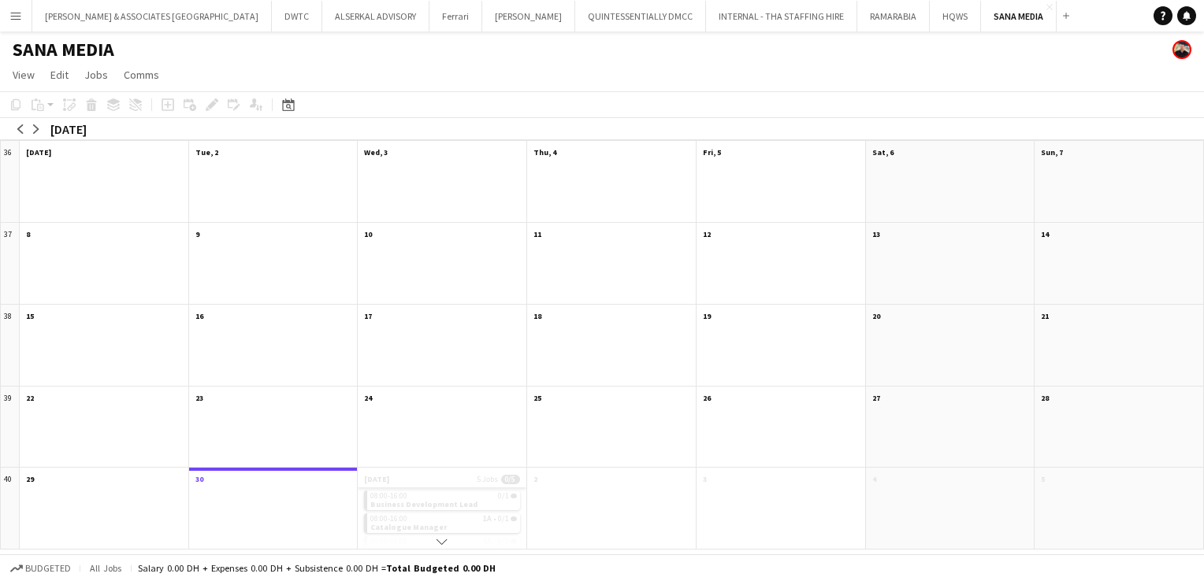
click at [460, 482] on app-month-view-date-header "[DATE] 5 Jobs 0/5" at bounding box center [442, 478] width 169 height 20
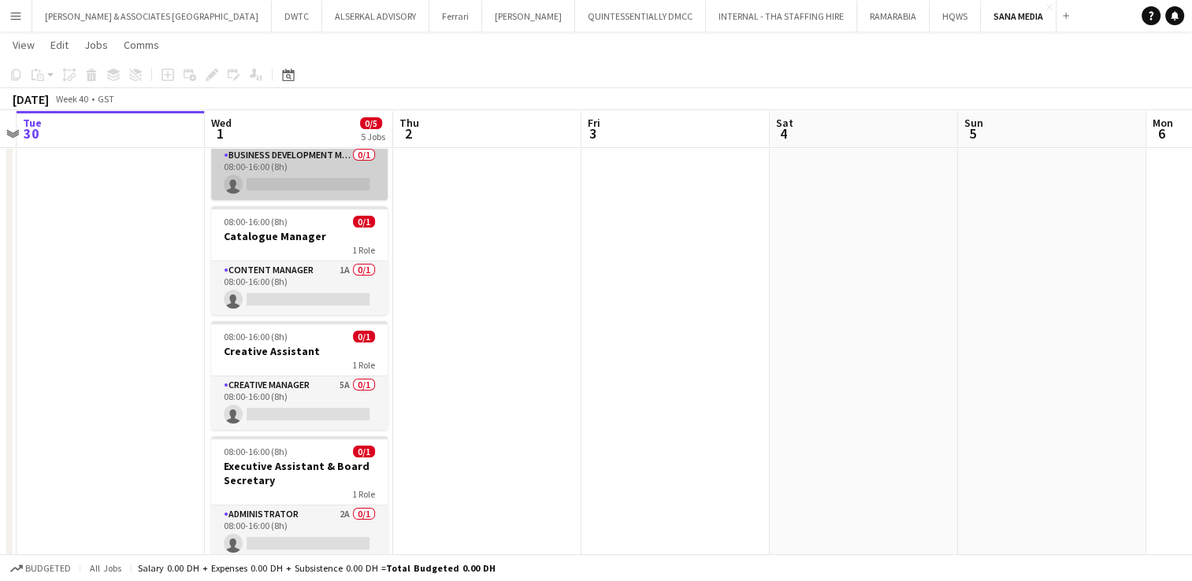
scroll to position [0, 0]
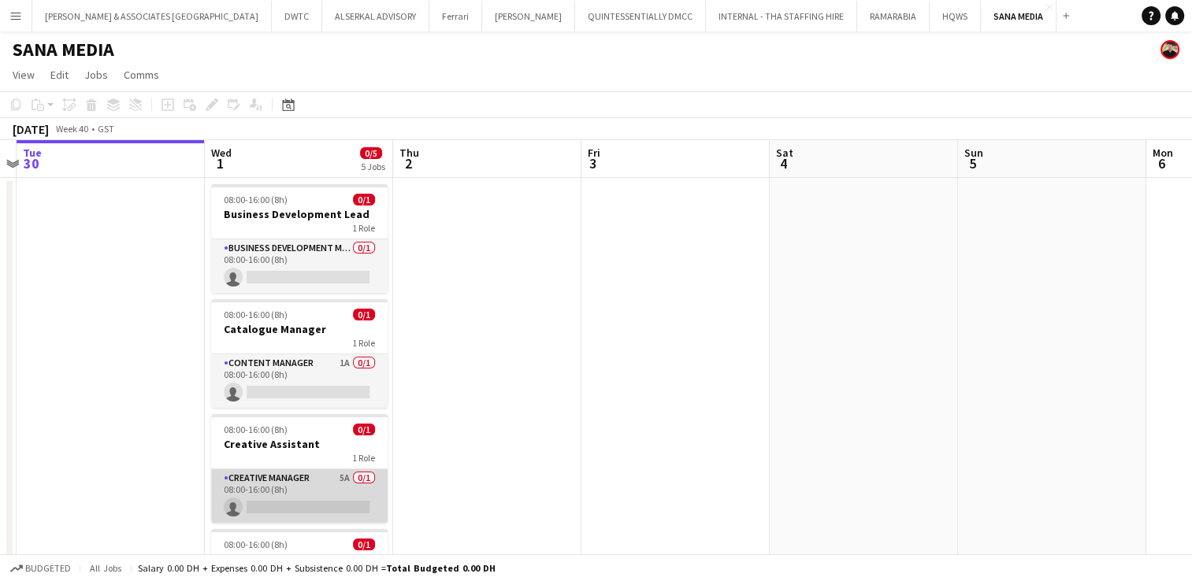
click at [299, 481] on app-card-role "Creative Manager 5A 0/1 08:00-16:00 (8h) single-neutral-actions" at bounding box center [299, 496] width 176 height 54
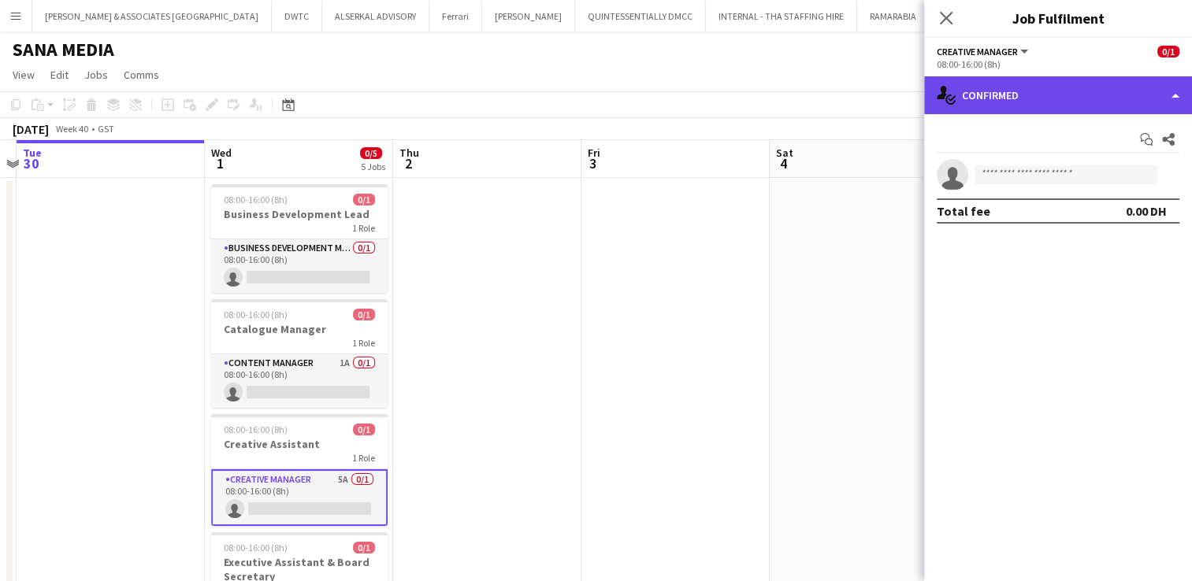
click at [1126, 89] on div "single-neutral-actions-check-2 Confirmed" at bounding box center [1058, 95] width 268 height 38
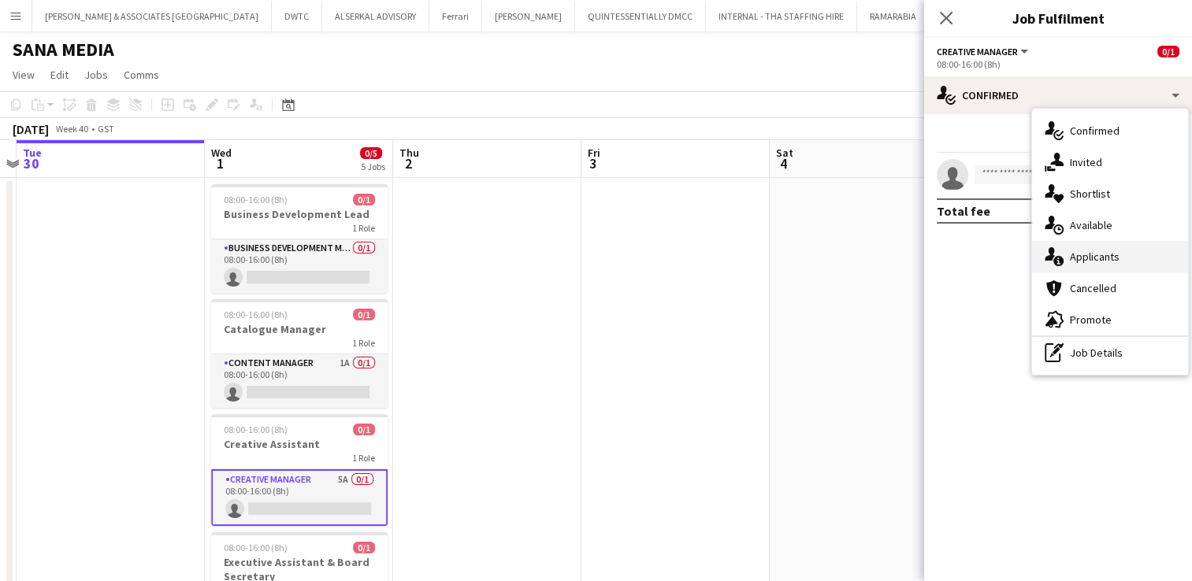
click at [1113, 263] on span "Applicants" at bounding box center [1095, 257] width 50 height 14
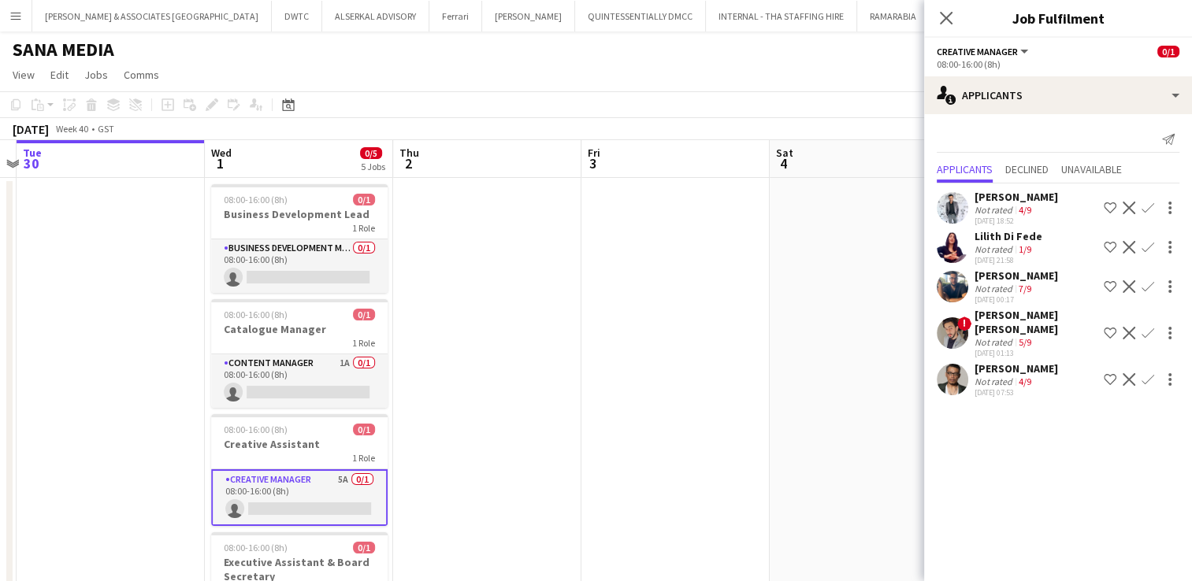
click at [996, 243] on div "Not rated" at bounding box center [994, 249] width 41 height 12
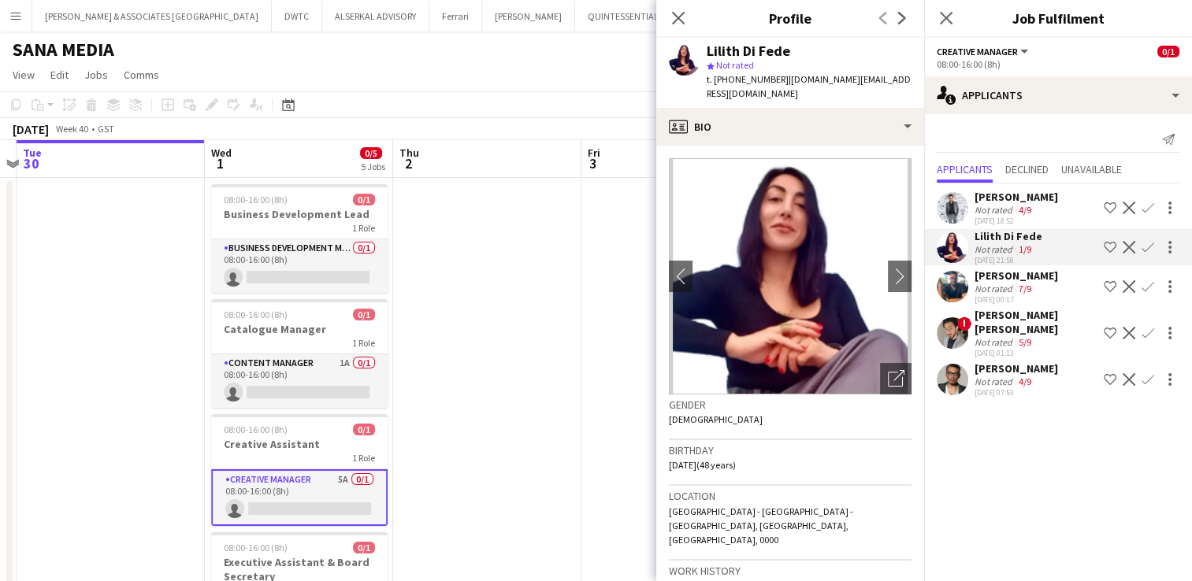
click at [1027, 290] on app-skills-label "7/9" at bounding box center [1025, 289] width 13 height 12
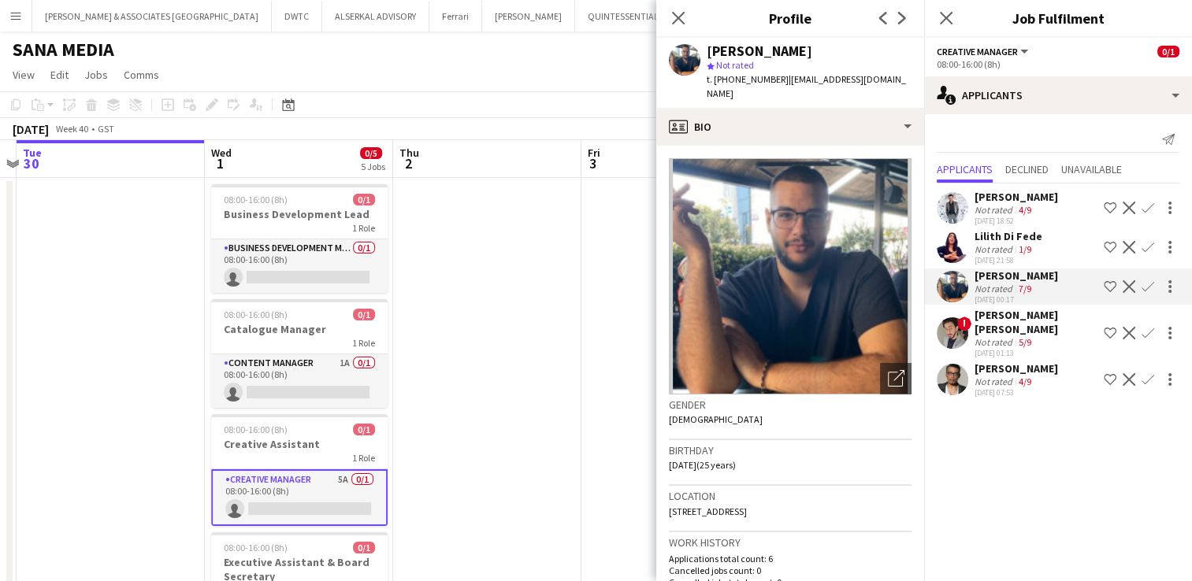
click at [1025, 336] on app-skills-label "5/9" at bounding box center [1025, 342] width 13 height 12
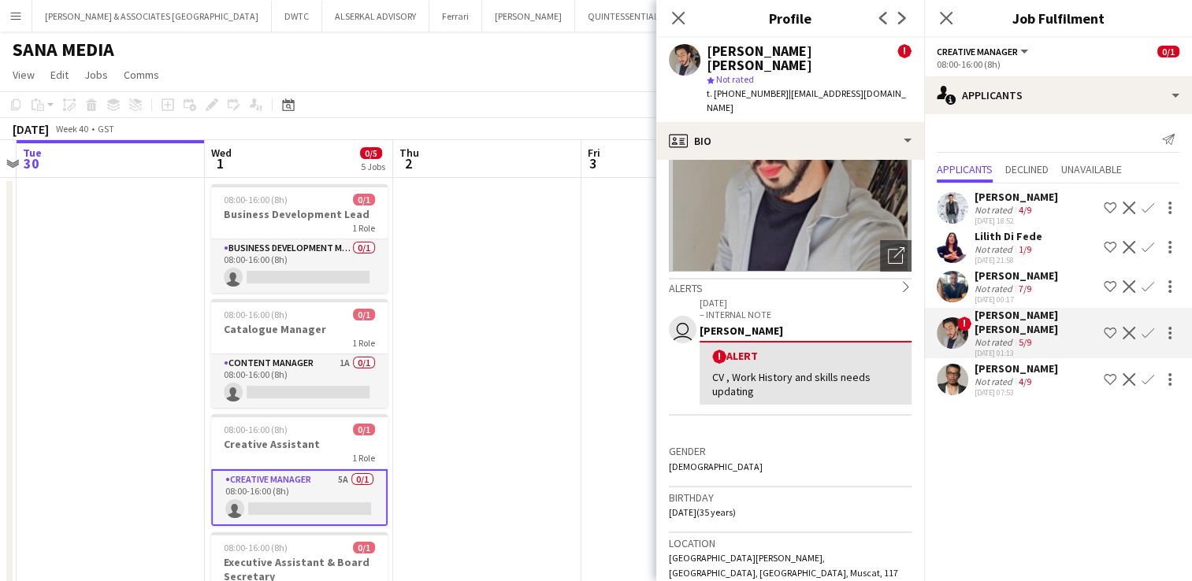
scroll to position [135, 0]
click at [1011, 362] on div "[PERSON_NAME]" at bounding box center [1015, 369] width 83 height 14
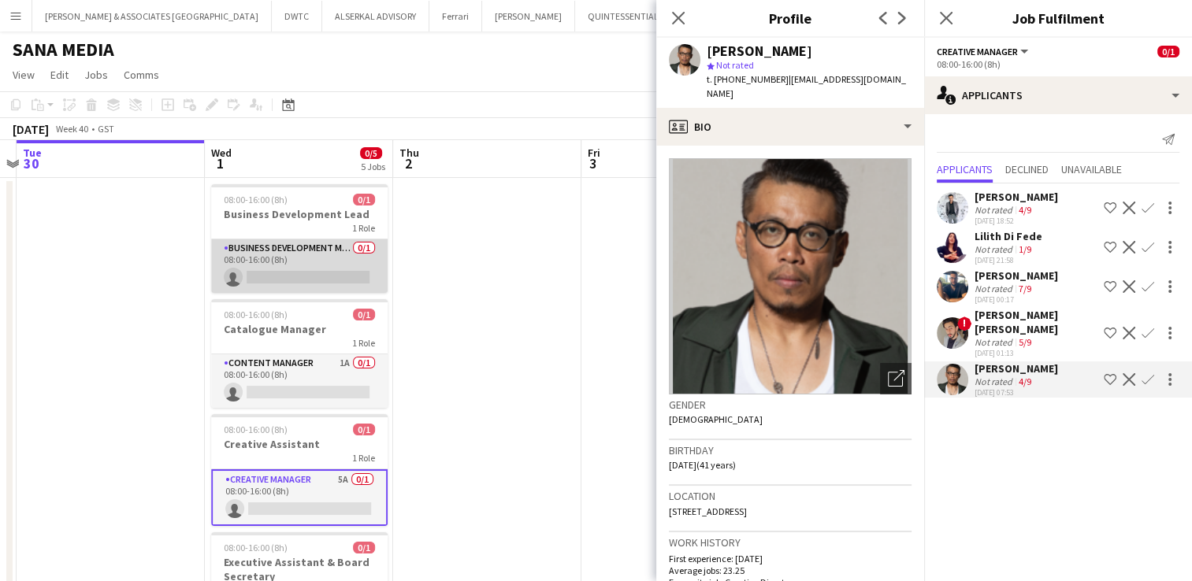
click at [312, 257] on app-card-role "Business Development Manager 0/1 08:00-16:00 (8h) single-neutral-actions" at bounding box center [299, 266] width 176 height 54
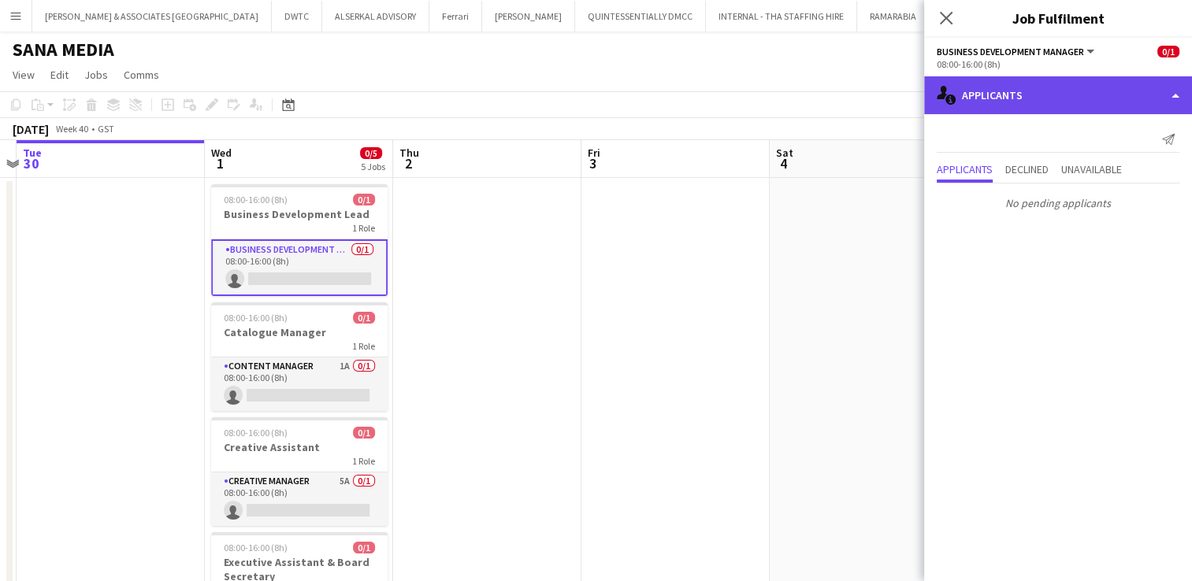
click at [1075, 95] on div "single-neutral-actions-information Applicants" at bounding box center [1058, 95] width 268 height 38
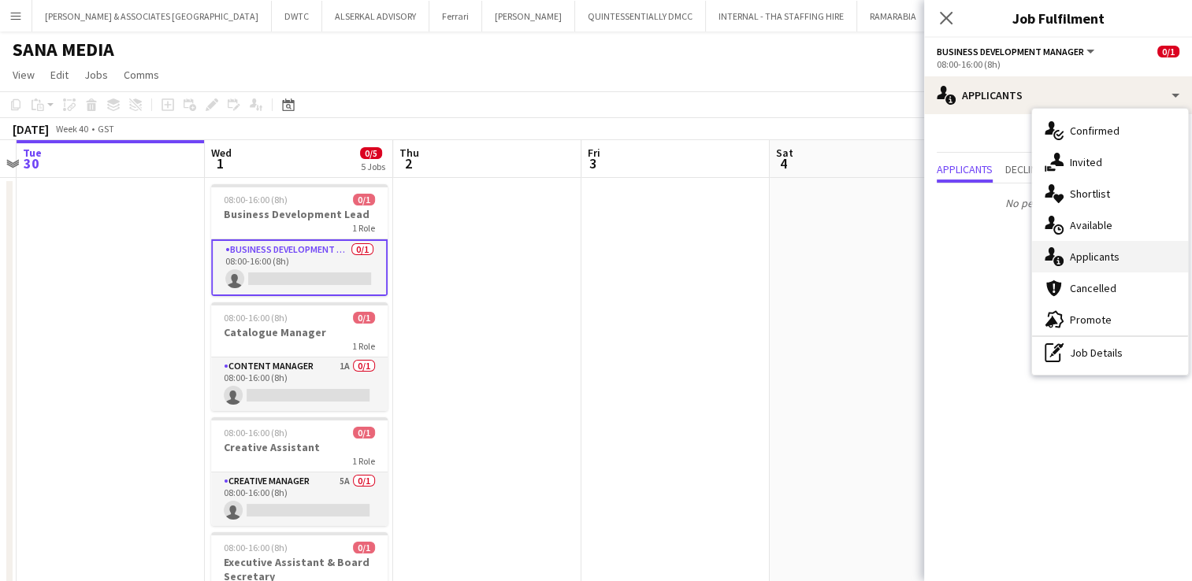
click at [1138, 257] on div "single-neutral-actions-information Applicants" at bounding box center [1110, 257] width 156 height 32
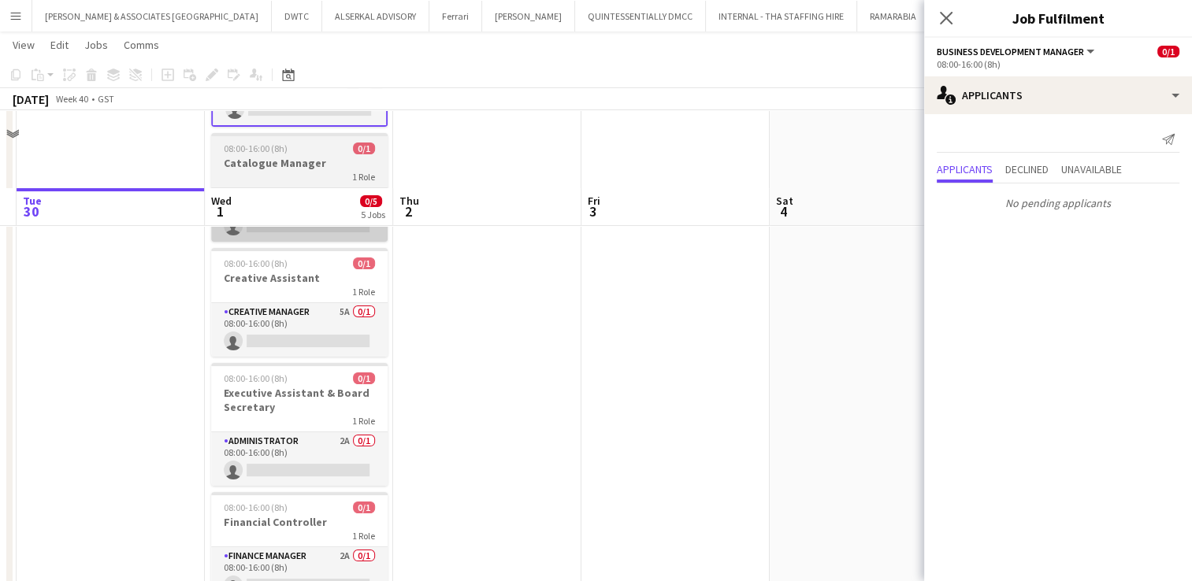
scroll to position [25, 0]
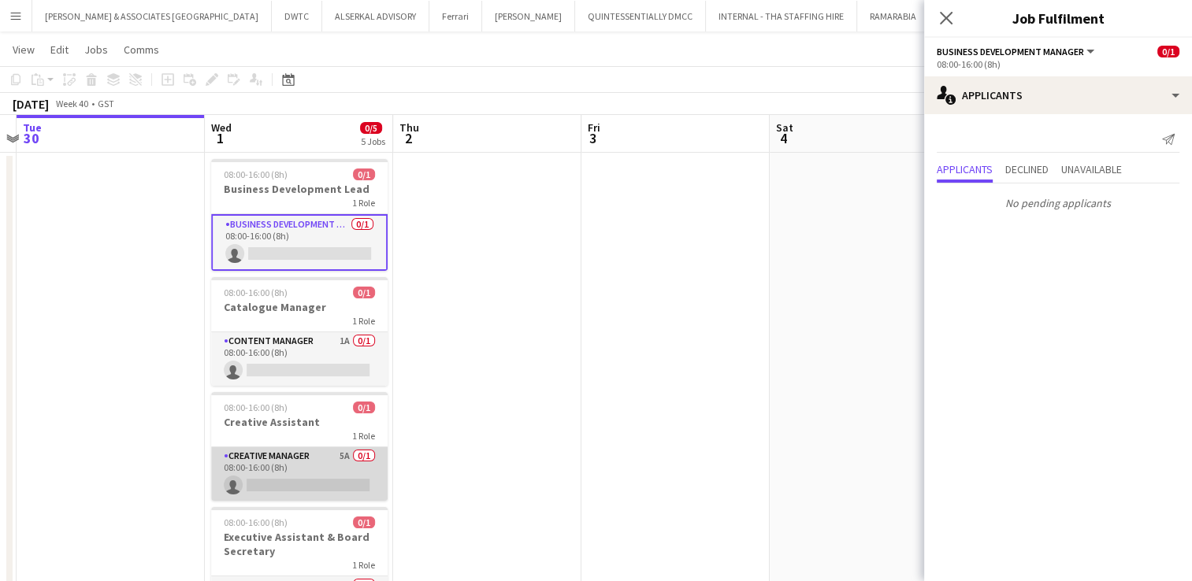
click at [296, 462] on app-card-role "Creative Manager 5A 0/1 08:00-16:00 (8h) single-neutral-actions" at bounding box center [299, 474] width 176 height 54
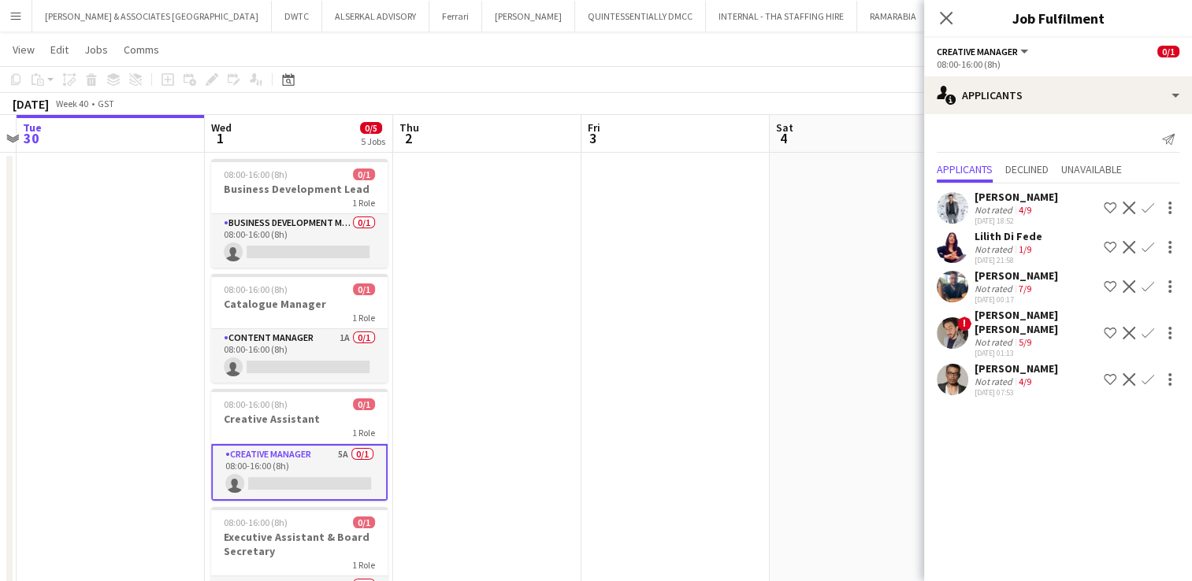
click at [1056, 202] on div "[PERSON_NAME] Not rated 4/9 [DATE] 18:52 Shortlist crew Decline Confirm" at bounding box center [1058, 208] width 268 height 36
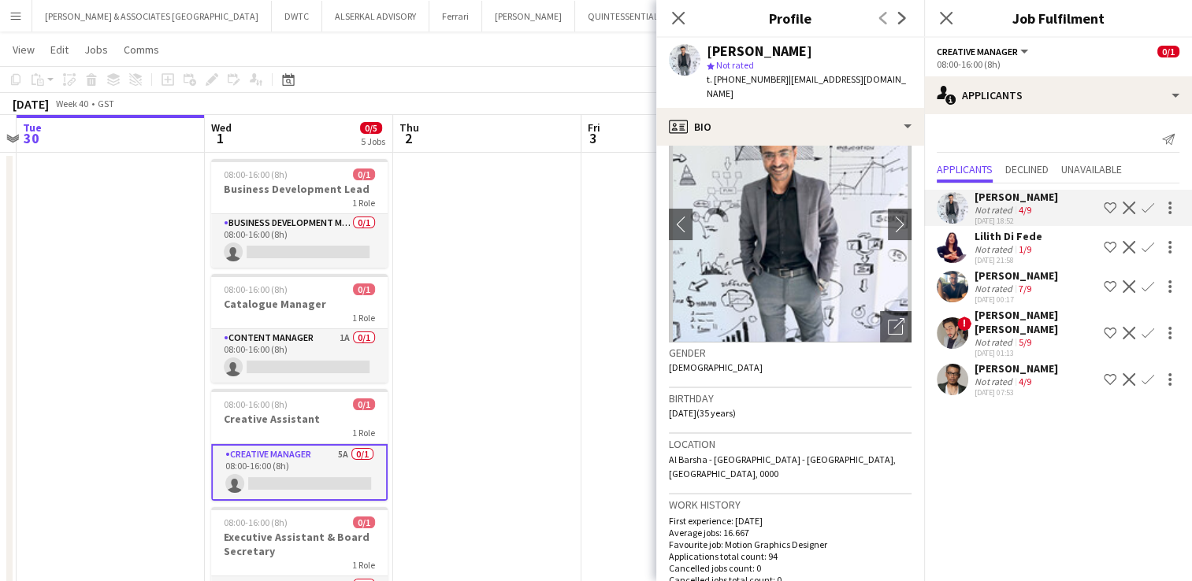
scroll to position [79, 0]
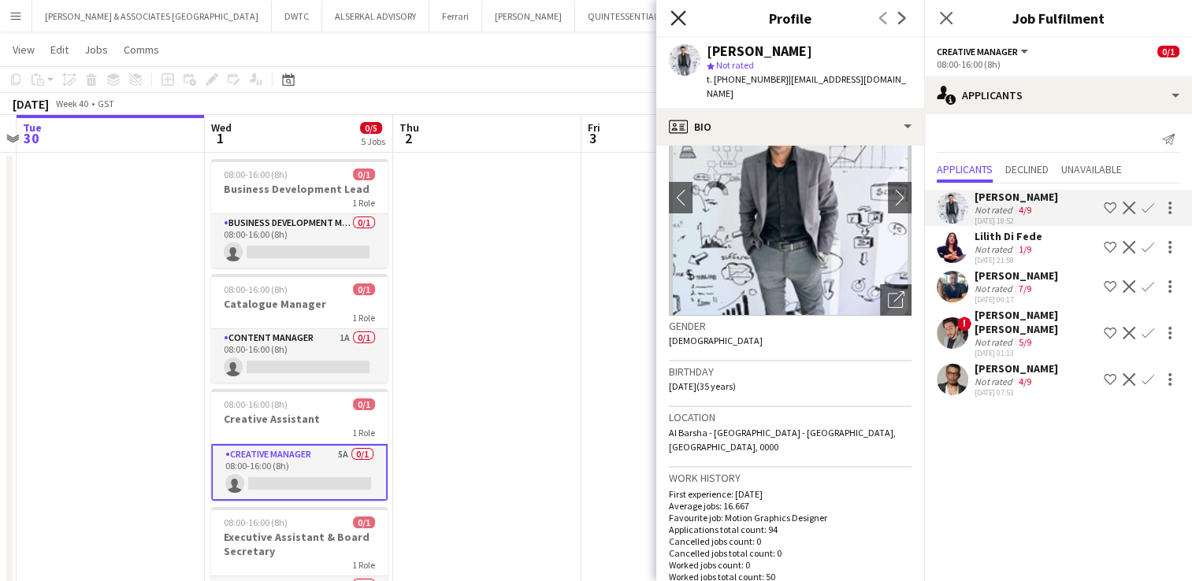
click at [684, 17] on icon "Close pop-in" at bounding box center [677, 17] width 15 height 15
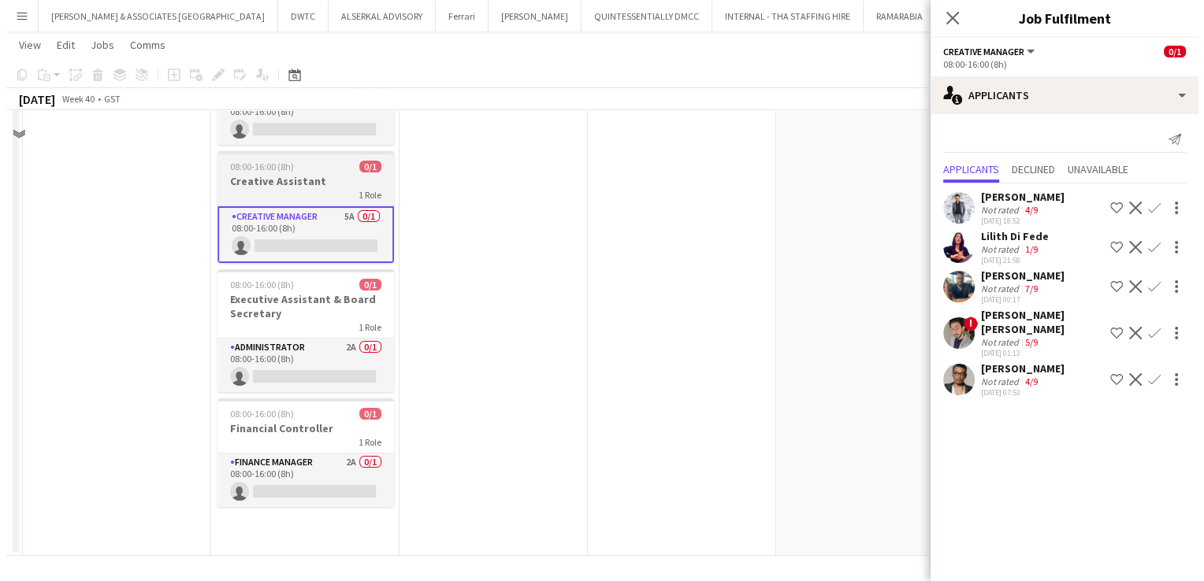
scroll to position [0, 0]
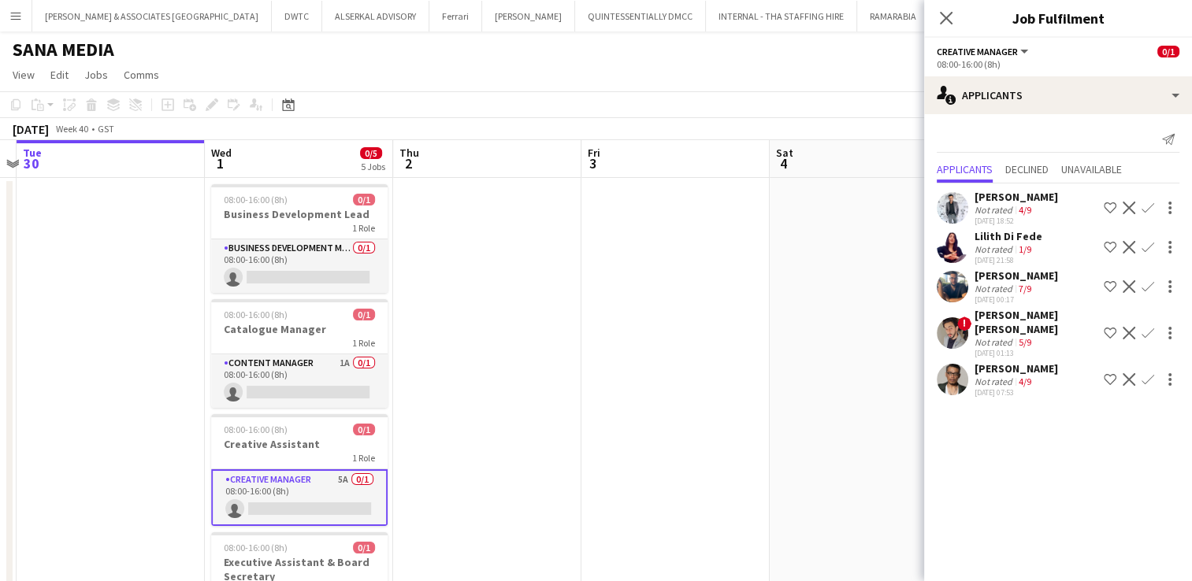
click at [616, 66] on app-page-menu "View Day view expanded Day view collapsed Month view Date picker Jump to [DATE]…" at bounding box center [596, 76] width 1192 height 30
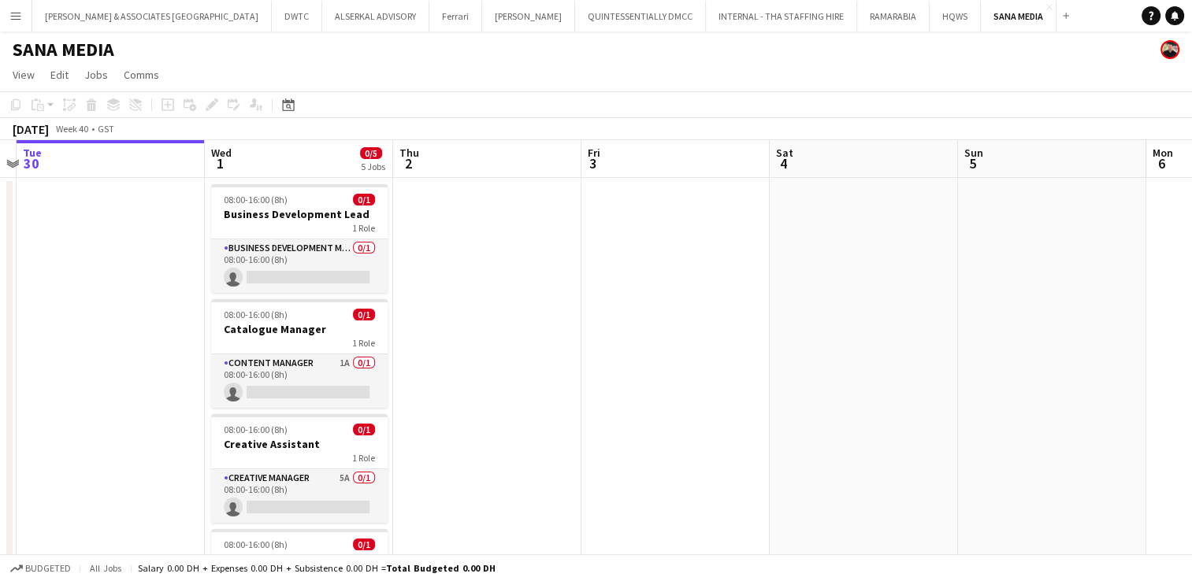
click at [17, 11] on app-icon "Menu" at bounding box center [15, 15] width 13 height 13
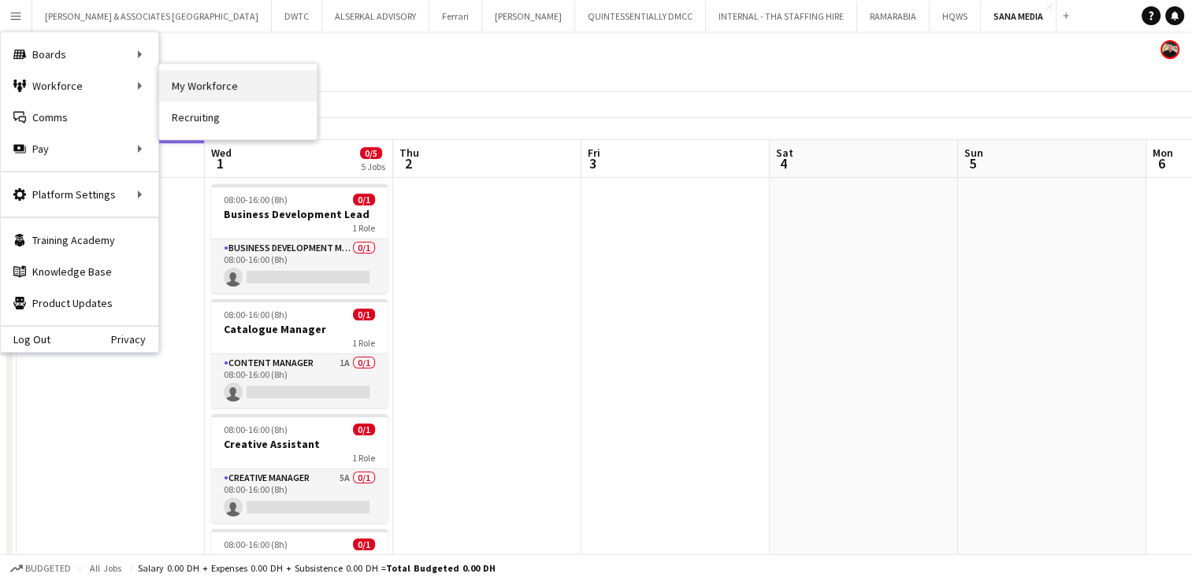
click at [210, 85] on link "My Workforce" at bounding box center [238, 86] width 158 height 32
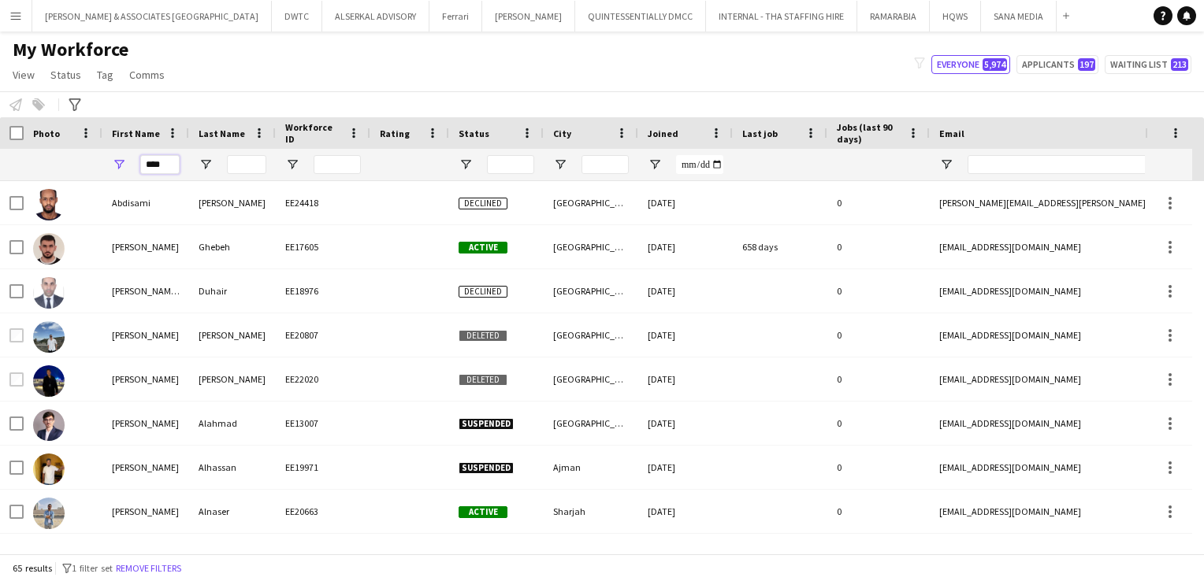
drag, startPoint x: 170, startPoint y: 164, endPoint x: 113, endPoint y: 169, distance: 56.9
click at [115, 169] on div "****" at bounding box center [145, 165] width 87 height 32
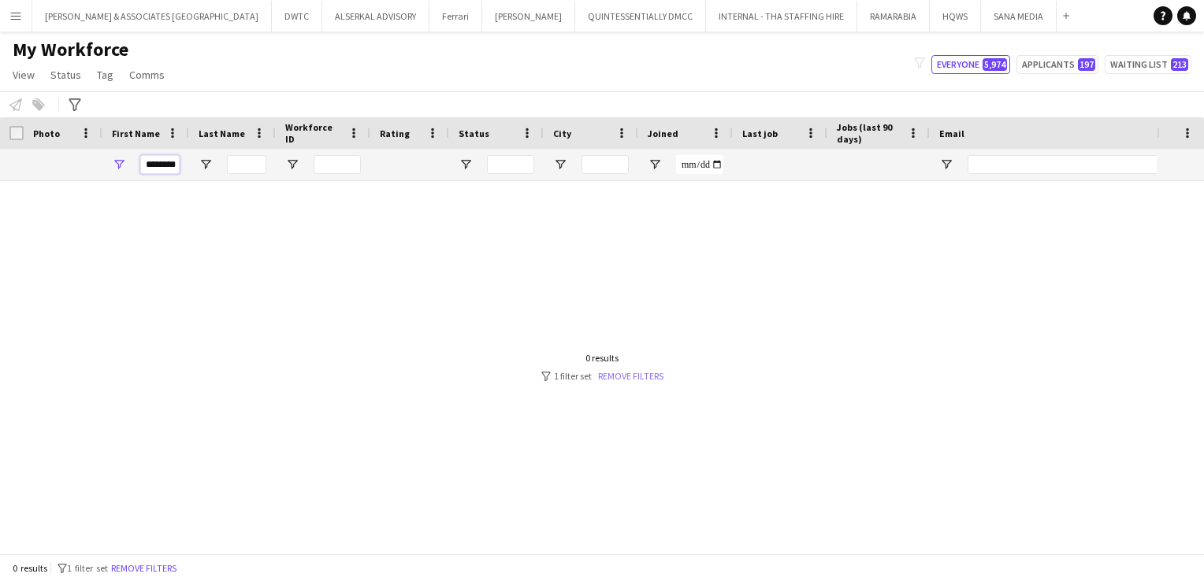
type input "********"
click at [648, 376] on link "Remove filters" at bounding box center [630, 376] width 65 height 12
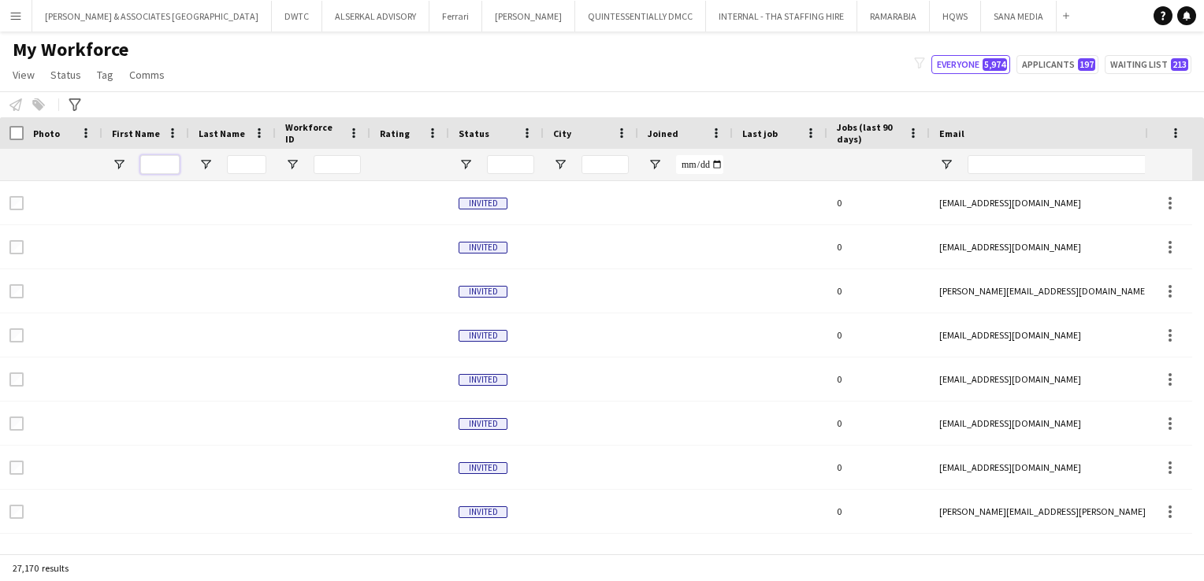
click at [161, 169] on input "First Name Filter Input" at bounding box center [159, 164] width 39 height 19
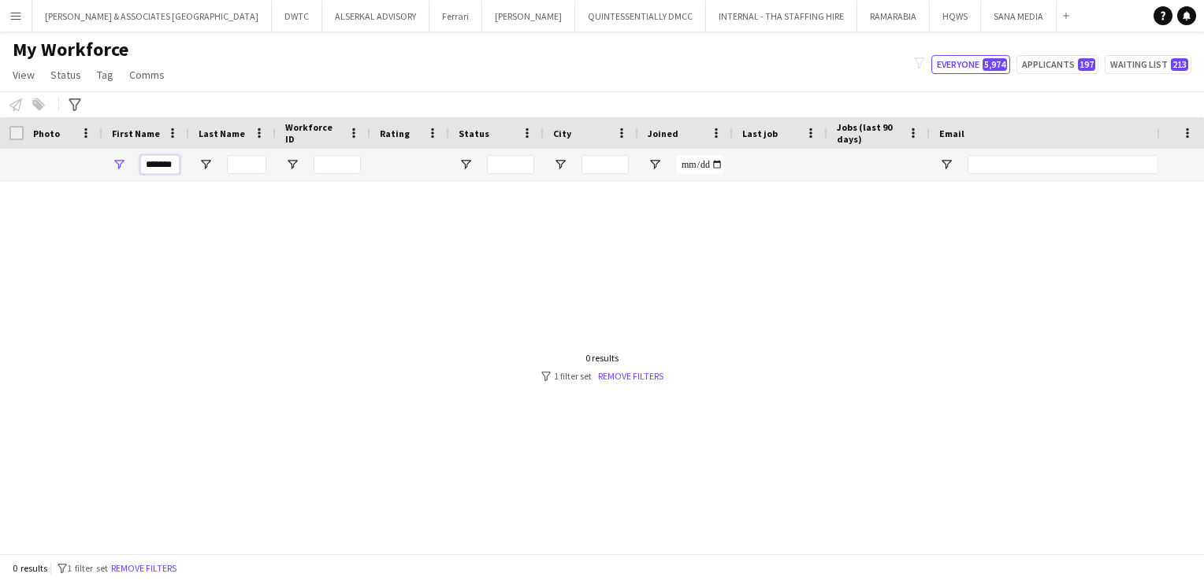
type input "*******"
drag, startPoint x: 176, startPoint y: 161, endPoint x: 99, endPoint y: 167, distance: 76.7
click at [99, 167] on div "*******" at bounding box center [854, 165] width 1708 height 32
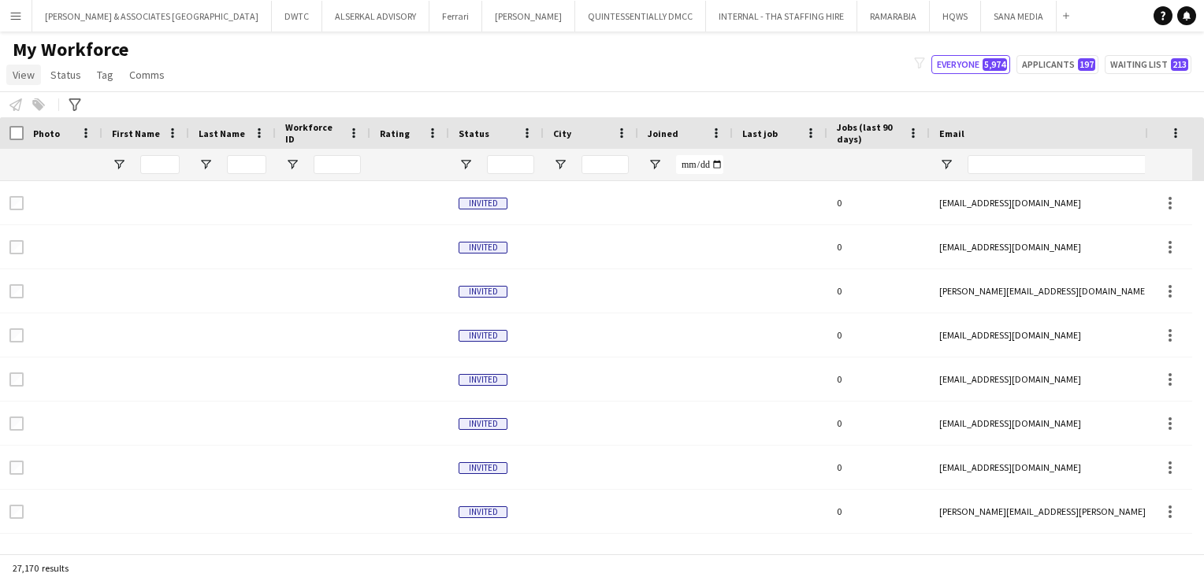
click at [28, 74] on span "View" at bounding box center [24, 75] width 22 height 14
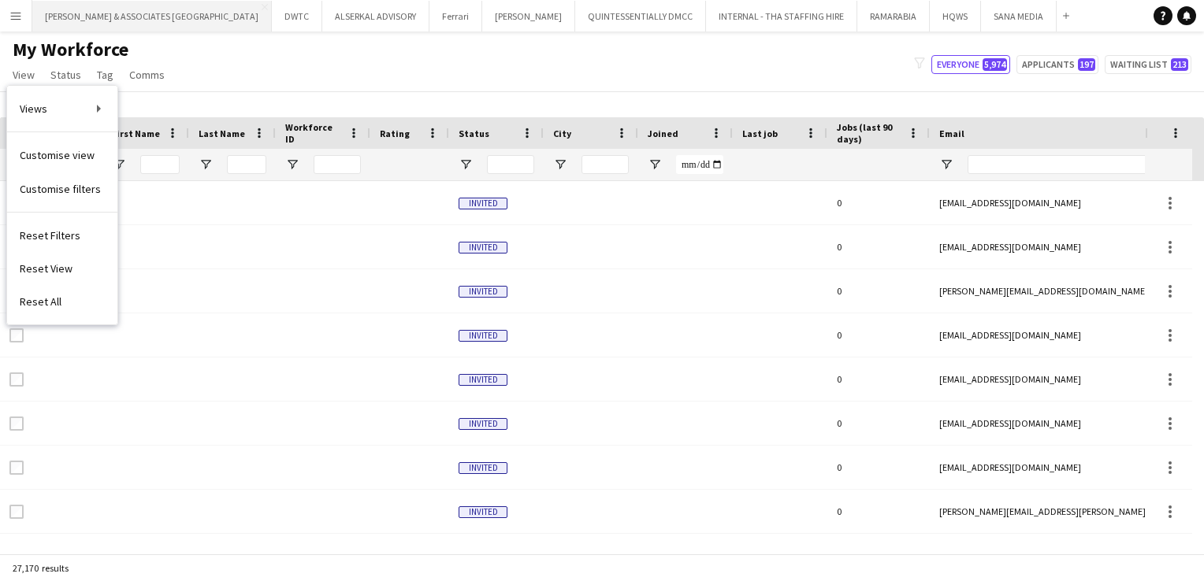
click at [69, 17] on button "[PERSON_NAME] & ASSOCIATES UAE Close" at bounding box center [151, 16] width 239 height 31
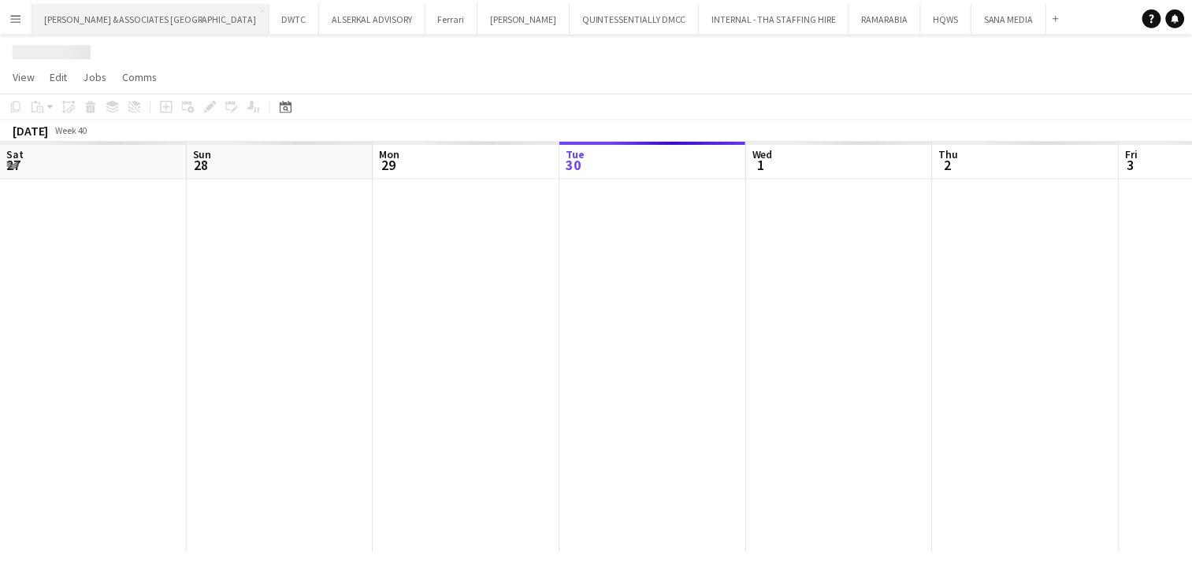
scroll to position [0, 377]
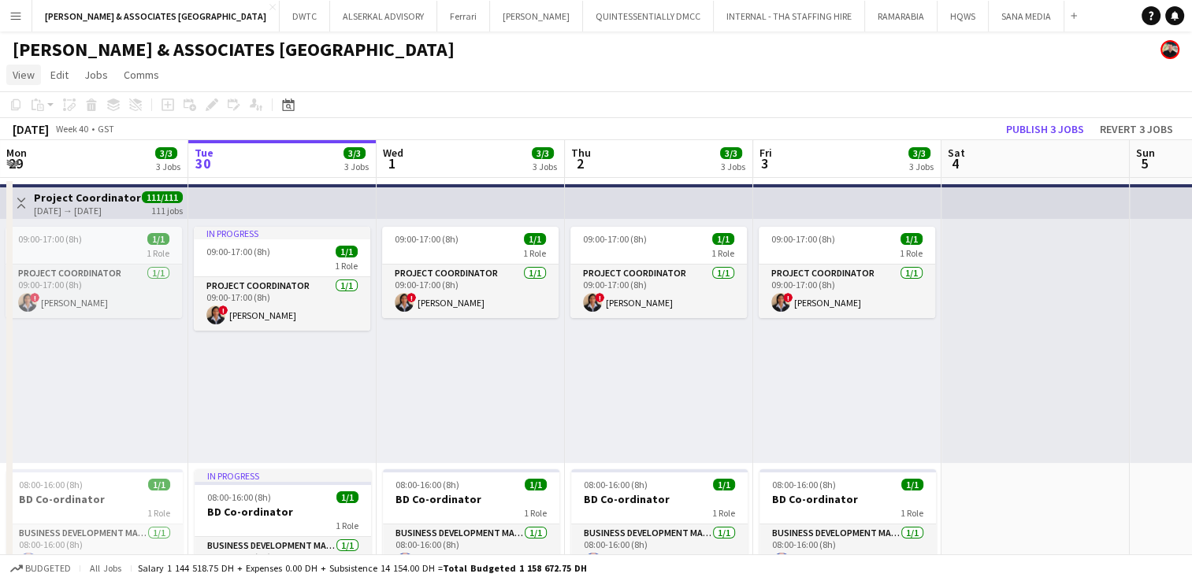
click at [18, 75] on span "View" at bounding box center [24, 75] width 22 height 14
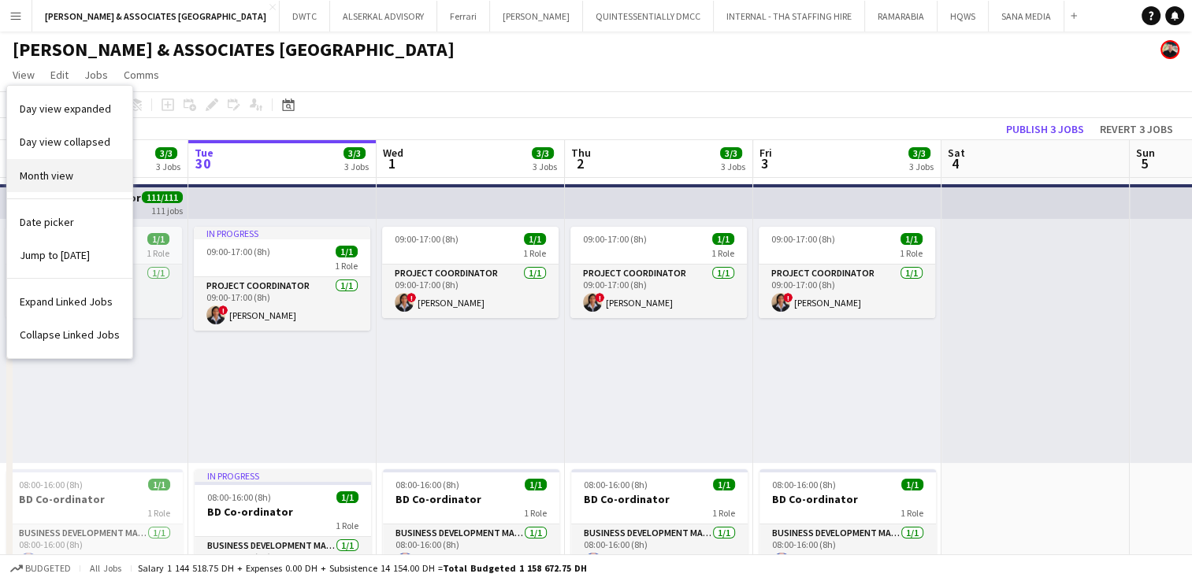
click at [39, 177] on span "Month view" at bounding box center [47, 176] width 54 height 14
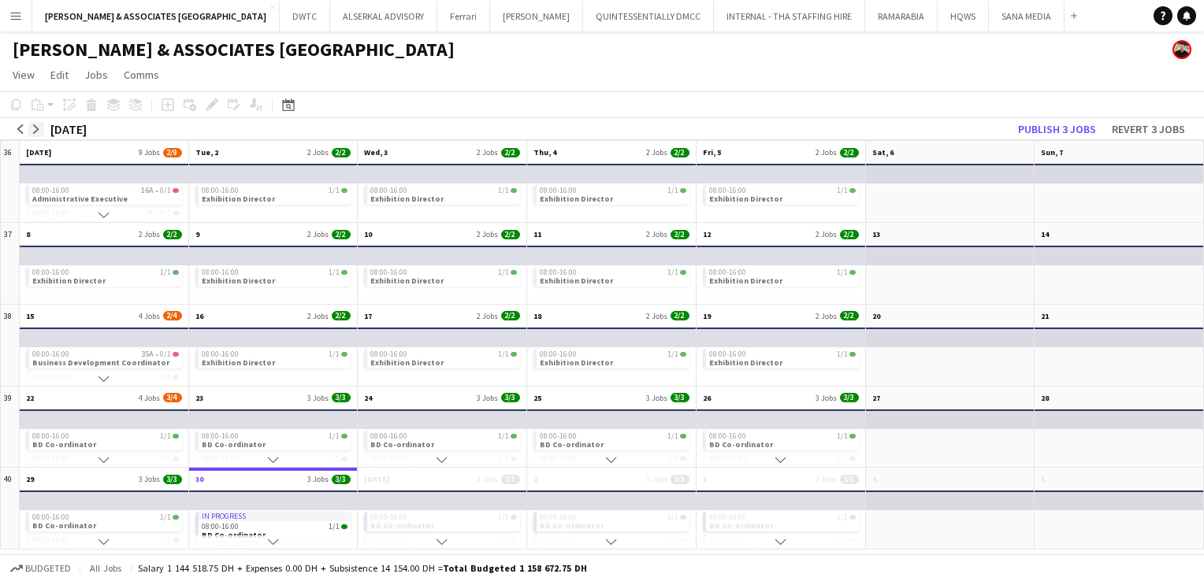
click at [35, 128] on app-icon "arrow-right" at bounding box center [36, 128] width 9 height 9
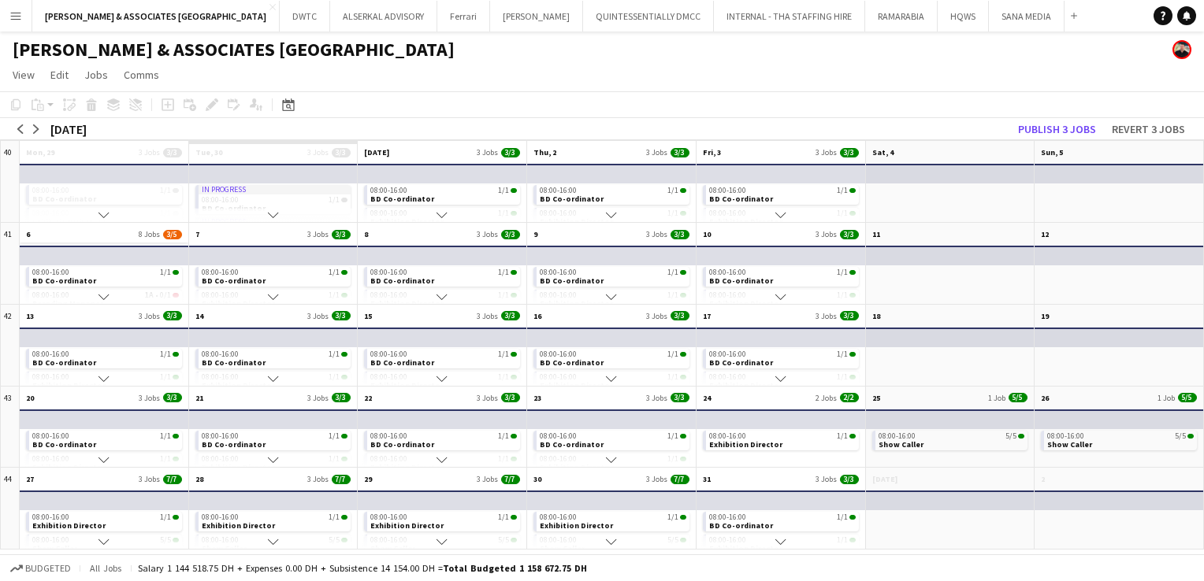
click at [77, 231] on app-month-view-date-header "6 8 Jobs 3/5" at bounding box center [104, 233] width 169 height 20
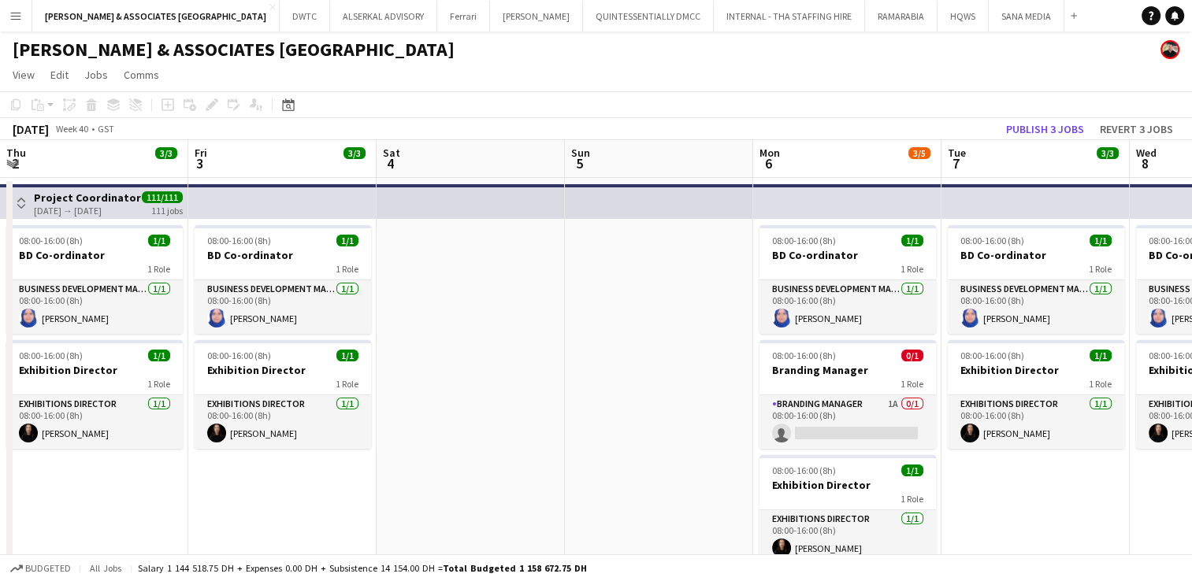
scroll to position [0, 542]
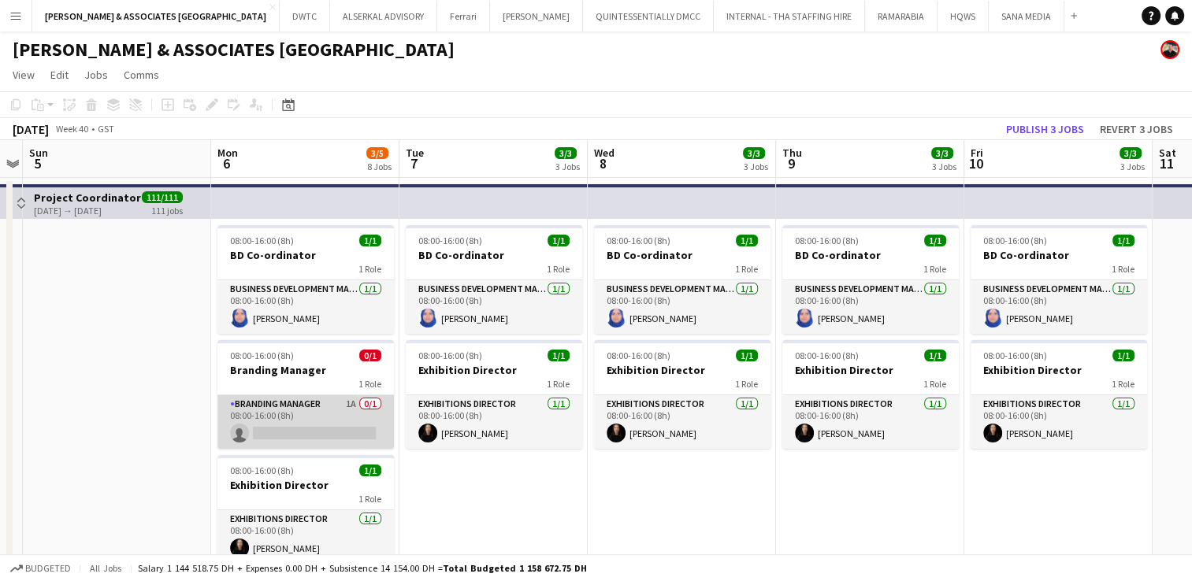
click at [274, 402] on app-card-role "Branding Manager 1A 0/1 08:00-16:00 (8h) single-neutral-actions" at bounding box center [305, 422] width 176 height 54
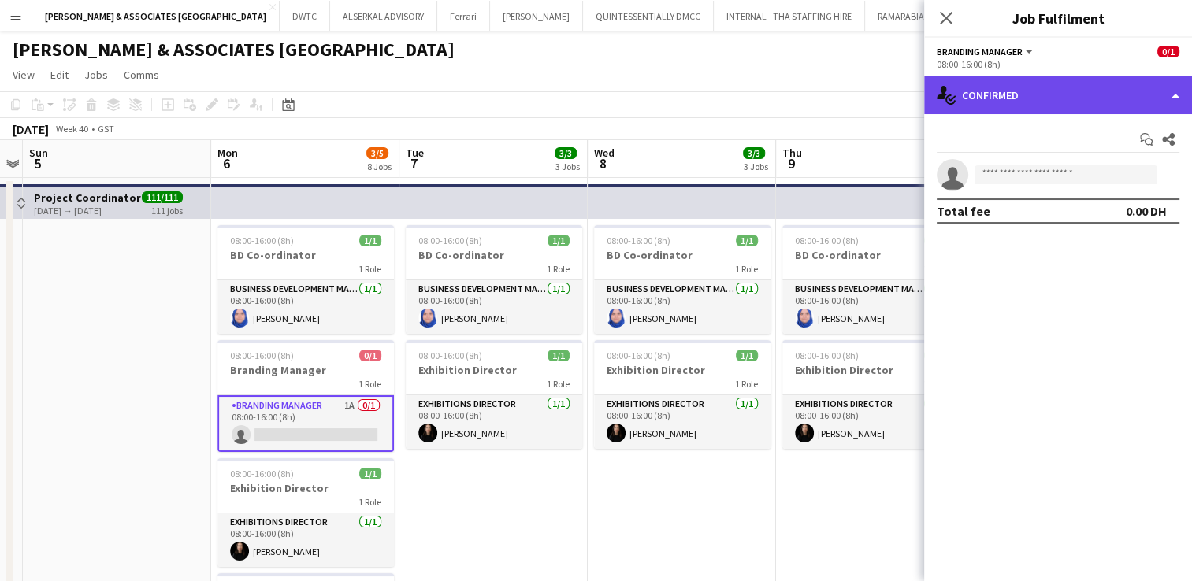
click at [1096, 109] on div "single-neutral-actions-check-2 Confirmed" at bounding box center [1058, 95] width 268 height 38
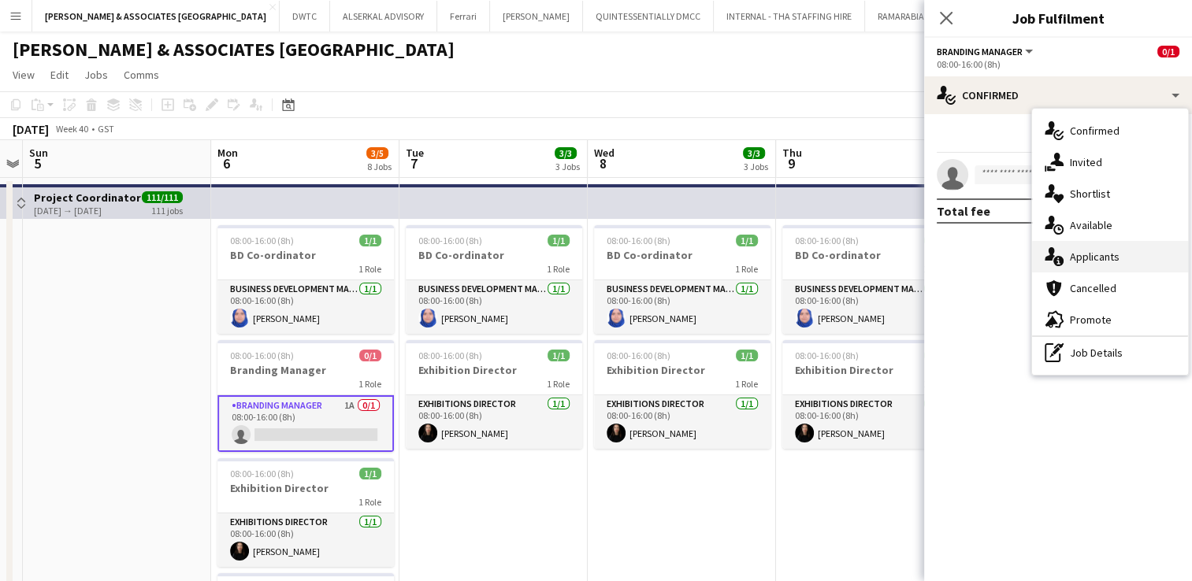
click at [1108, 257] on span "Applicants" at bounding box center [1095, 257] width 50 height 14
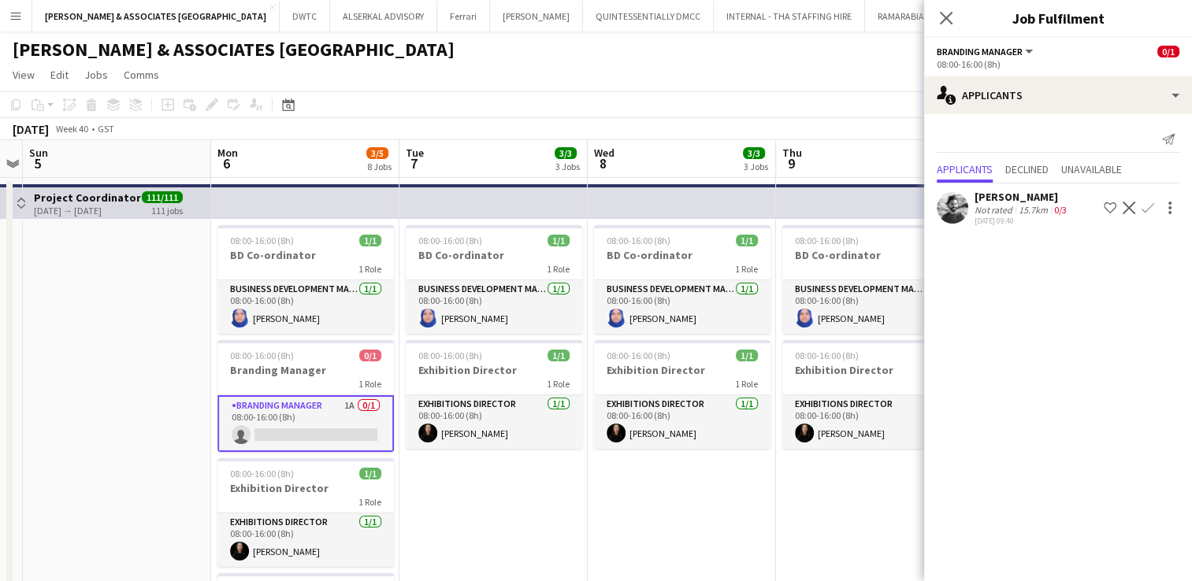
click at [1019, 200] on div "[PERSON_NAME]" at bounding box center [1021, 197] width 95 height 14
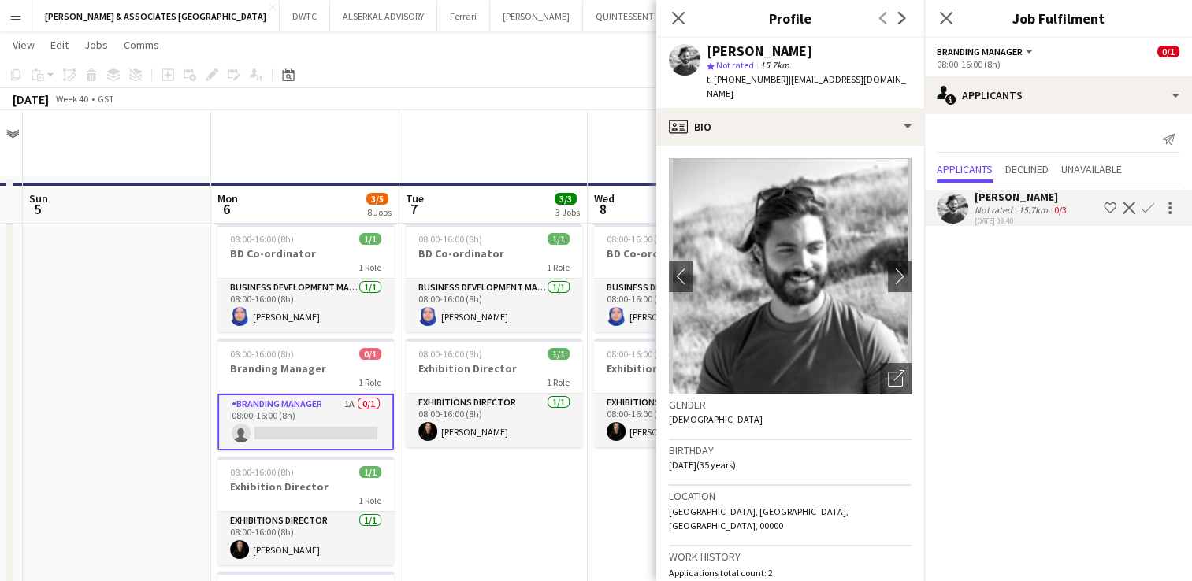
scroll to position [77, 0]
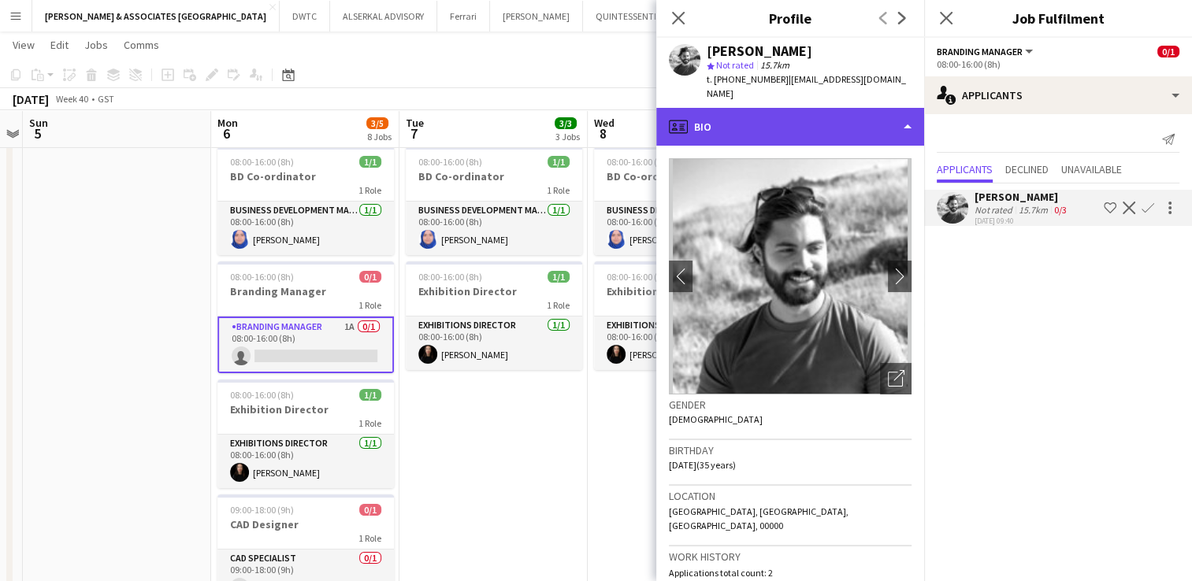
click at [814, 128] on div "profile Bio" at bounding box center [790, 127] width 268 height 38
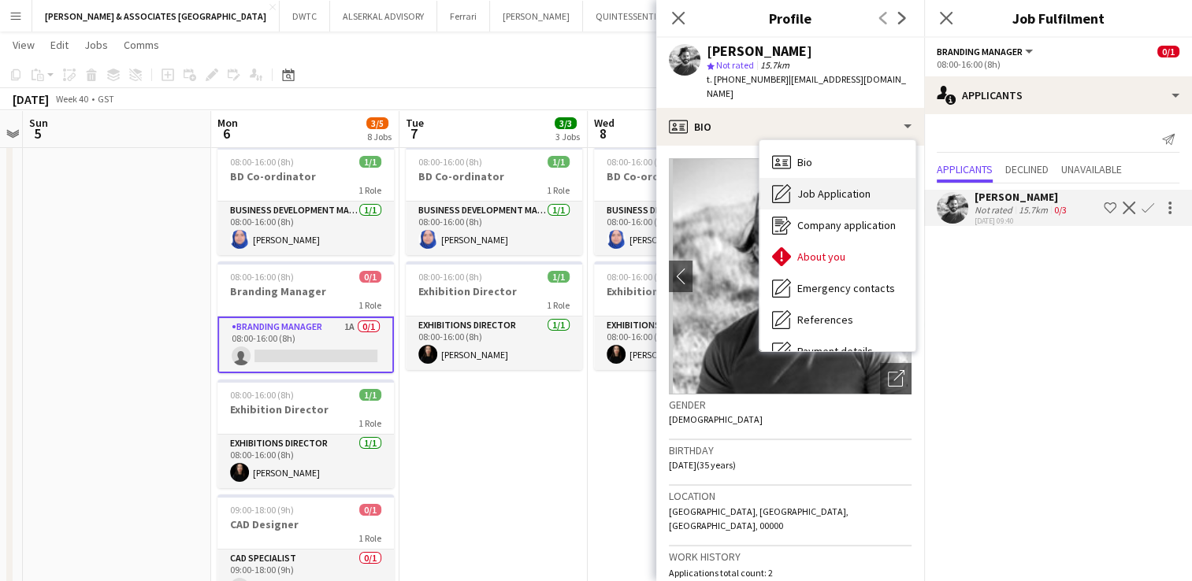
click at [837, 189] on div "Job Application Job Application" at bounding box center [837, 194] width 156 height 32
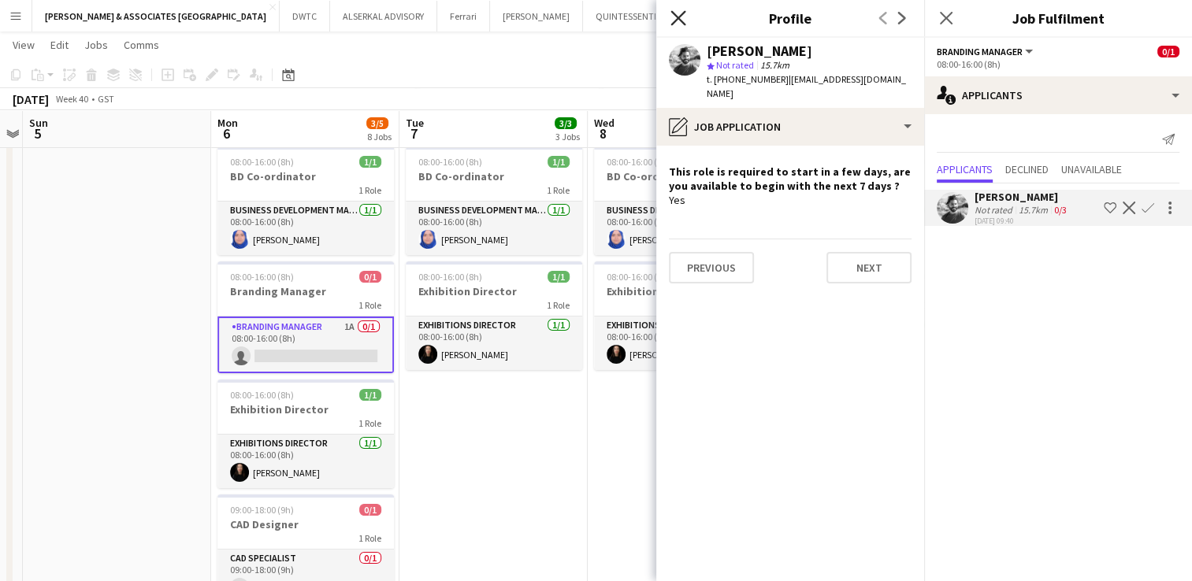
click at [673, 19] on icon "Close pop-in" at bounding box center [677, 17] width 15 height 15
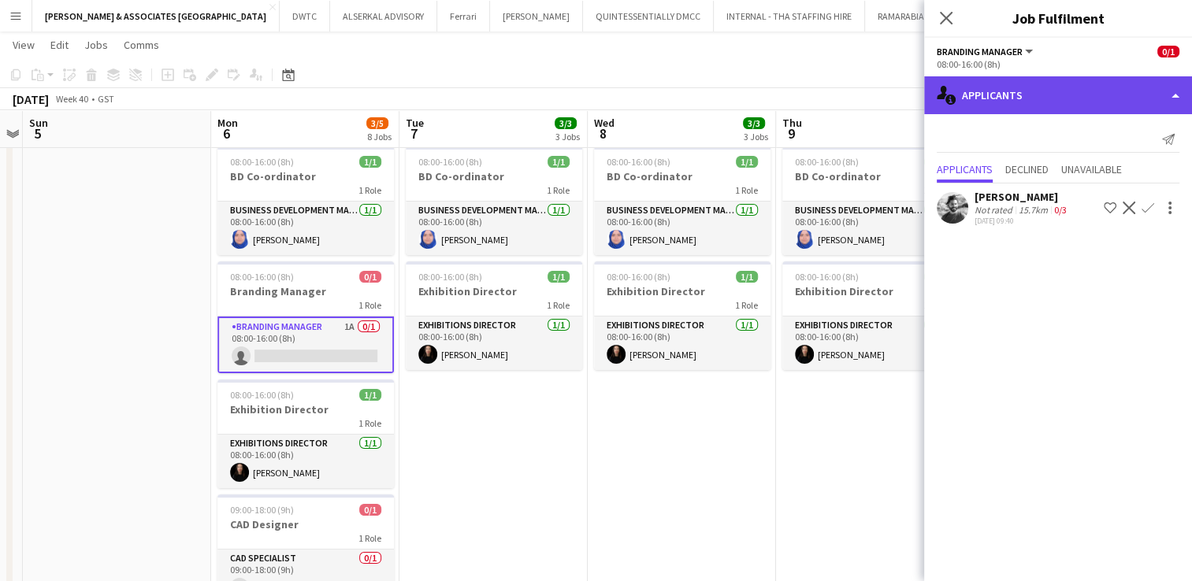
click at [1041, 99] on div "single-neutral-actions-information Applicants" at bounding box center [1058, 95] width 268 height 38
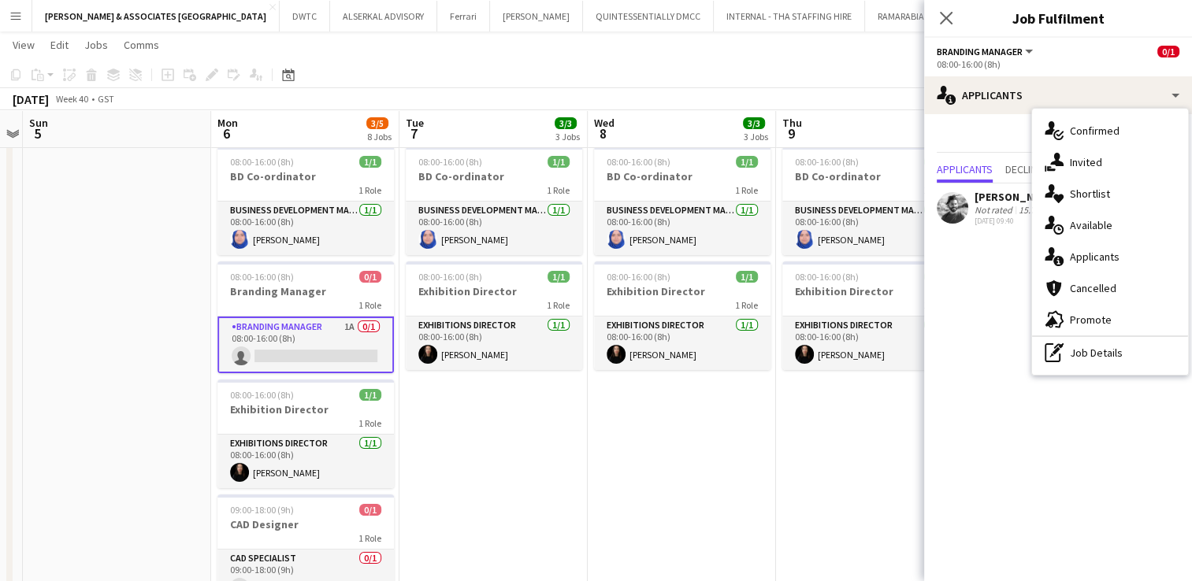
click at [968, 408] on mat-expansion-panel "users2 Applicants Send notification Applicants Declined Unavailable Hamzeh Alha…" at bounding box center [1058, 347] width 268 height 467
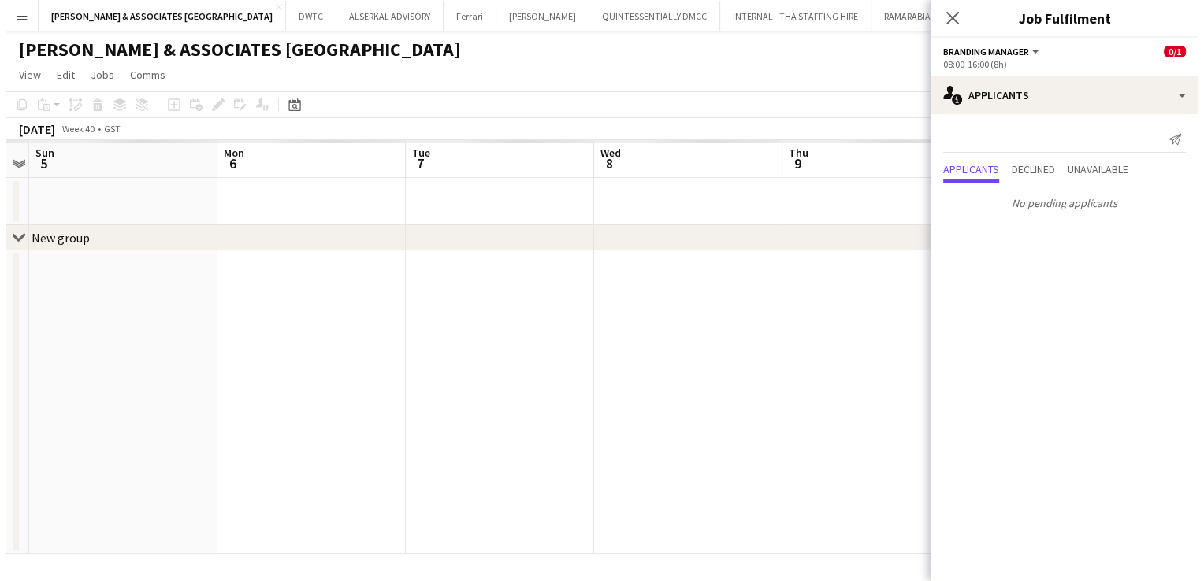
scroll to position [0, 0]
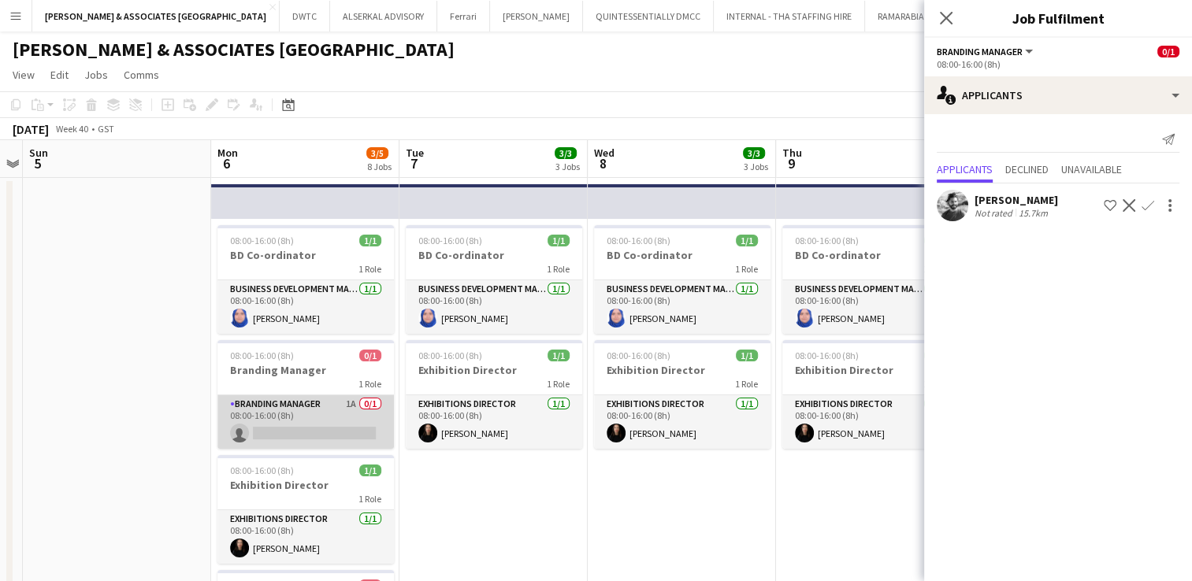
click at [314, 405] on app-card-role "Branding Manager 1A 0/1 08:00-16:00 (8h) single-neutral-actions" at bounding box center [305, 422] width 176 height 54
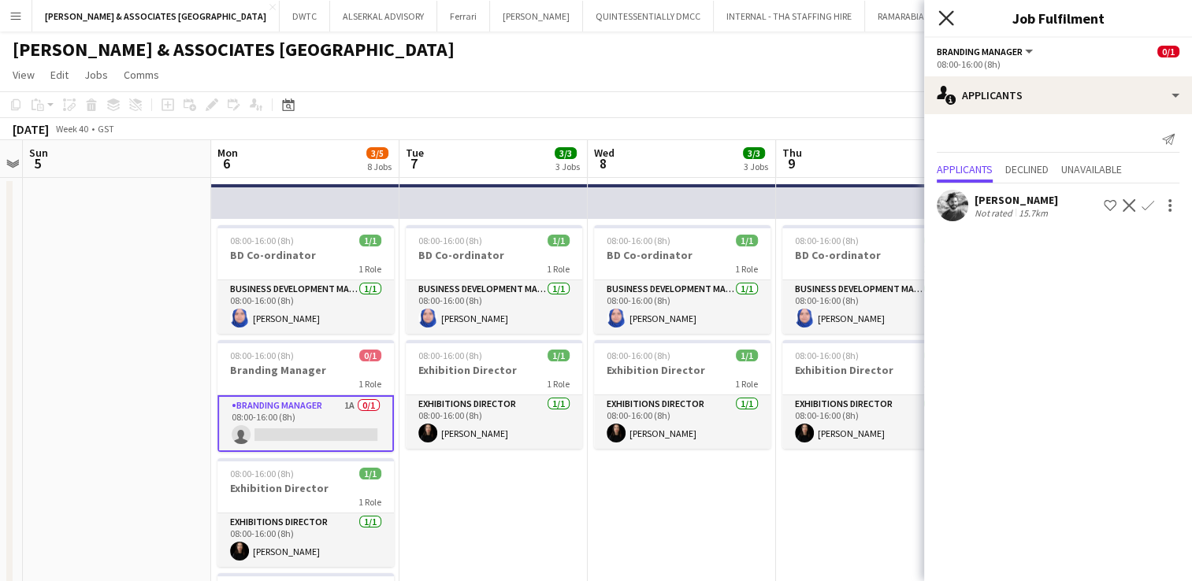
click at [945, 20] on icon "Close pop-in" at bounding box center [945, 17] width 15 height 15
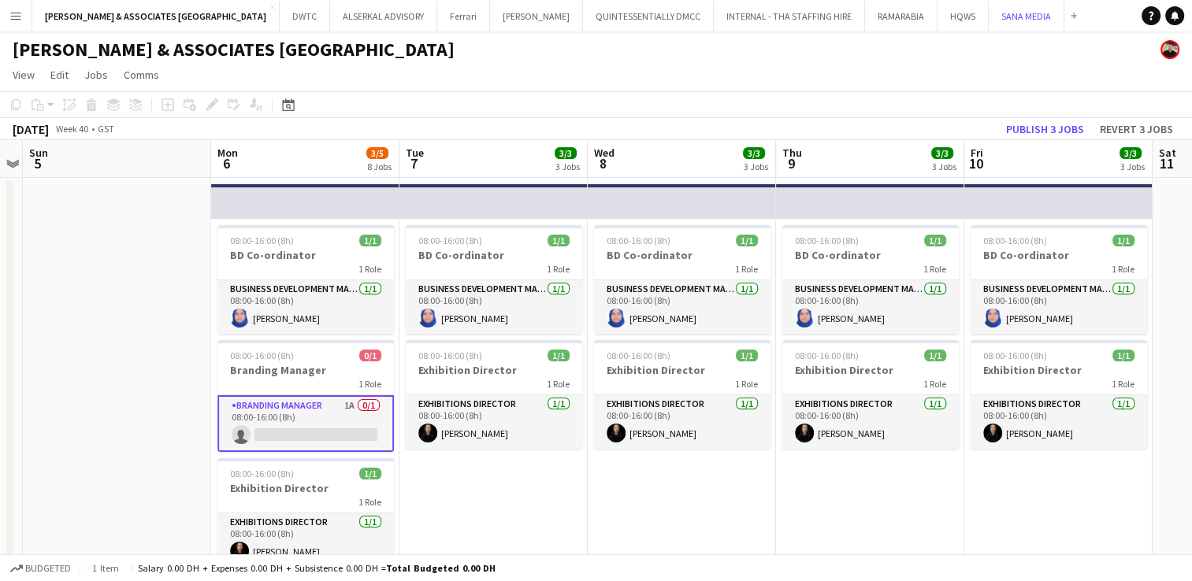
click at [989, 20] on button "SANA MEDIA Close" at bounding box center [1027, 16] width 76 height 31
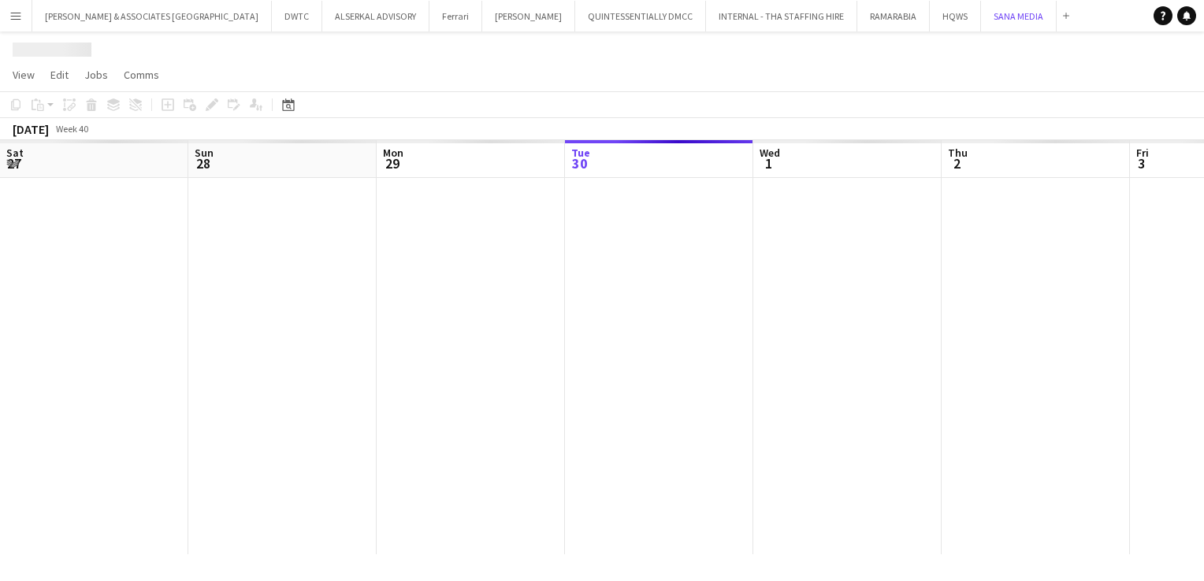
scroll to position [0, 377]
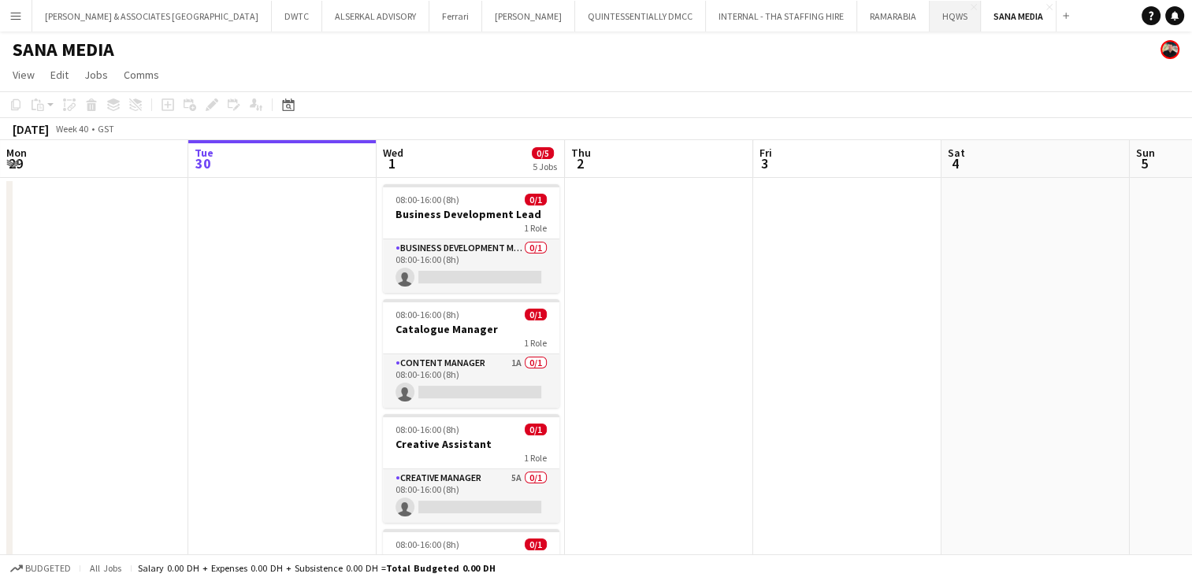
click at [929, 24] on button "HQWS Close" at bounding box center [954, 16] width 51 height 31
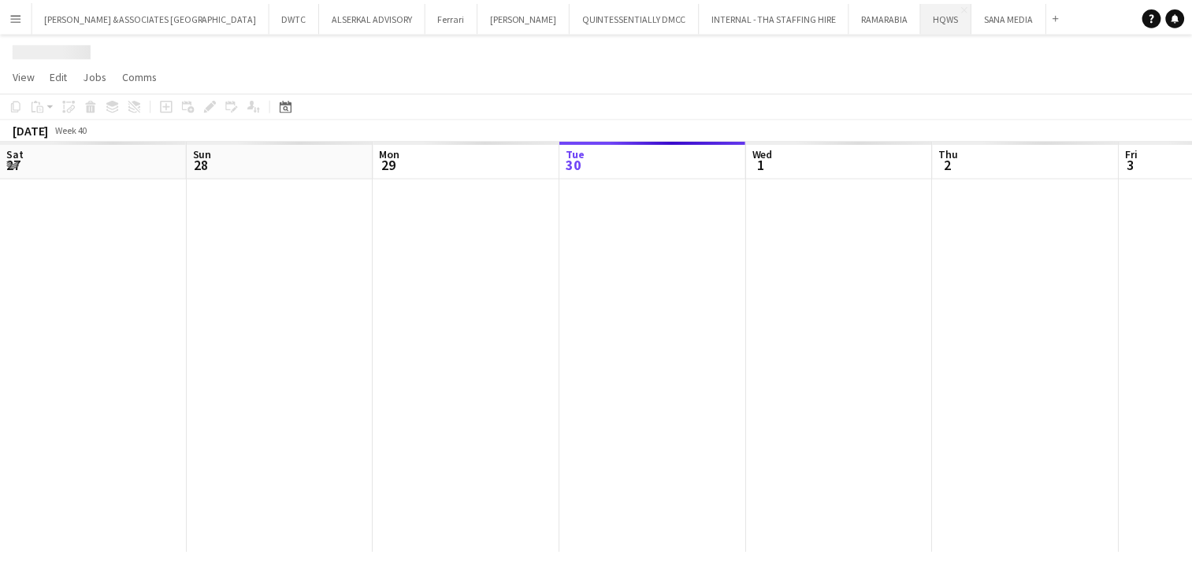
scroll to position [0, 377]
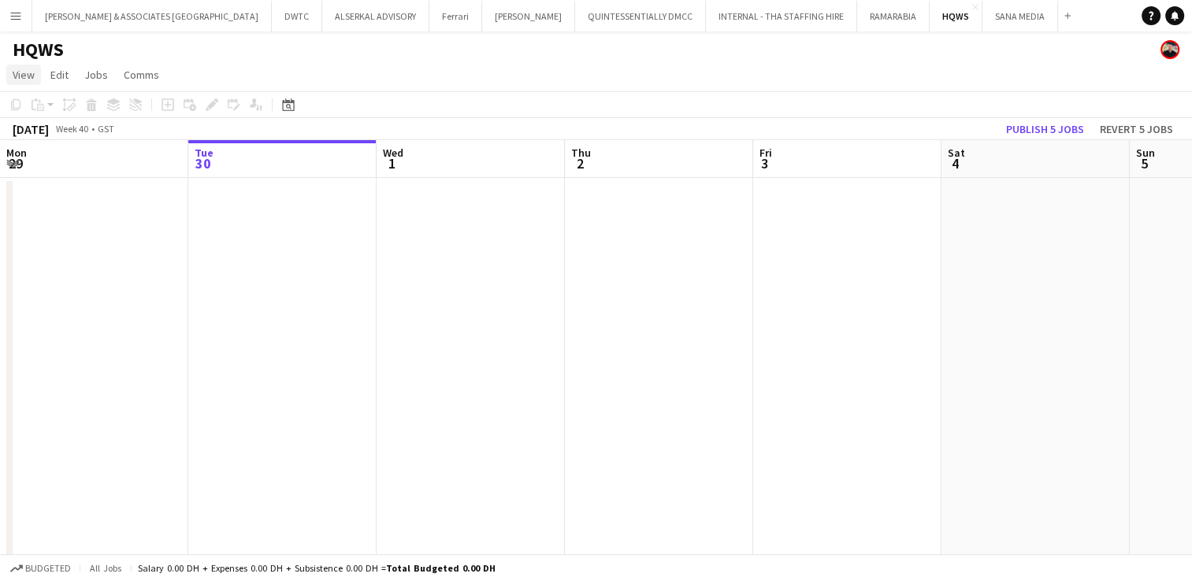
click at [31, 76] on span "View" at bounding box center [24, 75] width 22 height 14
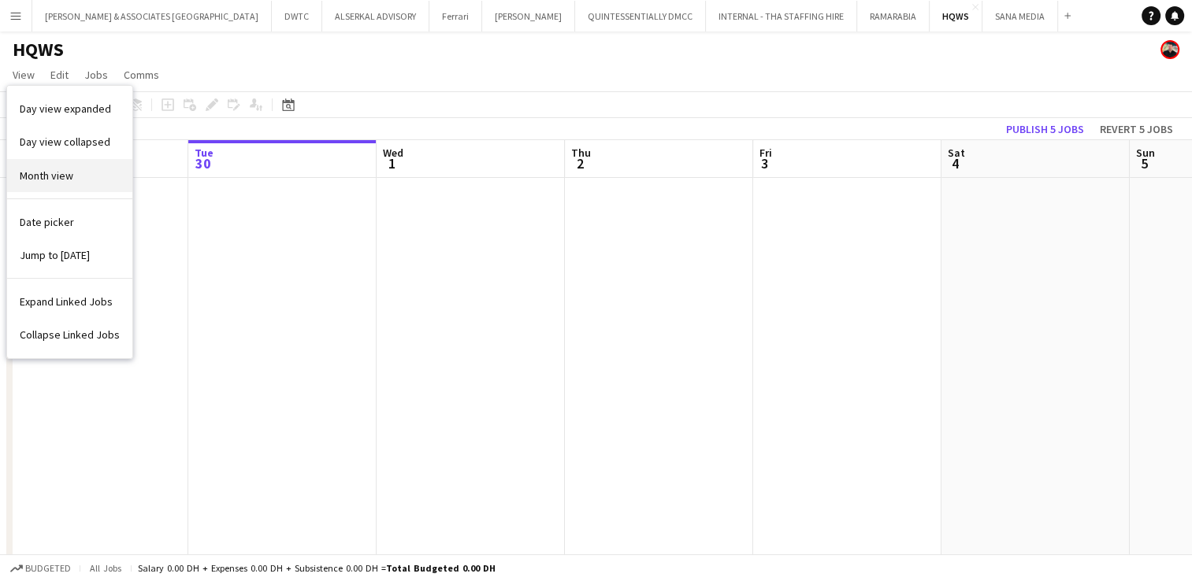
click at [61, 186] on link "Month view" at bounding box center [69, 175] width 125 height 33
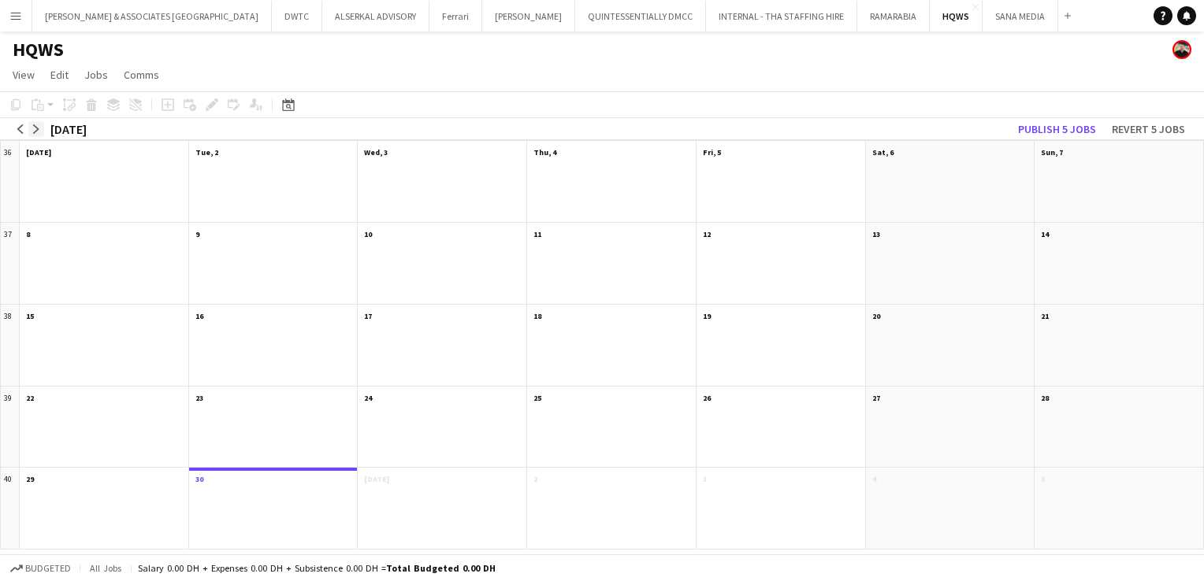
click at [37, 128] on app-icon "arrow-right" at bounding box center [36, 128] width 9 height 9
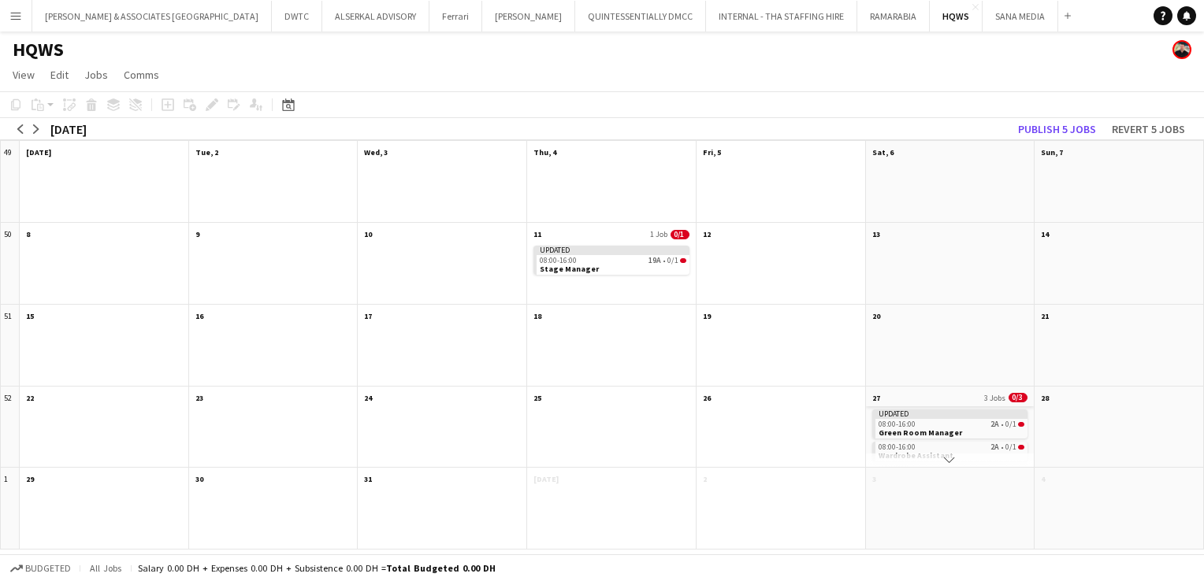
click at [958, 400] on app-month-view-date-header "27 3 Jobs 0/3" at bounding box center [950, 397] width 169 height 20
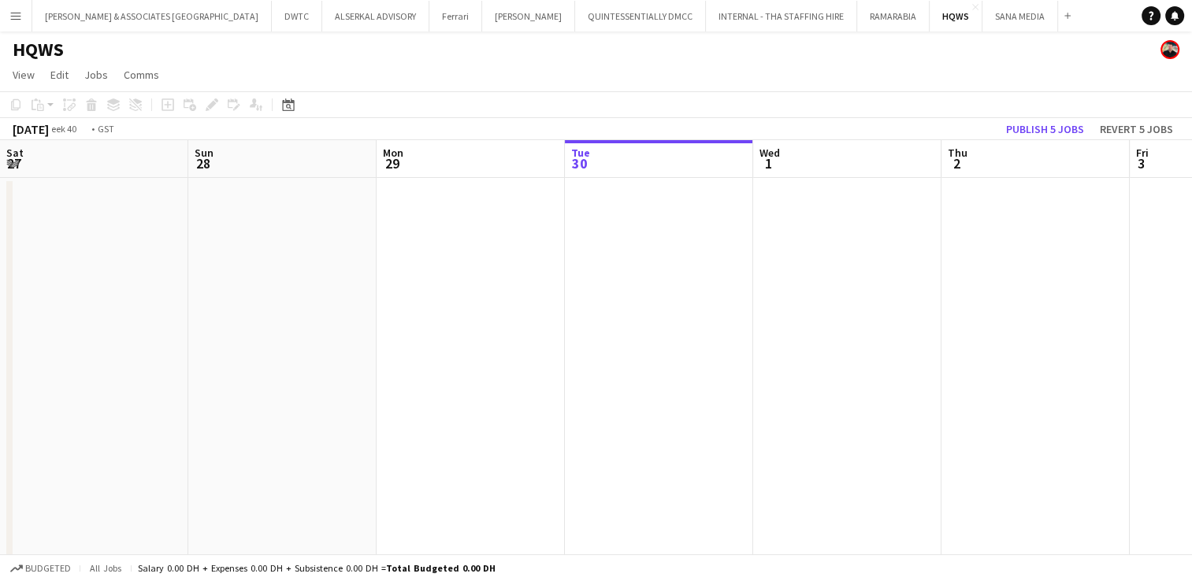
scroll to position [0, 542]
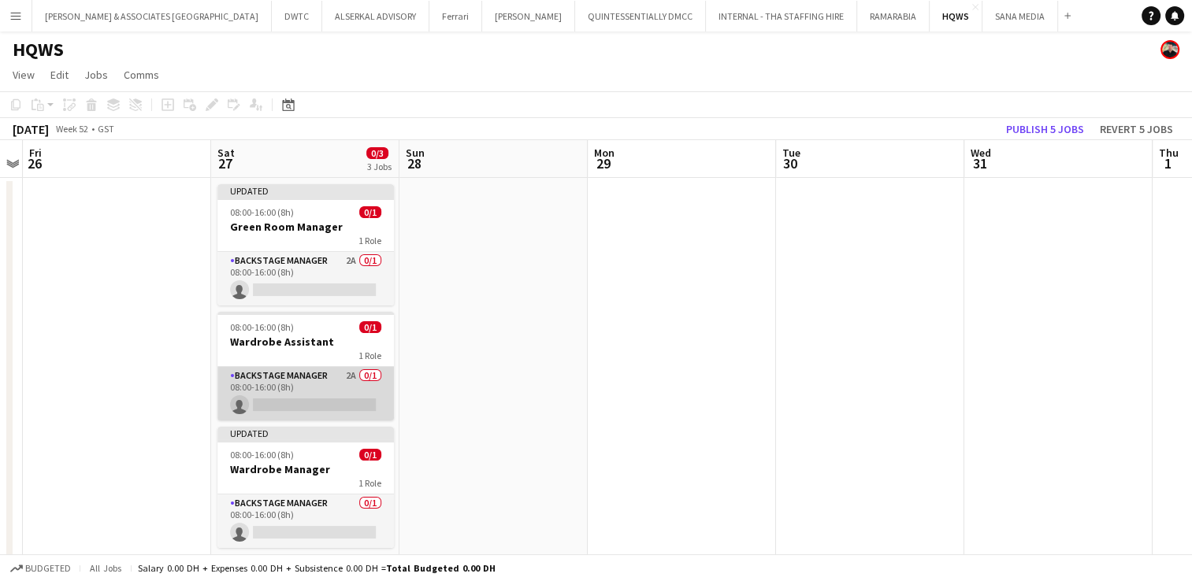
click at [303, 383] on app-card-role "Backstage Manager 2A 0/1 08:00-16:00 (8h) single-neutral-actions" at bounding box center [305, 394] width 176 height 54
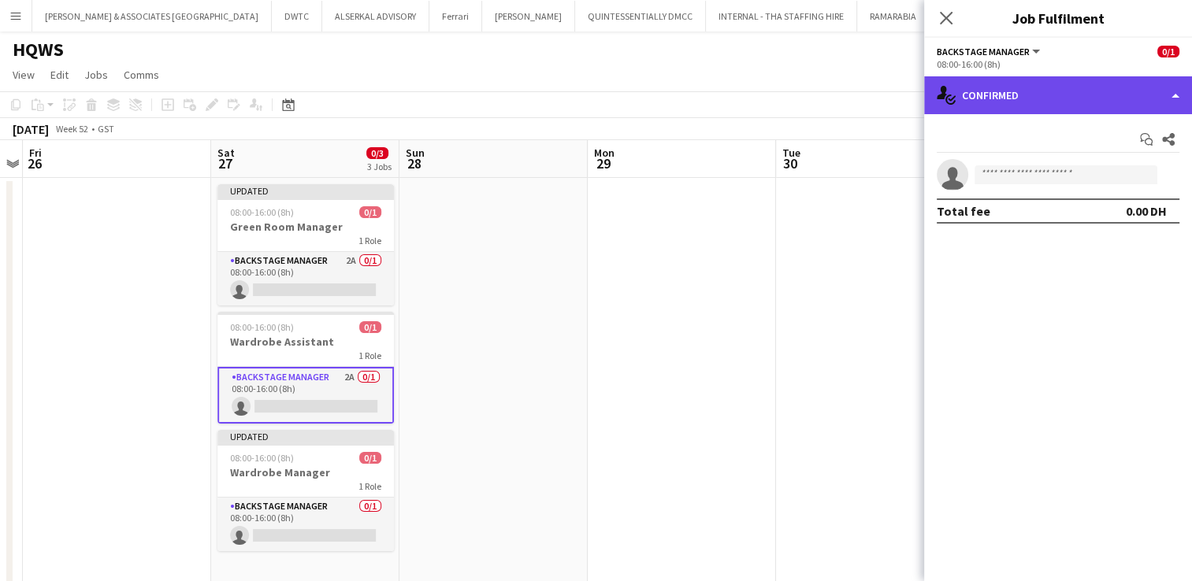
click at [1054, 106] on div "single-neutral-actions-check-2 Confirmed" at bounding box center [1058, 95] width 268 height 38
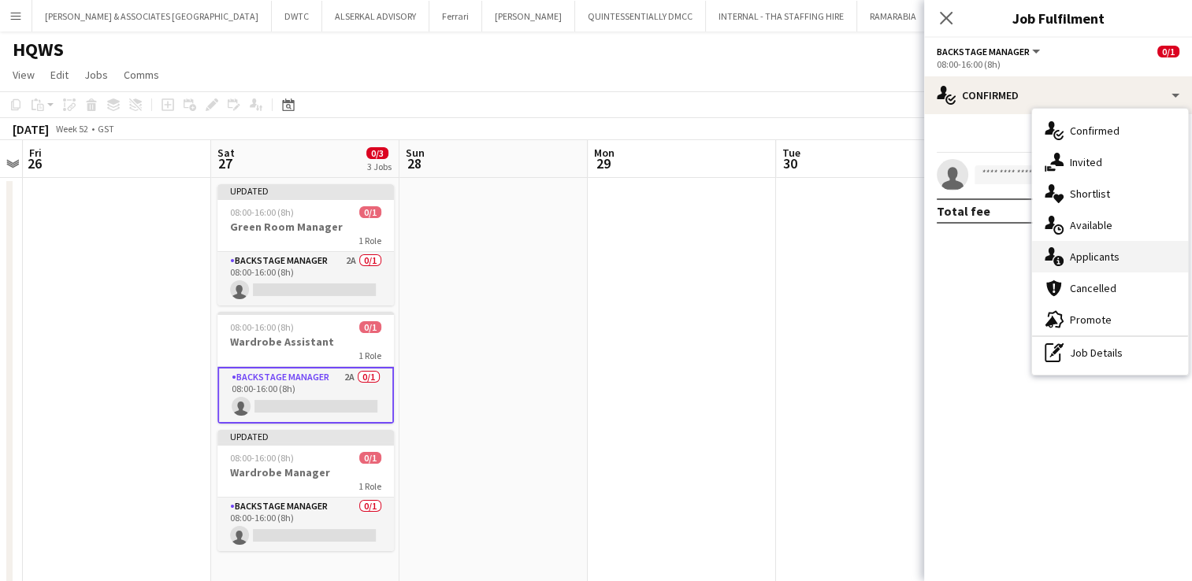
click at [1130, 254] on div "single-neutral-actions-information Applicants" at bounding box center [1110, 257] width 156 height 32
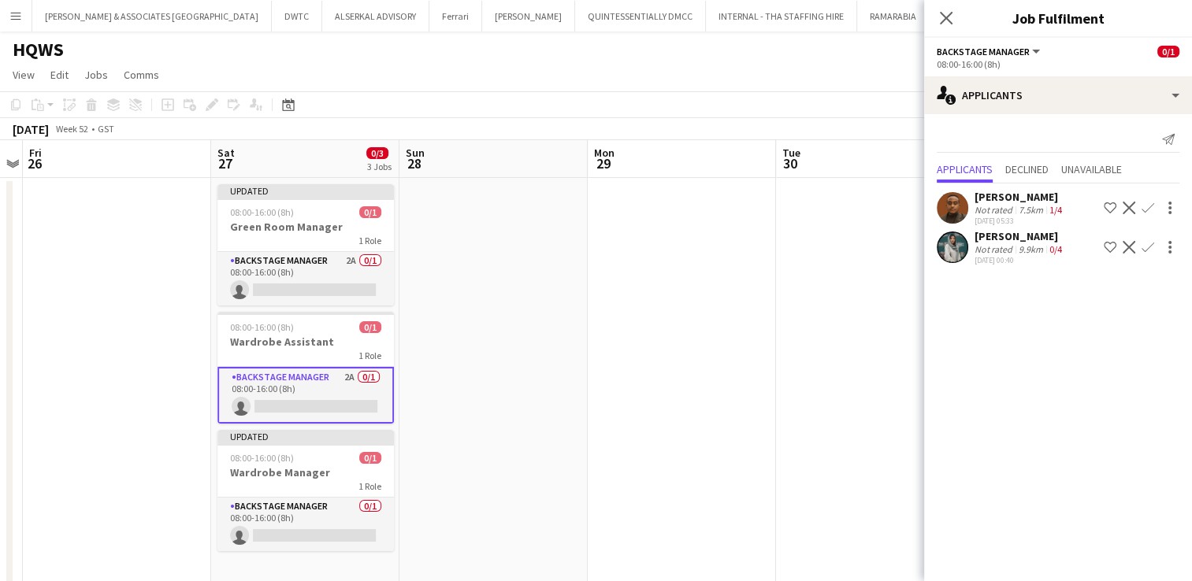
click at [1014, 240] on div "[PERSON_NAME]" at bounding box center [1019, 236] width 91 height 14
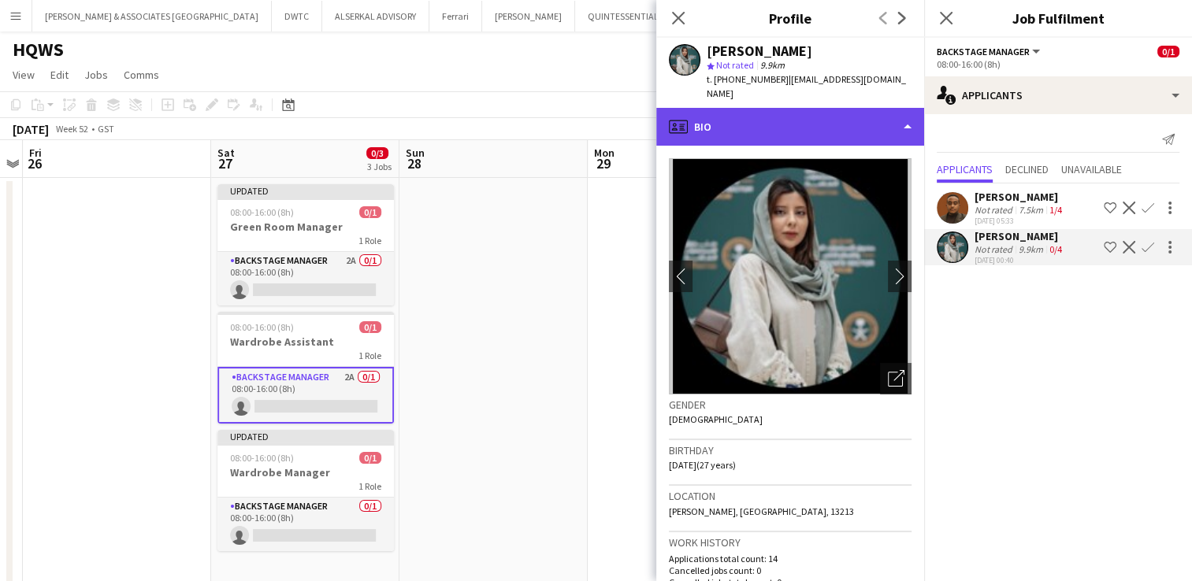
click at [805, 124] on div "profile Bio" at bounding box center [790, 127] width 268 height 38
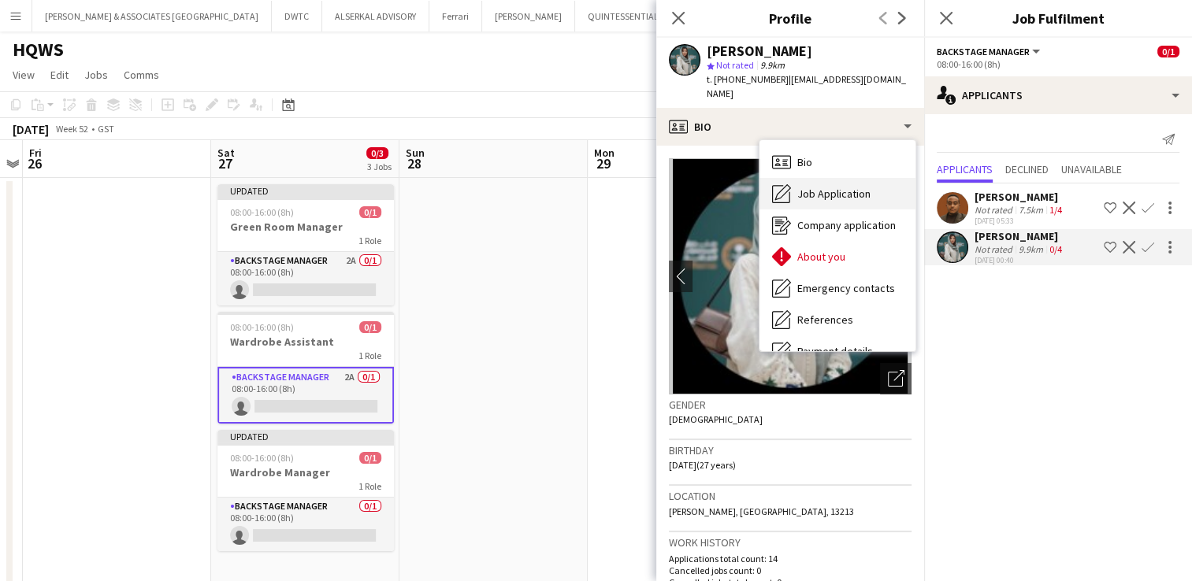
click at [834, 187] on span "Job Application" at bounding box center [833, 194] width 73 height 14
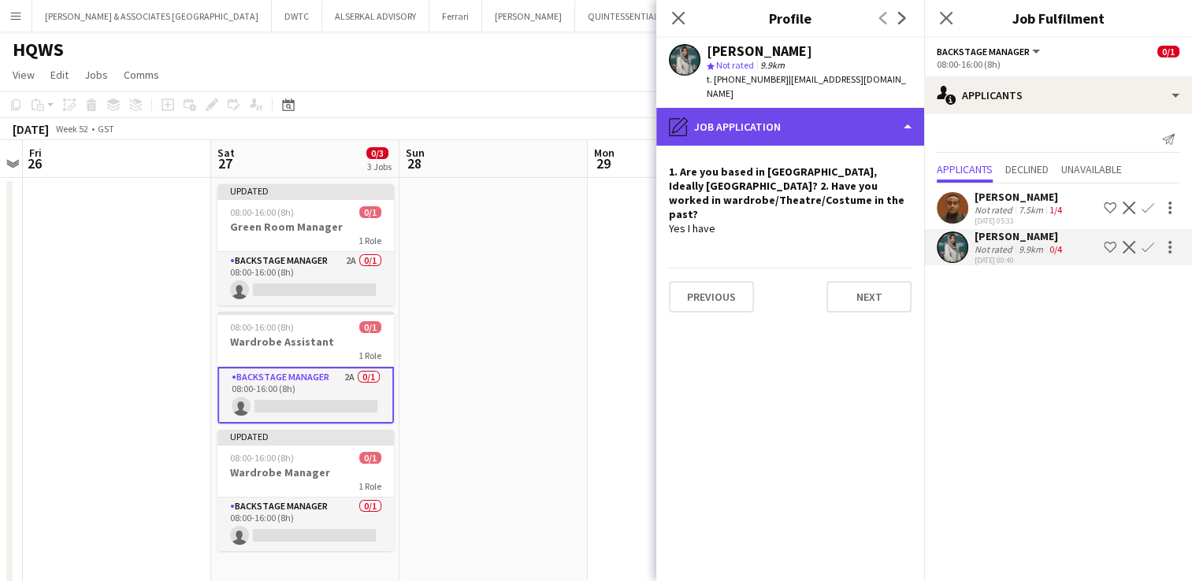
click at [811, 117] on div "pencil4 Job Application" at bounding box center [790, 127] width 268 height 38
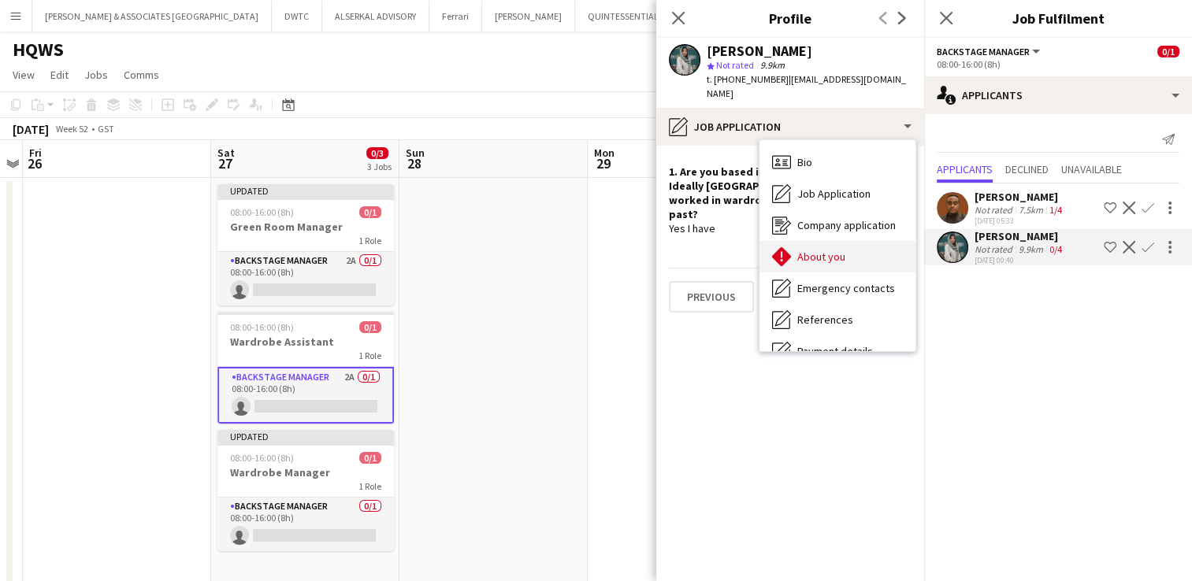
click at [851, 245] on div "About you About you" at bounding box center [837, 257] width 156 height 32
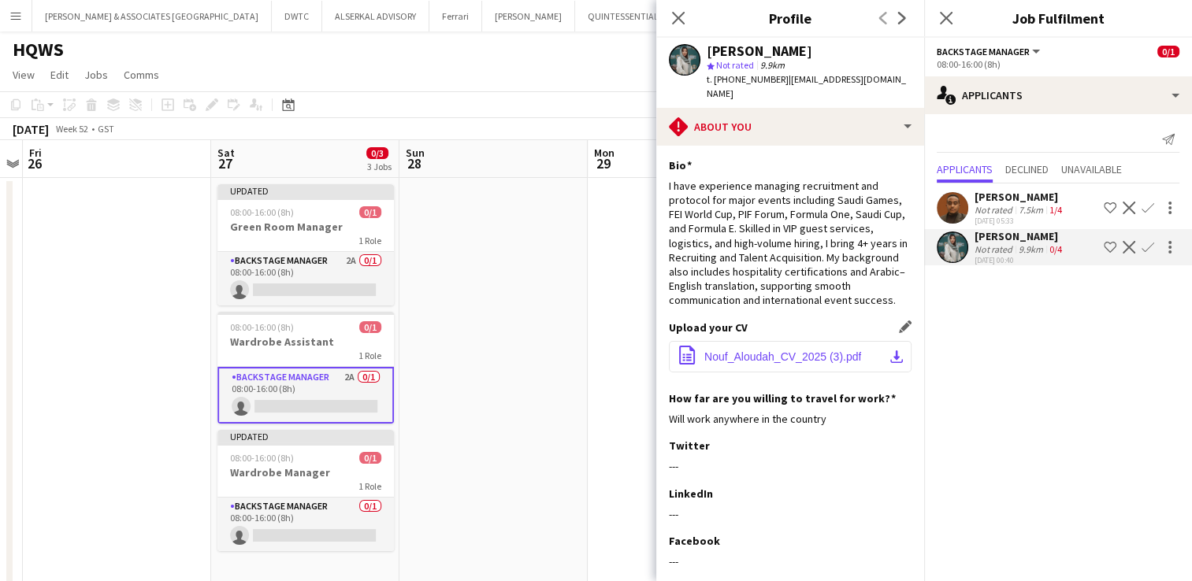
click at [806, 354] on span "Nouf_Aloudah_CV_2025 (3).pdf" at bounding box center [782, 357] width 157 height 13
click at [1131, 246] on app-icon "Decline" at bounding box center [1128, 247] width 13 height 13
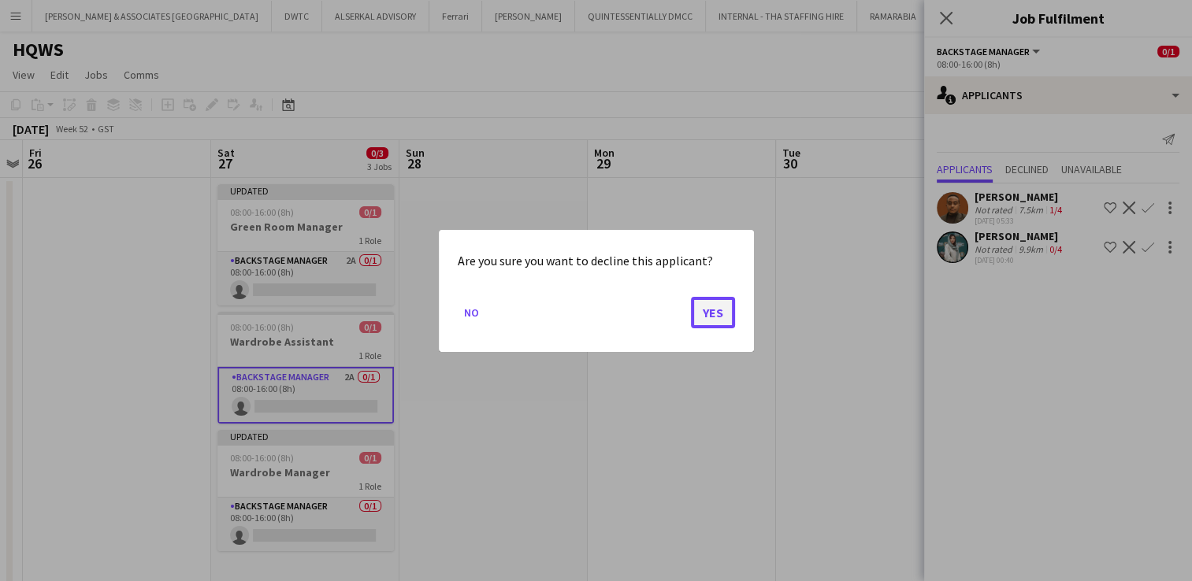
click at [711, 323] on button "Yes" at bounding box center [713, 312] width 44 height 32
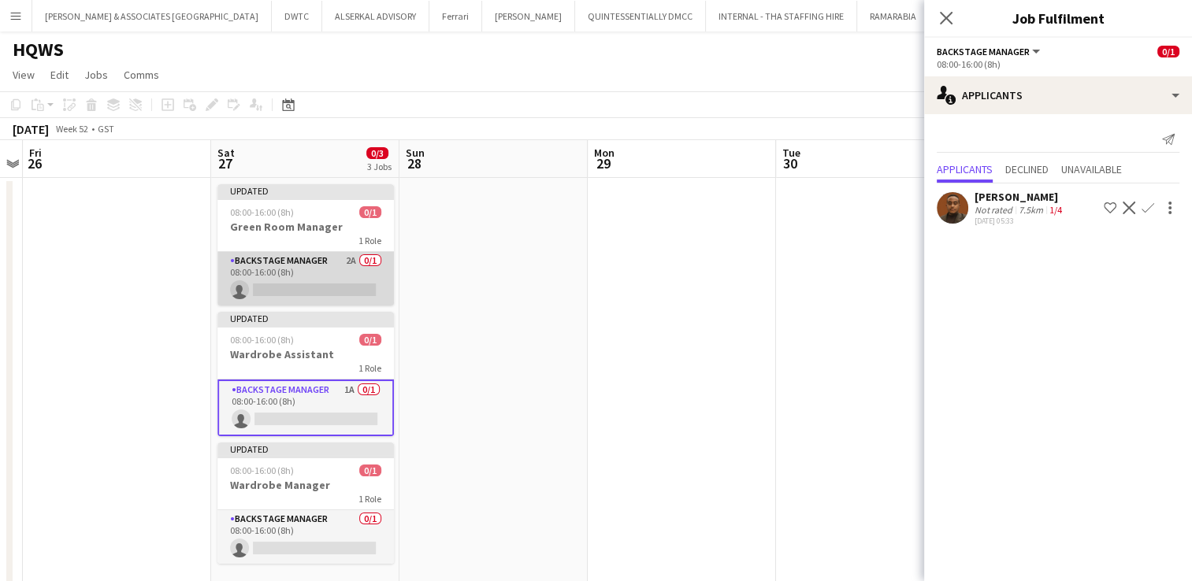
click at [307, 270] on app-card-role "Backstage Manager 2A 0/1 08:00-16:00 (8h) single-neutral-actions" at bounding box center [305, 279] width 176 height 54
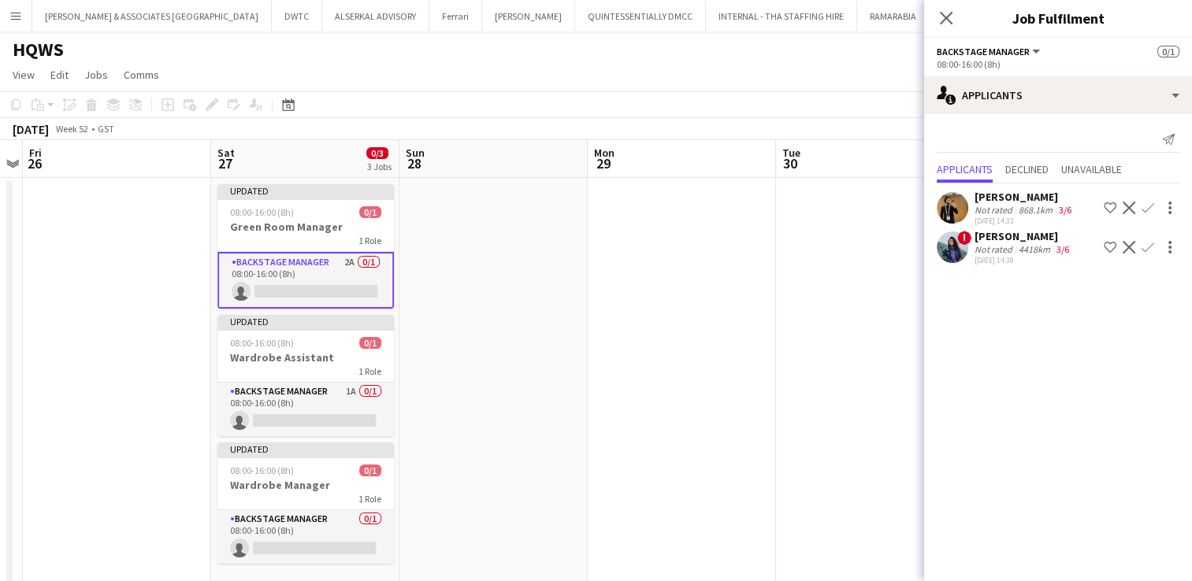
click at [1015, 202] on div "[PERSON_NAME]" at bounding box center [1024, 197] width 100 height 14
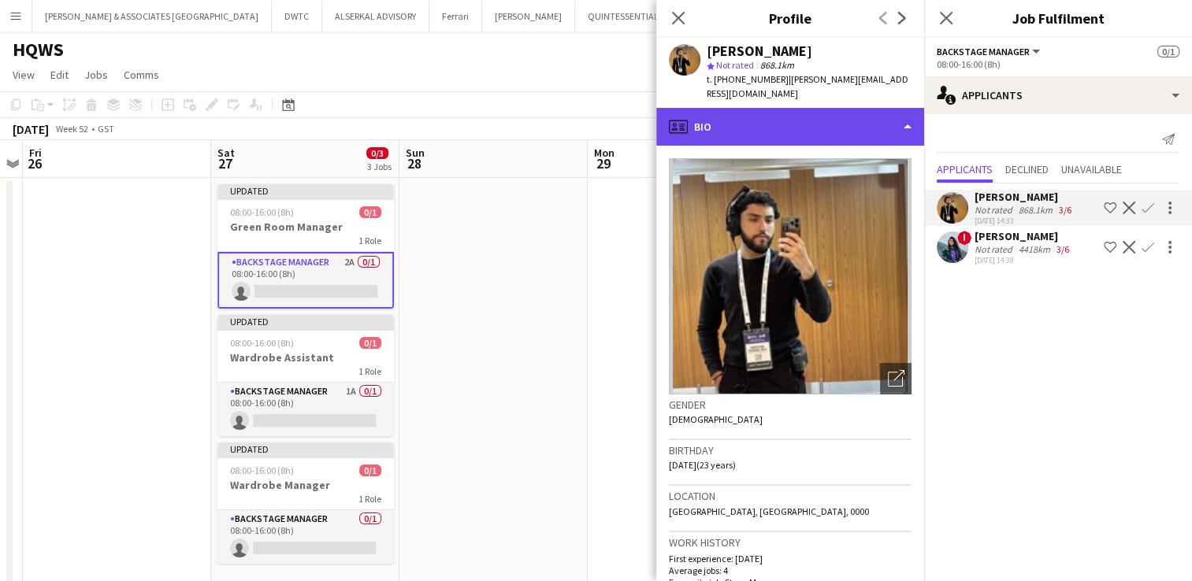
click at [834, 124] on div "profile Bio" at bounding box center [790, 127] width 268 height 38
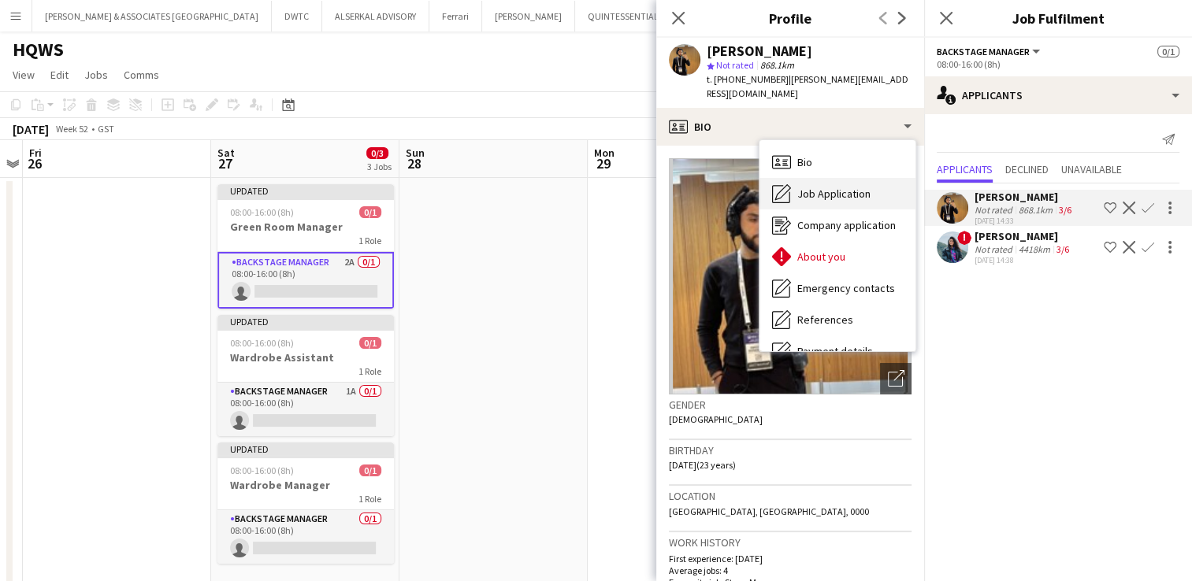
click at [843, 204] on div "Job Application Job Application" at bounding box center [837, 194] width 156 height 32
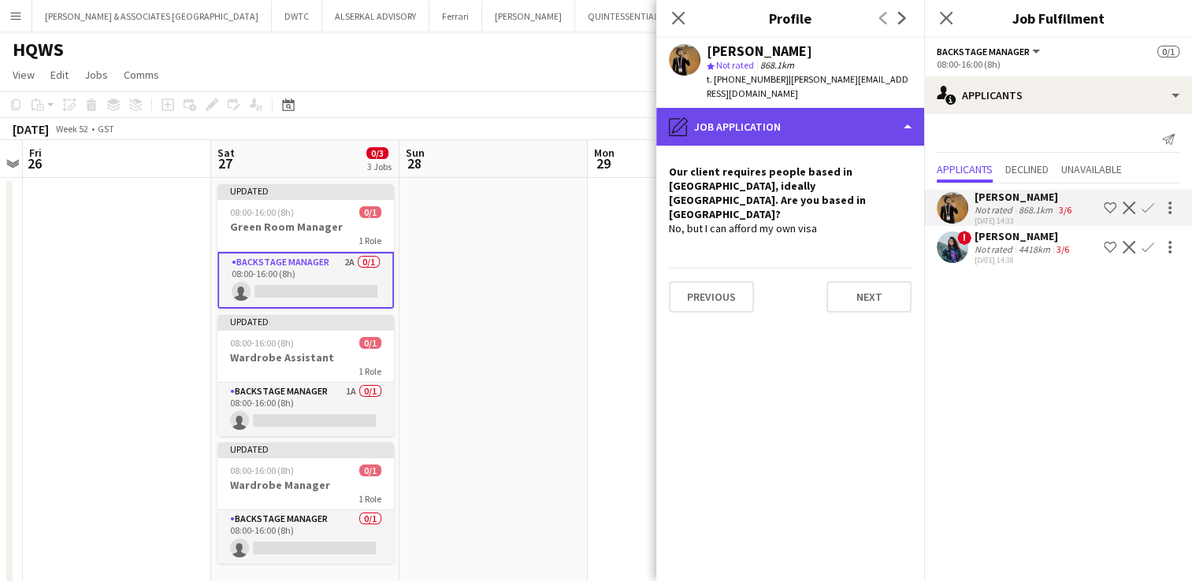
click at [759, 119] on div "pencil4 Job Application" at bounding box center [790, 127] width 268 height 38
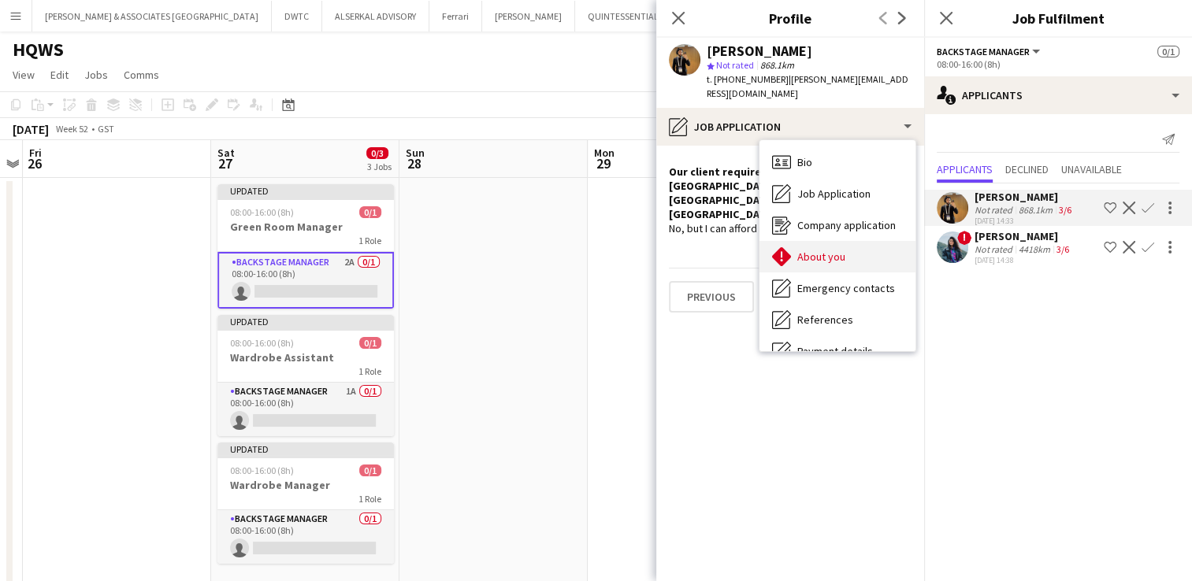
click at [825, 261] on span "About you" at bounding box center [821, 257] width 48 height 14
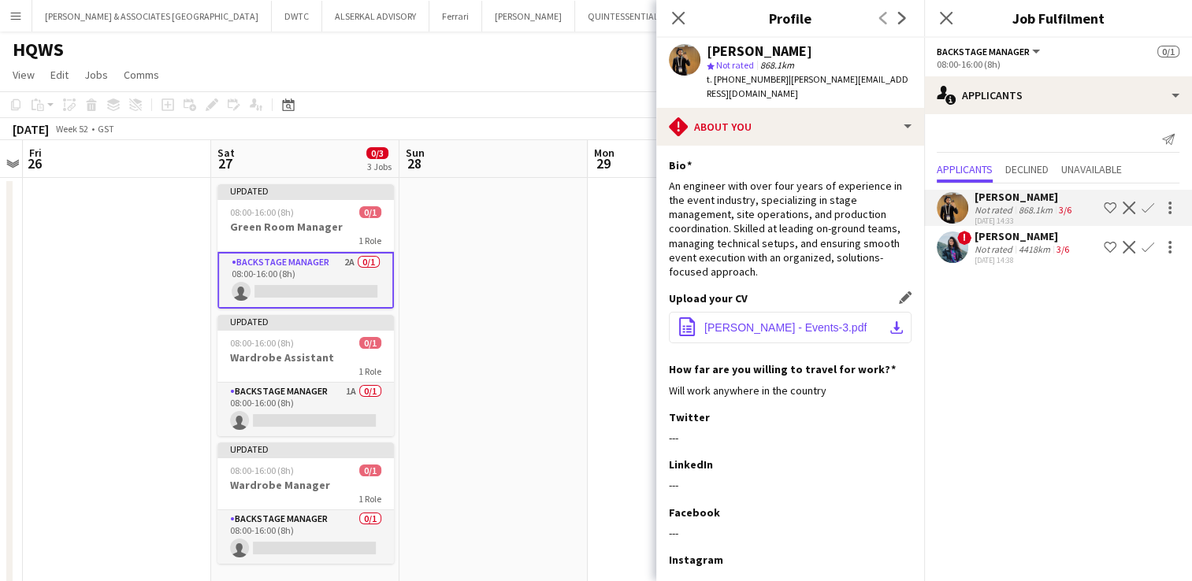
click at [788, 325] on span "[PERSON_NAME] - Events-3.pdf" at bounding box center [785, 327] width 162 height 13
